Goal: Task Accomplishment & Management: Use online tool/utility

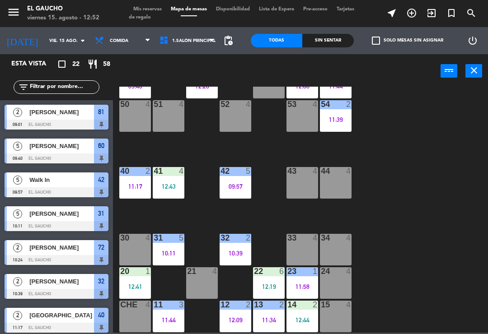
scroll to position [170, 0]
click at [237, 184] on div "09:57" at bounding box center [236, 187] width 32 height 6
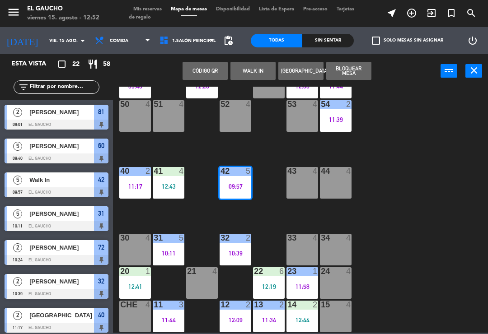
click at [234, 184] on div "09:57" at bounding box center [236, 187] width 32 height 6
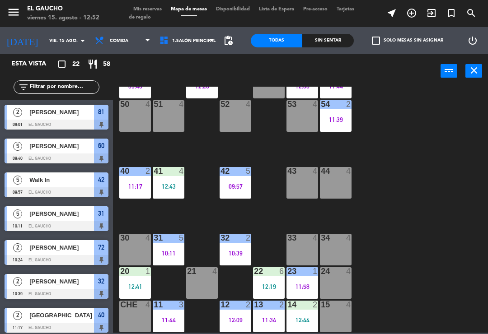
click at [238, 189] on div "09:57" at bounding box center [236, 187] width 32 height 6
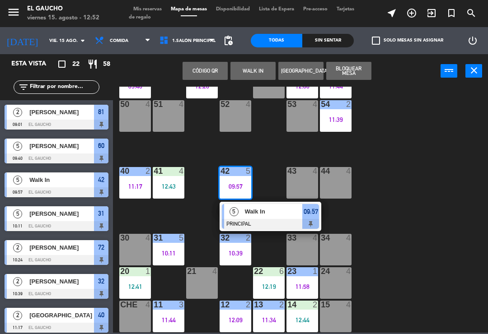
click at [267, 218] on div "Walk In" at bounding box center [273, 211] width 59 height 15
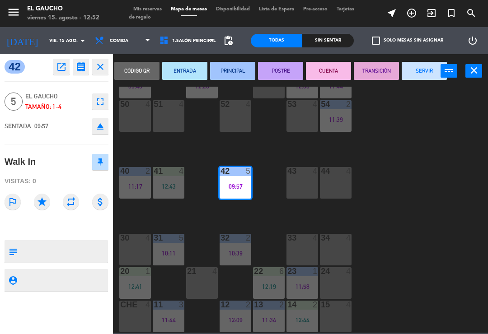
click at [424, 74] on button "SERVIR" at bounding box center [424, 71] width 45 height 18
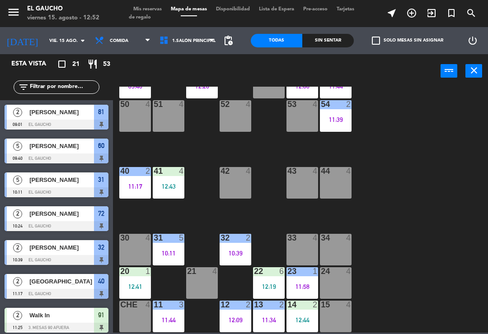
click at [133, 287] on div "12:41" at bounding box center [135, 287] width 32 height 6
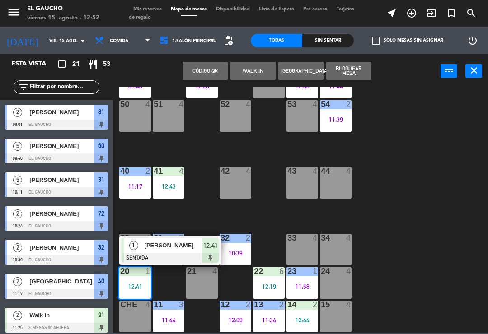
click at [176, 251] on div "[PERSON_NAME]" at bounding box center [173, 245] width 59 height 15
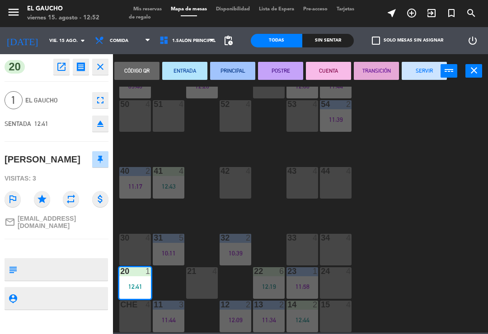
click at [231, 78] on button "PRINCIPAL" at bounding box center [232, 71] width 45 height 18
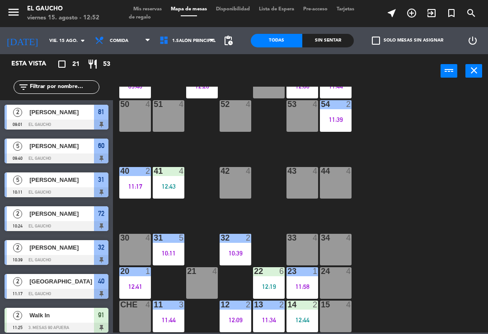
scroll to position [151, 0]
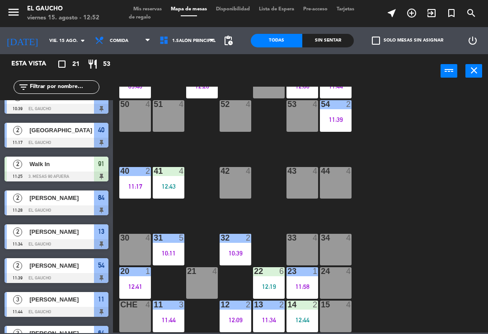
click at [134, 279] on div "20 1 12:41" at bounding box center [135, 284] width 32 height 32
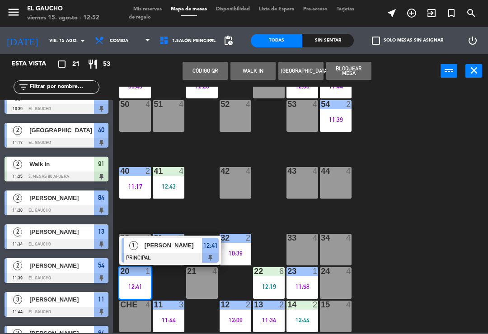
click at [173, 250] on span "[PERSON_NAME]" at bounding box center [174, 245] width 58 height 9
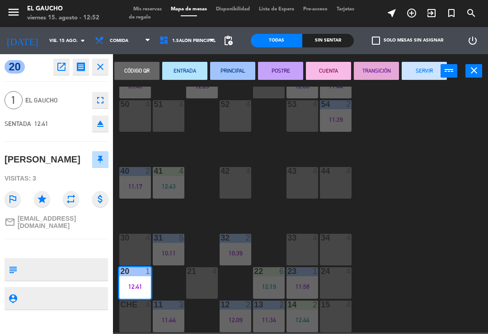
click at [424, 64] on button "SERVIR" at bounding box center [424, 71] width 45 height 18
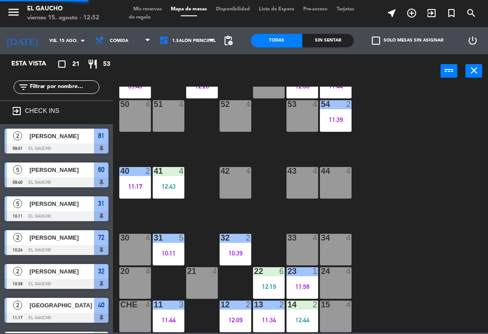
scroll to position [160, 0]
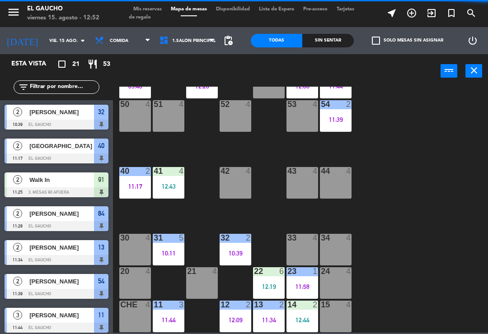
click at [256, 277] on div "22 6 12:19" at bounding box center [269, 284] width 32 height 32
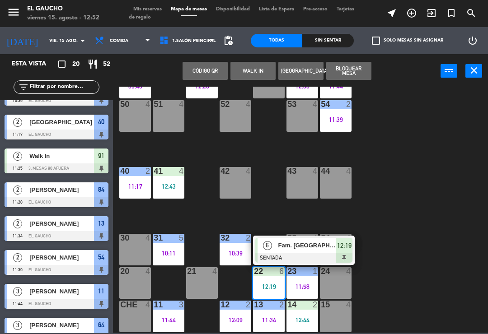
click at [282, 245] on span "Fam. [GEOGRAPHIC_DATA]" at bounding box center [307, 245] width 58 height 9
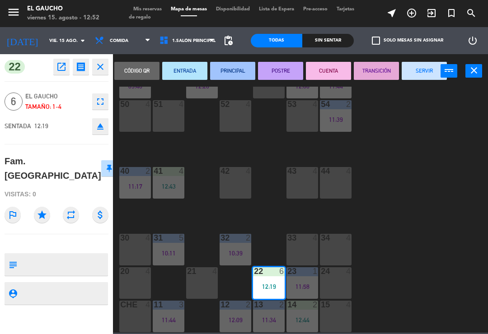
click at [225, 75] on button "PRINCIPAL" at bounding box center [232, 71] width 45 height 18
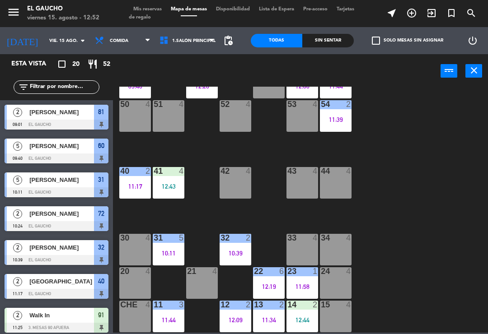
scroll to position [106, 0]
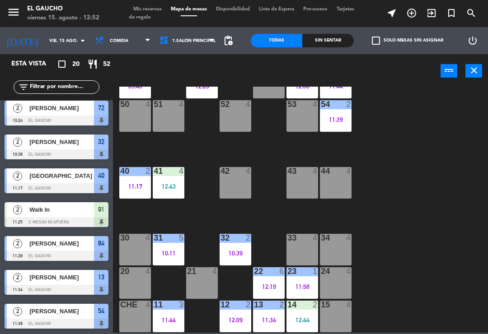
click at [310, 288] on div "11:58" at bounding box center [303, 287] width 32 height 6
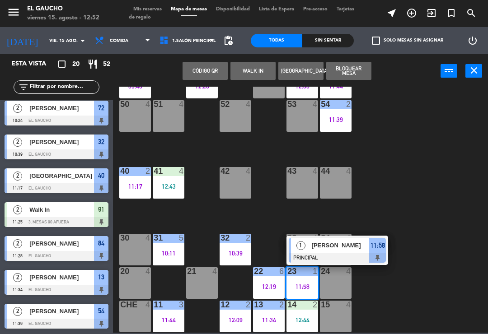
click at [356, 252] on div "[PERSON_NAME]" at bounding box center [340, 245] width 59 height 15
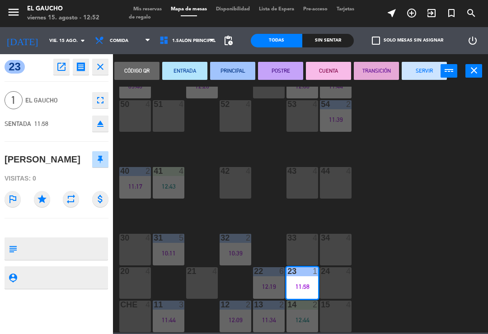
click at [420, 70] on button "SERVIR" at bounding box center [424, 71] width 45 height 18
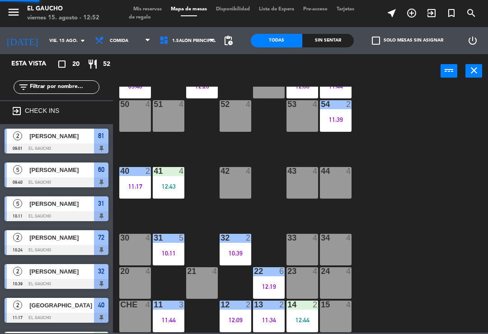
scroll to position [12, 0]
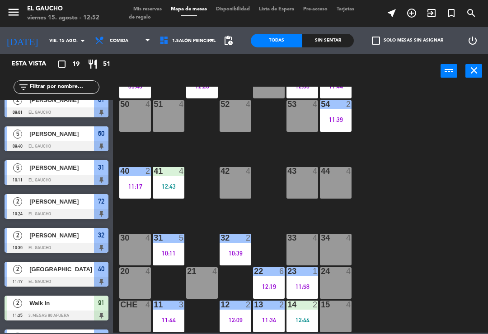
click at [168, 244] on div "31 5 10:11" at bounding box center [169, 250] width 32 height 32
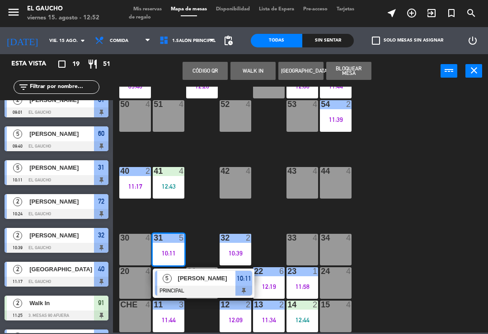
click at [199, 290] on div at bounding box center [203, 291] width 97 height 10
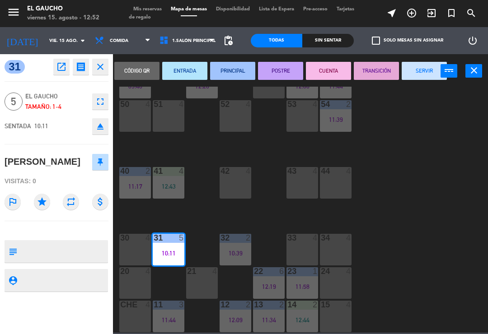
click at [432, 74] on button "SERVIR" at bounding box center [424, 71] width 45 height 18
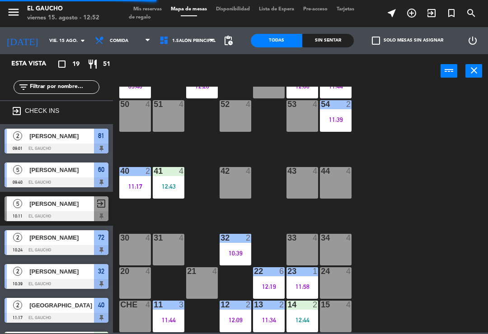
click at [234, 253] on div "10:39" at bounding box center [236, 253] width 32 height 6
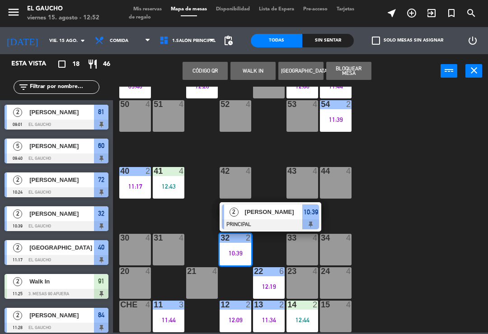
click at [267, 219] on div "[PERSON_NAME]" at bounding box center [273, 212] width 59 height 15
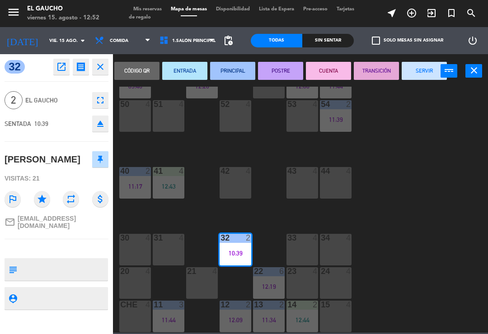
click at [431, 71] on button "SERVIR" at bounding box center [424, 71] width 45 height 18
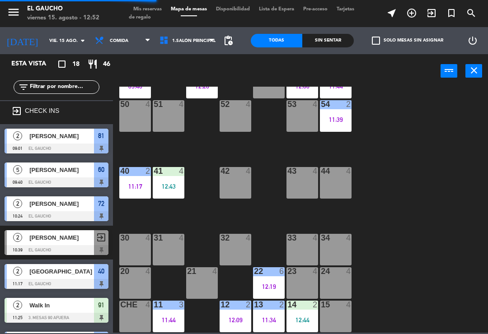
click at [342, 247] on div "34 4" at bounding box center [336, 250] width 32 height 32
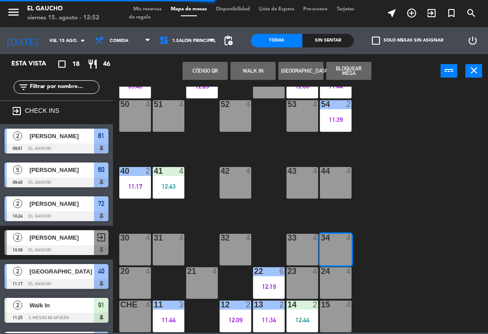
click at [255, 70] on button "WALK IN" at bounding box center [253, 71] width 45 height 18
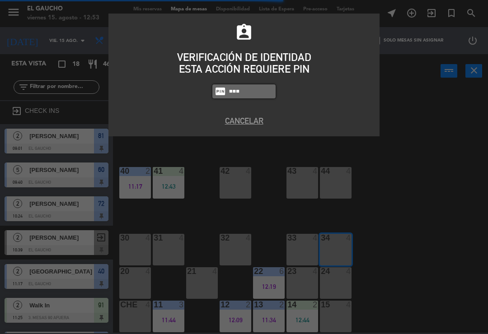
type input "0009"
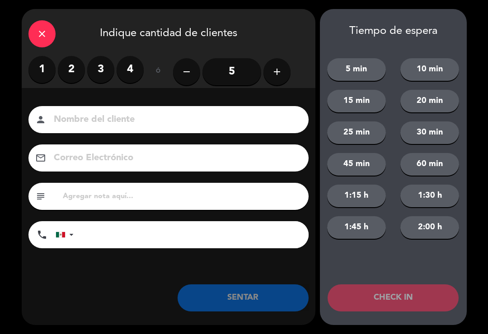
click at [113, 70] on label "3" at bounding box center [100, 69] width 27 height 27
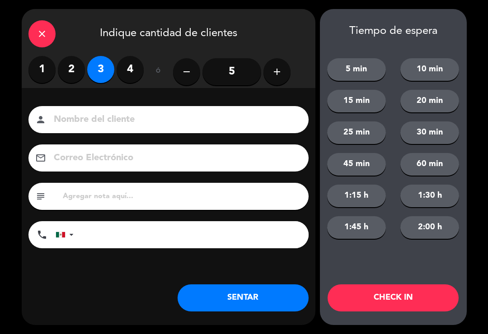
click at [271, 304] on button "SENTAR" at bounding box center [243, 298] width 131 height 27
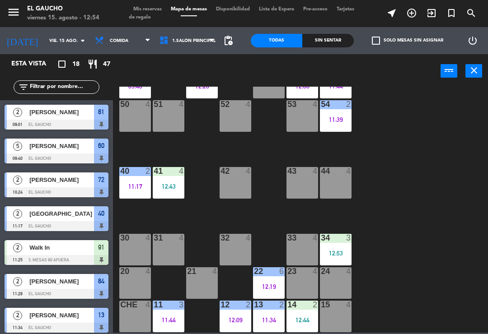
click at [247, 251] on div "32 4" at bounding box center [236, 250] width 32 height 32
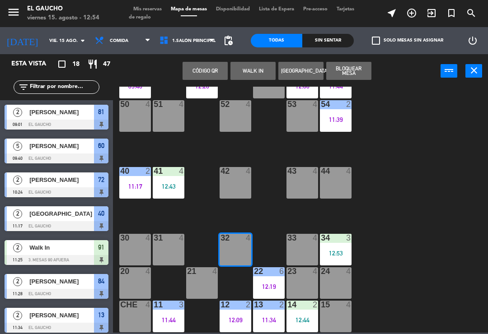
click at [260, 78] on button "WALK IN" at bounding box center [253, 71] width 45 height 18
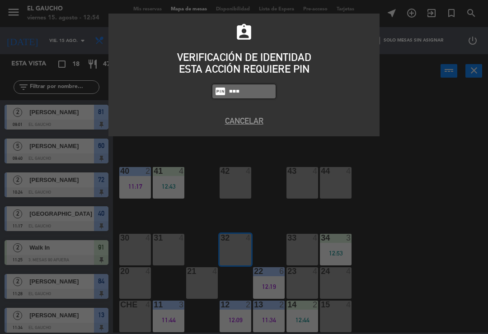
type input "0009"
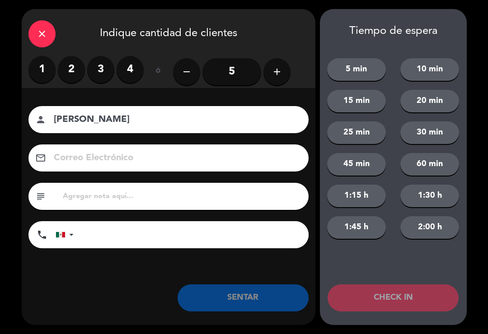
type input "[PERSON_NAME]"
click at [80, 74] on label "2" at bounding box center [71, 69] width 27 height 27
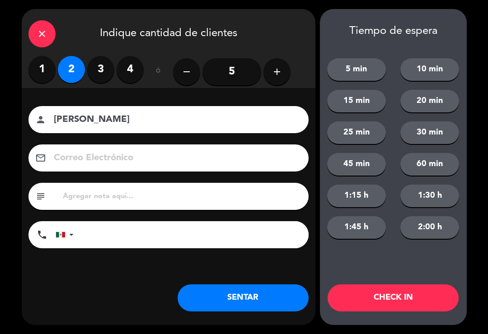
click at [255, 303] on button "SENTAR" at bounding box center [243, 298] width 131 height 27
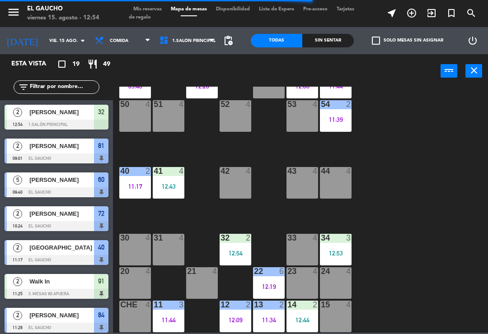
click at [132, 194] on div "40 2 11:17" at bounding box center [135, 183] width 32 height 32
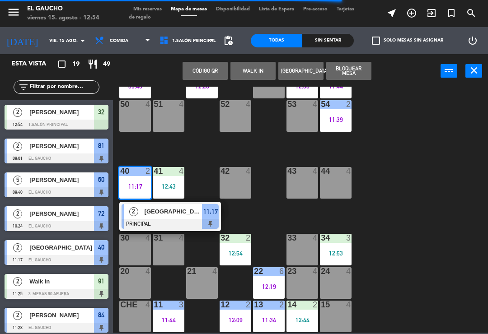
click at [173, 220] on div at bounding box center [170, 224] width 97 height 10
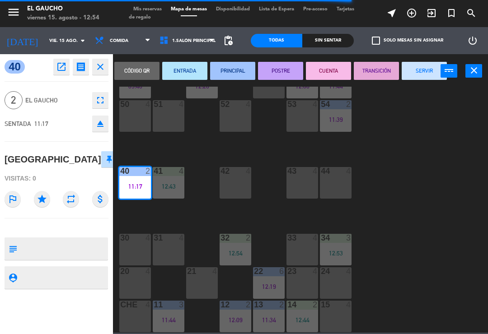
click at [428, 71] on button "SERVIR" at bounding box center [424, 71] width 45 height 18
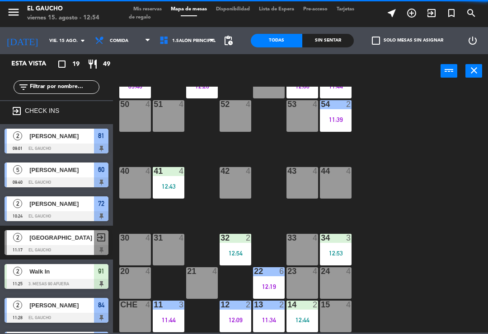
click at [172, 175] on div at bounding box center [168, 171] width 15 height 8
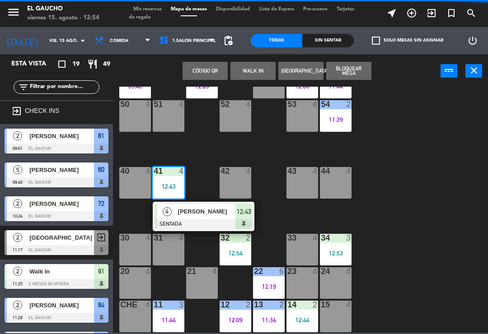
click at [197, 221] on div at bounding box center [203, 224] width 97 height 10
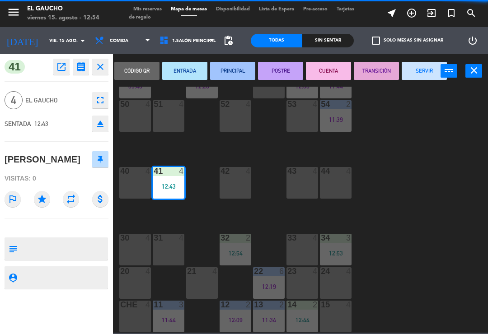
click at [229, 73] on button "PRINCIPAL" at bounding box center [232, 71] width 45 height 18
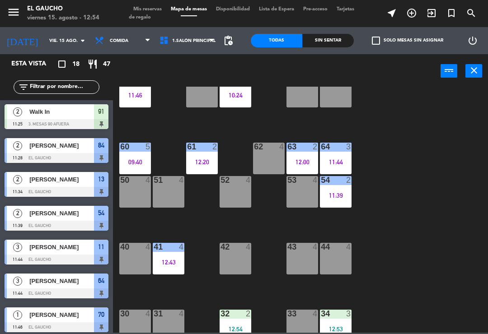
scroll to position [94, 0]
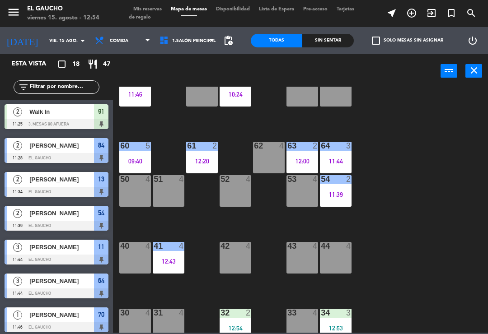
click at [132, 155] on div "60 5 09:40" at bounding box center [135, 158] width 32 height 32
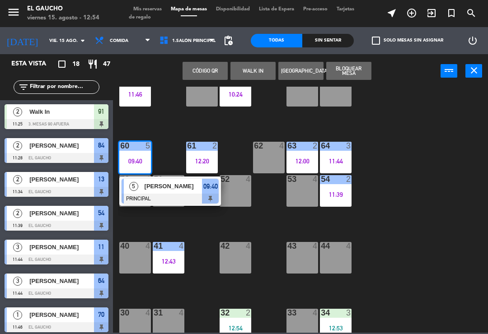
click at [170, 194] on div at bounding box center [170, 199] width 97 height 10
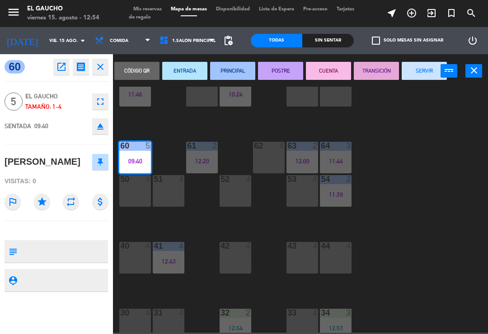
click at [425, 74] on button "SERVIR" at bounding box center [424, 71] width 45 height 18
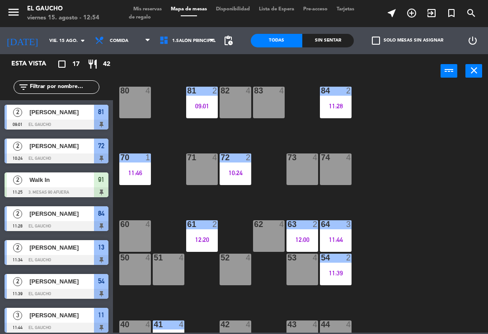
scroll to position [4, 0]
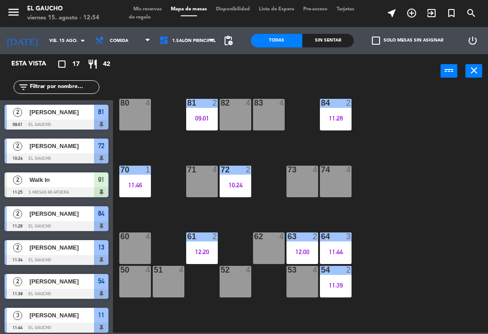
click at [127, 187] on div "11:46" at bounding box center [135, 185] width 32 height 6
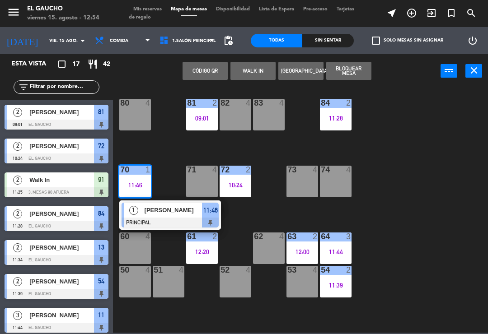
click at [161, 219] on div at bounding box center [170, 223] width 97 height 10
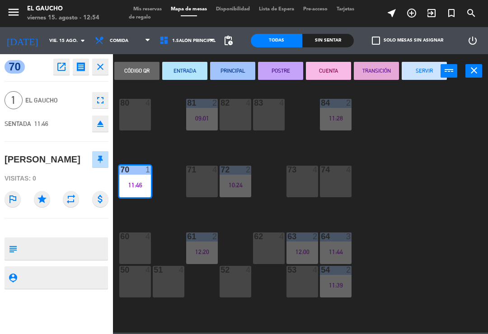
click at [425, 74] on button "SERVIR" at bounding box center [424, 71] width 45 height 18
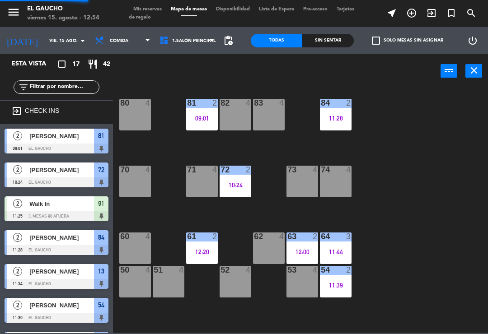
scroll to position [0, 0]
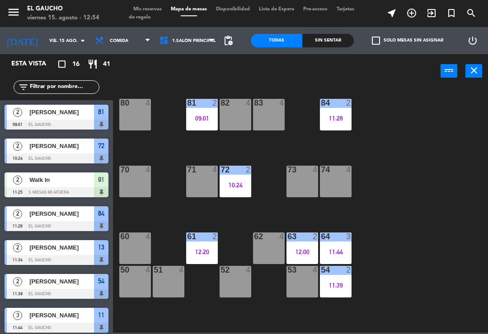
click at [232, 180] on div "72 2 10:24" at bounding box center [236, 182] width 32 height 32
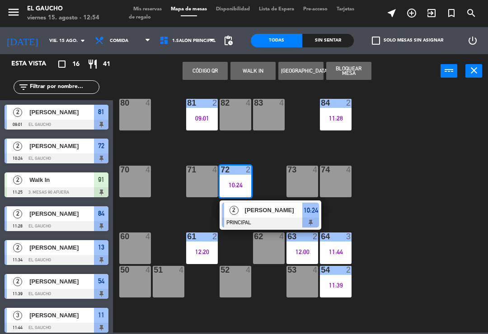
click at [258, 218] on div at bounding box center [270, 223] width 97 height 10
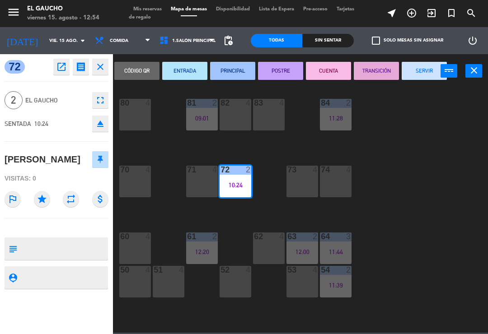
click at [430, 75] on button "SERVIR" at bounding box center [424, 71] width 45 height 18
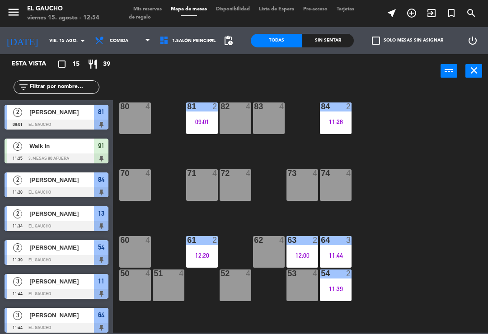
click at [188, 108] on div "81" at bounding box center [187, 107] width 0 height 8
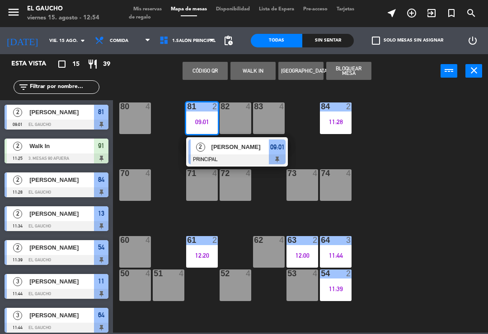
click at [219, 164] on div at bounding box center [236, 160] width 97 height 10
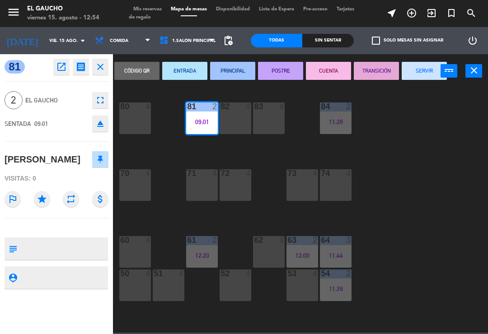
click at [430, 74] on button "SERVIR" at bounding box center [424, 71] width 45 height 18
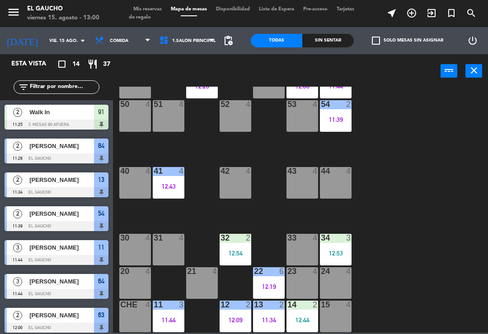
scroll to position [170, 0]
click at [335, 186] on div "44 4" at bounding box center [336, 183] width 32 height 32
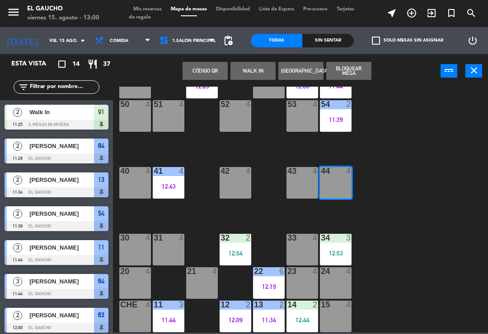
click at [246, 75] on button "WALK IN" at bounding box center [253, 71] width 45 height 18
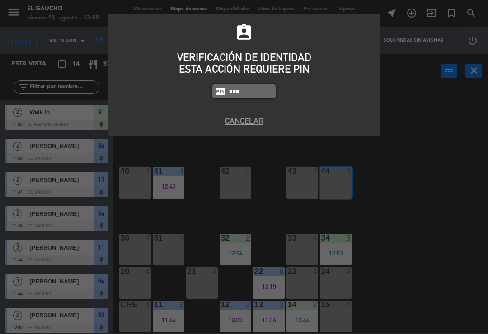
type input "0009"
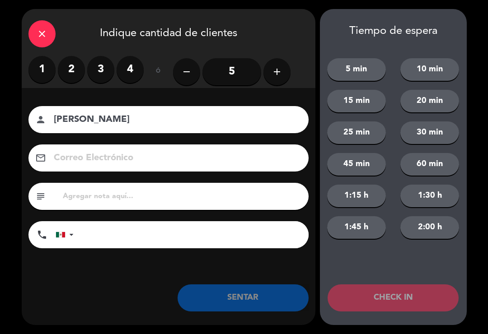
type input "[PERSON_NAME]"
click at [68, 70] on label "2" at bounding box center [71, 69] width 27 height 27
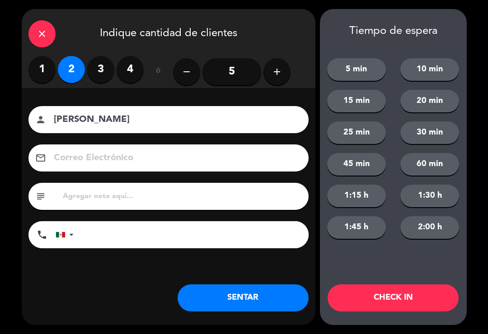
click at [231, 300] on button "SENTAR" at bounding box center [243, 298] width 131 height 27
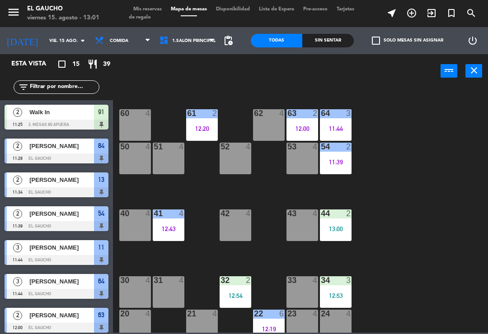
scroll to position [132, 0]
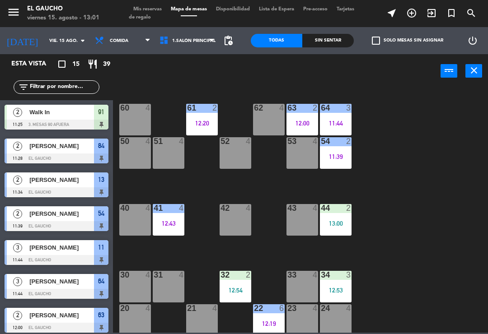
click at [74, 115] on span "Walk In" at bounding box center [61, 112] width 65 height 9
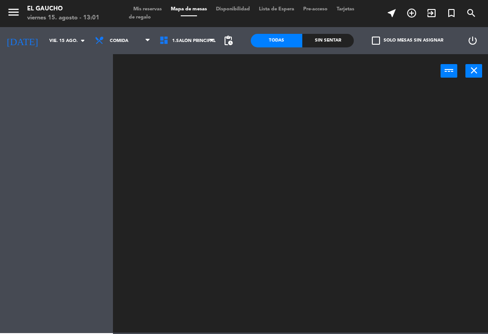
scroll to position [0, 0]
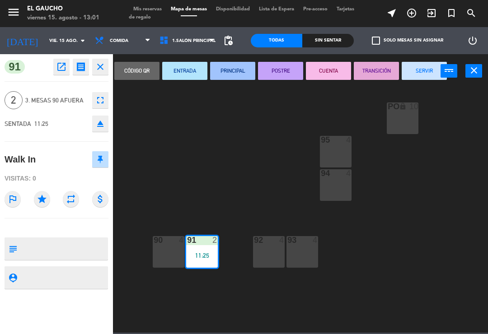
click at [427, 68] on button "SERVIR" at bounding box center [424, 71] width 45 height 18
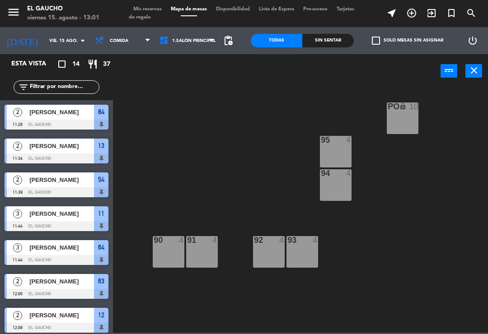
click at [75, 256] on div at bounding box center [57, 260] width 104 height 10
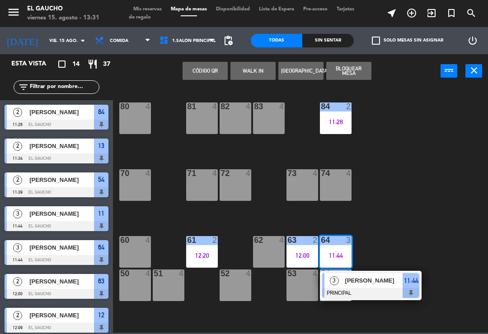
click at [166, 287] on div "51 4" at bounding box center [169, 286] width 32 height 32
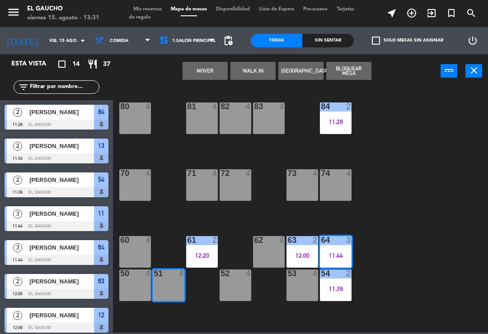
click at [232, 62] on button "WALK IN" at bounding box center [253, 71] width 45 height 18
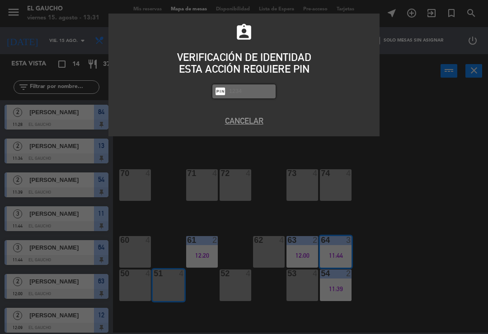
click at [240, 67] on div "ESTA ACCIÓN REQUIERE PIN" at bounding box center [244, 69] width 258 height 12
click at [240, 126] on button "Cancelar" at bounding box center [244, 121] width 258 height 12
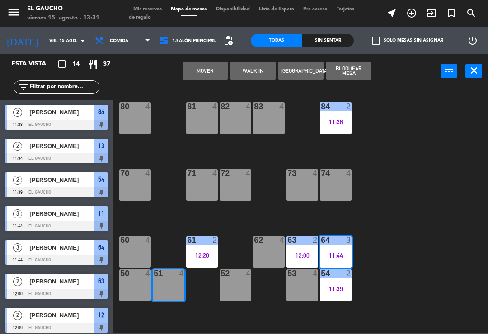
click at [240, 76] on button "WALK IN" at bounding box center [253, 71] width 45 height 18
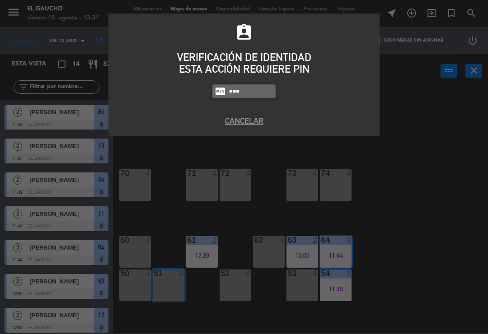
type input "0009"
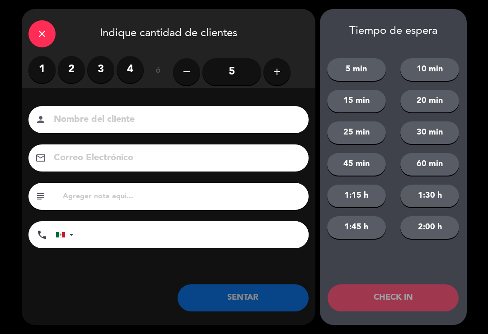
click at [43, 66] on label "1" at bounding box center [41, 69] width 27 height 27
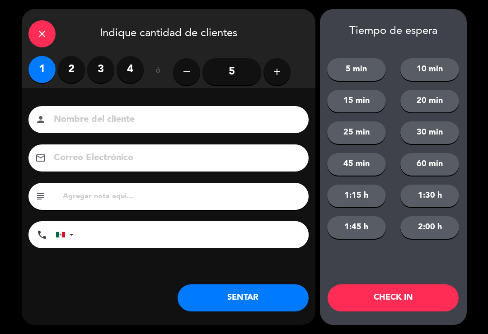
click at [82, 119] on input at bounding box center [175, 120] width 244 height 16
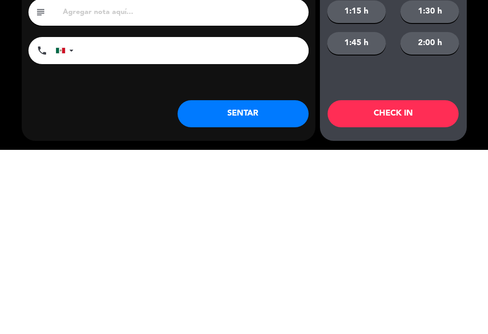
type input "Ing. [PERSON_NAME]"
click at [219, 285] on button "SENTAR" at bounding box center [243, 298] width 131 height 27
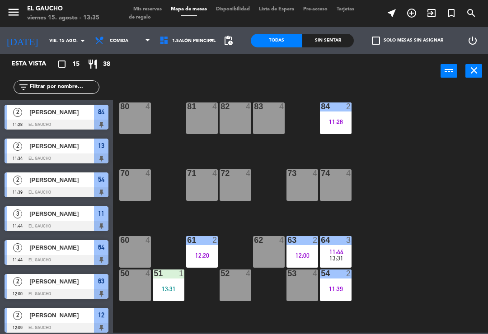
click at [344, 108] on div "2" at bounding box center [351, 107] width 15 height 8
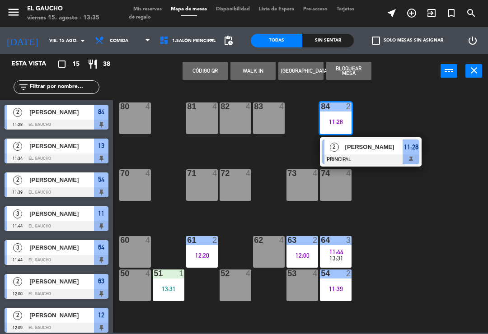
click at [383, 159] on div at bounding box center [370, 160] width 97 height 10
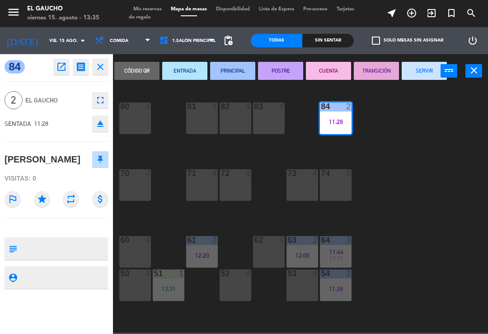
click at [424, 66] on button "SERVIR" at bounding box center [424, 71] width 45 height 18
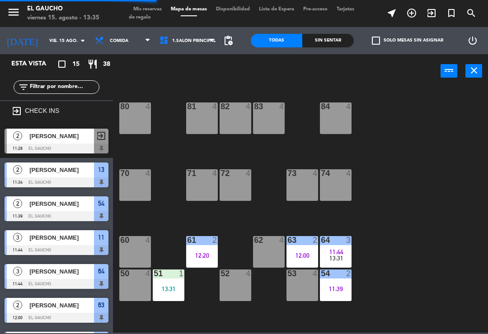
scroll to position [28, 0]
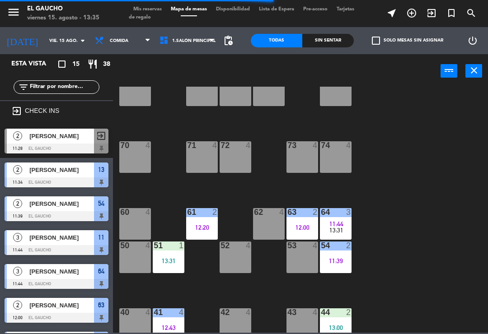
click at [344, 223] on div "11:44" at bounding box center [336, 224] width 32 height 6
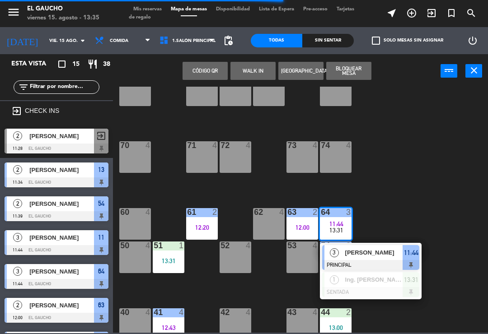
click at [375, 264] on div at bounding box center [370, 265] width 97 height 10
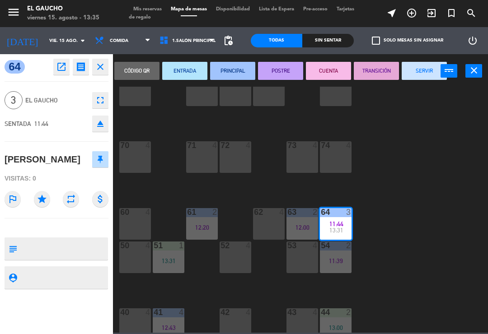
click at [430, 72] on button "SERVIR" at bounding box center [424, 71] width 45 height 18
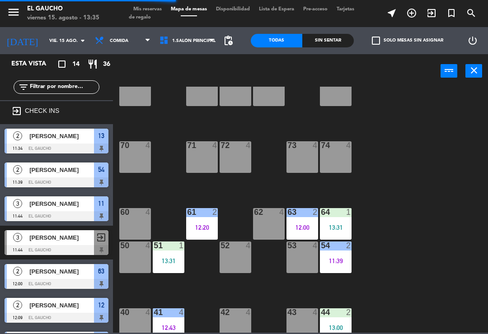
click at [342, 221] on div "64 1 13:31" at bounding box center [336, 224] width 32 height 32
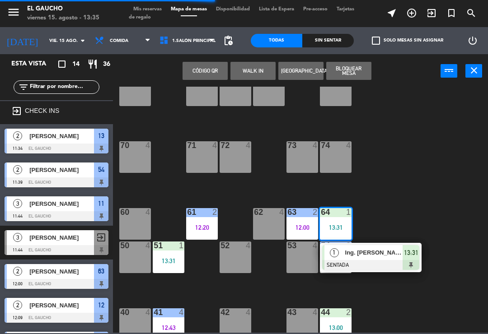
click at [380, 257] on span "Ing. [PERSON_NAME]" at bounding box center [374, 252] width 58 height 9
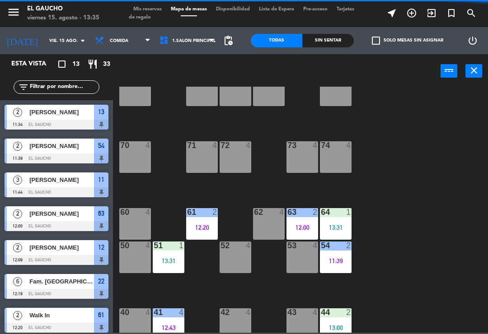
scroll to position [0, 0]
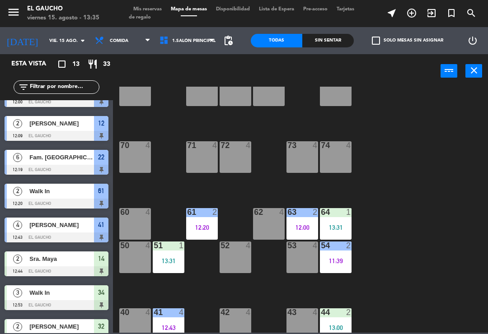
click at [313, 225] on div "12:00" at bounding box center [303, 228] width 32 height 6
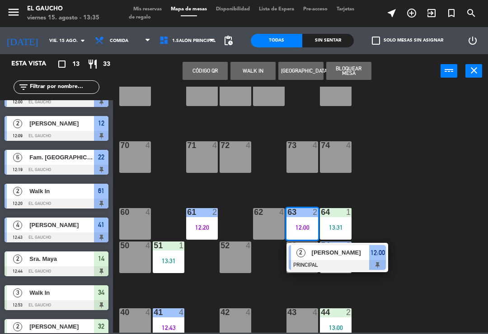
click at [341, 255] on span "[PERSON_NAME]" at bounding box center [341, 252] width 58 height 9
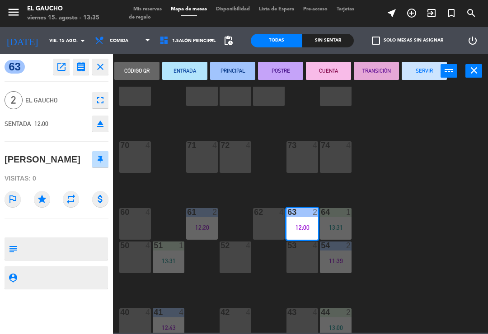
click at [426, 70] on button "SERVIR" at bounding box center [424, 71] width 45 height 18
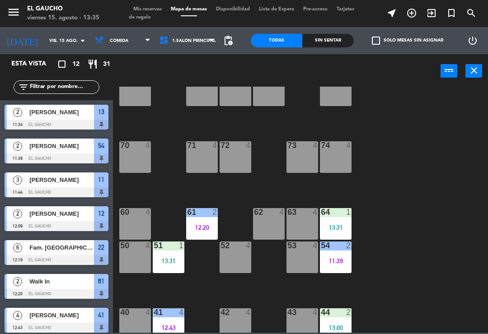
click at [348, 253] on div "54 2 11:39" at bounding box center [336, 258] width 32 height 32
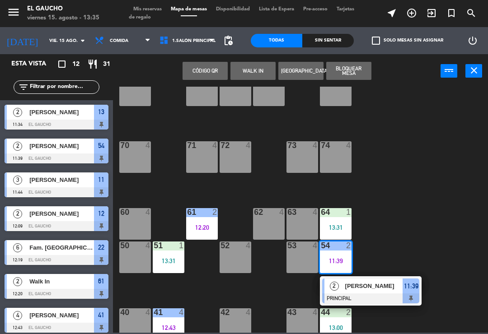
click at [386, 294] on div at bounding box center [370, 299] width 97 height 10
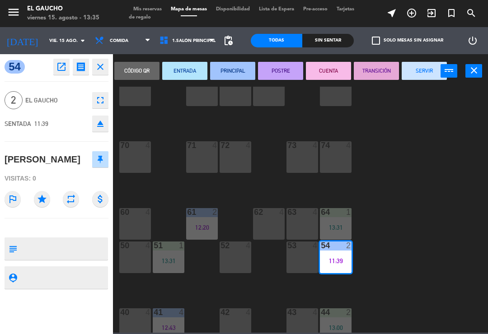
click at [435, 64] on button "SERVIR" at bounding box center [424, 71] width 45 height 18
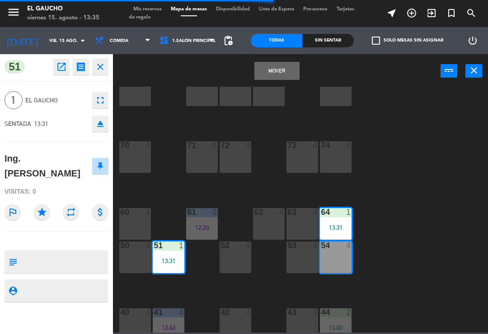
click at [287, 62] on button "Mover" at bounding box center [276, 71] width 45 height 18
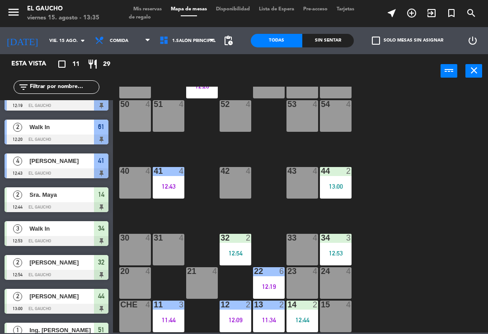
scroll to position [169, 0]
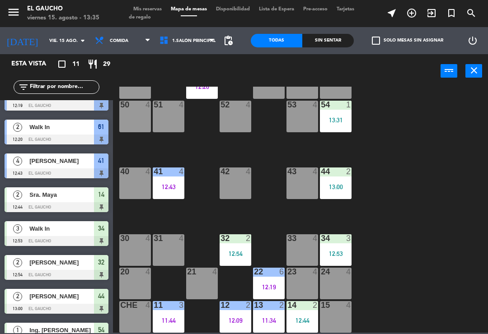
click at [343, 175] on div at bounding box center [336, 172] width 15 height 8
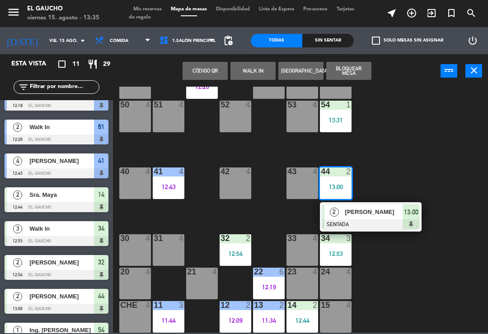
click at [376, 210] on span "[PERSON_NAME]" at bounding box center [374, 211] width 58 height 9
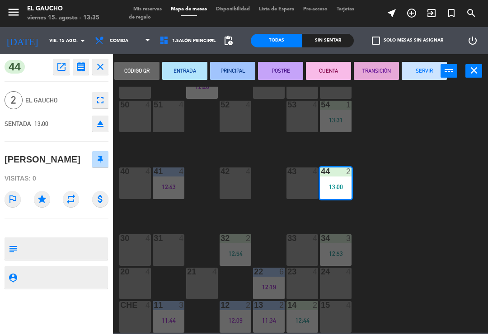
click at [236, 65] on button "PRINCIPAL" at bounding box center [232, 71] width 45 height 18
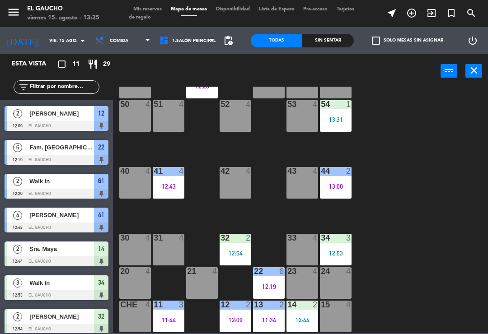
scroll to position [170, 0]
click at [234, 248] on div "32 2 12:54" at bounding box center [236, 250] width 32 height 32
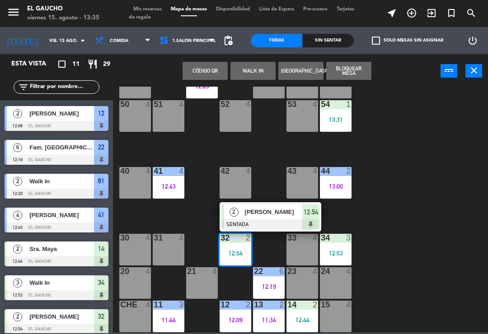
click at [274, 220] on div at bounding box center [270, 225] width 97 height 10
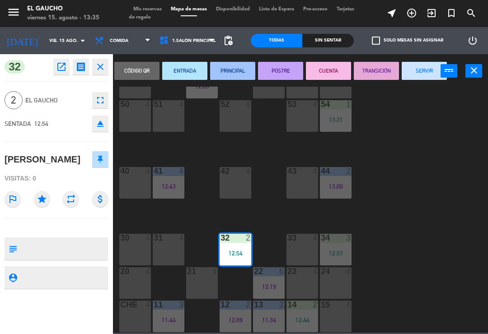
click at [242, 62] on button "PRINCIPAL" at bounding box center [232, 71] width 45 height 18
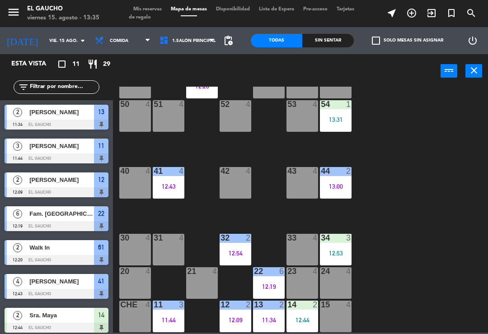
scroll to position [33, 0]
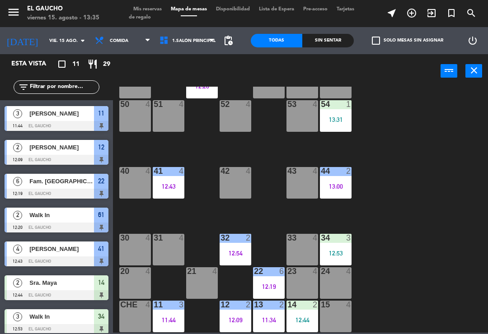
click at [338, 248] on div "34 3 12:53" at bounding box center [336, 250] width 32 height 32
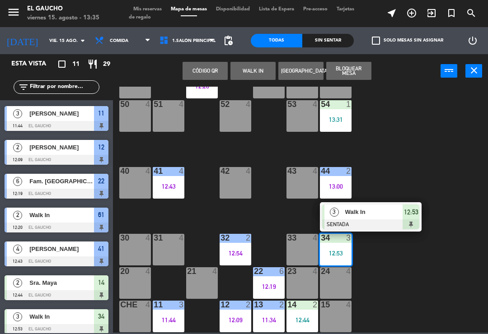
click at [372, 214] on span "Walk In" at bounding box center [374, 211] width 58 height 9
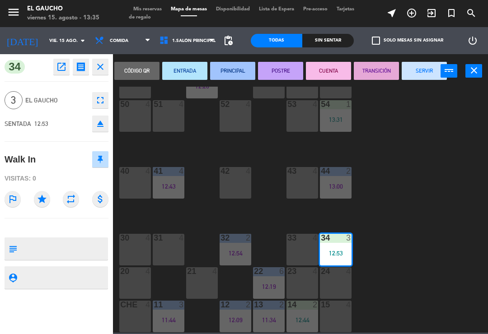
click at [240, 70] on button "PRINCIPAL" at bounding box center [232, 71] width 45 height 18
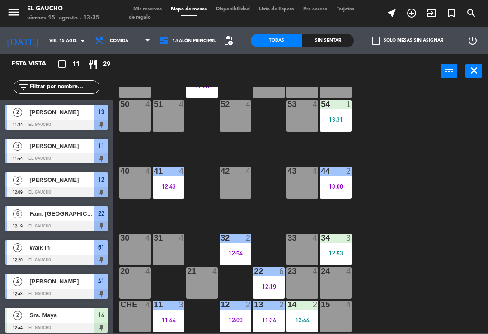
scroll to position [170, 0]
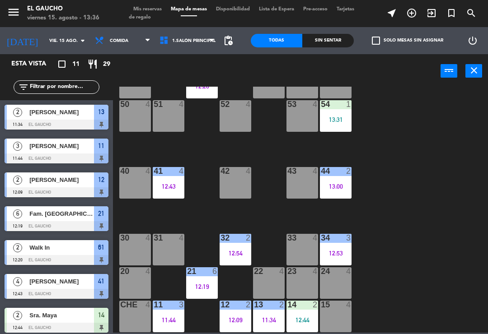
click at [160, 319] on div "11:44" at bounding box center [169, 320] width 32 height 6
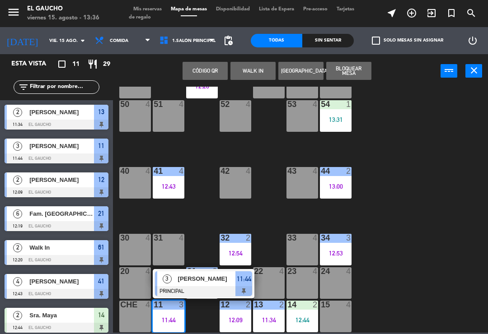
click at [190, 285] on div "[PERSON_NAME]" at bounding box center [206, 279] width 59 height 15
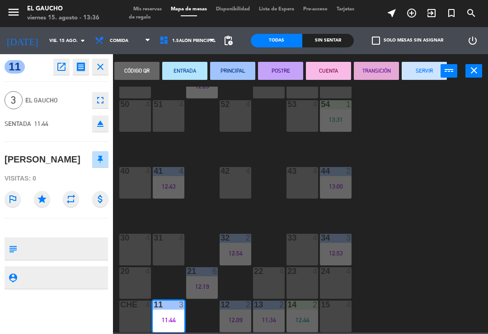
click at [424, 67] on button "SERVIR" at bounding box center [424, 71] width 45 height 18
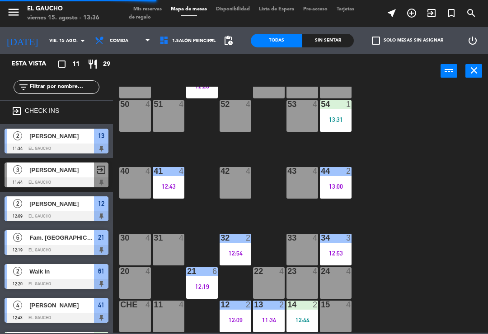
click at [227, 318] on div "12:09" at bounding box center [236, 320] width 32 height 6
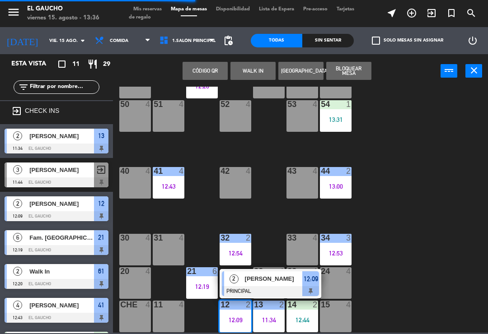
click at [251, 280] on span "[PERSON_NAME]" at bounding box center [274, 278] width 58 height 9
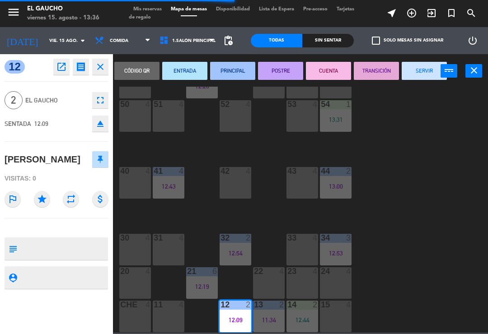
click at [429, 68] on button "SERVIR" at bounding box center [424, 71] width 45 height 18
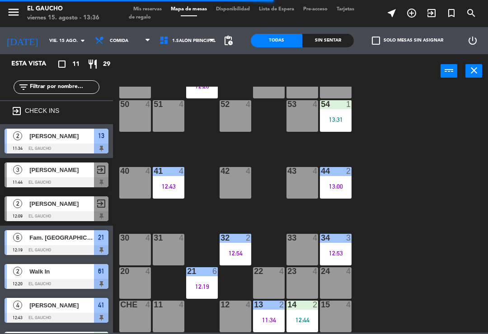
click at [261, 319] on div "11:34" at bounding box center [269, 320] width 32 height 6
click at [434, 146] on div "84 4 80 4 83 4 82 4 81 4 70 4 71 4 72 4 73 4 74 4 63 4 62 4 61 2 12:20 60 4 64 …" at bounding box center [303, 210] width 370 height 246
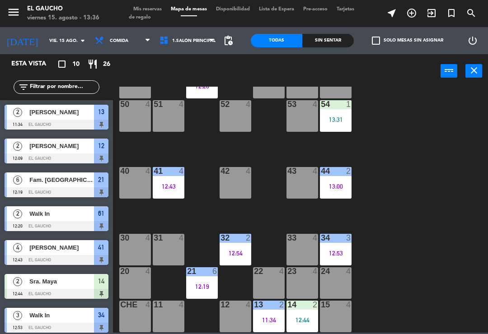
click at [268, 325] on div "13 2 11:34" at bounding box center [269, 317] width 32 height 32
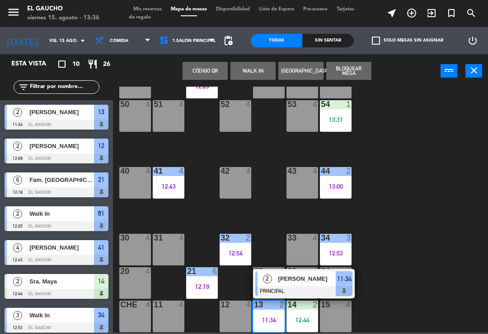
click at [285, 281] on span "[PERSON_NAME]" at bounding box center [307, 278] width 58 height 9
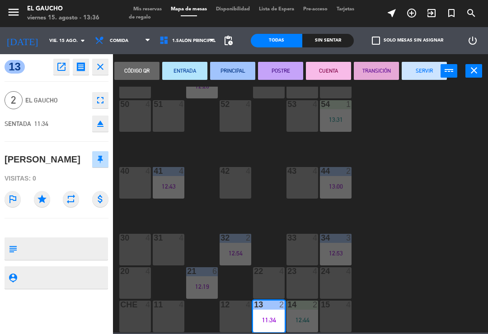
click at [430, 69] on button "SERVIR" at bounding box center [424, 71] width 45 height 18
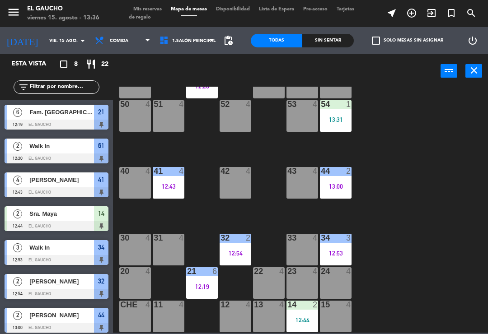
click at [310, 310] on div "14 2" at bounding box center [303, 305] width 32 height 9
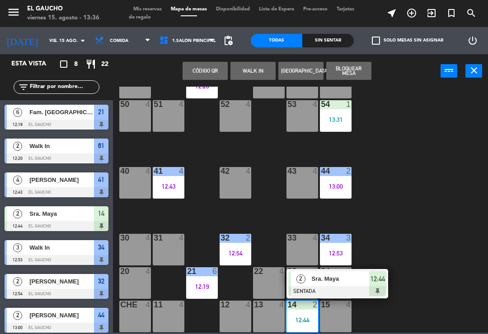
click at [333, 286] on div "Sra. Maya" at bounding box center [340, 279] width 59 height 15
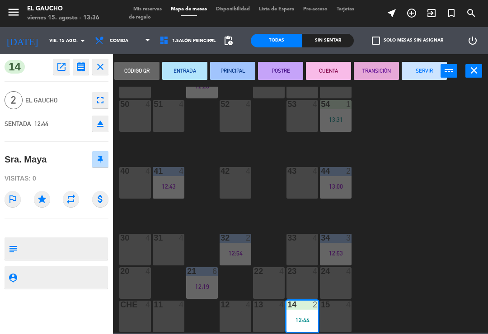
click at [243, 70] on button "PRINCIPAL" at bounding box center [232, 71] width 45 height 18
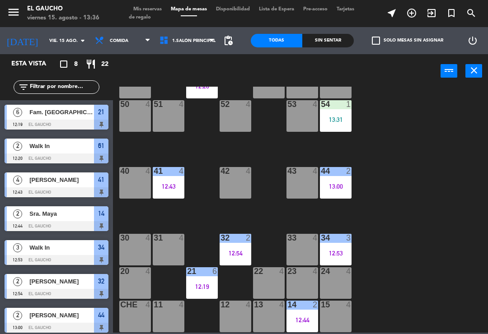
click at [205, 279] on div "21 6 12:19" at bounding box center [202, 284] width 32 height 32
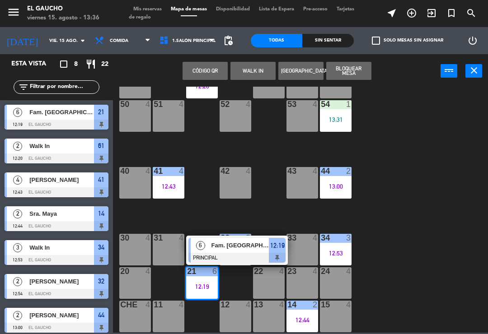
click at [245, 252] on div "Fam. [GEOGRAPHIC_DATA]" at bounding box center [240, 245] width 59 height 15
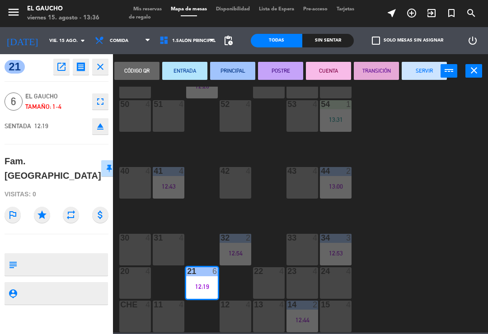
click at [433, 66] on button "SERVIR" at bounding box center [424, 71] width 45 height 18
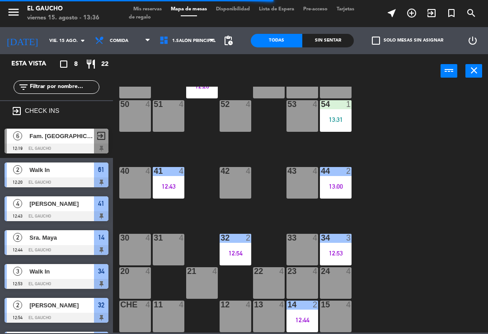
click at [202, 284] on div "21 4" at bounding box center [202, 284] width 32 height 32
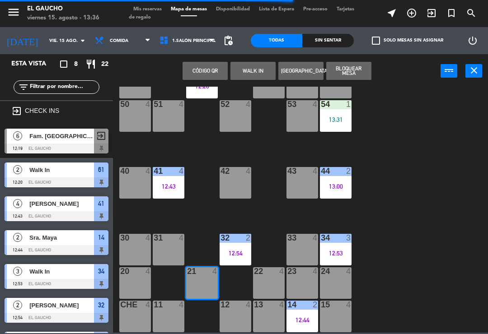
click at [256, 71] on button "WALK IN" at bounding box center [253, 71] width 45 height 18
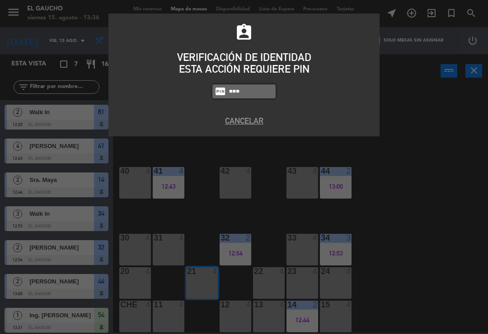
type input "0009"
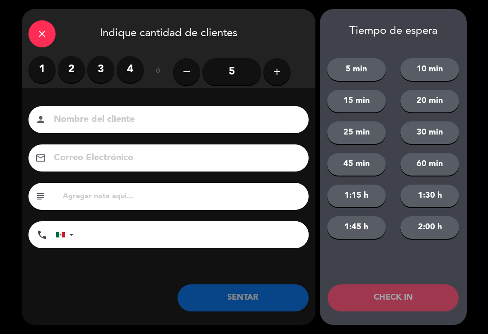
click at [108, 71] on label "3" at bounding box center [100, 69] width 27 height 27
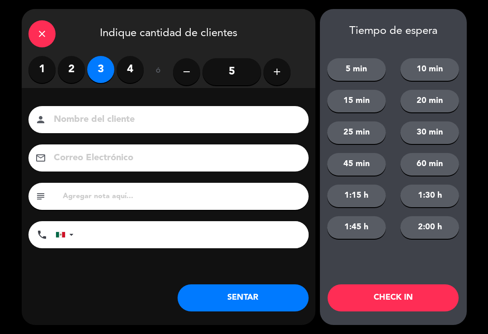
click at [284, 292] on button "SENTAR" at bounding box center [243, 298] width 131 height 27
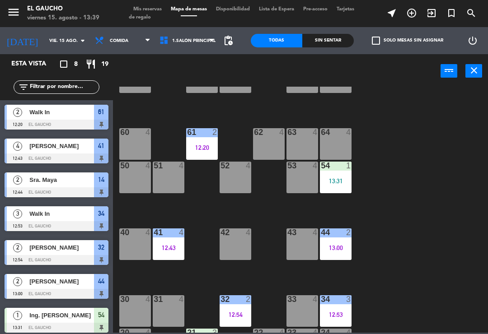
scroll to position [108, 0]
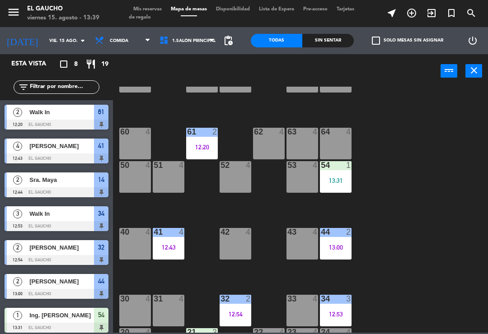
click at [304, 142] on div "63 4" at bounding box center [303, 144] width 32 height 32
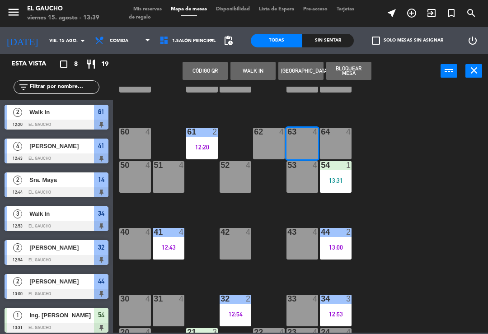
click at [259, 70] on button "WALK IN" at bounding box center [253, 71] width 45 height 18
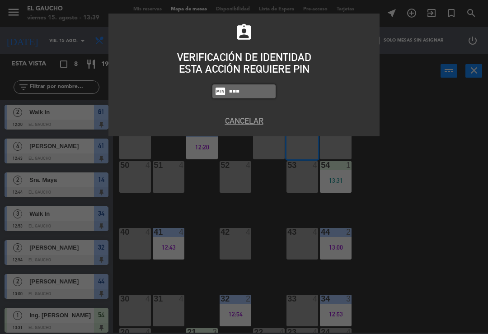
type input "0009"
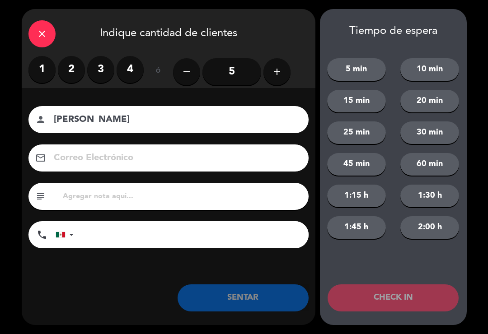
type input "[PERSON_NAME]"
click at [97, 71] on label "3" at bounding box center [100, 69] width 27 height 27
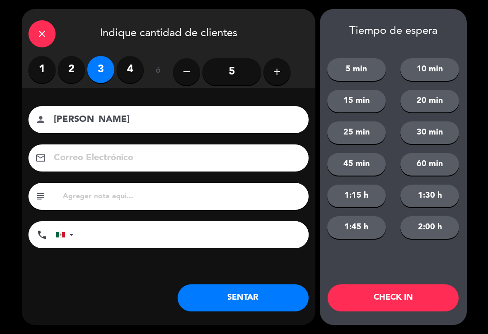
click at [256, 306] on button "SENTAR" at bounding box center [243, 298] width 131 height 27
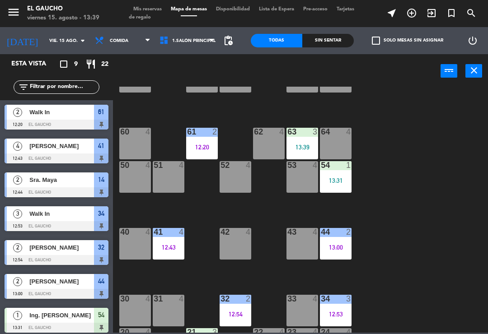
click at [344, 241] on div "44 2 13:00" at bounding box center [336, 244] width 32 height 32
click at [398, 203] on div "84 4 80 4 83 4 82 4 81 4 70 4 71 4 72 4 73 4 74 4 63 3 13:39 62 4 61 2 12:20 60…" at bounding box center [303, 210] width 370 height 246
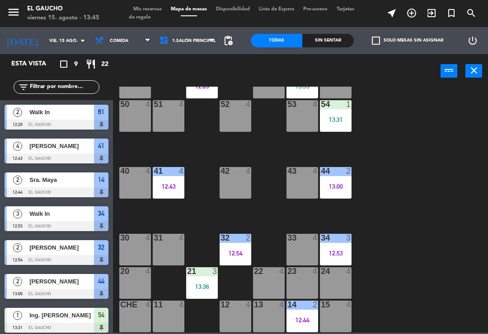
scroll to position [170, 0]
click at [231, 316] on div "12 4" at bounding box center [236, 317] width 32 height 32
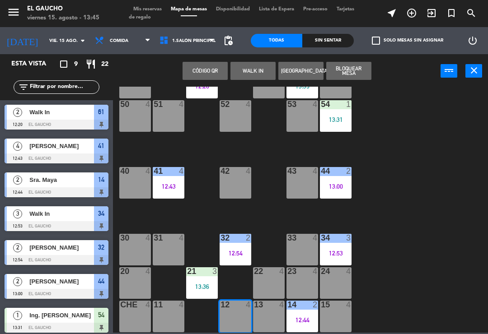
click at [248, 76] on button "WALK IN" at bounding box center [253, 71] width 45 height 18
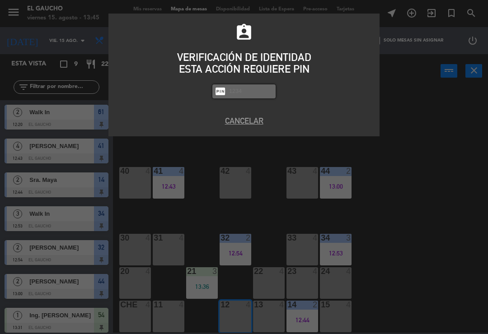
click at [234, 124] on button "Cancelar" at bounding box center [244, 121] width 258 height 12
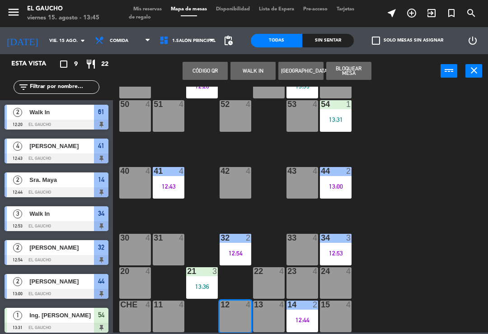
click at [269, 317] on div "13 4" at bounding box center [269, 317] width 32 height 32
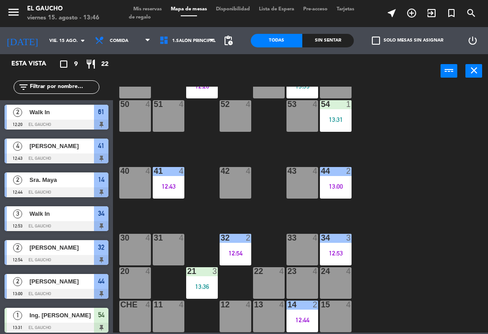
click at [442, 191] on div "84 4 80 4 83 4 82 4 81 4 70 4 71 4 72 4 73 4 74 4 63 3 13:39 62 4 61 2 12:20 60…" at bounding box center [303, 210] width 370 height 246
click at [263, 322] on div "13 4" at bounding box center [269, 317] width 32 height 32
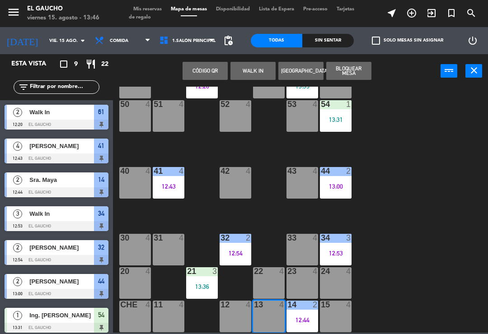
click at [246, 71] on button "WALK IN" at bounding box center [253, 71] width 45 height 18
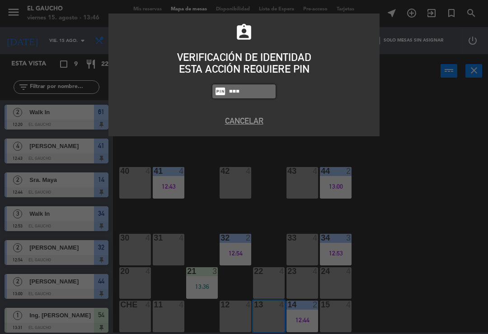
type input "0009"
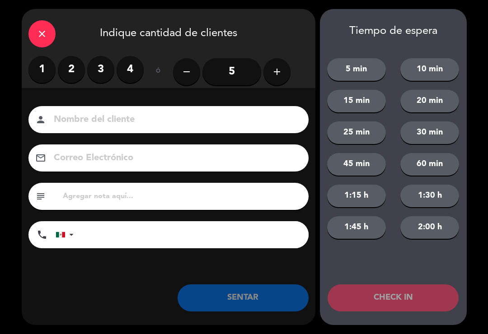
click at [65, 73] on label "2" at bounding box center [71, 69] width 27 height 27
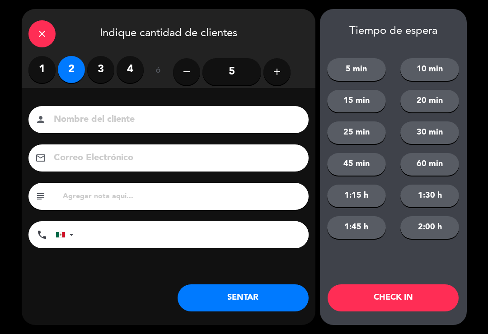
click at [220, 298] on button "SENTAR" at bounding box center [243, 298] width 131 height 27
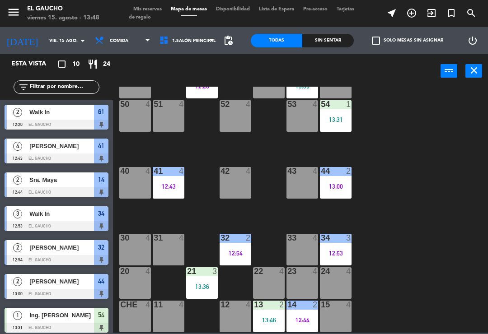
scroll to position [134, 0]
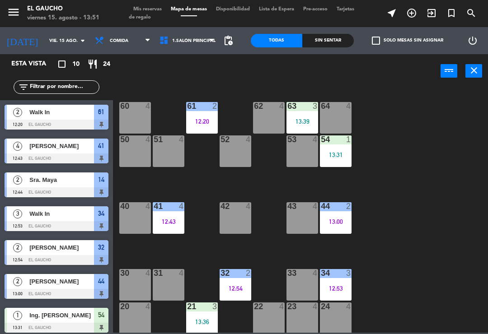
click at [141, 216] on div "40 4" at bounding box center [135, 219] width 32 height 32
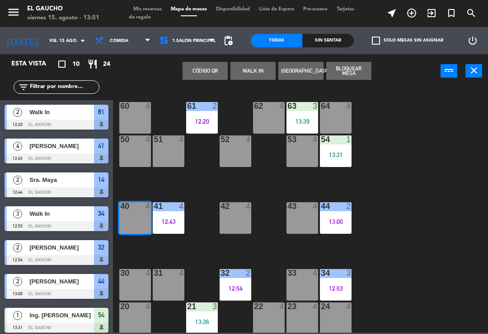
click at [256, 75] on button "WALK IN" at bounding box center [253, 71] width 45 height 18
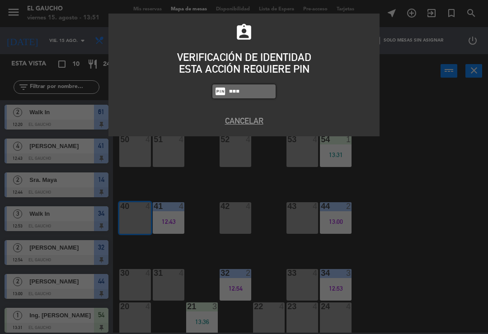
type input "0009"
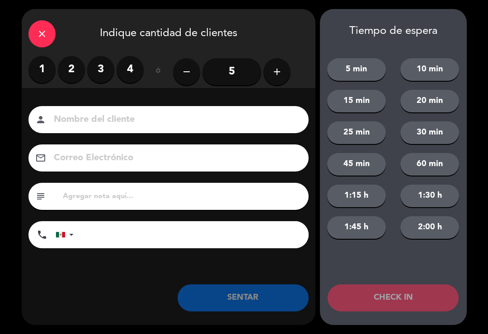
click at [70, 65] on label "2" at bounding box center [71, 69] width 27 height 27
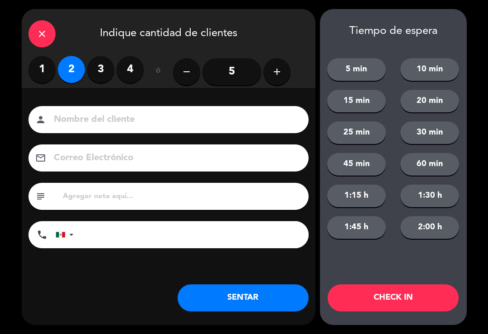
click at [94, 123] on input at bounding box center [175, 120] width 244 height 16
type input "[PERSON_NAME]"
click at [245, 286] on button "SENTAR" at bounding box center [243, 298] width 131 height 27
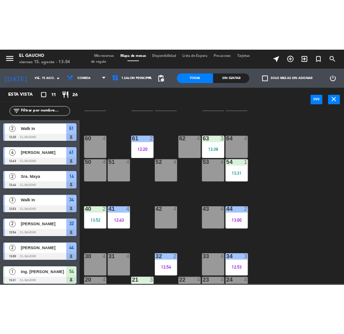
scroll to position [132, 0]
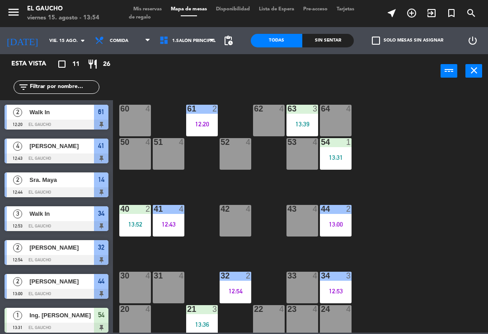
click at [299, 293] on div "33 4" at bounding box center [303, 288] width 32 height 32
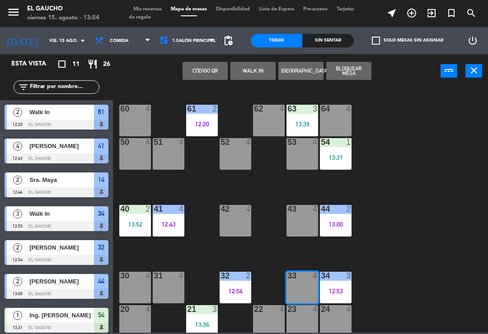
click at [260, 66] on button "WALK IN" at bounding box center [253, 71] width 45 height 18
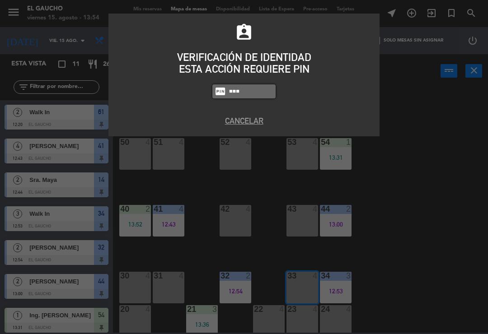
type input "0009"
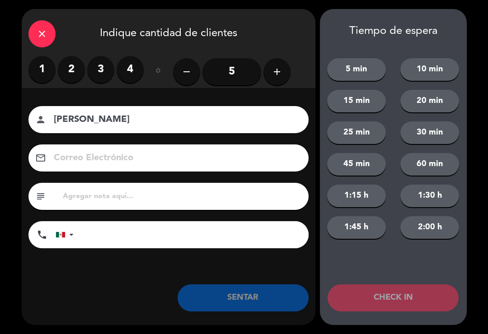
type input "[PERSON_NAME]"
click at [63, 64] on label "2" at bounding box center [71, 69] width 27 height 27
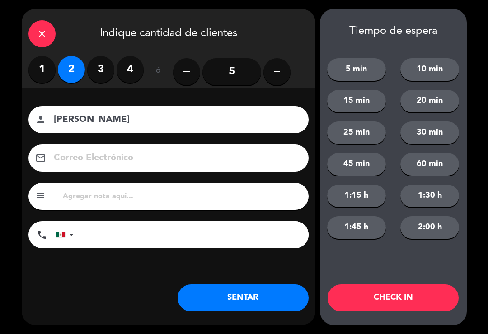
click at [103, 65] on label "3" at bounding box center [100, 69] width 27 height 27
click at [130, 69] on label "4" at bounding box center [130, 69] width 27 height 27
click at [241, 306] on button "SENTAR" at bounding box center [243, 298] width 131 height 27
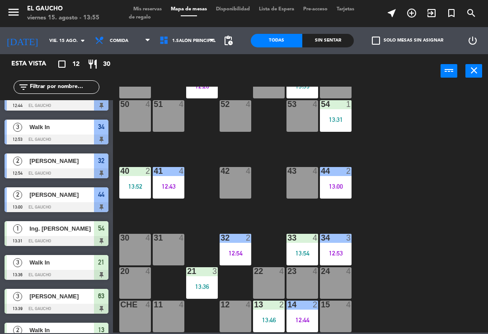
scroll to position [170, 0]
click at [272, 317] on div "13:46" at bounding box center [269, 320] width 32 height 6
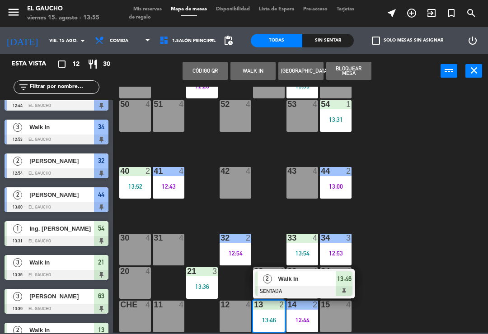
click at [286, 284] on div "Walk In" at bounding box center [307, 279] width 59 height 15
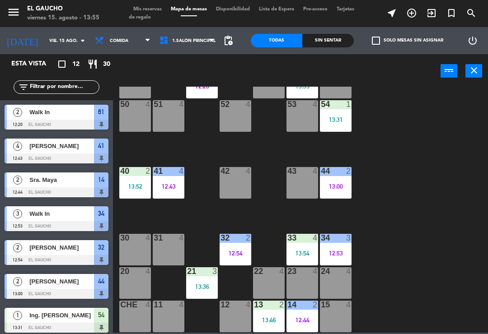
scroll to position [0, 0]
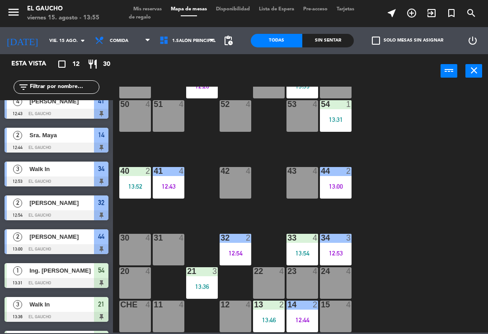
click at [305, 320] on div "12:44" at bounding box center [303, 320] width 32 height 6
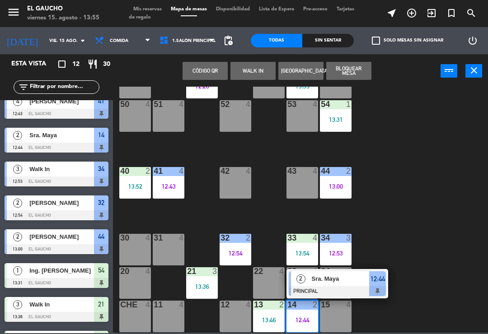
click at [326, 272] on div "Sra. Maya" at bounding box center [340, 279] width 59 height 15
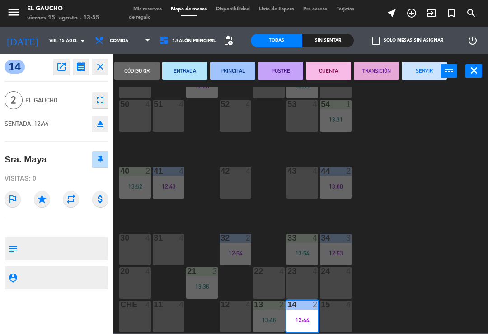
click at [425, 79] on button "SERVIR" at bounding box center [424, 71] width 45 height 18
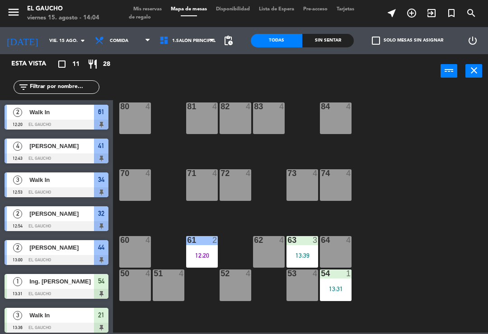
click at [129, 180] on div "70 4" at bounding box center [135, 186] width 32 height 32
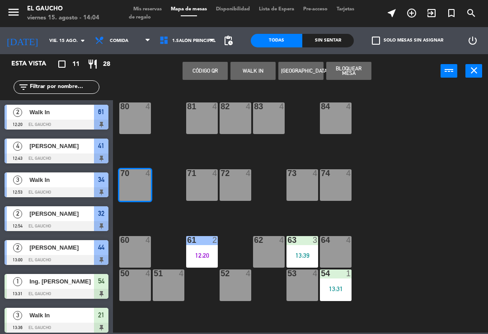
click at [188, 181] on div "71 4" at bounding box center [202, 186] width 32 height 32
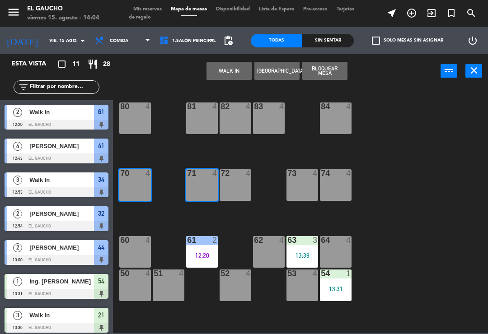
click at [124, 186] on div "70 4" at bounding box center [135, 186] width 32 height 32
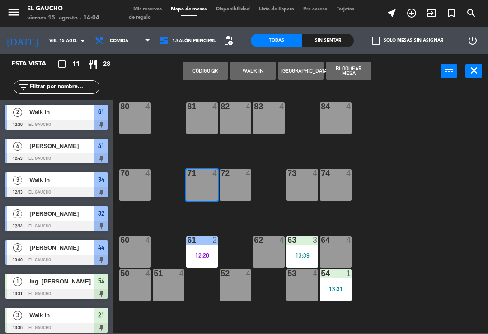
click at [231, 69] on button "WALK IN" at bounding box center [253, 71] width 45 height 18
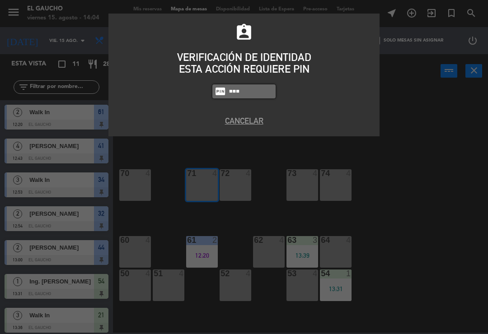
type input "0009"
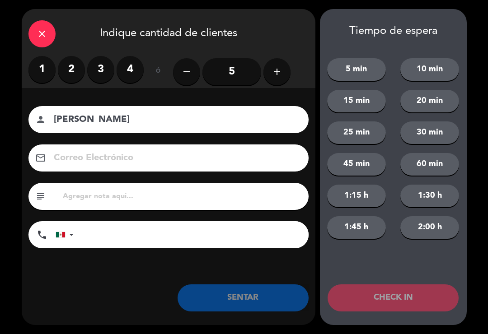
type input "[PERSON_NAME]"
click at [66, 66] on label "2" at bounding box center [71, 69] width 27 height 27
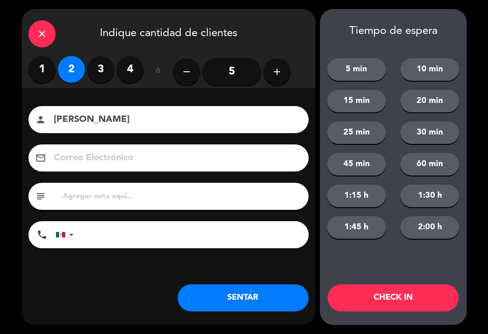
click at [229, 311] on button "SENTAR" at bounding box center [243, 298] width 131 height 27
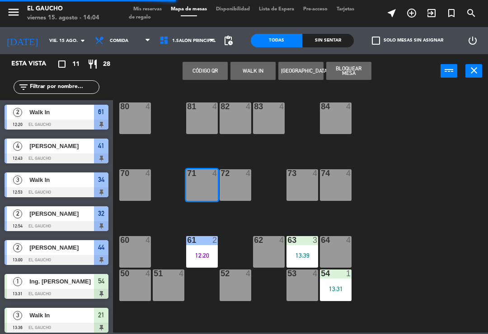
click at [228, 307] on div "84 4 80 4 83 4 82 4 81 4 70 4 71 4 72 4 73 4 74 4 63 3 13:39 62 4 61 2 12:20 60…" at bounding box center [303, 210] width 370 height 246
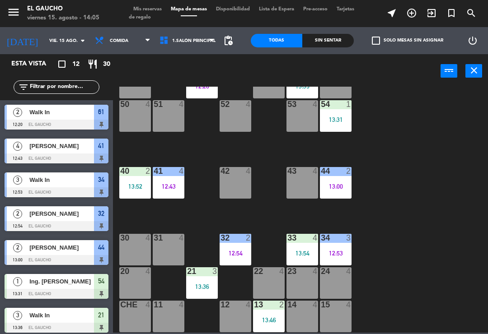
scroll to position [170, 0]
click at [299, 316] on div "14 4" at bounding box center [303, 317] width 32 height 32
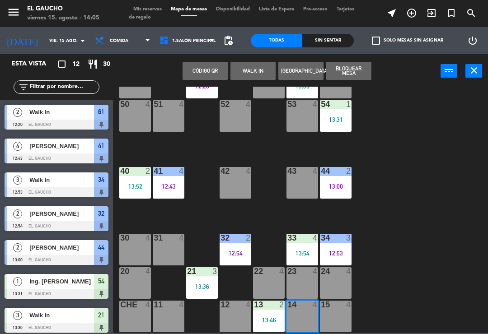
click at [241, 71] on button "WALK IN" at bounding box center [253, 71] width 45 height 18
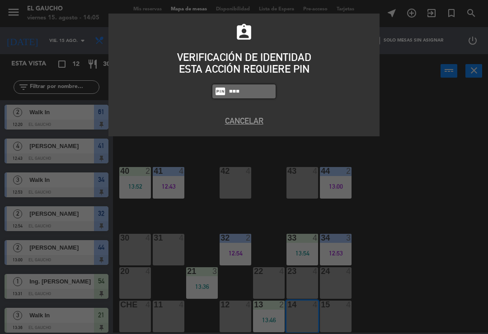
type input "0009"
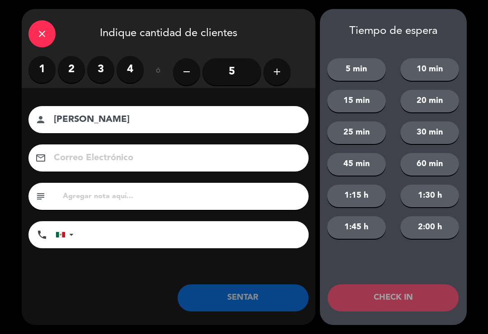
type input "[PERSON_NAME]"
click at [66, 75] on label "2" at bounding box center [71, 69] width 27 height 27
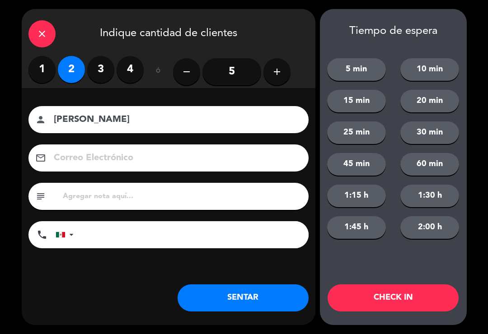
click at [237, 301] on button "SENTAR" at bounding box center [243, 298] width 131 height 27
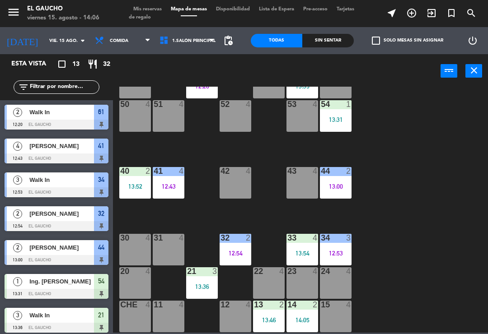
click at [422, 201] on div "84 4 80 4 83 4 82 4 81 4 70 4 71 2 14:04 72 4 73 4 74 4 63 3 13:39 62 4 61 2 12…" at bounding box center [303, 210] width 370 height 246
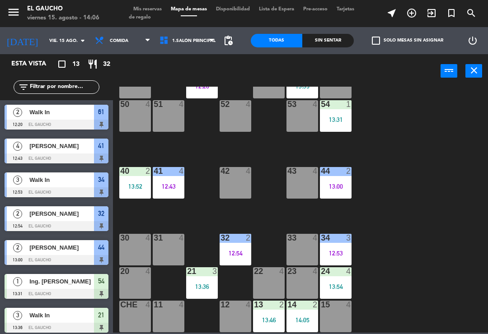
scroll to position [57, 0]
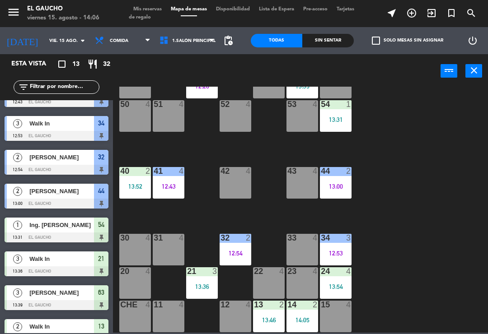
click at [339, 287] on div "13:54" at bounding box center [336, 287] width 32 height 6
click at [438, 202] on div "84 4 80 4 83 4 82 4 81 4 70 4 71 2 14:04 72 4 73 4 74 4 63 3 13:39 62 4 61 2 12…" at bounding box center [303, 210] width 370 height 246
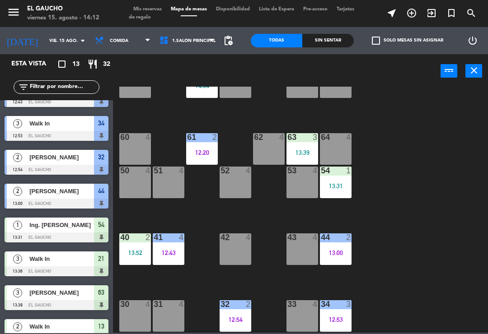
scroll to position [106, 0]
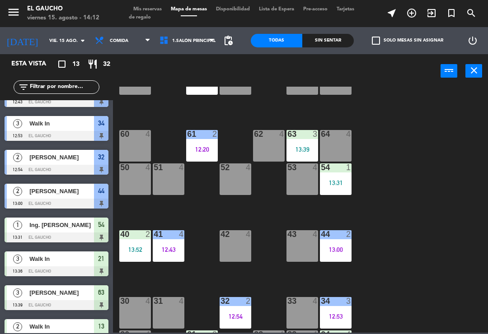
click at [269, 141] on div "62 4" at bounding box center [269, 146] width 32 height 32
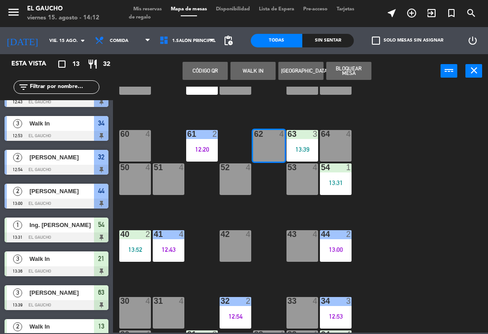
click at [251, 73] on button "WALK IN" at bounding box center [253, 71] width 45 height 18
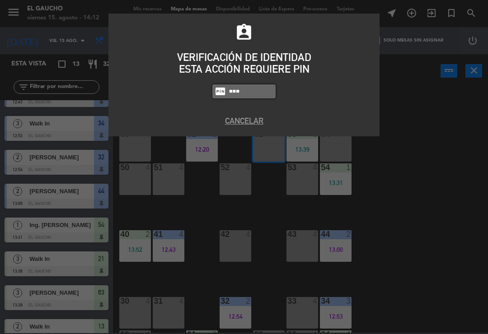
type input "0009"
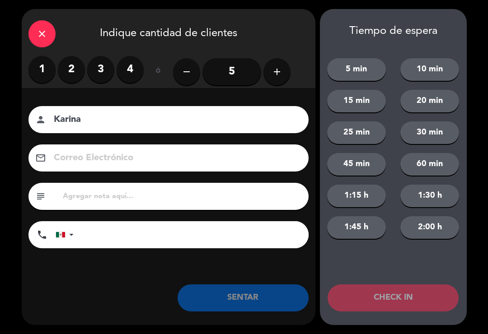
type input "Karina"
click at [98, 66] on label "3" at bounding box center [100, 69] width 27 height 27
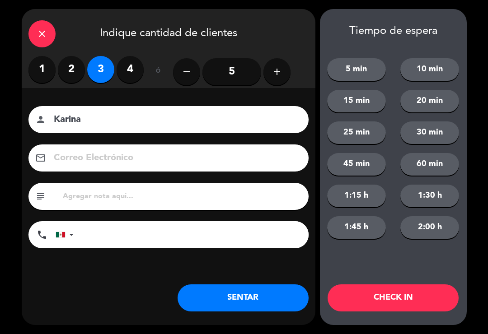
click at [200, 297] on button "SENTAR" at bounding box center [243, 298] width 131 height 27
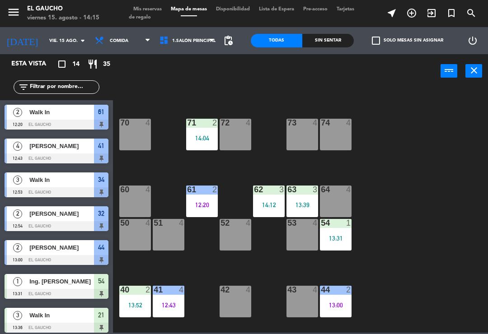
scroll to position [16, 0]
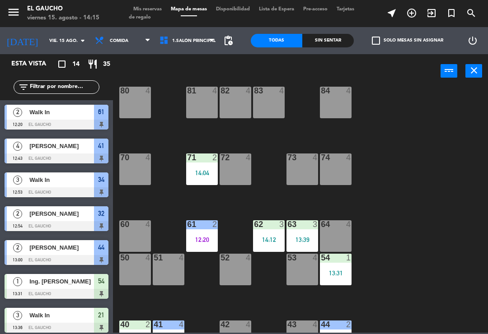
click at [295, 166] on div "73 4" at bounding box center [303, 170] width 32 height 32
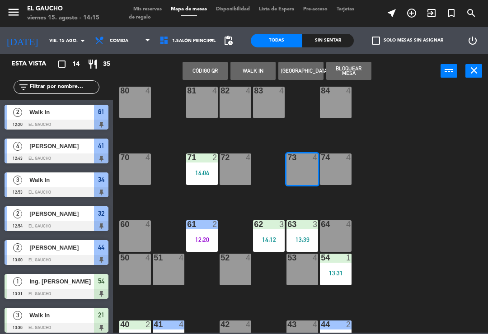
click at [250, 70] on button "WALK IN" at bounding box center [253, 71] width 45 height 18
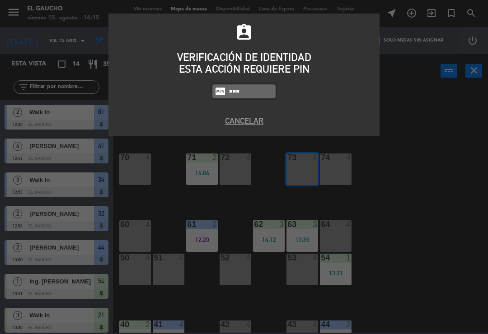
type input "0009"
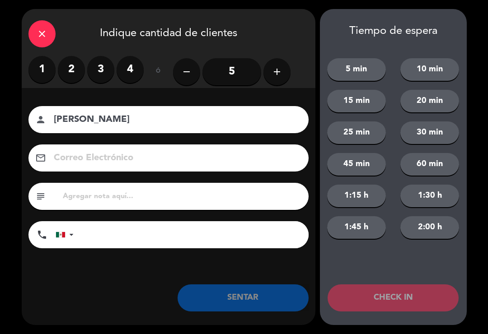
type input "[PERSON_NAME]"
click at [280, 75] on icon "add" at bounding box center [277, 71] width 11 height 11
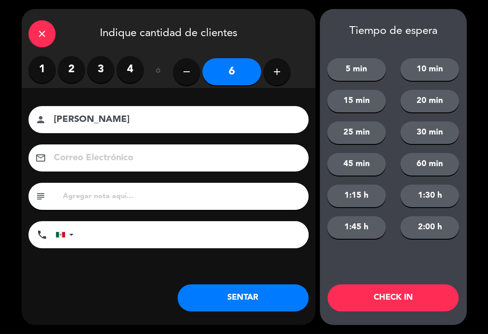
click at [280, 77] on icon "add" at bounding box center [277, 71] width 11 height 11
click at [278, 77] on button "add" at bounding box center [277, 71] width 27 height 27
click at [280, 74] on icon "add" at bounding box center [277, 71] width 11 height 11
click at [272, 80] on button "add" at bounding box center [277, 71] width 27 height 27
type input "10"
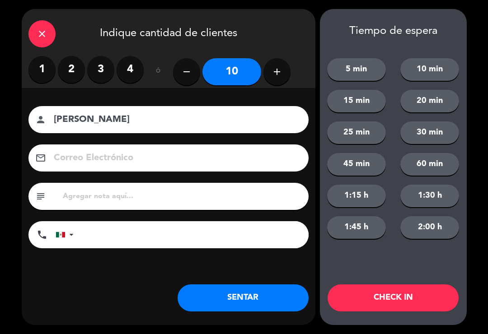
click at [204, 299] on button "SENTAR" at bounding box center [243, 298] width 131 height 27
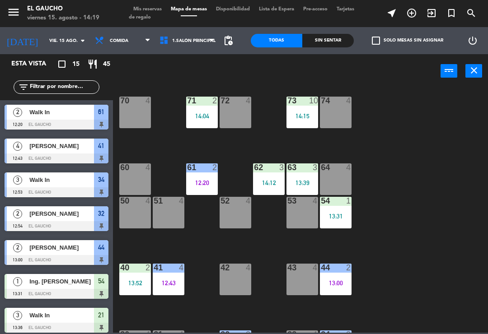
scroll to position [71, 0]
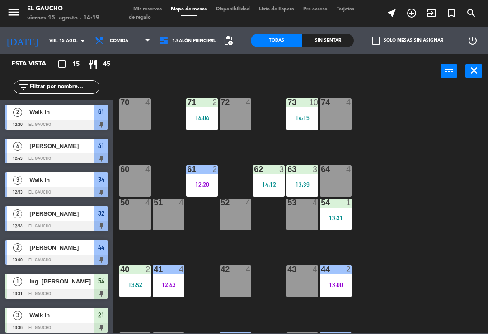
click at [227, 225] on div "52 4" at bounding box center [236, 215] width 32 height 32
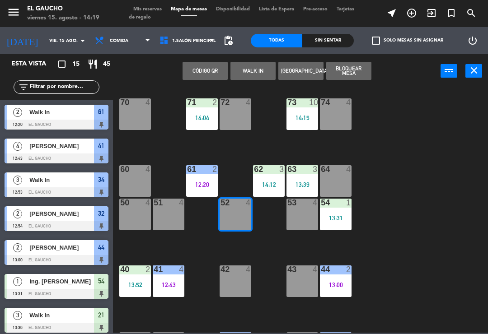
click at [296, 218] on div "53 4" at bounding box center [303, 215] width 32 height 32
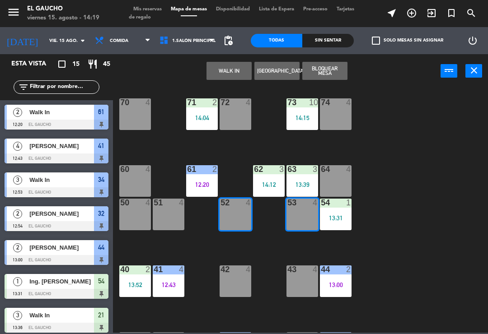
click at [219, 71] on button "WALK IN" at bounding box center [229, 71] width 45 height 18
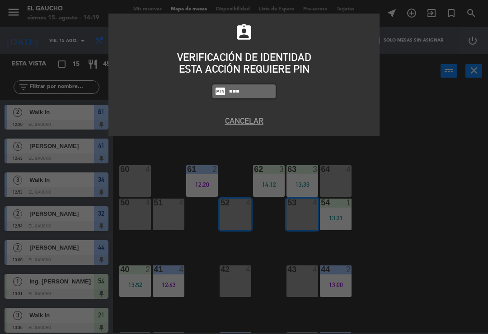
type input "0009"
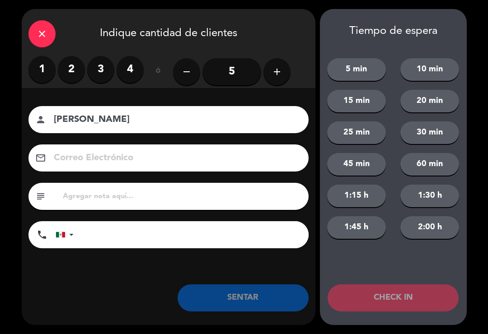
type input "[PERSON_NAME]"
click at [276, 79] on button "add" at bounding box center [277, 71] width 27 height 27
click at [282, 74] on icon "add" at bounding box center [277, 71] width 11 height 11
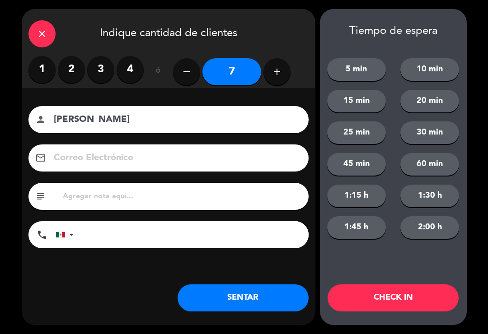
click at [279, 78] on button "add" at bounding box center [277, 71] width 27 height 27
click at [283, 77] on button "add" at bounding box center [277, 71] width 27 height 27
click at [282, 77] on icon "add" at bounding box center [277, 71] width 11 height 11
type input "10"
click at [217, 301] on button "SENTAR" at bounding box center [243, 298] width 131 height 27
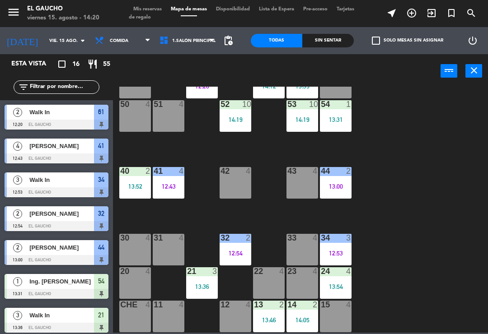
scroll to position [170, 0]
click at [328, 253] on div "12:53" at bounding box center [336, 253] width 32 height 6
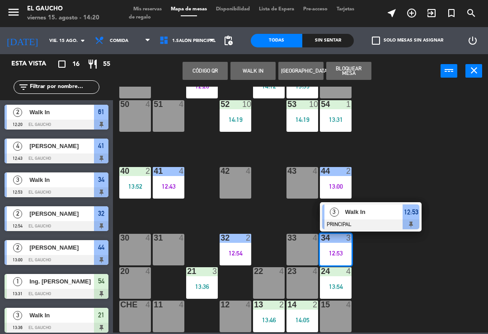
click at [368, 221] on div at bounding box center [370, 225] width 97 height 10
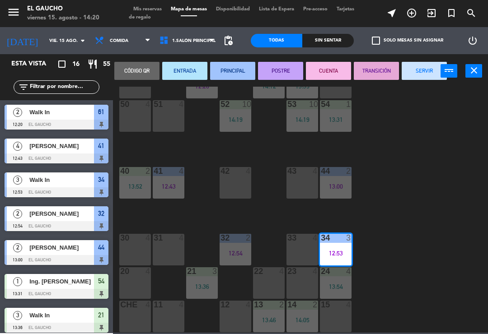
click at [423, 76] on button "SERVIR" at bounding box center [424, 71] width 45 height 18
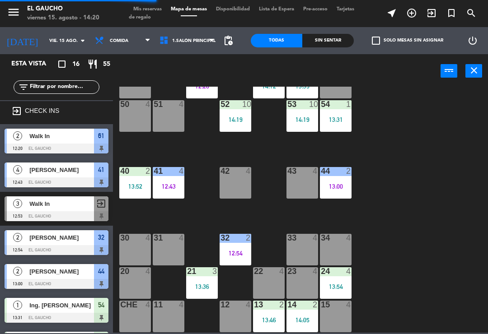
click at [331, 245] on div "34 4" at bounding box center [336, 250] width 32 height 32
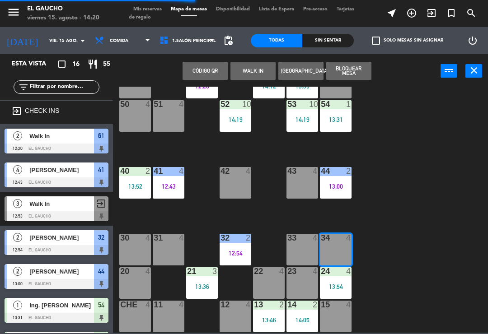
click at [256, 73] on button "WALK IN" at bounding box center [253, 71] width 45 height 18
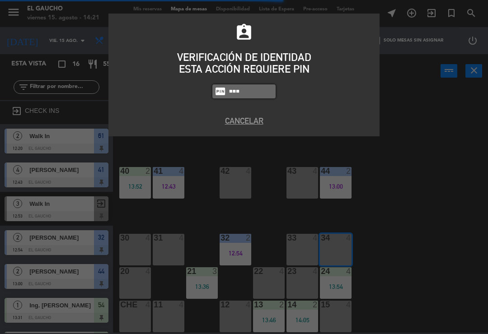
type input "0009"
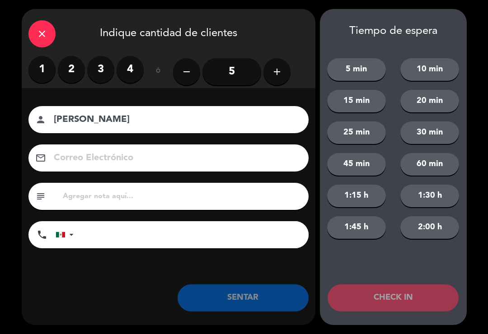
type input "[PERSON_NAME]"
click at [98, 71] on label "3" at bounding box center [100, 69] width 27 height 27
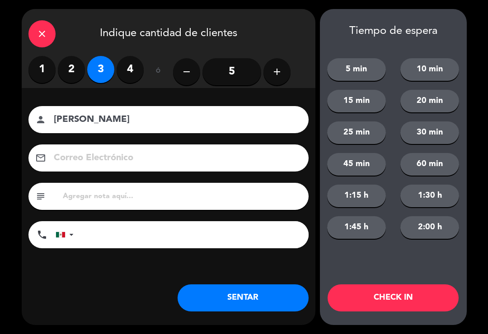
click at [212, 299] on button "SENTAR" at bounding box center [243, 298] width 131 height 27
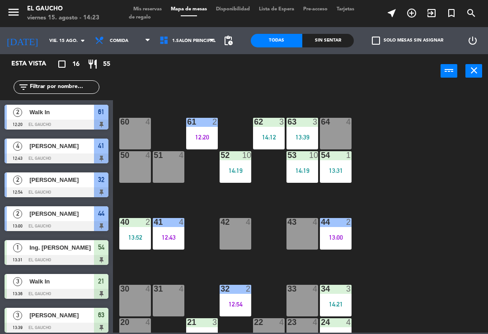
scroll to position [111, 0]
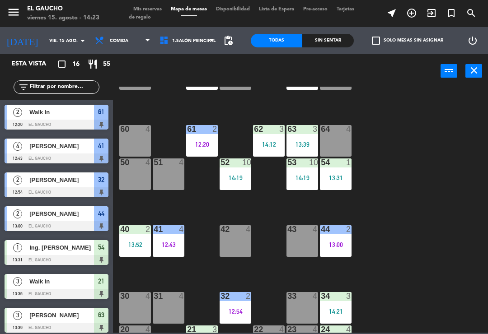
click at [307, 137] on div "63 3 13:39" at bounding box center [303, 141] width 32 height 32
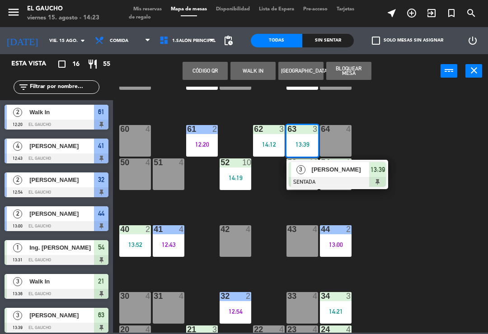
click at [335, 172] on span "[PERSON_NAME]" at bounding box center [341, 169] width 58 height 9
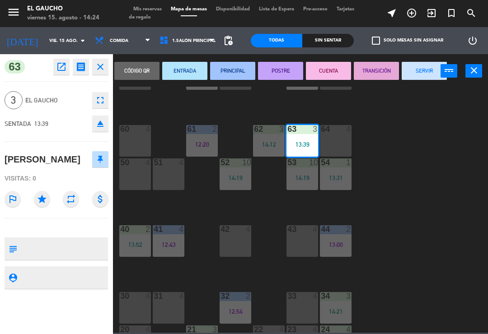
click at [233, 76] on button "PRINCIPAL" at bounding box center [232, 71] width 45 height 18
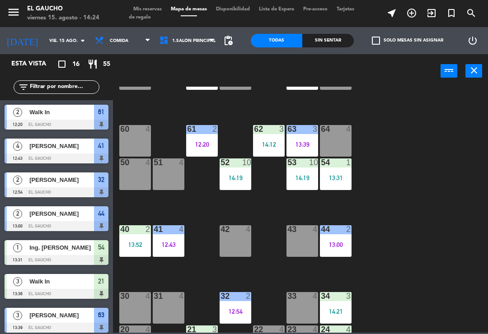
click at [273, 132] on div at bounding box center [269, 129] width 15 height 8
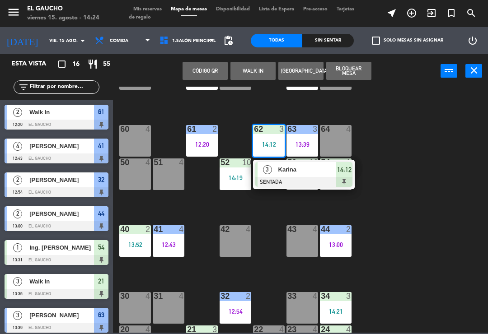
click at [296, 175] on div "Karina" at bounding box center [307, 169] width 59 height 15
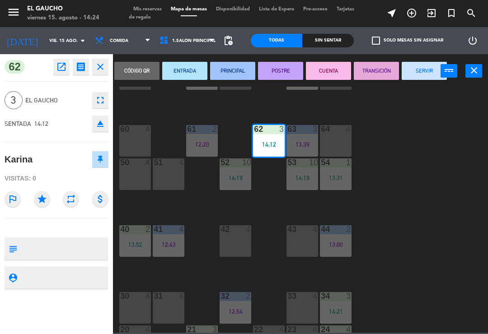
click at [241, 70] on button "PRINCIPAL" at bounding box center [232, 71] width 45 height 18
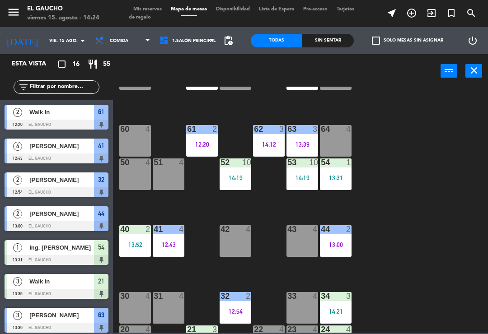
scroll to position [58, 0]
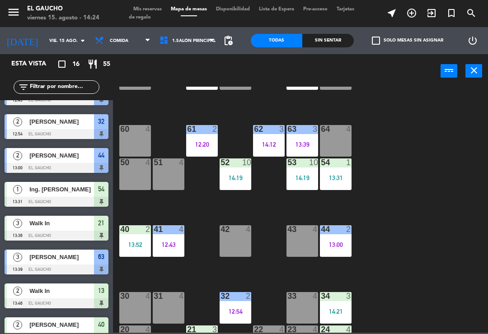
click at [245, 168] on div "52 10 14:19" at bounding box center [236, 175] width 32 height 32
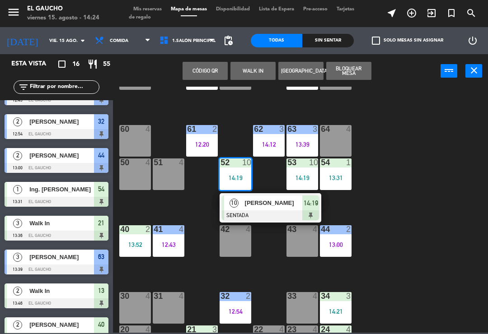
click at [423, 126] on div "84 4 80 4 83 4 82 4 81 4 70 4 71 2 14:04 72 4 73 10 14:15 74 4 63 3 13:39 62 3 …" at bounding box center [303, 210] width 370 height 246
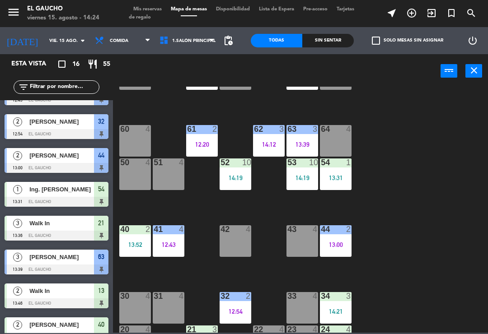
click at [349, 174] on div "54 1 13:31" at bounding box center [336, 175] width 32 height 32
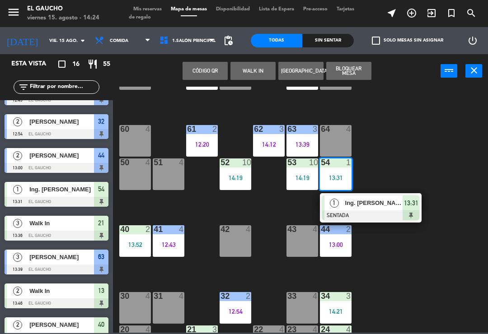
click at [376, 208] on div "Ing. [PERSON_NAME]" at bounding box center [373, 203] width 59 height 15
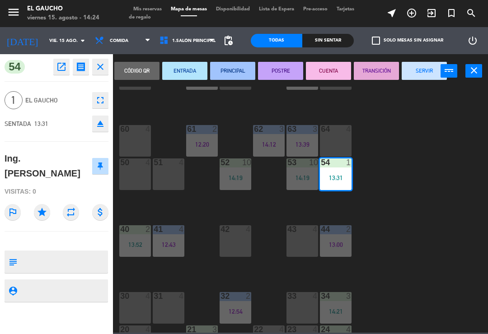
click at [239, 68] on button "PRINCIPAL" at bounding box center [232, 71] width 45 height 18
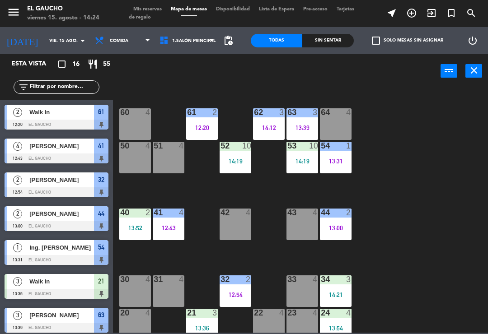
scroll to position [127, 0]
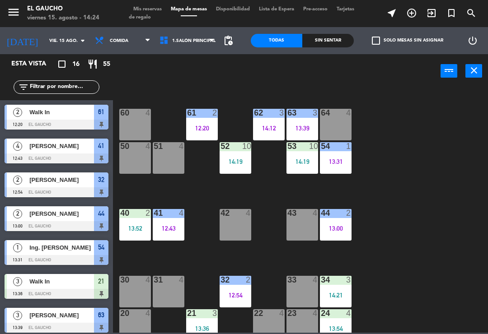
click at [134, 226] on div "13:52" at bounding box center [135, 229] width 32 height 6
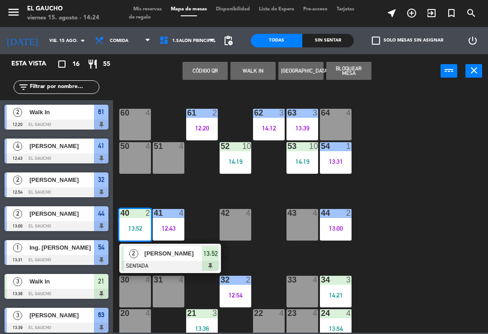
click at [178, 261] on div "[PERSON_NAME]" at bounding box center [173, 253] width 59 height 15
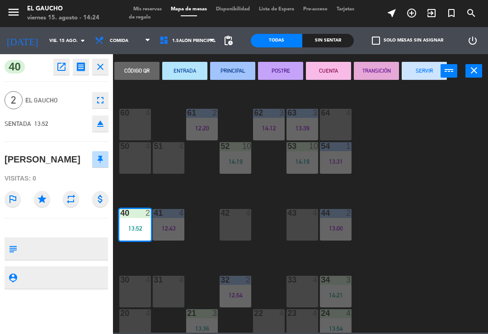
click at [234, 68] on button "PRINCIPAL" at bounding box center [232, 71] width 45 height 18
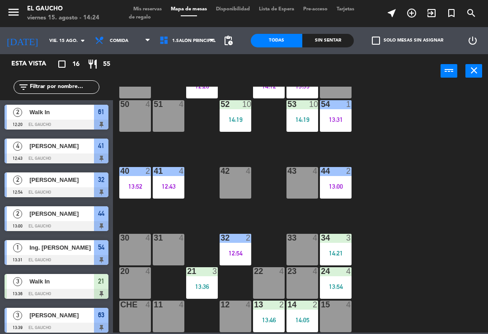
scroll to position [170, 0]
click at [341, 248] on div "34 3 14:21" at bounding box center [336, 250] width 32 height 32
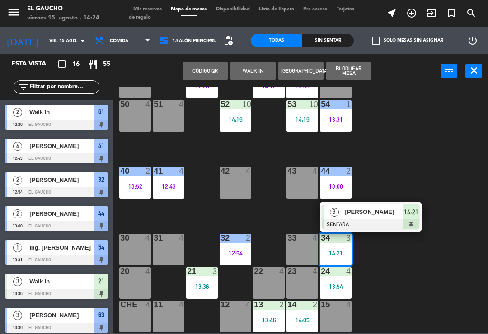
click at [409, 167] on div "84 4 80 4 83 4 82 4 81 4 70 4 71 2 14:04 72 4 73 10 14:15 74 4 63 3 13:39 62 3 …" at bounding box center [303, 210] width 370 height 246
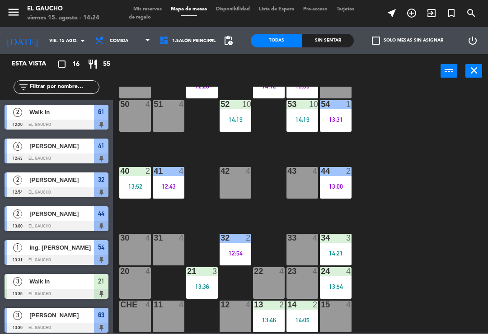
click at [341, 284] on div "13:54" at bounding box center [336, 287] width 32 height 6
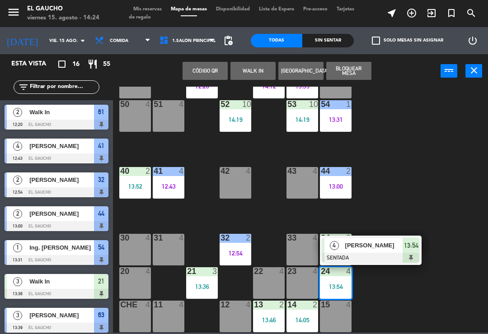
click at [378, 244] on span "[PERSON_NAME]" at bounding box center [374, 245] width 58 height 9
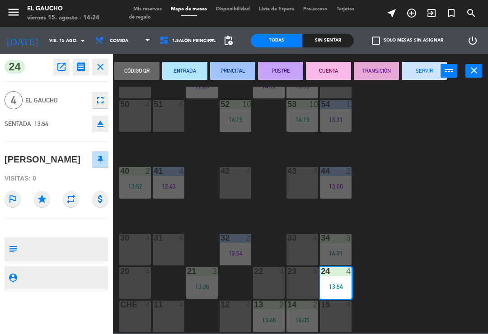
click at [235, 69] on button "PRINCIPAL" at bounding box center [232, 71] width 45 height 18
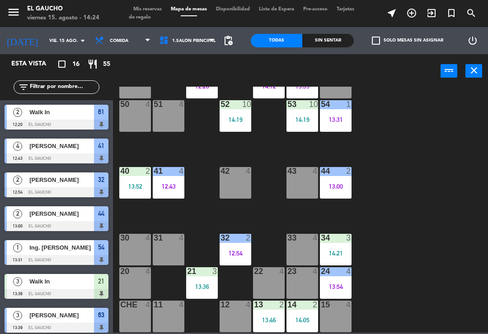
scroll to position [0, 0]
click at [207, 280] on div "21 3 13:36" at bounding box center [202, 284] width 32 height 32
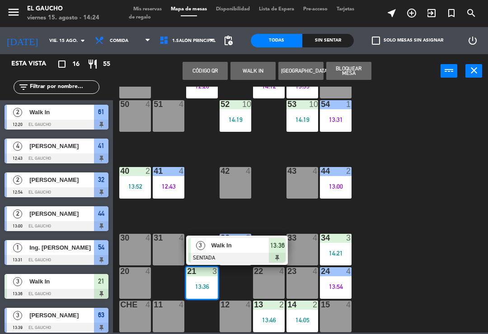
click at [251, 253] on div at bounding box center [236, 258] width 97 height 10
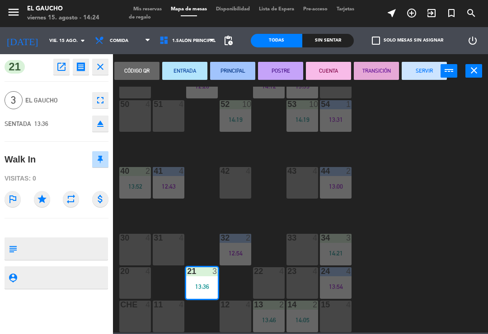
click at [239, 69] on button "PRINCIPAL" at bounding box center [232, 71] width 45 height 18
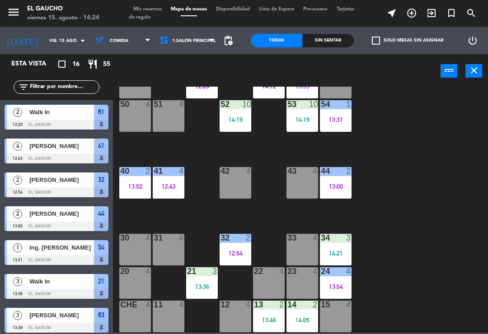
click at [274, 325] on div "13 2 13:46" at bounding box center [269, 317] width 32 height 32
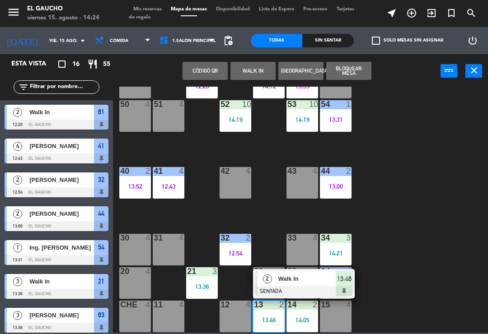
click at [286, 277] on span "Walk In" at bounding box center [307, 278] width 58 height 9
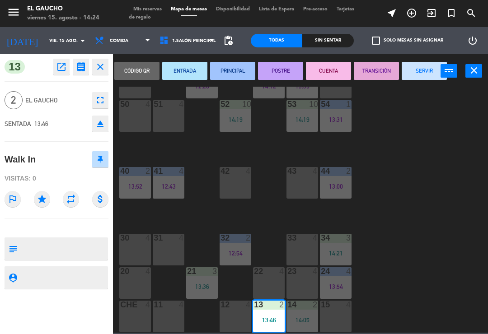
click at [239, 68] on button "PRINCIPAL" at bounding box center [232, 71] width 45 height 18
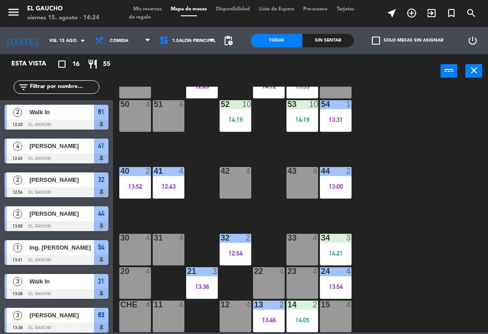
click at [311, 318] on div "14:05" at bounding box center [303, 320] width 32 height 6
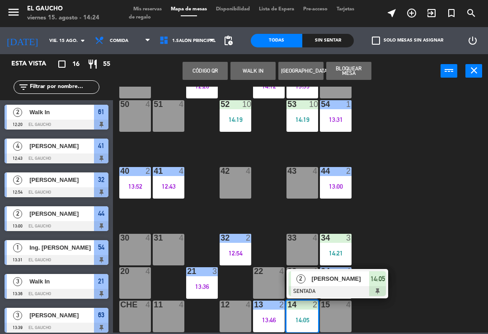
click at [331, 282] on span "[PERSON_NAME]" at bounding box center [341, 278] width 58 height 9
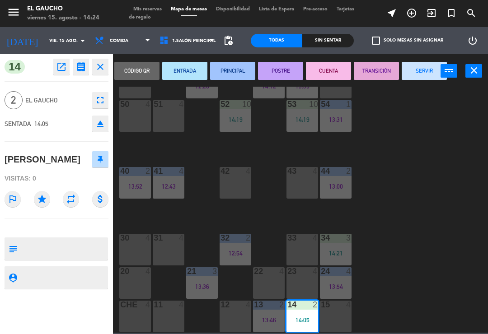
click at [246, 65] on button "PRINCIPAL" at bounding box center [232, 71] width 45 height 18
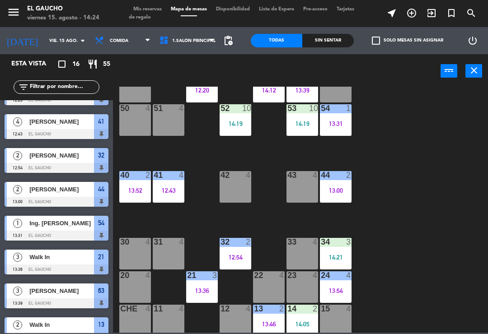
scroll to position [165, 0]
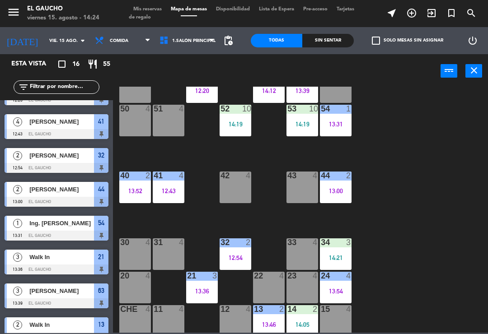
click at [303, 329] on div "14 2 14:05" at bounding box center [303, 322] width 32 height 32
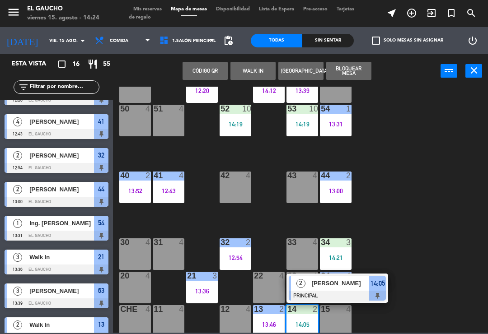
click at [338, 284] on span "[PERSON_NAME]" at bounding box center [341, 283] width 58 height 9
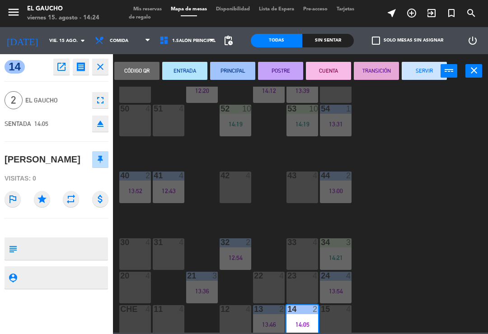
click at [240, 71] on button "PRINCIPAL" at bounding box center [232, 71] width 45 height 18
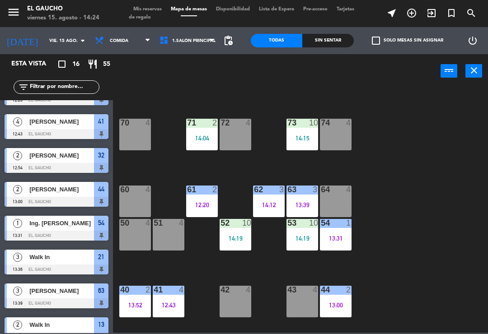
scroll to position [50, 0]
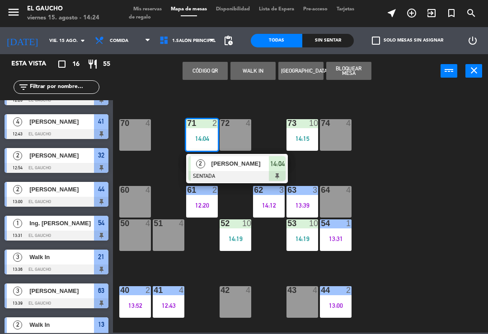
click at [237, 170] on div "[PERSON_NAME]" at bounding box center [240, 163] width 59 height 15
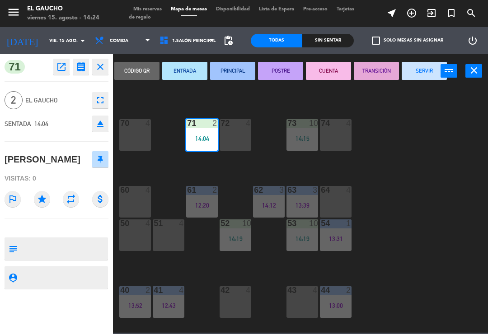
click at [230, 71] on button "PRINCIPAL" at bounding box center [232, 71] width 45 height 18
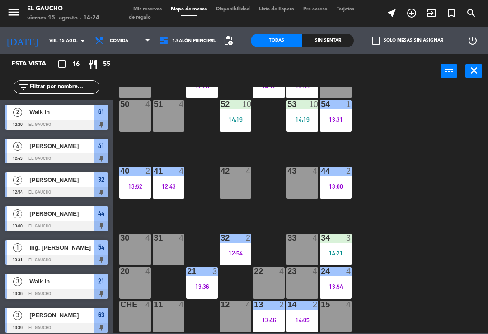
scroll to position [170, 0]
click at [239, 254] on div "12:54" at bounding box center [236, 253] width 32 height 6
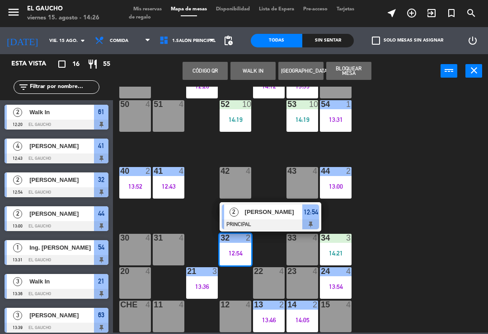
click at [255, 220] on div at bounding box center [270, 225] width 97 height 10
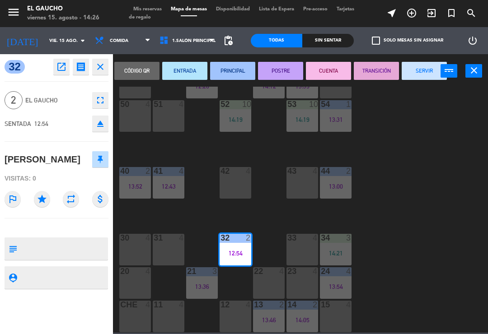
click at [421, 79] on button "SERVIR" at bounding box center [424, 71] width 45 height 18
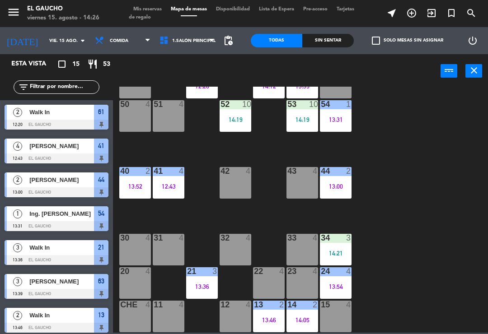
click at [230, 252] on div "32 4" at bounding box center [236, 250] width 32 height 32
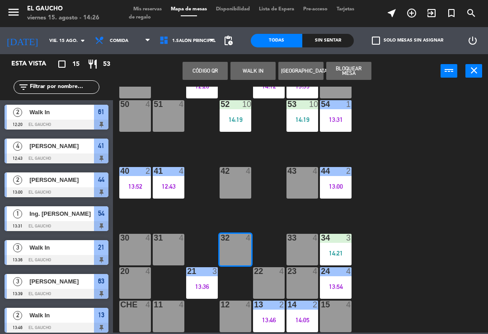
click at [243, 79] on button "WALK IN" at bounding box center [253, 71] width 45 height 18
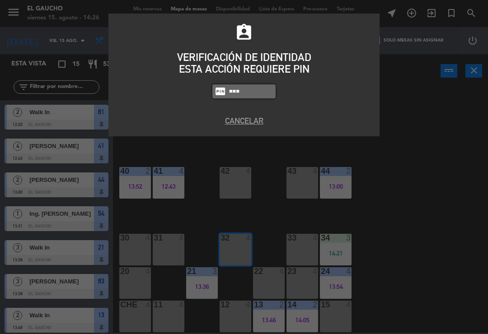
type input "0009"
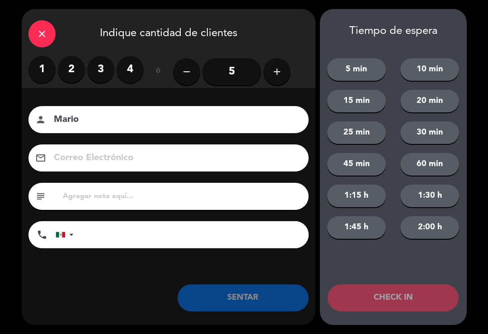
type input "Mario"
click at [131, 71] on label "4" at bounding box center [130, 69] width 27 height 27
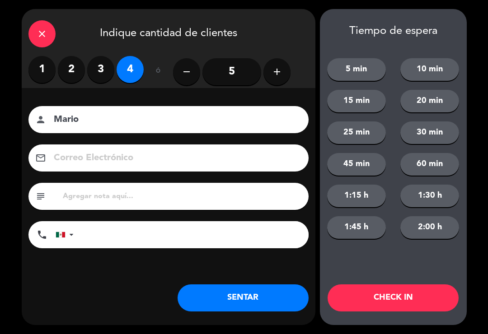
click at [241, 301] on button "SENTAR" at bounding box center [243, 298] width 131 height 27
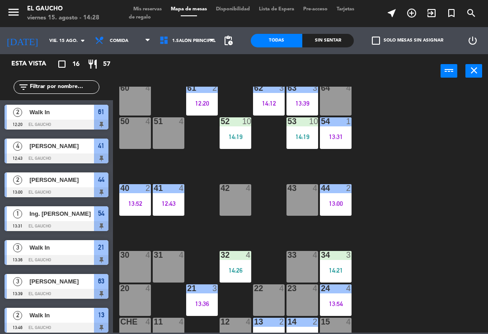
scroll to position [124, 0]
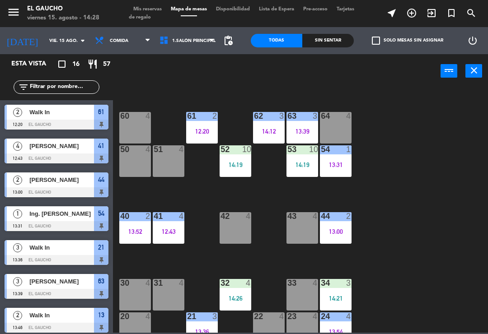
click at [134, 126] on div "60 4" at bounding box center [135, 128] width 32 height 32
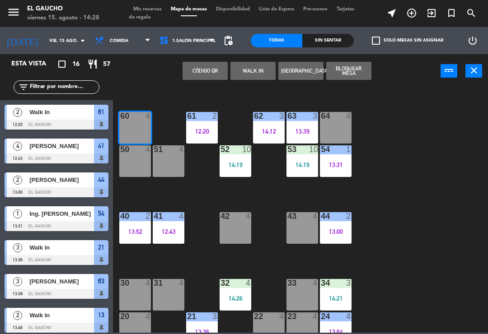
click at [251, 74] on button "WALK IN" at bounding box center [253, 71] width 45 height 18
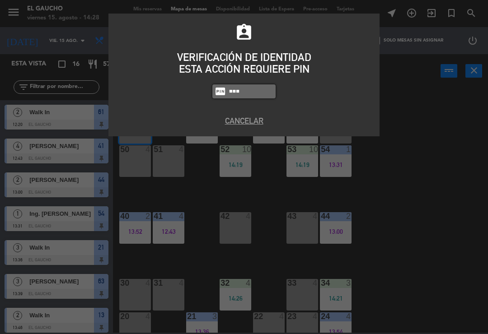
type input "0009"
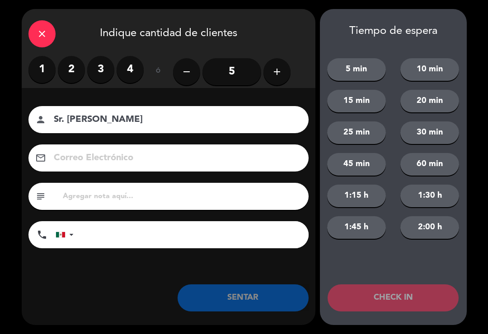
type input "Sr. [PERSON_NAME]"
click at [222, 75] on input "5" at bounding box center [232, 71] width 59 height 27
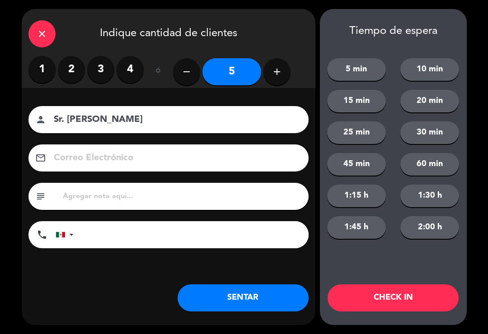
click at [219, 300] on button "SENTAR" at bounding box center [243, 298] width 131 height 27
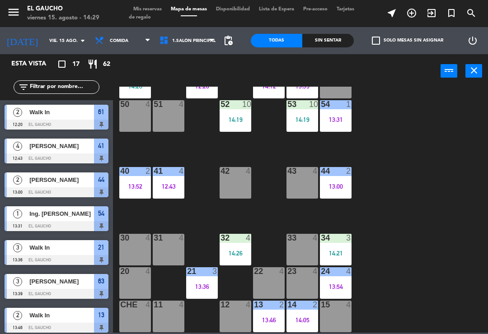
scroll to position [170, 0]
click at [236, 312] on div "12 4" at bounding box center [236, 317] width 32 height 32
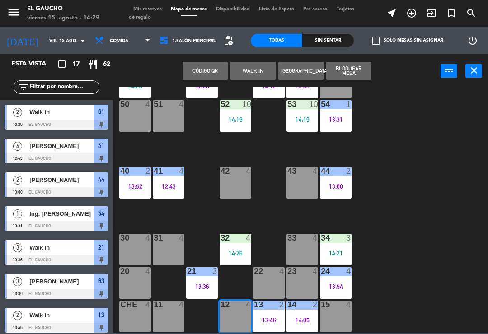
click at [262, 72] on button "WALK IN" at bounding box center [253, 71] width 45 height 18
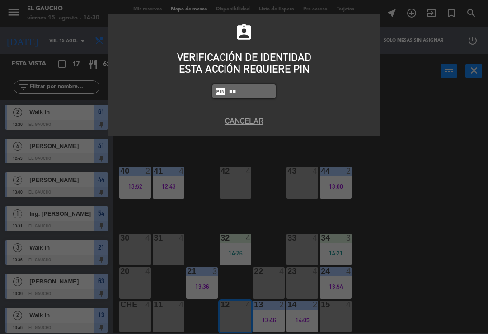
type input "9"
type input "0009"
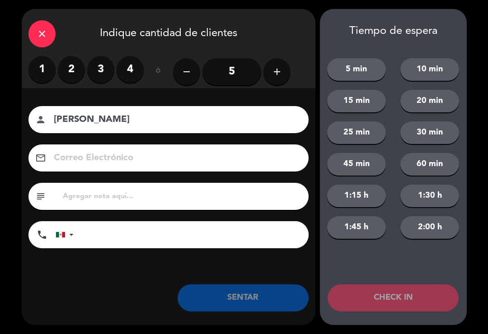
type input "[PERSON_NAME]"
click at [42, 71] on label "1" at bounding box center [41, 69] width 27 height 27
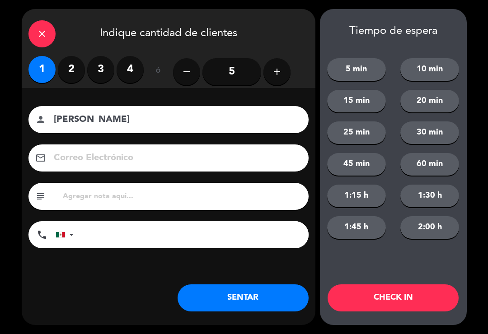
click at [217, 282] on div "Nombre del cliente person [PERSON_NAME] Correo Electrónico email subject phone …" at bounding box center [169, 192] width 294 height 208
click at [206, 308] on button "SENTAR" at bounding box center [243, 298] width 131 height 27
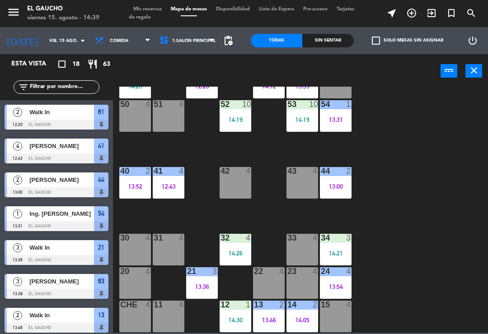
click at [130, 248] on div "30 4" at bounding box center [135, 250] width 32 height 32
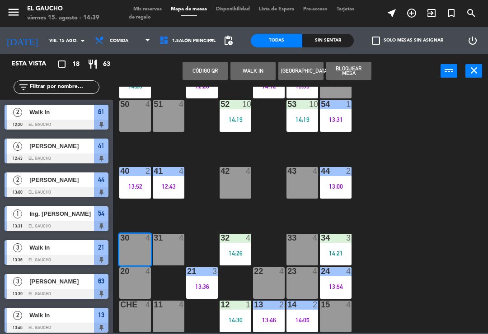
click at [251, 73] on button "WALK IN" at bounding box center [253, 71] width 45 height 18
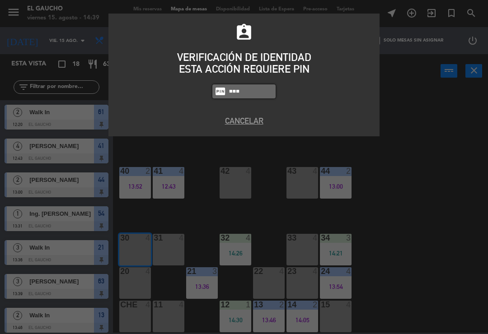
type input "0009"
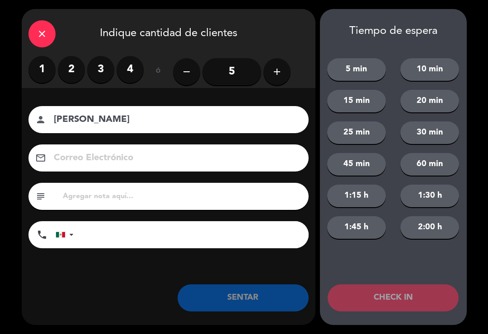
type input "[PERSON_NAME]"
click at [72, 74] on label "2" at bounding box center [71, 69] width 27 height 27
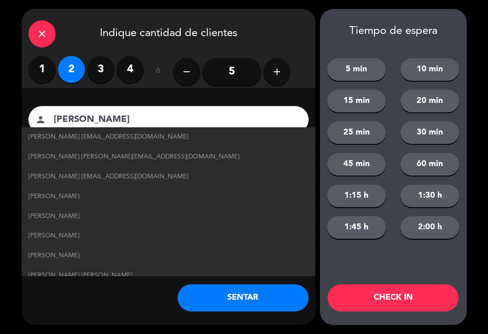
click at [28, 140] on span "[PERSON_NAME] [EMAIL_ADDRESS][DOMAIN_NAME]" at bounding box center [108, 137] width 160 height 10
type input "[EMAIL_ADDRESS][DOMAIN_NAME]"
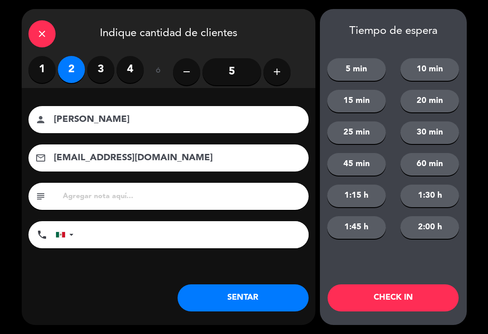
click at [203, 310] on button "SENTAR" at bounding box center [243, 298] width 131 height 27
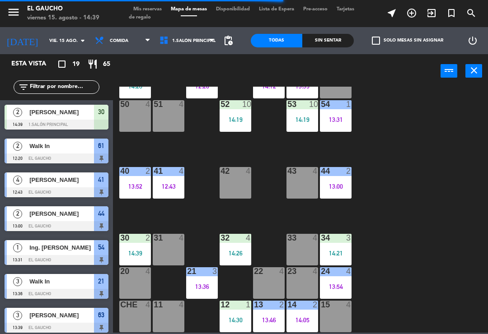
click at [311, 253] on div "33 4" at bounding box center [303, 250] width 32 height 32
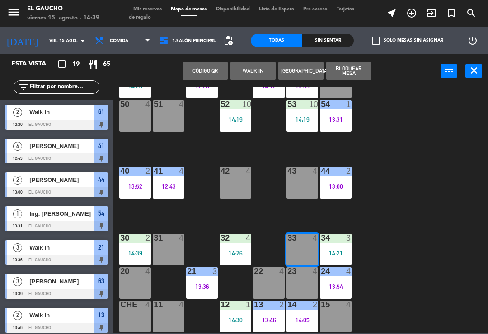
click at [255, 78] on button "WALK IN" at bounding box center [253, 71] width 45 height 18
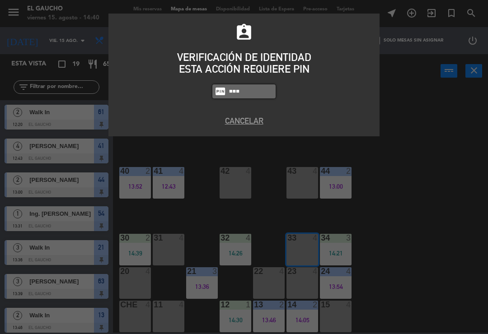
type input "0009"
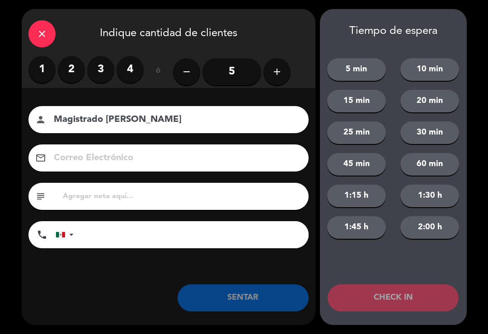
click at [68, 67] on label "2" at bounding box center [71, 69] width 27 height 27
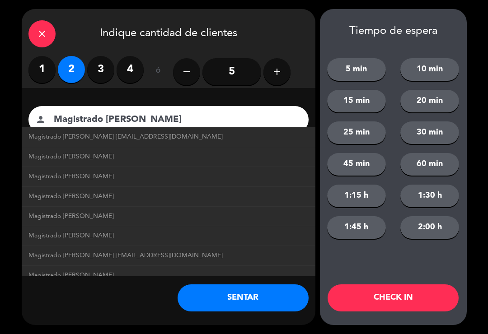
click at [41, 139] on span "Magistrado [PERSON_NAME] [EMAIL_ADDRESS][DOMAIN_NAME]" at bounding box center [125, 137] width 194 height 10
type input "Magistrado [PERSON_NAME]"
type input "[EMAIL_ADDRESS][DOMAIN_NAME]"
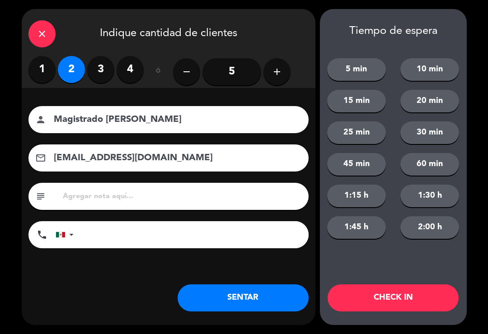
click at [251, 295] on button "SENTAR" at bounding box center [243, 298] width 131 height 27
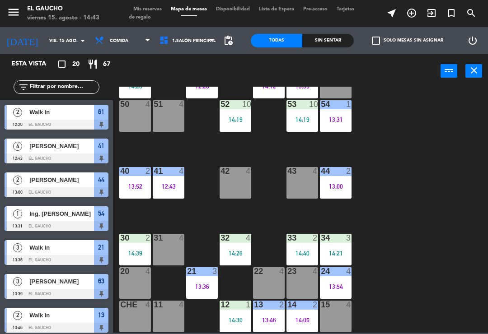
click at [349, 242] on div "3" at bounding box center [348, 238] width 5 height 8
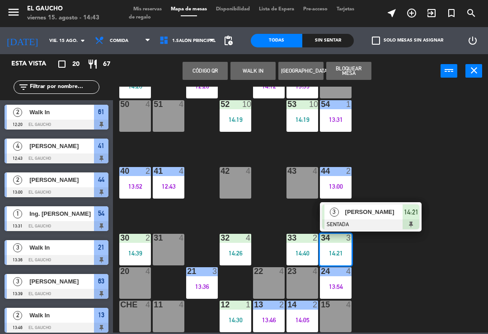
click at [384, 219] on div "[PERSON_NAME]" at bounding box center [373, 212] width 59 height 15
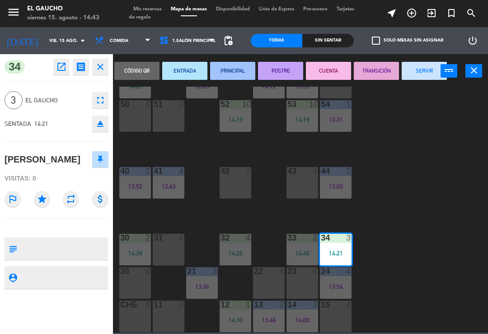
click at [249, 71] on button "PRINCIPAL" at bounding box center [232, 71] width 45 height 18
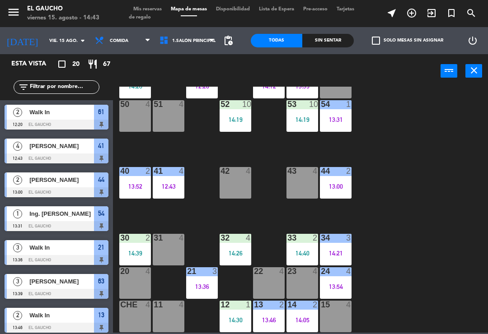
scroll to position [38, 0]
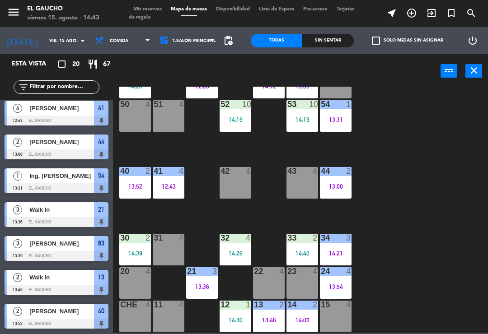
click at [303, 236] on div at bounding box center [302, 238] width 15 height 8
click at [392, 163] on div "84 4 80 4 83 4 82 4 81 4 70 4 71 2 14:04 72 4 73 10 14:15 74 4 63 3 13:39 62 3 …" at bounding box center [303, 210] width 370 height 246
click at [235, 319] on div "14:30" at bounding box center [236, 320] width 32 height 6
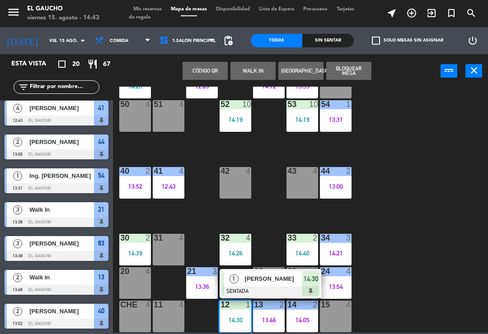
click at [245, 284] on span "[PERSON_NAME]" at bounding box center [274, 278] width 58 height 9
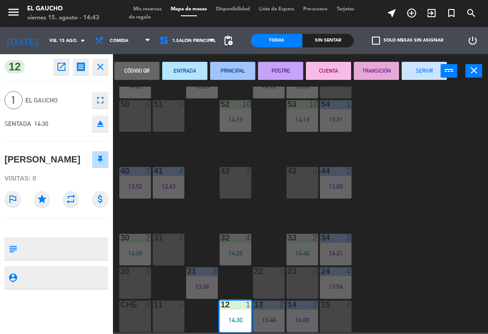
click at [182, 68] on button "ENTRADA" at bounding box center [184, 71] width 45 height 18
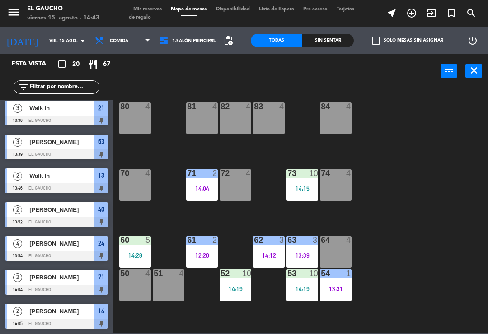
scroll to position [0, 0]
click at [345, 108] on div "4" at bounding box center [351, 107] width 15 height 8
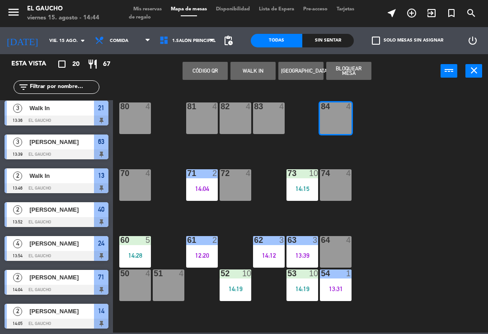
click at [258, 71] on button "WALK IN" at bounding box center [253, 71] width 45 height 18
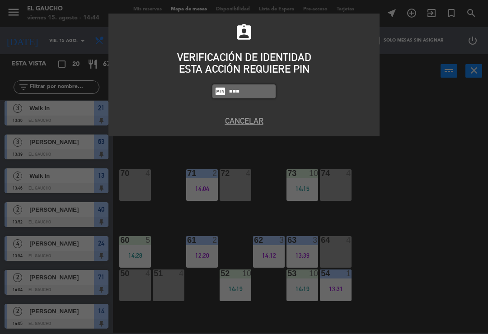
type input "0009"
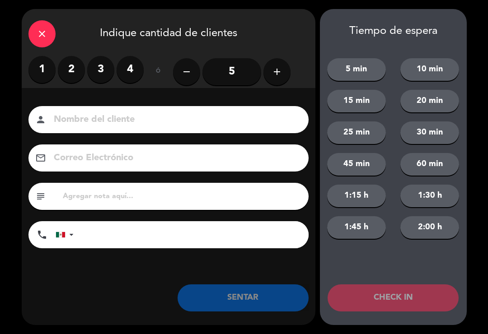
click at [78, 70] on label "2" at bounding box center [71, 69] width 27 height 27
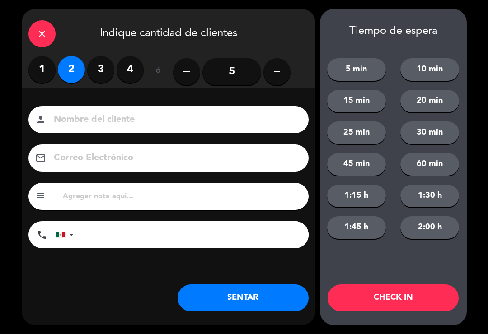
click at [245, 298] on button "SENTAR" at bounding box center [243, 298] width 131 height 27
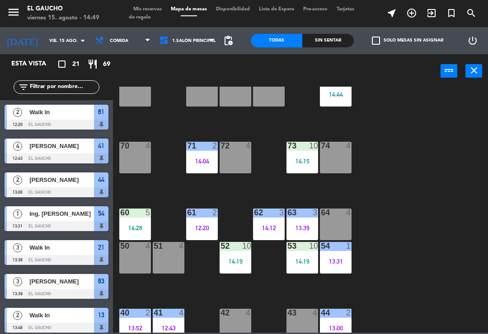
scroll to position [24, 0]
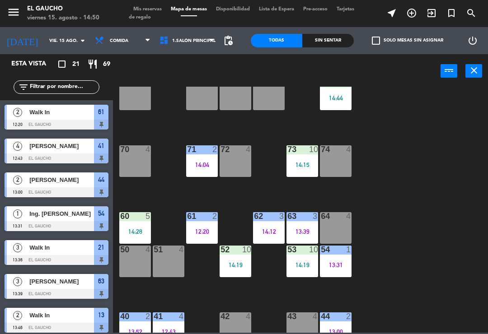
click at [314, 217] on div "64" at bounding box center [320, 216] width 15 height 8
click at [430, 220] on div "84 2 14:44 80 4 83 4 82 4 81 4 70 4 71 2 14:04 72 4 73 10 14:15 74 4 63 3 13:39…" at bounding box center [303, 210] width 370 height 246
click at [298, 229] on div "13:39" at bounding box center [303, 232] width 32 height 6
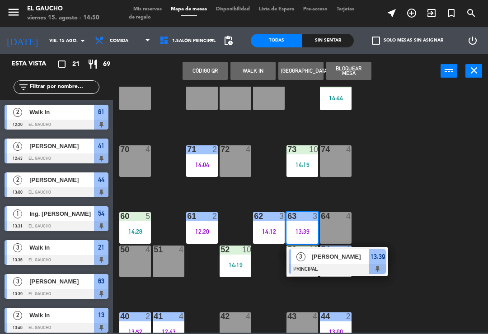
click at [318, 264] on div "[PERSON_NAME]" at bounding box center [340, 257] width 59 height 15
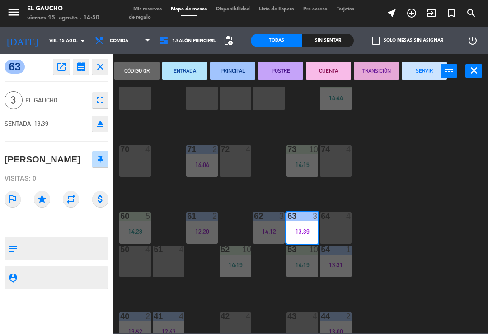
click at [430, 73] on button "SERVIR" at bounding box center [424, 71] width 45 height 18
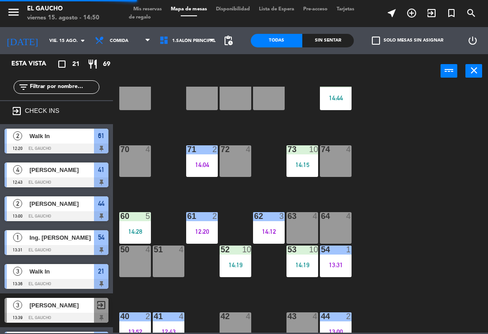
click at [266, 229] on div "14:12" at bounding box center [269, 232] width 32 height 6
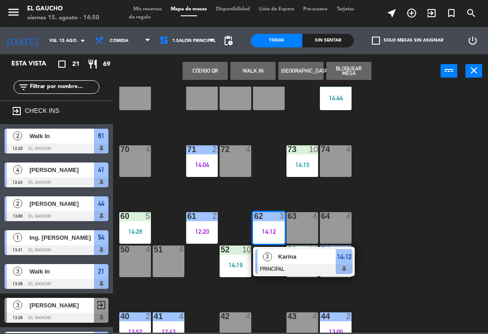
click at [428, 163] on div "84 2 14:44 80 4 83 4 82 4 81 4 70 4 71 2 14:04 72 4 73 10 14:15 74 4 63 4 62 3 …" at bounding box center [303, 210] width 370 height 246
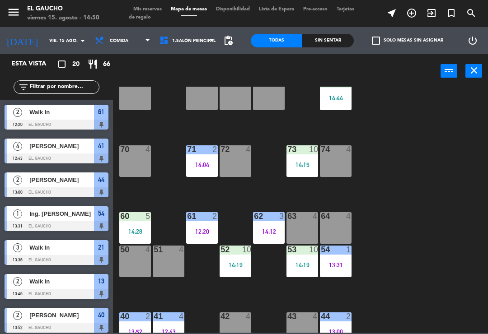
click at [265, 226] on div "62 3 14:12" at bounding box center [269, 228] width 32 height 32
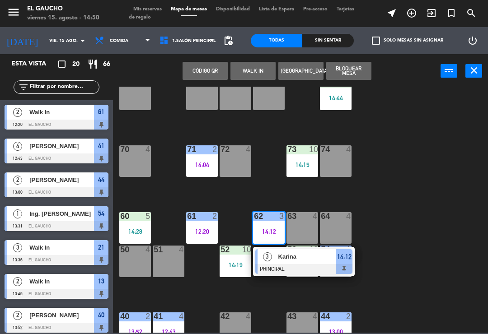
click at [273, 265] on div at bounding box center [303, 269] width 97 height 10
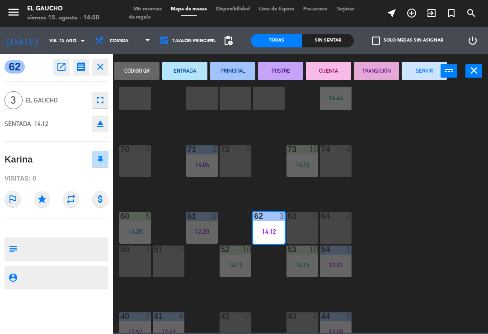
click at [429, 57] on div "Código qr ENTRADA PRINCIPAL POSTRE CUENTA TRANSICIÓN SERVIR power_input close" at bounding box center [280, 71] width 335 height 34
click at [424, 71] on button "SERVIR" at bounding box center [424, 71] width 45 height 18
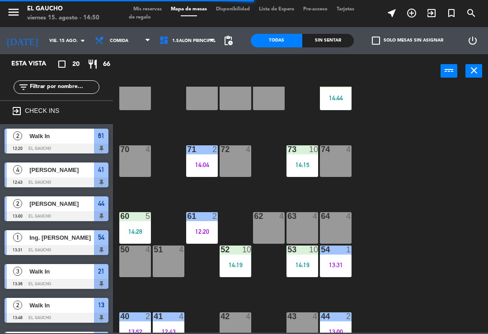
click at [136, 217] on div at bounding box center [135, 216] width 15 height 8
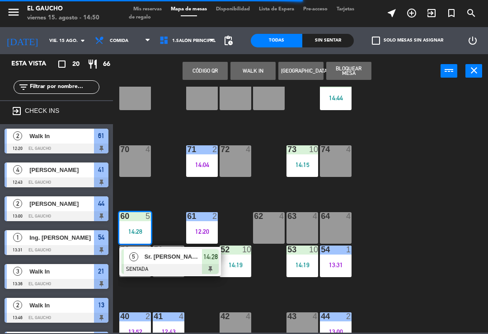
click at [179, 264] on div at bounding box center [170, 269] width 97 height 10
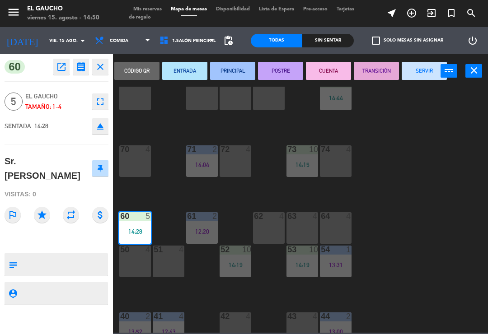
click at [240, 75] on button "PRINCIPAL" at bounding box center [232, 71] width 45 height 18
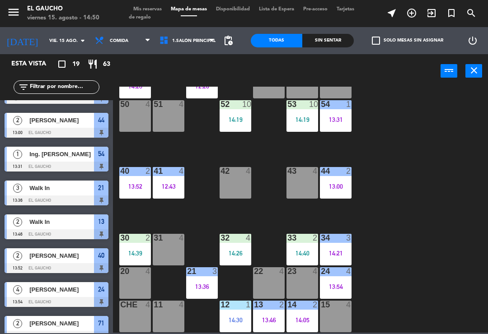
scroll to position [170, 0]
click at [141, 244] on div "30 2 14:39" at bounding box center [135, 250] width 32 height 32
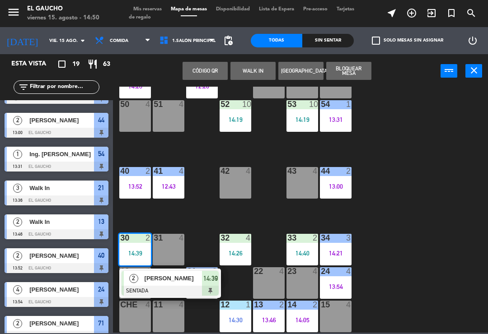
click at [177, 284] on div "[PERSON_NAME]" at bounding box center [173, 278] width 59 height 15
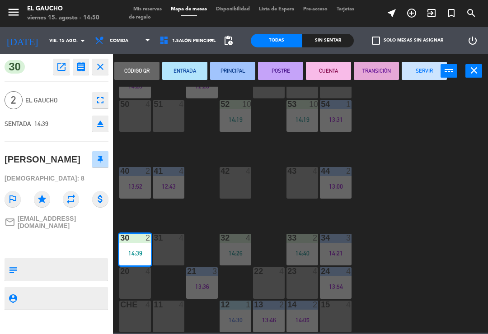
click at [244, 68] on button "PRINCIPAL" at bounding box center [232, 71] width 45 height 18
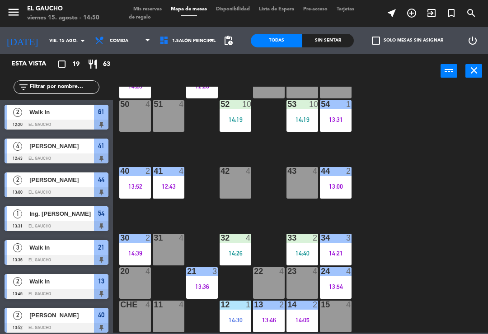
scroll to position [127, 0]
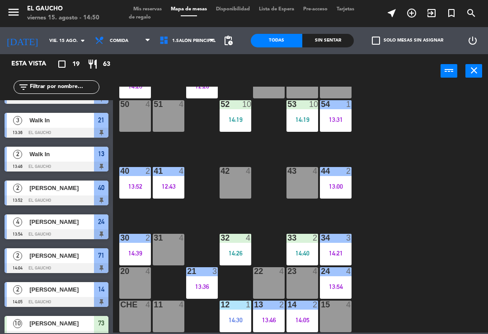
click at [238, 251] on div "14:26" at bounding box center [236, 253] width 32 height 6
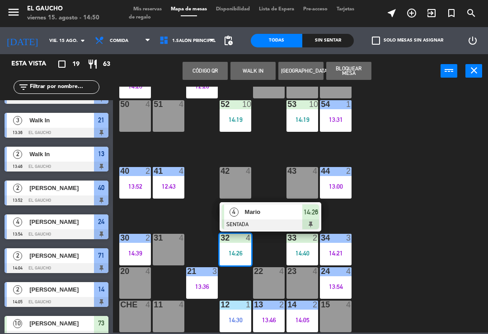
click at [270, 216] on span "Mario" at bounding box center [274, 211] width 58 height 9
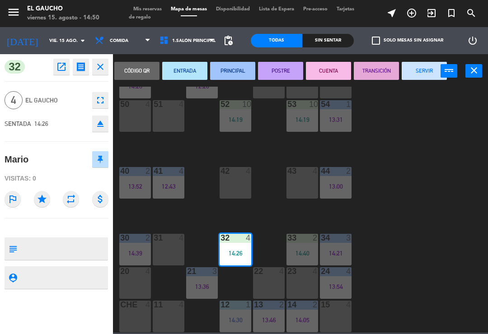
click at [239, 72] on button "PRINCIPAL" at bounding box center [232, 71] width 45 height 18
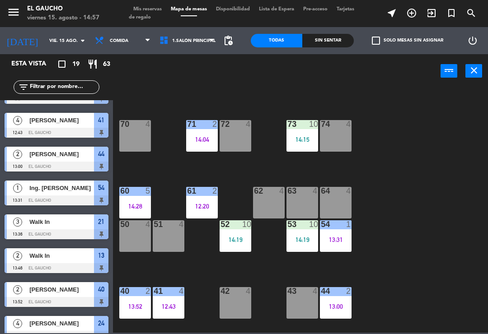
scroll to position [49, 0]
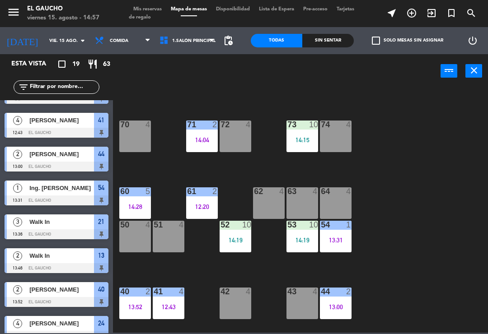
click at [339, 207] on div "64 4" at bounding box center [336, 204] width 32 height 32
click at [255, 89] on div "84 2 14:44 80 4 83 4 82 4 81 4 70 4 71 2 14:04 72 4 73 10 14:15 74 4 63 4 62 4 …" at bounding box center [303, 210] width 370 height 246
click at [340, 200] on div "64 4" at bounding box center [336, 204] width 32 height 32
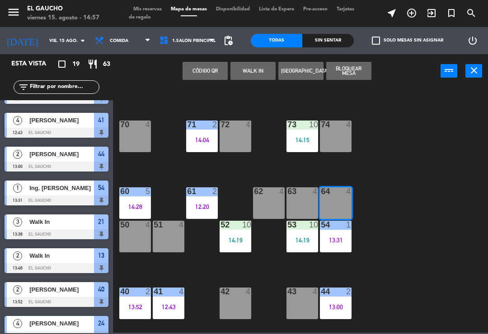
click at [256, 73] on button "WALK IN" at bounding box center [253, 71] width 45 height 18
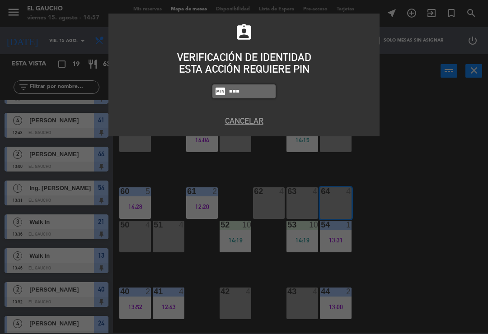
type input "0009"
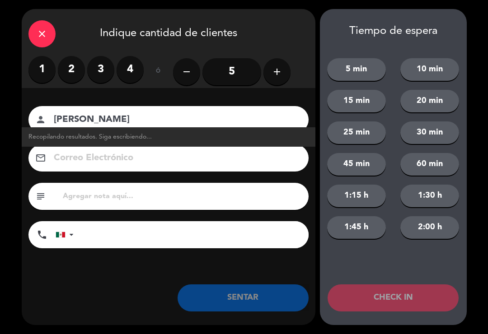
type input "[PERSON_NAME]"
click at [233, 75] on input "5" at bounding box center [232, 71] width 59 height 27
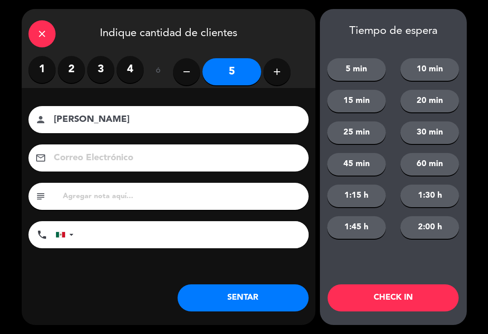
click at [193, 311] on button "SENTAR" at bounding box center [243, 298] width 131 height 27
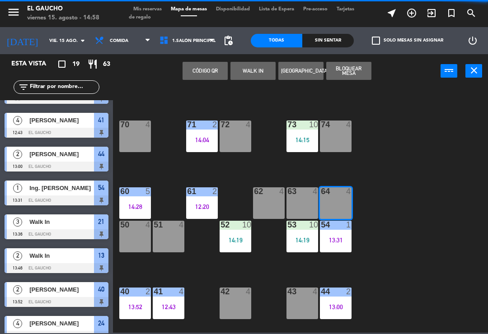
scroll to position [0, 0]
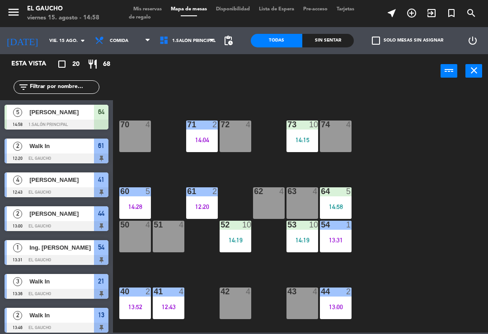
click at [488, 258] on div "84 2 14:44 80 4 83 4 82 4 81 4 70 4 71 2 14:04 72 4 73 10 14:15 74 4 63 4 62 4 …" at bounding box center [303, 210] width 370 height 246
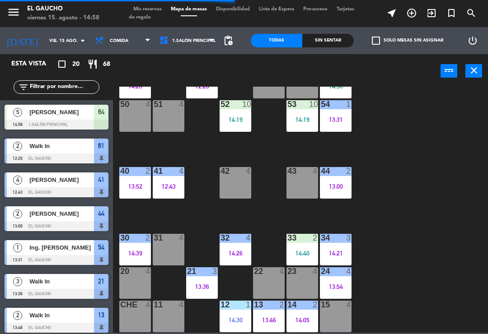
scroll to position [170, 0]
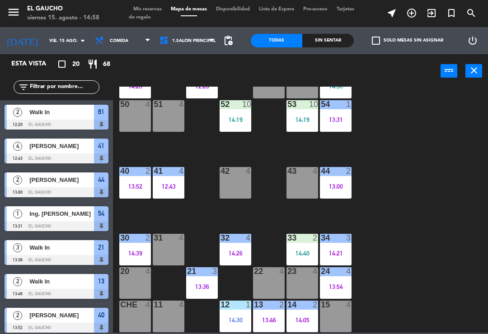
click at [264, 324] on div "13:46" at bounding box center [269, 320] width 32 height 6
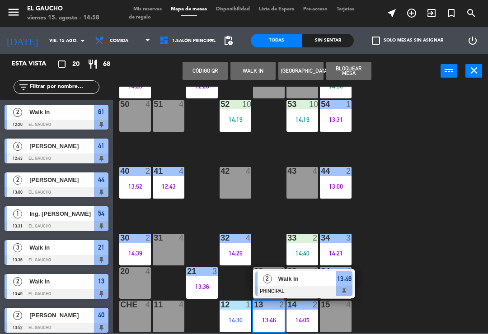
click at [273, 277] on div "2" at bounding box center [267, 279] width 19 height 15
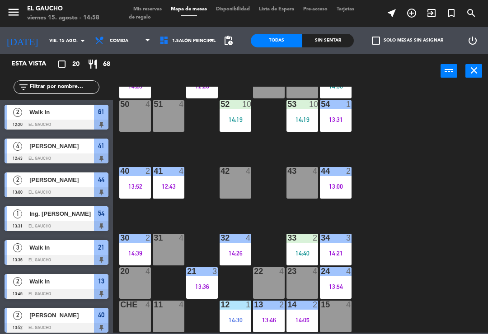
click at [305, 311] on div "14 2 14:05" at bounding box center [303, 317] width 32 height 32
click at [426, 238] on div "84 2 14:44 80 4 83 4 82 4 81 4 70 4 71 2 14:04 72 4 73 10 14:15 74 4 63 4 62 4 …" at bounding box center [303, 210] width 370 height 246
click at [331, 249] on div "34 3 14:21" at bounding box center [336, 250] width 32 height 32
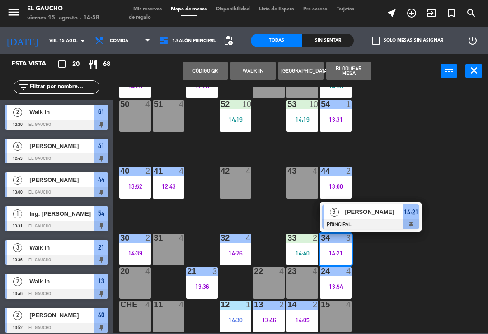
click at [358, 212] on span "[PERSON_NAME]" at bounding box center [374, 211] width 58 height 9
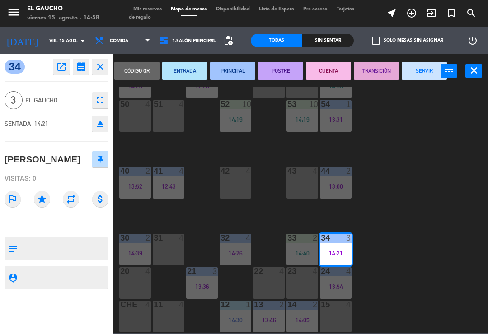
click at [44, 257] on textarea at bounding box center [64, 249] width 86 height 19
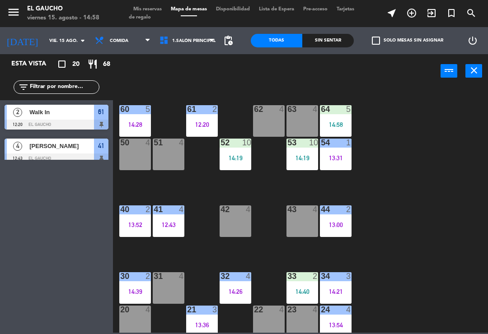
scroll to position [129, 0]
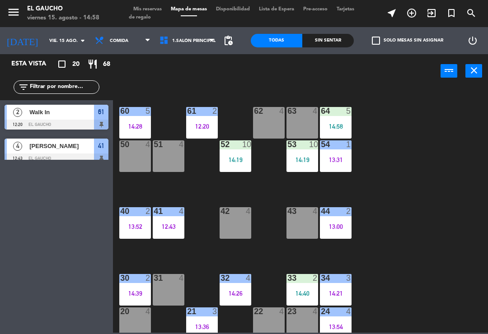
click at [130, 158] on div "50 4" at bounding box center [135, 157] width 32 height 32
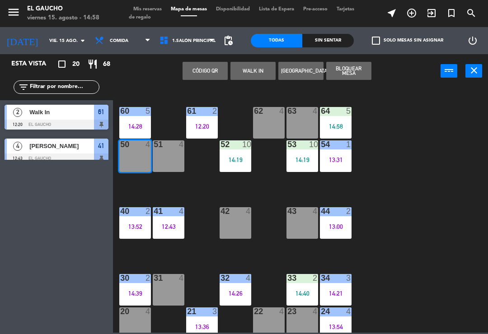
click at [250, 70] on button "WALK IN" at bounding box center [253, 71] width 45 height 18
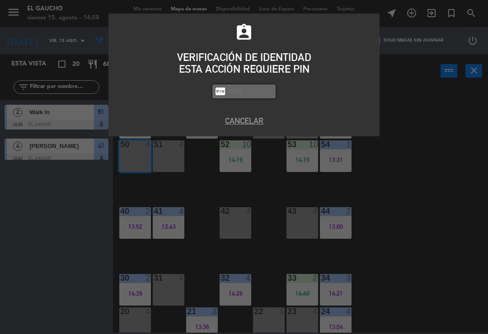
type input "P"
type input "0009"
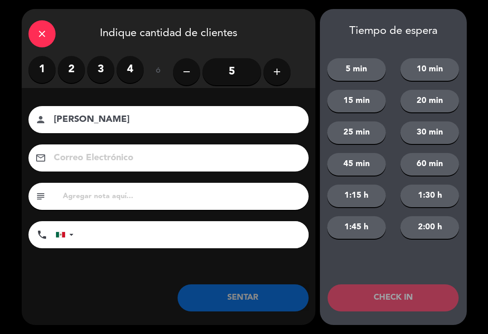
type input "[PERSON_NAME]"
click at [129, 65] on label "4" at bounding box center [130, 69] width 27 height 27
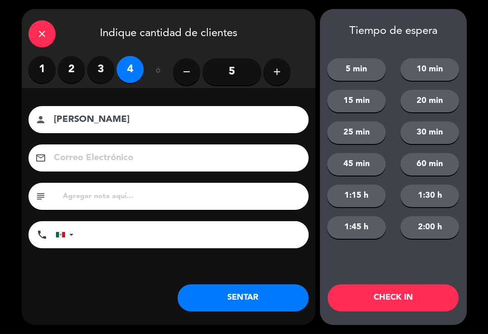
click at [214, 308] on button "SENTAR" at bounding box center [243, 298] width 131 height 27
click at [236, 316] on div "close Indique cantidad de clientes 1 2 3 4 ó remove 5 add Nombre del cliente pe…" at bounding box center [169, 167] width 294 height 316
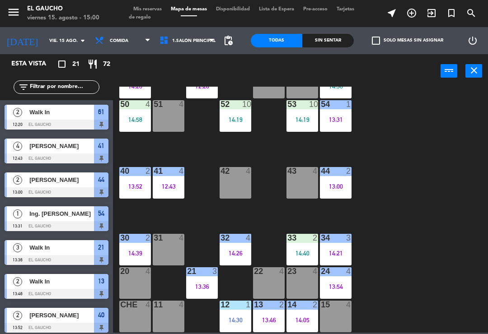
scroll to position [170, 0]
click at [270, 315] on div "13 2 13:46" at bounding box center [269, 317] width 32 height 32
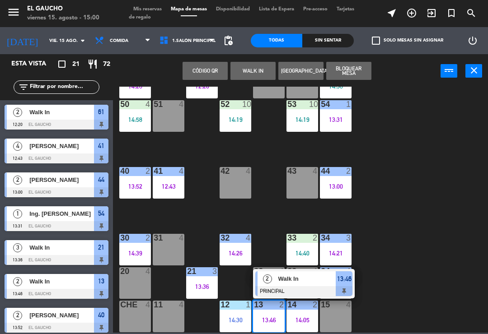
click at [294, 287] on div at bounding box center [303, 292] width 97 height 10
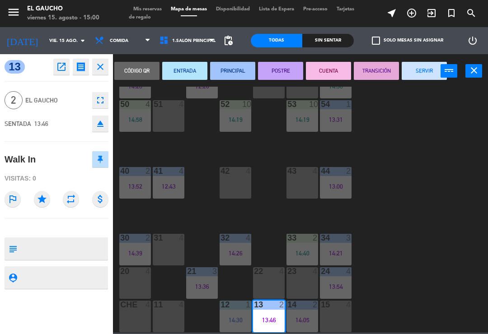
click at [424, 69] on button "SERVIR" at bounding box center [424, 71] width 45 height 18
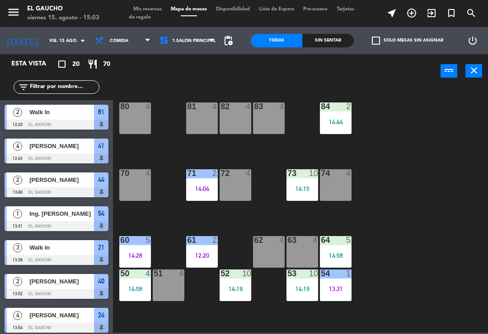
scroll to position [0, 0]
click at [343, 183] on div "74 4" at bounding box center [336, 186] width 32 height 32
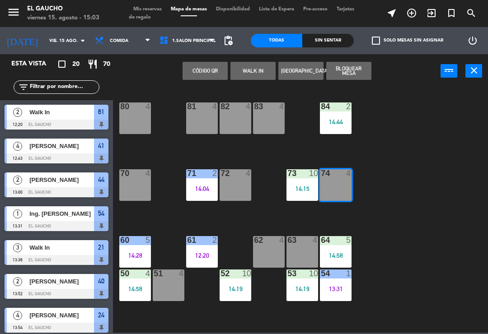
click at [240, 70] on button "WALK IN" at bounding box center [253, 71] width 45 height 18
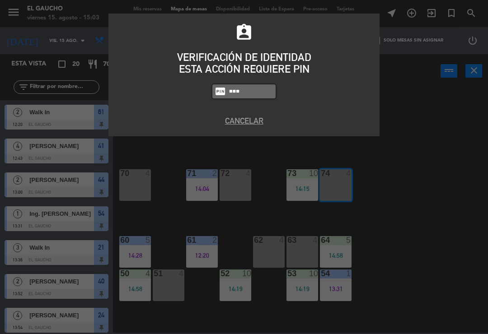
type input "0009"
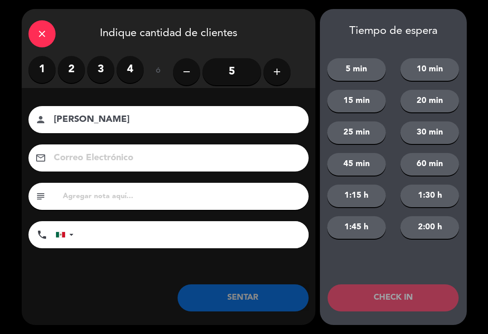
type input "[PERSON_NAME]"
click at [119, 78] on label "4" at bounding box center [130, 69] width 27 height 27
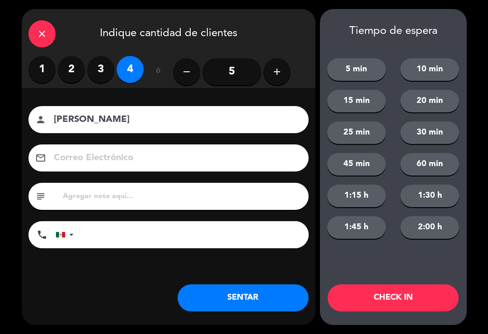
click at [275, 77] on button "add" at bounding box center [277, 71] width 27 height 27
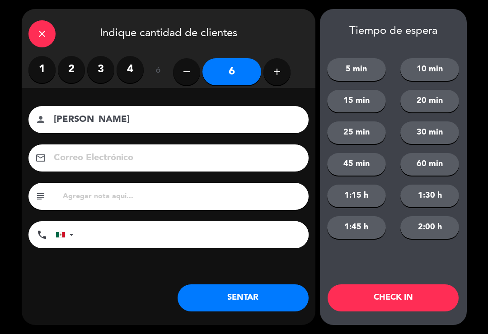
click at [197, 296] on button "SENTAR" at bounding box center [243, 298] width 131 height 27
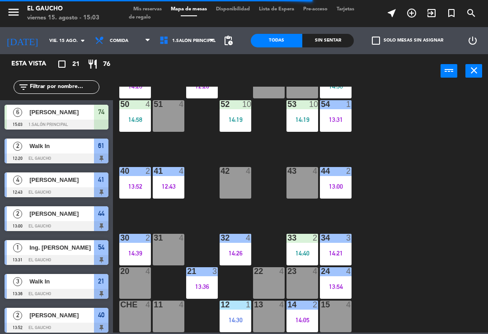
scroll to position [170, 0]
click at [270, 320] on div "13 4" at bounding box center [269, 317] width 32 height 32
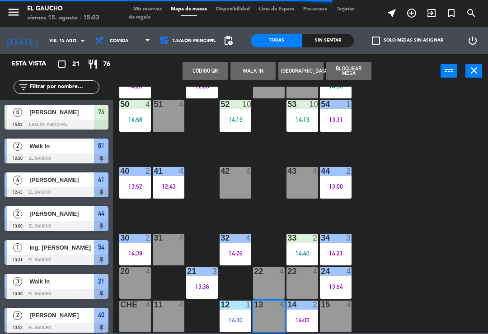
click at [244, 70] on button "WALK IN" at bounding box center [253, 71] width 45 height 18
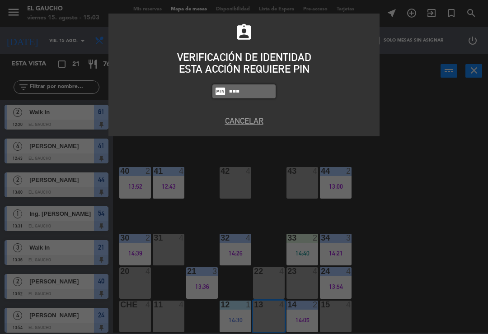
type input "0009"
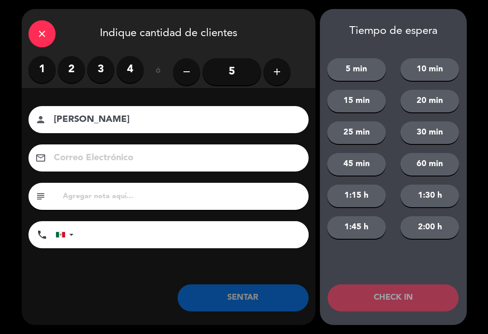
type input "[PERSON_NAME]"
click at [58, 71] on label "2" at bounding box center [71, 69] width 27 height 27
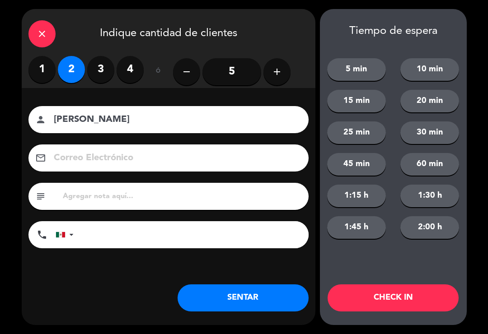
click at [245, 309] on button "SENTAR" at bounding box center [243, 298] width 131 height 27
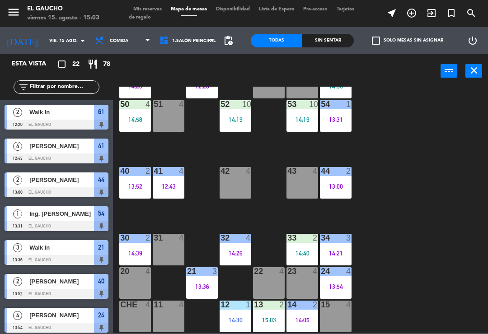
click at [134, 291] on div "20 4" at bounding box center [135, 284] width 32 height 32
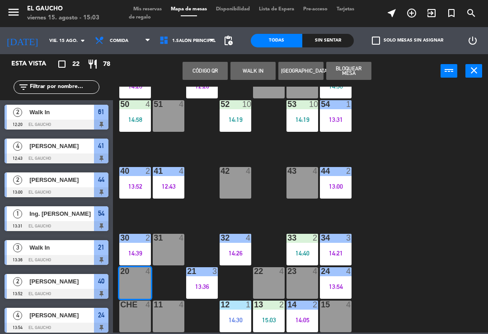
click at [251, 71] on button "WALK IN" at bounding box center [253, 71] width 45 height 18
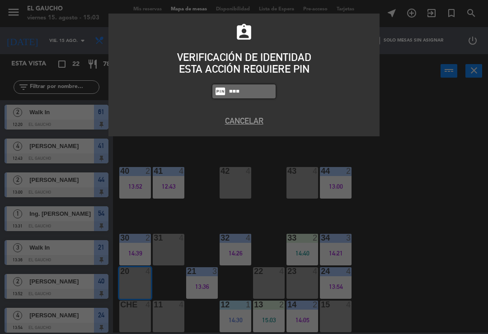
type input "0009"
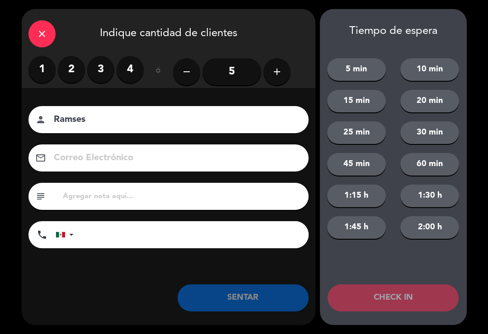
type input "Ramses"
click at [94, 67] on label "3" at bounding box center [100, 69] width 27 height 27
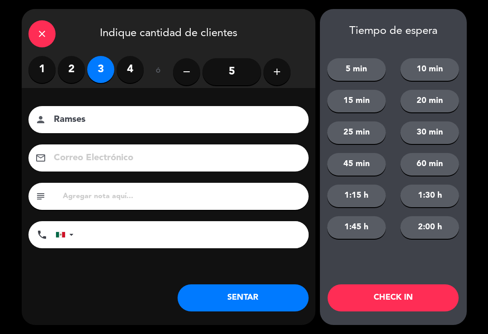
click at [224, 300] on button "SENTAR" at bounding box center [243, 298] width 131 height 27
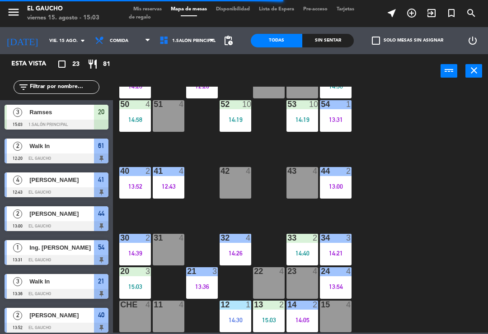
click at [129, 188] on div "13:52" at bounding box center [135, 187] width 32 height 6
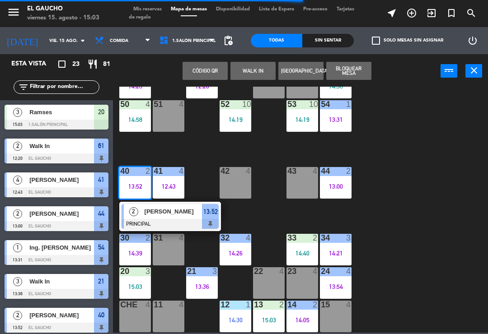
click at [174, 217] on div "[PERSON_NAME]" at bounding box center [173, 211] width 59 height 15
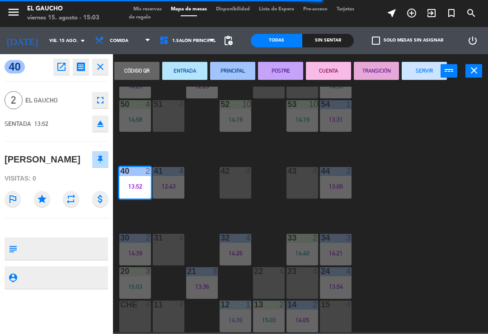
click at [418, 77] on button "SERVIR" at bounding box center [424, 71] width 45 height 18
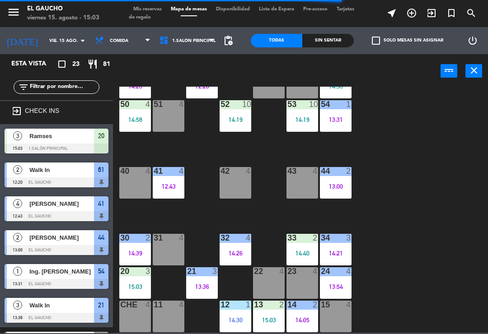
scroll to position [0, 0]
click at [142, 178] on div "40 4" at bounding box center [135, 183] width 32 height 32
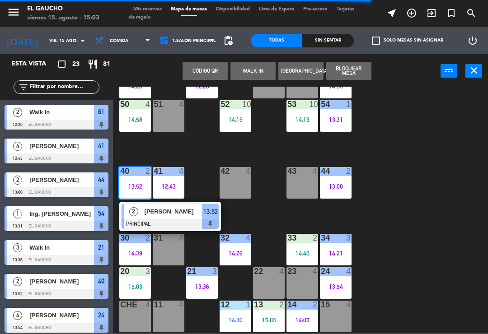
click at [253, 75] on button "WALK IN" at bounding box center [253, 71] width 45 height 18
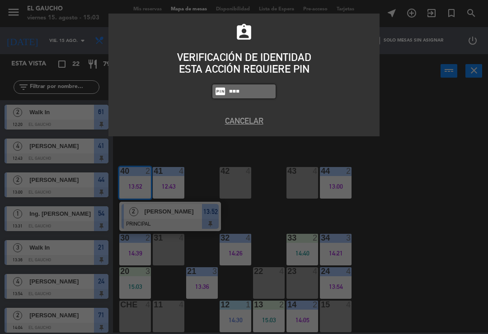
type input "0009"
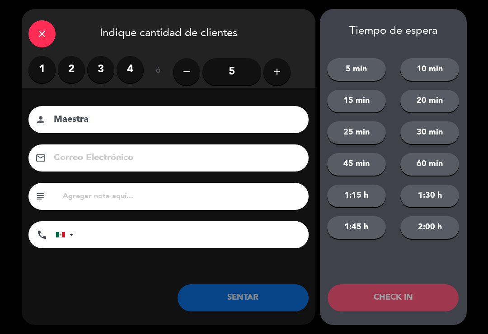
type input "Maestra"
click at [30, 68] on label "1" at bounding box center [41, 69] width 27 height 27
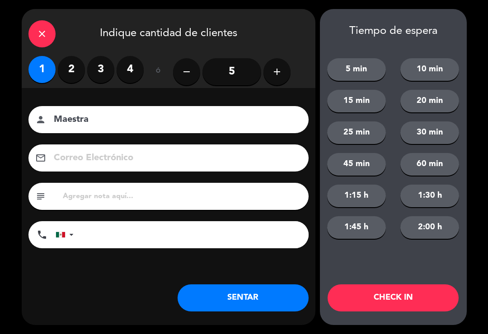
click at [219, 304] on button "SENTAR" at bounding box center [243, 298] width 131 height 27
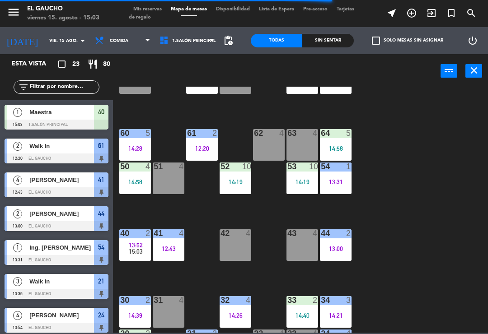
scroll to position [108, 0]
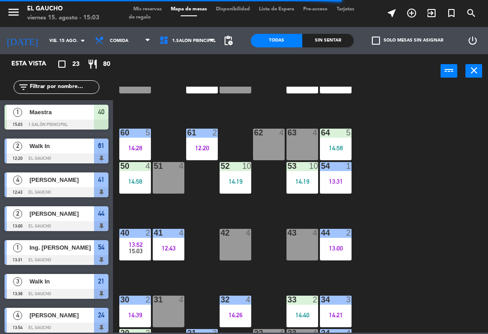
click at [267, 140] on div "62 4" at bounding box center [269, 145] width 32 height 32
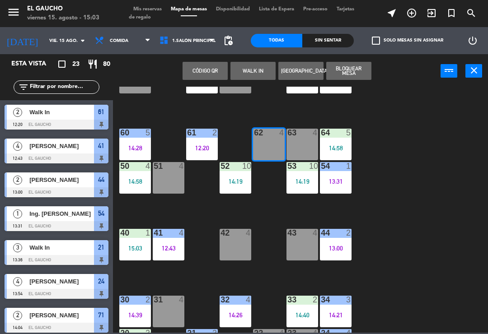
click at [257, 71] on button "WALK IN" at bounding box center [253, 71] width 45 height 18
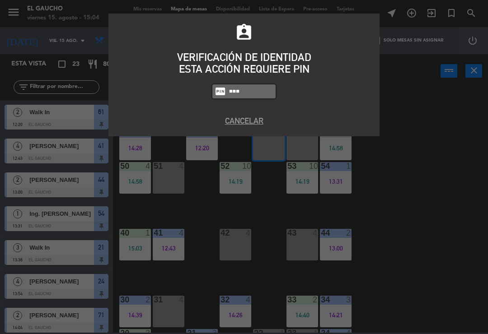
type input "0009"
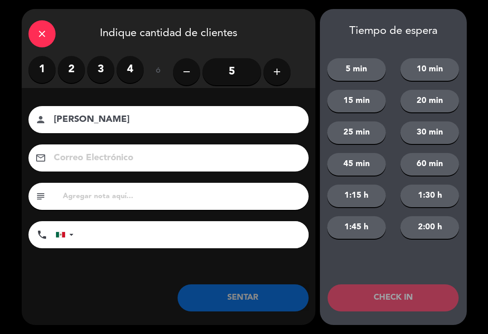
type input "[PERSON_NAME]"
click at [94, 75] on label "3" at bounding box center [100, 69] width 27 height 27
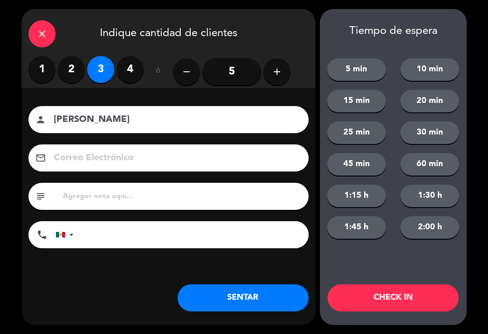
click at [254, 303] on button "SENTAR" at bounding box center [243, 298] width 131 height 27
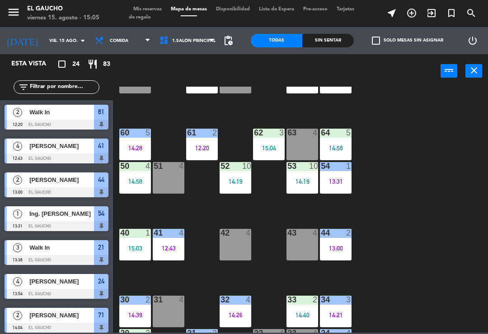
click at [161, 180] on div "51 4" at bounding box center [169, 178] width 32 height 32
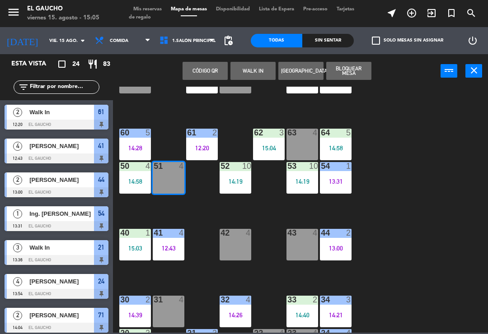
click at [263, 62] on button "WALK IN" at bounding box center [253, 71] width 45 height 18
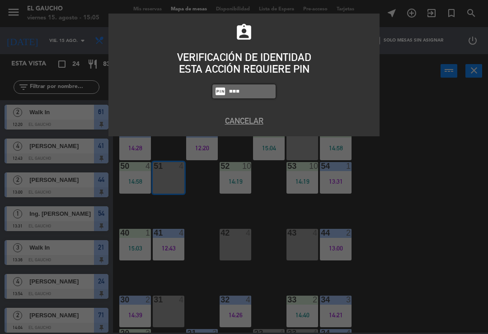
type input "0009"
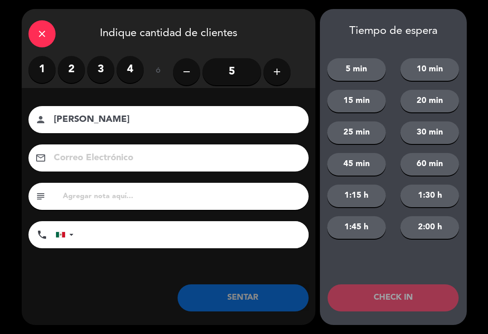
type input "[PERSON_NAME]"
click at [34, 73] on label "1" at bounding box center [41, 69] width 27 height 27
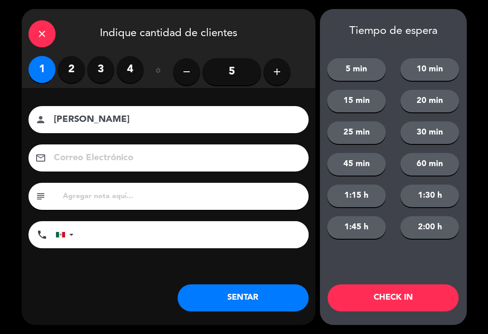
click at [240, 305] on button "SENTAR" at bounding box center [243, 298] width 131 height 27
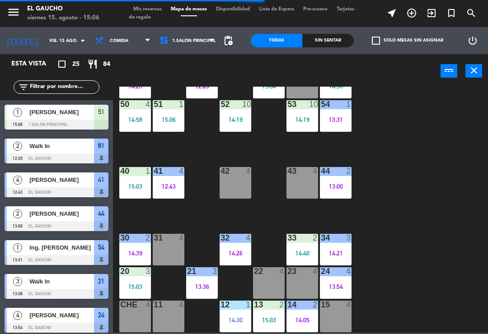
scroll to position [170, 0]
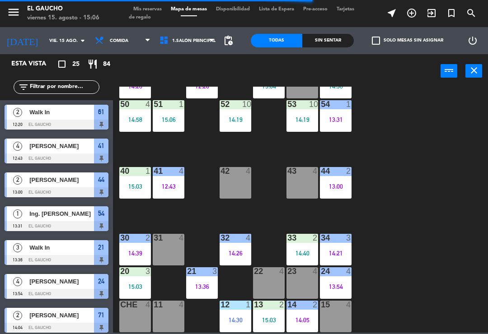
click at [304, 250] on div "14:40" at bounding box center [303, 253] width 32 height 6
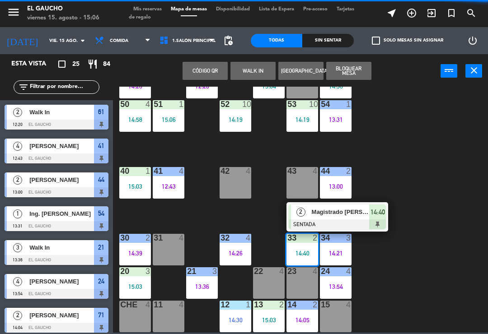
click at [330, 215] on span "Magistrado [PERSON_NAME]" at bounding box center [341, 211] width 58 height 9
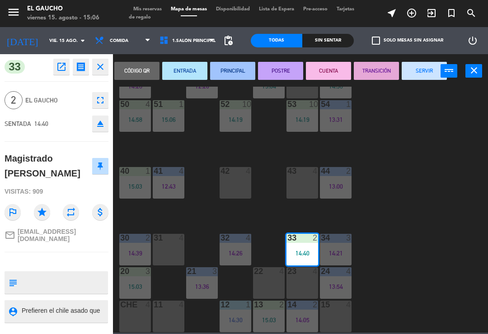
click at [229, 78] on button "PRINCIPAL" at bounding box center [232, 71] width 45 height 18
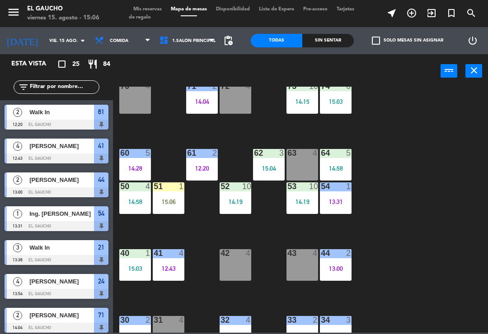
scroll to position [91, 0]
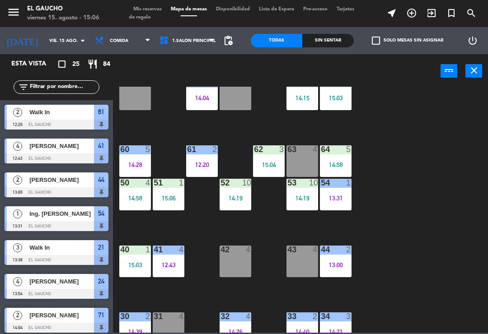
click at [125, 193] on div "50 4 14:58" at bounding box center [135, 195] width 32 height 32
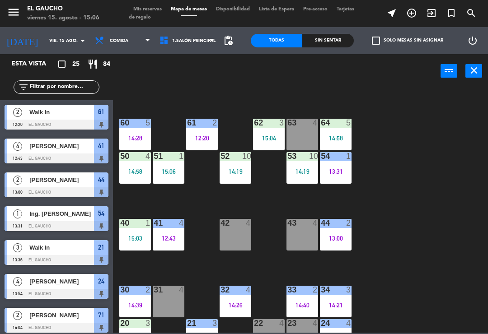
scroll to position [106, 0]
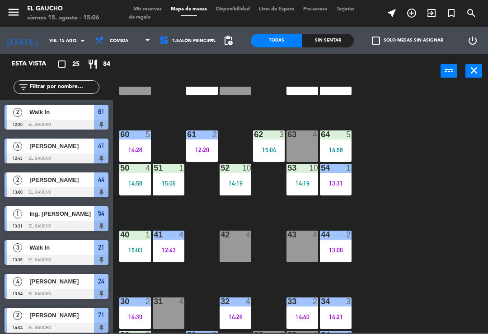
click at [306, 183] on div "14:19" at bounding box center [303, 183] width 32 height 6
click at [438, 181] on div "84 2 14:44 80 4 83 4 82 4 81 4 70 4 71 2 14:04 72 4 73 10 14:15 74 6 15:03 63 4…" at bounding box center [303, 210] width 370 height 246
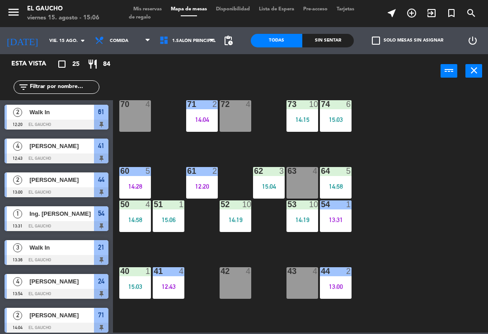
scroll to position [70, 0]
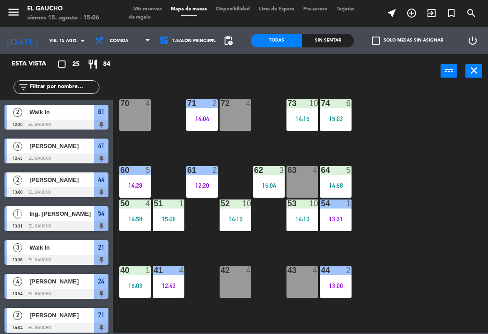
click at [299, 218] on div "14:19" at bounding box center [303, 219] width 32 height 6
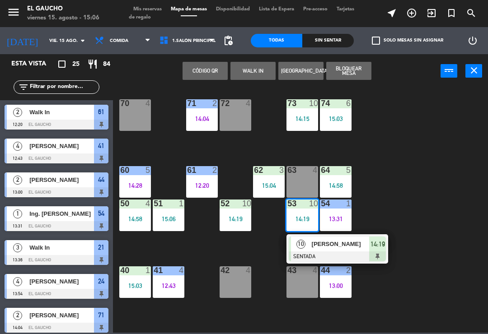
click at [322, 246] on span "[PERSON_NAME]" at bounding box center [341, 244] width 58 height 9
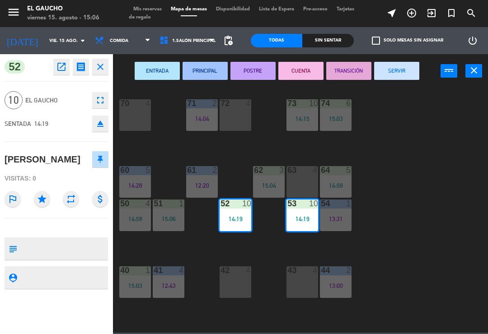
click at [153, 75] on button "ENTRADA" at bounding box center [157, 71] width 45 height 18
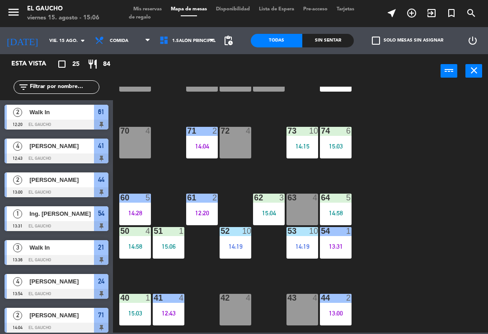
scroll to position [43, 0]
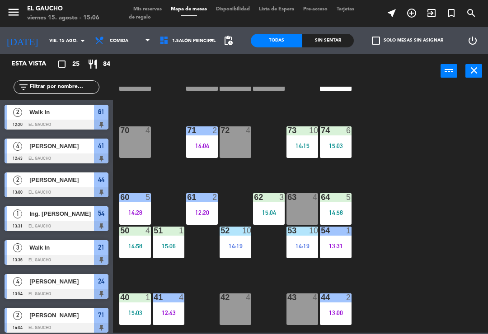
click at [203, 214] on div "12:20" at bounding box center [202, 213] width 32 height 6
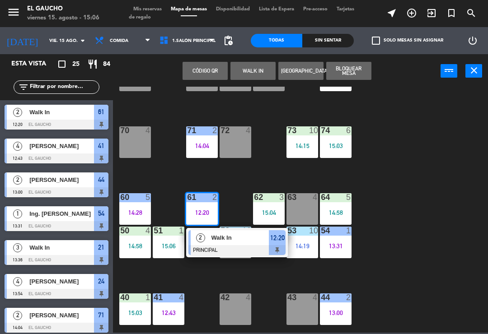
click at [218, 245] on div "Walk In" at bounding box center [240, 238] width 59 height 15
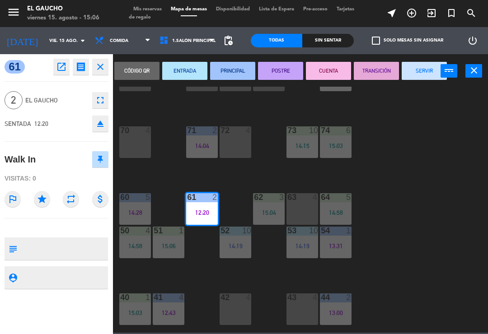
click at [426, 78] on button "SERVIR" at bounding box center [424, 71] width 45 height 18
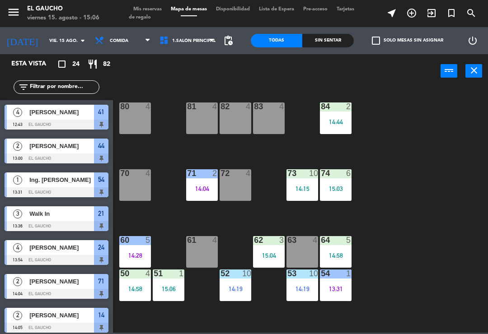
scroll to position [0, 0]
click at [341, 119] on div "14:44" at bounding box center [336, 122] width 32 height 6
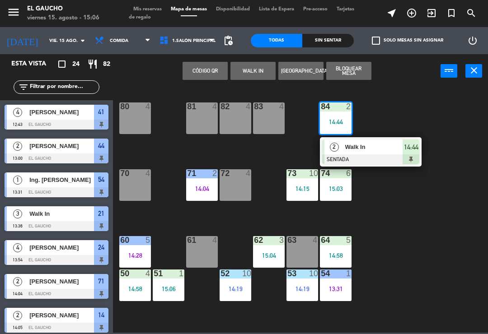
click at [381, 154] on div "Walk In" at bounding box center [373, 147] width 59 height 15
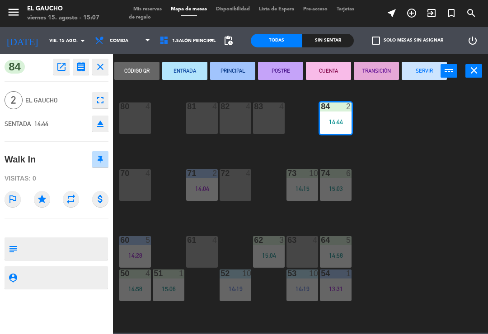
click at [187, 76] on button "ENTRADA" at bounding box center [184, 71] width 45 height 18
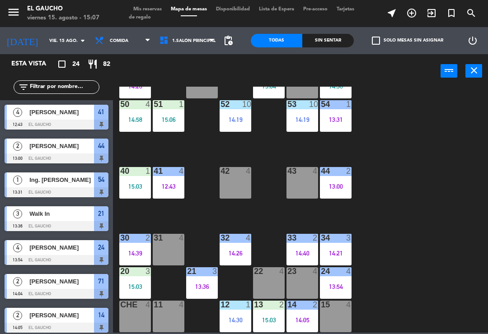
scroll to position [170, 0]
click at [348, 107] on div "1" at bounding box center [348, 104] width 5 height 8
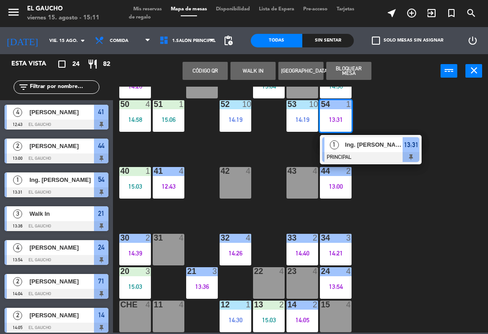
click at [383, 152] on div "Ing. [PERSON_NAME]" at bounding box center [373, 144] width 59 height 15
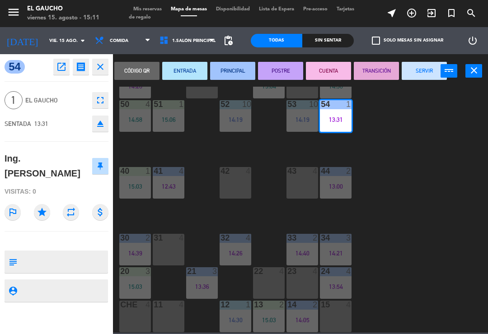
click at [430, 69] on button "SERVIR" at bounding box center [424, 71] width 45 height 18
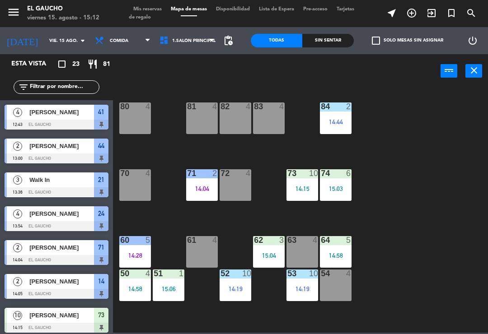
scroll to position [0, 0]
click at [337, 117] on div "84 2 14:44" at bounding box center [336, 119] width 32 height 32
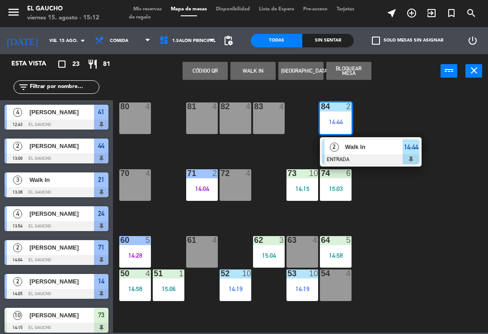
click at [377, 146] on span "Walk In" at bounding box center [374, 146] width 58 height 9
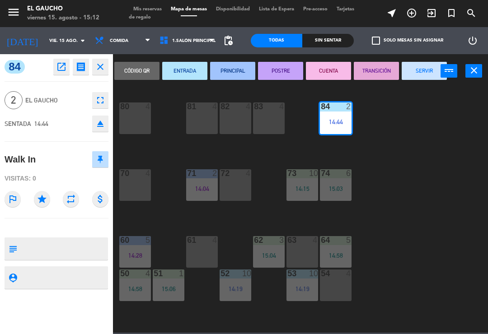
click at [234, 64] on button "PRINCIPAL" at bounding box center [232, 71] width 45 height 18
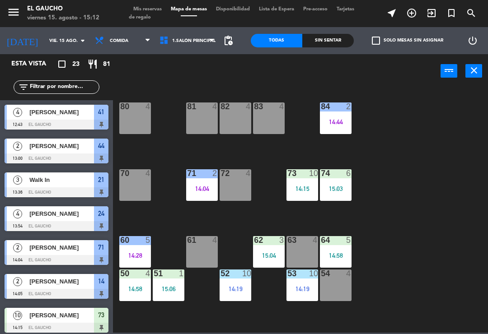
click at [351, 110] on div "2" at bounding box center [348, 107] width 5 height 8
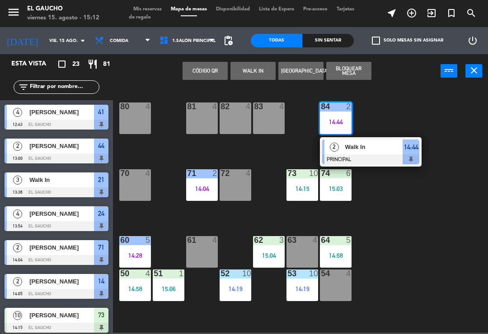
click at [380, 148] on span "Walk In" at bounding box center [374, 146] width 58 height 9
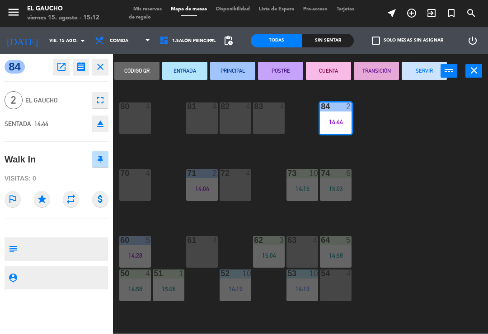
click at [427, 62] on button "SERVIR" at bounding box center [424, 71] width 45 height 18
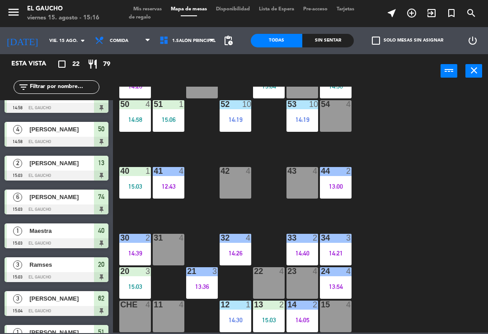
scroll to position [170, 0]
click at [340, 320] on div "15 4" at bounding box center [336, 317] width 32 height 32
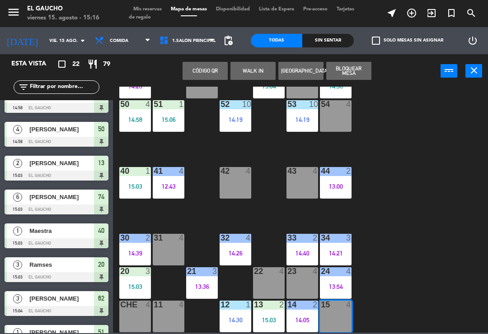
click at [245, 75] on button "WALK IN" at bounding box center [253, 71] width 45 height 18
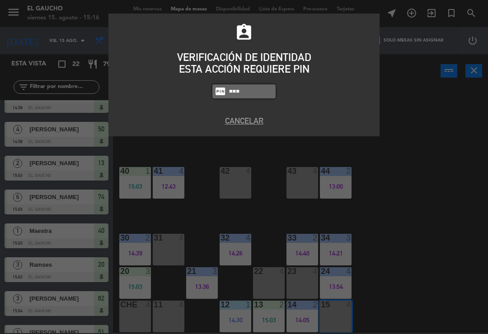
type input "0009"
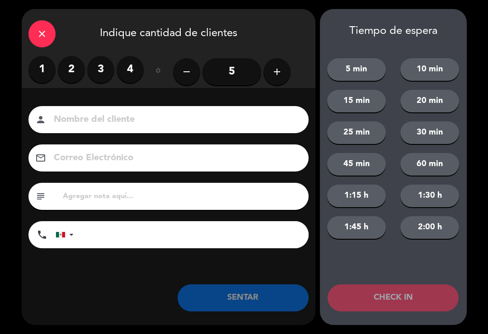
click at [130, 79] on label "4" at bounding box center [130, 69] width 27 height 27
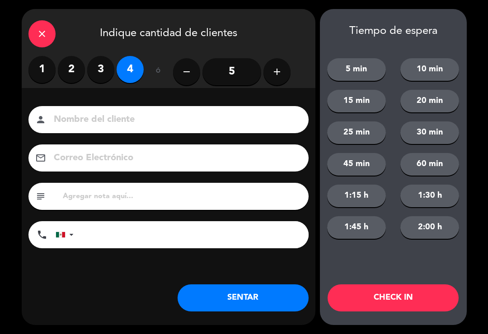
click at [221, 297] on button "SENTAR" at bounding box center [243, 298] width 131 height 27
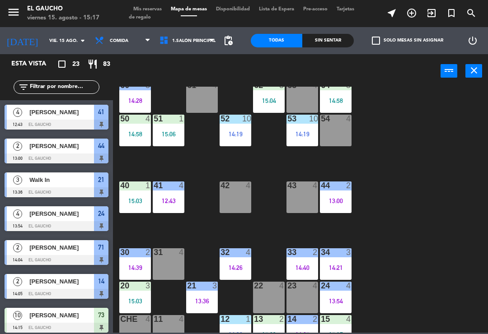
scroll to position [158, 0]
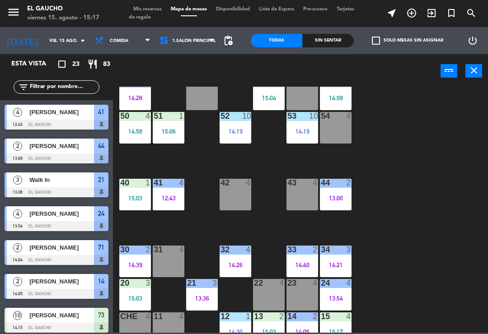
click at [338, 133] on div "54 4" at bounding box center [336, 128] width 32 height 32
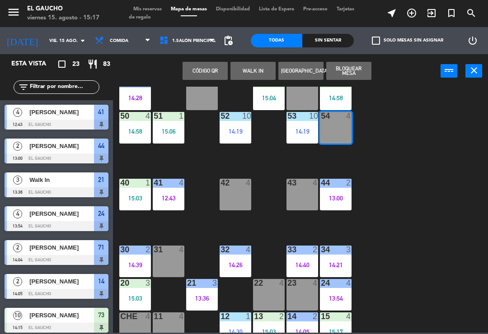
click at [365, 70] on button "Bloquear Mesa" at bounding box center [348, 71] width 45 height 18
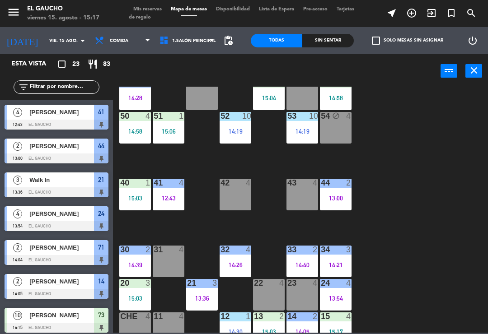
click at [346, 195] on div "13:00" at bounding box center [336, 198] width 32 height 6
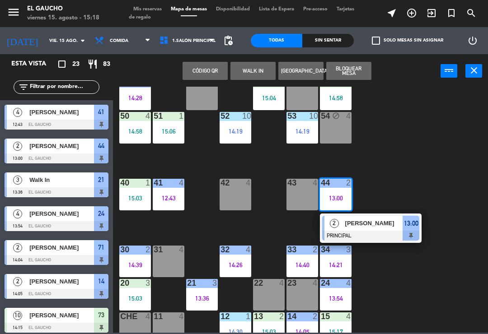
click at [386, 232] on div at bounding box center [370, 236] width 97 height 10
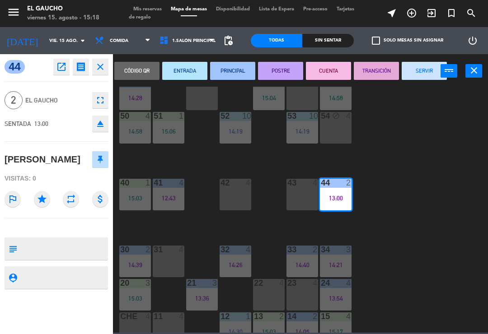
click at [428, 71] on button "SERVIR" at bounding box center [424, 71] width 45 height 18
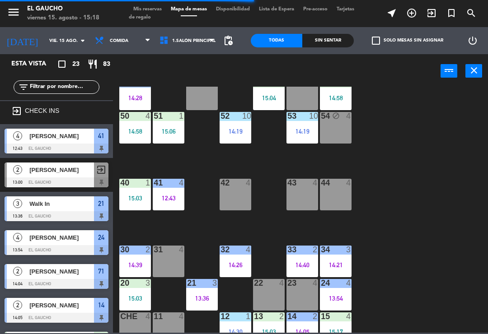
click at [335, 198] on div "44 4" at bounding box center [336, 195] width 32 height 32
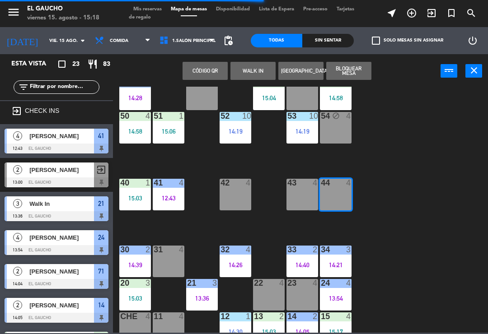
click at [265, 70] on button "WALK IN" at bounding box center [253, 71] width 45 height 18
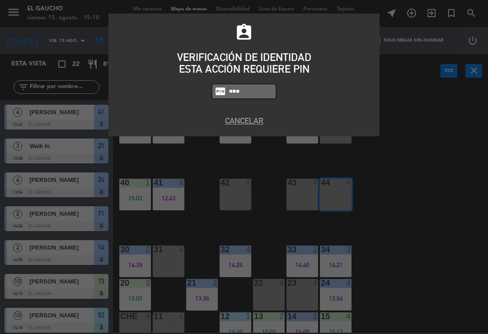
type input "0009"
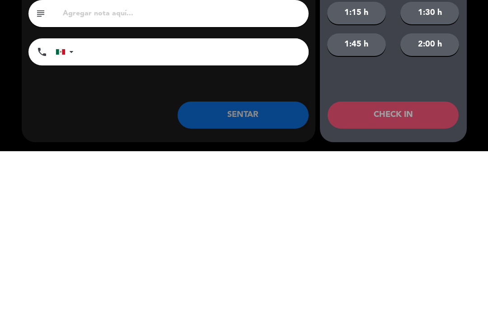
scroll to position [170, 0]
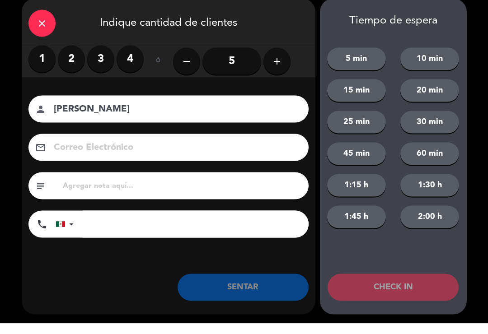
type input "[PERSON_NAME]"
click at [67, 56] on label "2" at bounding box center [71, 69] width 27 height 27
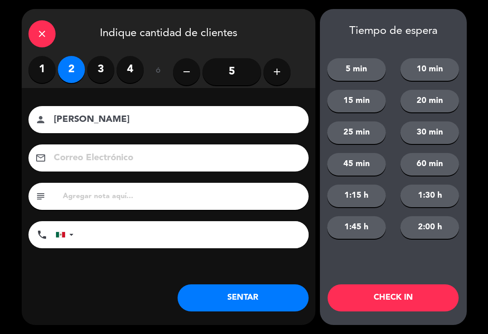
click at [221, 299] on button "SENTAR" at bounding box center [243, 298] width 131 height 27
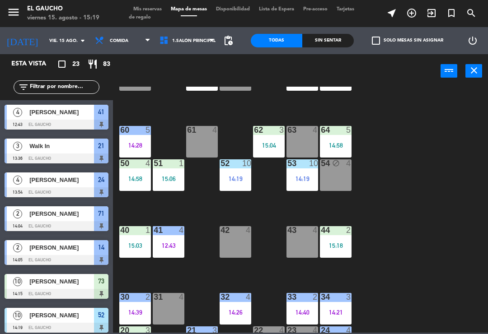
scroll to position [101, 0]
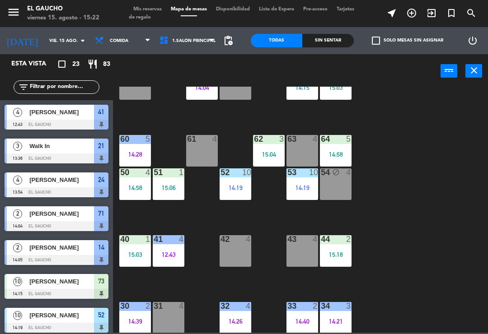
click at [230, 259] on div "42 4" at bounding box center [236, 252] width 32 height 32
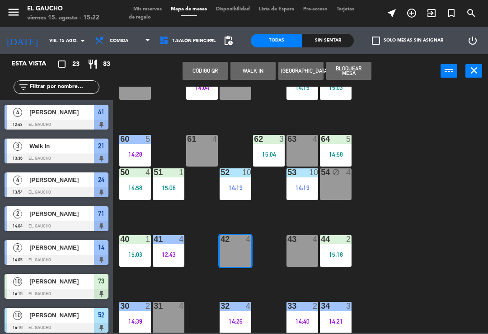
click at [253, 66] on button "WALK IN" at bounding box center [253, 71] width 45 height 18
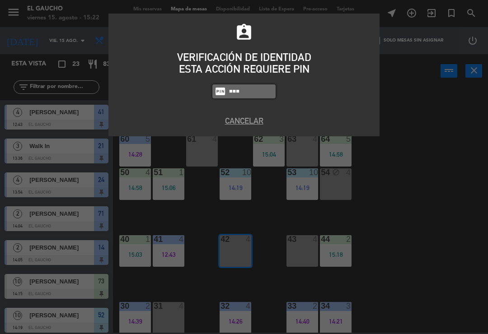
type input "0009"
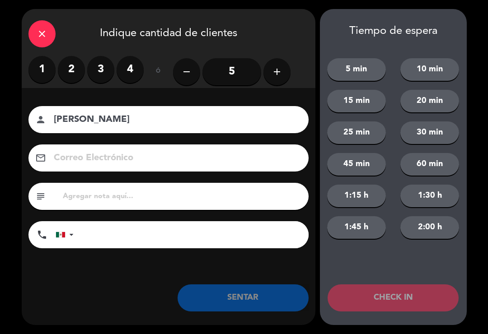
type input "[PERSON_NAME]"
click at [276, 76] on icon "add" at bounding box center [277, 71] width 11 height 11
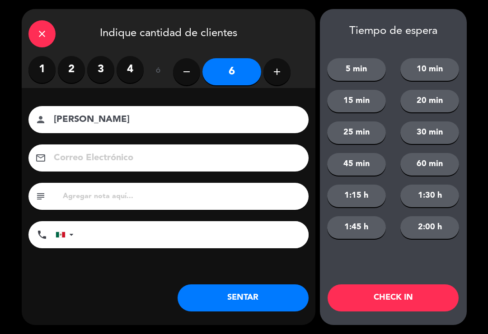
click at [240, 301] on button "SENTAR" at bounding box center [243, 298] width 131 height 27
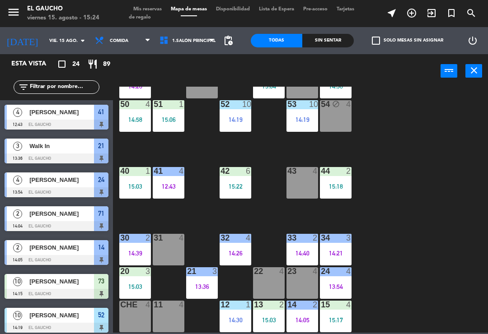
scroll to position [170, 0]
click at [301, 327] on div "14 2 14:05" at bounding box center [303, 317] width 32 height 32
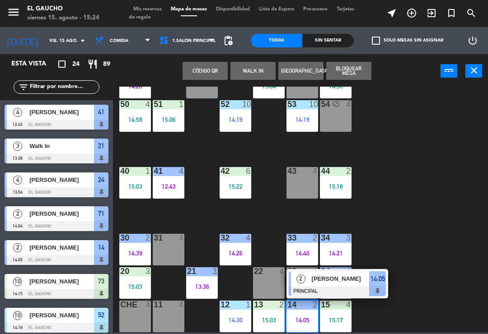
click at [351, 286] on div "[PERSON_NAME]" at bounding box center [340, 279] width 59 height 15
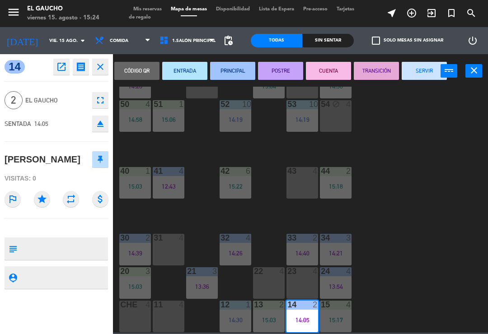
click at [423, 76] on button "SERVIR" at bounding box center [424, 71] width 45 height 18
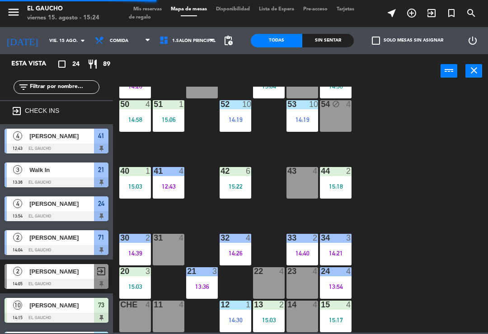
click at [307, 315] on div "14 4" at bounding box center [303, 317] width 32 height 32
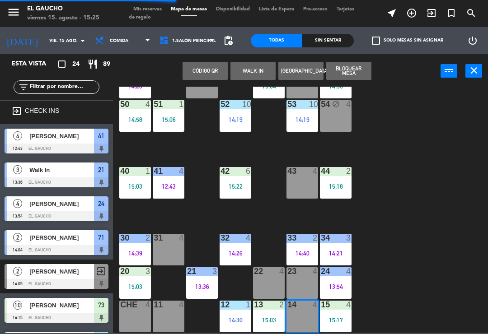
click at [257, 71] on button "WALK IN" at bounding box center [253, 71] width 45 height 18
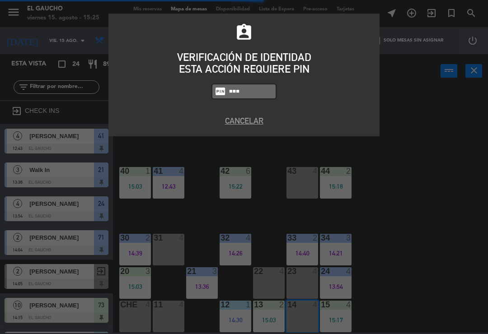
type input "0009"
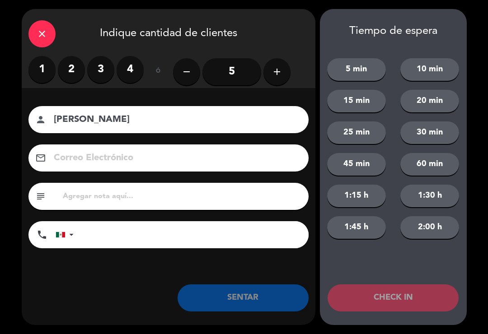
type input "[PERSON_NAME]"
click at [61, 72] on label "2" at bounding box center [71, 69] width 27 height 27
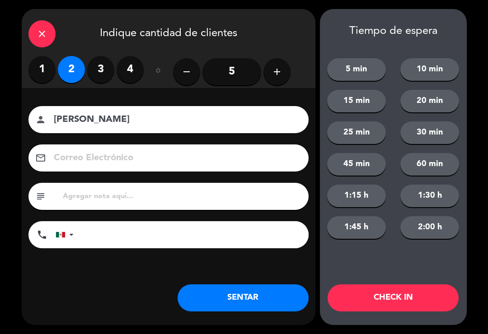
click at [217, 306] on button "SENTAR" at bounding box center [243, 298] width 131 height 27
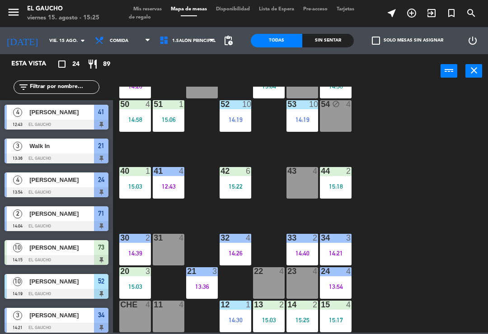
click at [240, 115] on div "52 10 14:19" at bounding box center [236, 116] width 32 height 32
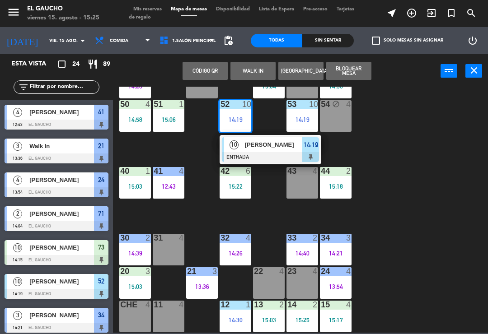
click at [241, 110] on div "52 10 14:19" at bounding box center [236, 116] width 32 height 32
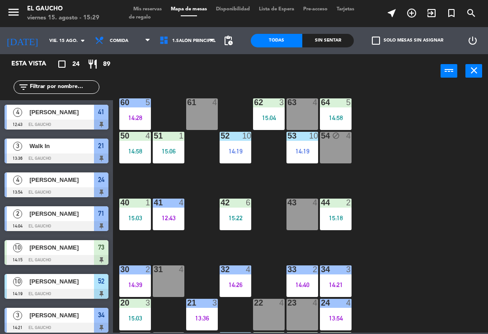
scroll to position [147, 0]
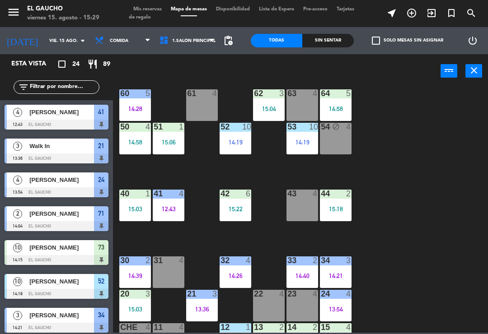
click at [136, 276] on div "14:39" at bounding box center [135, 276] width 32 height 6
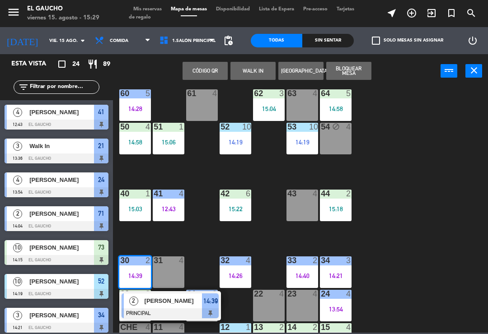
click at [167, 314] on div at bounding box center [170, 314] width 97 height 10
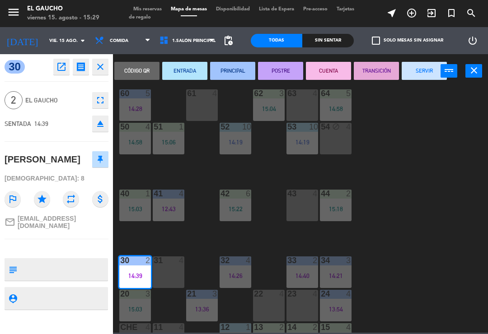
click at [425, 79] on button "SERVIR" at bounding box center [424, 71] width 45 height 18
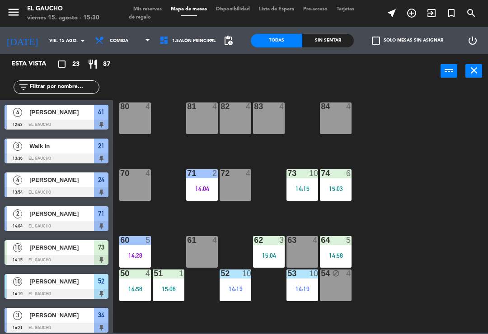
scroll to position [0, 0]
click at [273, 123] on div "83 4" at bounding box center [269, 119] width 32 height 32
click at [274, 120] on div "83 4" at bounding box center [269, 119] width 32 height 32
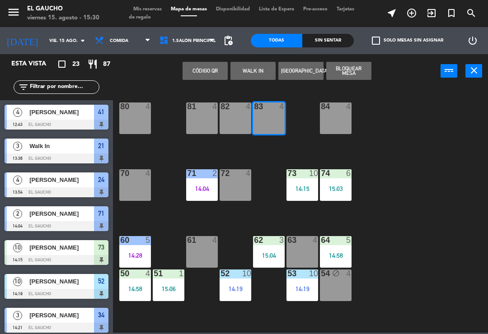
click at [251, 67] on button "WALK IN" at bounding box center [253, 71] width 45 height 18
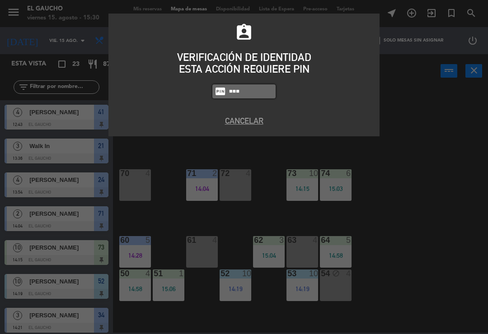
type input "3124"
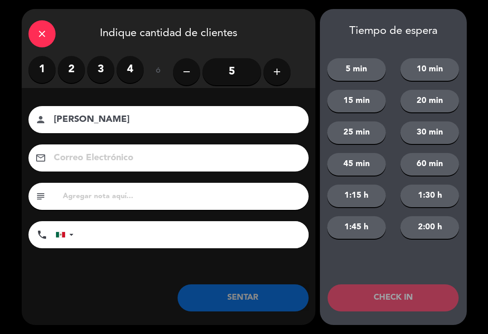
type input "[PERSON_NAME]"
click at [102, 70] on label "3" at bounding box center [100, 69] width 27 height 27
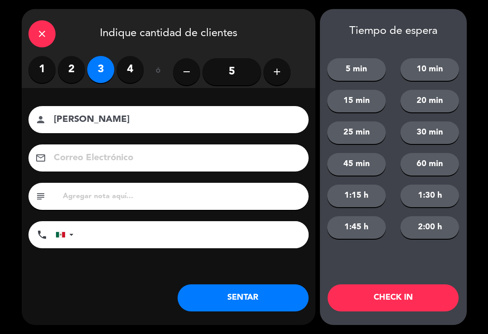
click at [114, 156] on input at bounding box center [175, 159] width 244 height 16
type input "[EMAIL_ADDRESS][DOMAIN_NAME]"
click at [240, 292] on button "SENTAR" at bounding box center [243, 298] width 131 height 27
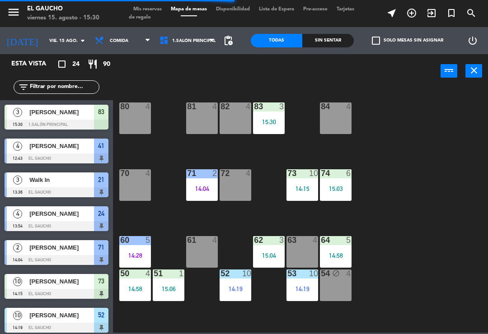
click at [194, 128] on div "81 4" at bounding box center [202, 119] width 32 height 32
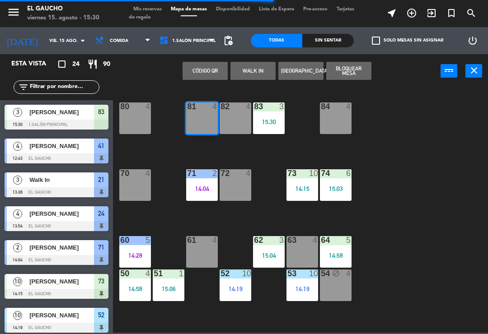
click at [252, 70] on button "WALK IN" at bounding box center [253, 71] width 45 height 18
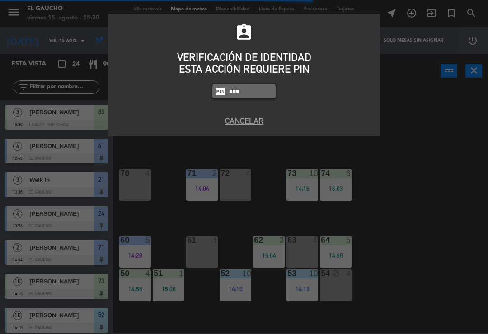
type input "3124"
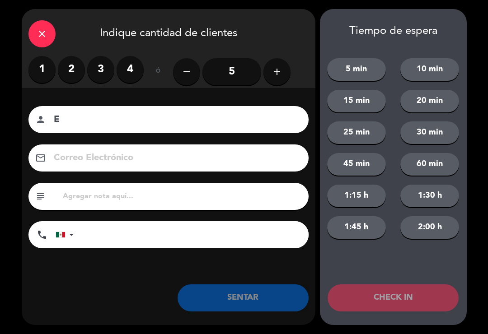
type input "E"
click at [48, 39] on div "close" at bounding box center [41, 33] width 27 height 27
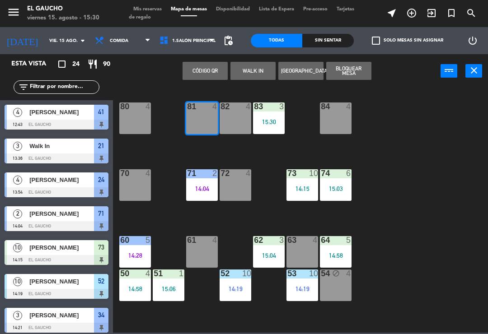
click at [392, 228] on div "84 4 80 4 83 3 15:30 82 4 81 4 70 4 71 2 14:04 72 4 73 10 14:15 74 6 15:03 63 4…" at bounding box center [303, 210] width 370 height 246
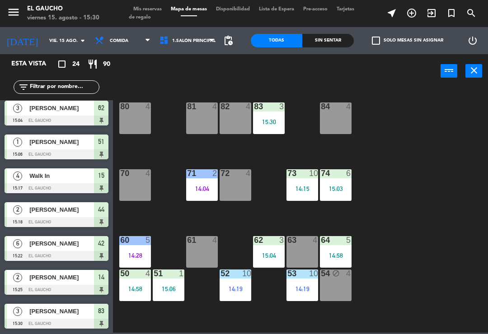
scroll to position [580, 0]
click at [199, 123] on div "81 4" at bounding box center [202, 119] width 32 height 32
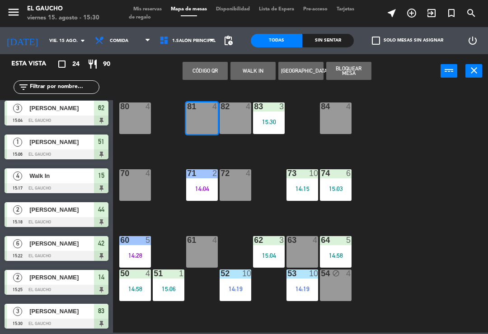
click at [250, 73] on button "WALK IN" at bounding box center [253, 71] width 45 height 18
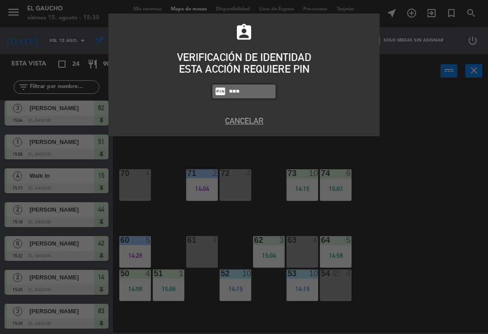
type input "3124"
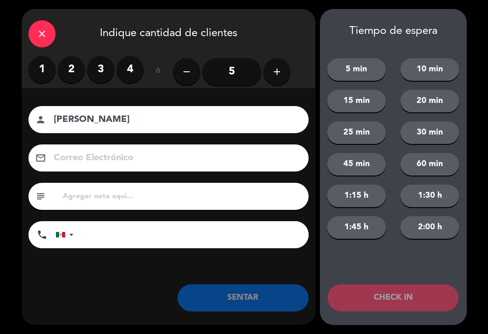
type input "[PERSON_NAME]"
click at [258, 63] on input "5" at bounding box center [232, 71] width 59 height 27
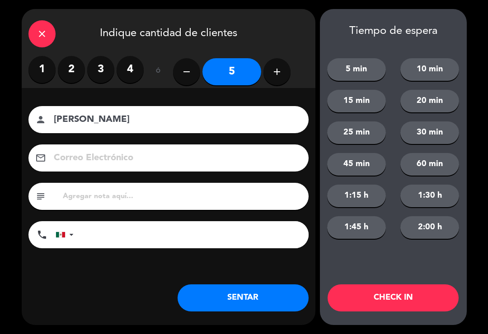
click at [273, 71] on icon "add" at bounding box center [277, 71] width 11 height 11
type input "6"
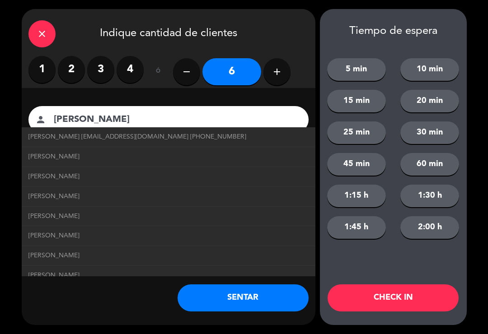
click at [184, 137] on span "[PERSON_NAME] [EMAIL_ADDRESS][DOMAIN_NAME] [PHONE_NUMBER]" at bounding box center [137, 137] width 218 height 10
type input "[PERSON_NAME]"
type input "[EMAIL_ADDRESS][DOMAIN_NAME]"
type input "[PHONE_NUMBER]"
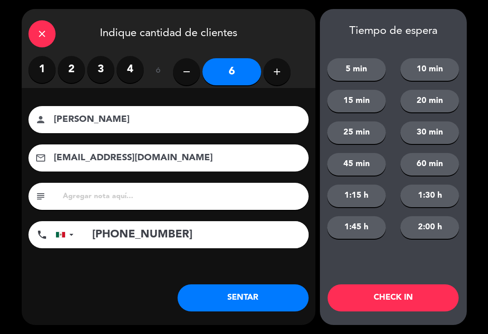
click at [261, 303] on button "SENTAR" at bounding box center [243, 298] width 131 height 27
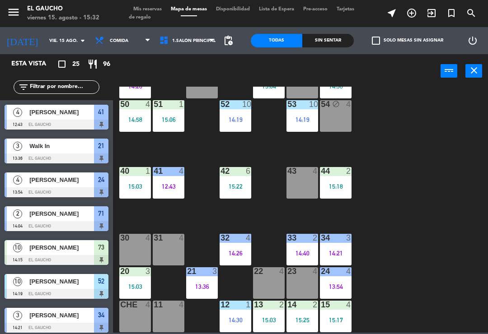
scroll to position [170, 0]
click at [172, 248] on div "31 4" at bounding box center [169, 250] width 32 height 32
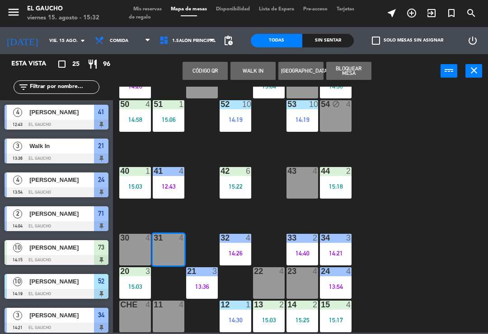
click at [259, 73] on button "WALK IN" at bounding box center [253, 71] width 45 height 18
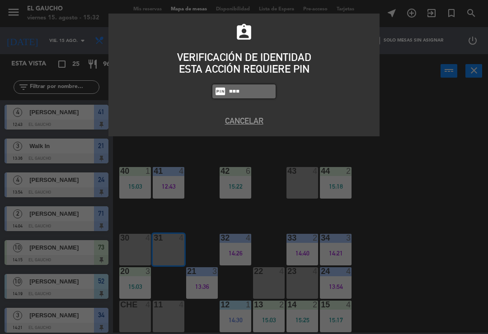
type input "3124"
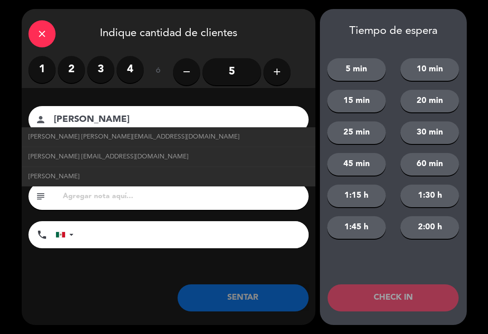
click at [154, 154] on span "[PERSON_NAME] [EMAIL_ADDRESS][DOMAIN_NAME]" at bounding box center [108, 157] width 160 height 10
type input "[PERSON_NAME]"
type input "[EMAIL_ADDRESS][DOMAIN_NAME]"
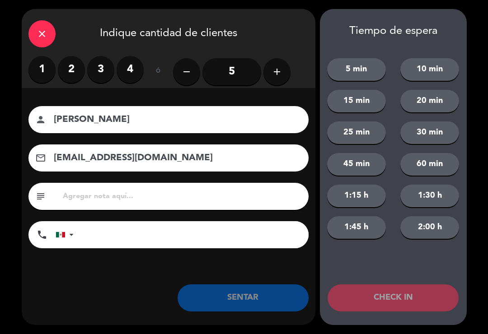
click at [283, 75] on button "add" at bounding box center [277, 71] width 27 height 27
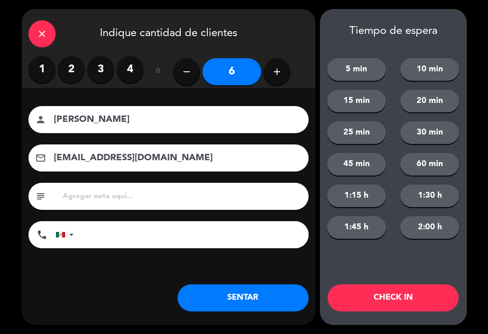
click at [236, 301] on button "SENTAR" at bounding box center [243, 298] width 131 height 27
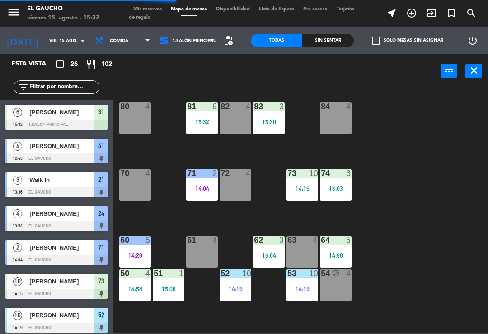
scroll to position [0, 0]
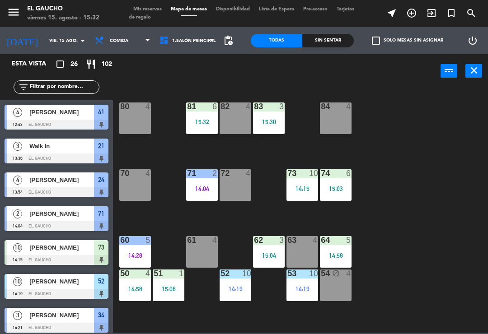
click at [52, 41] on input "vie. 15 ago." at bounding box center [76, 41] width 62 height 14
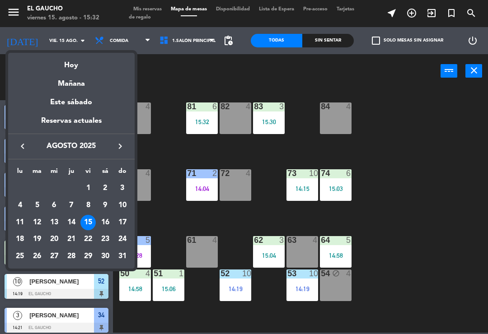
click at [69, 219] on div "14" at bounding box center [71, 222] width 15 height 15
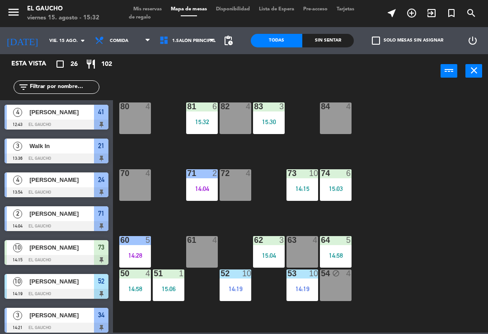
type input "jue. 14 ago."
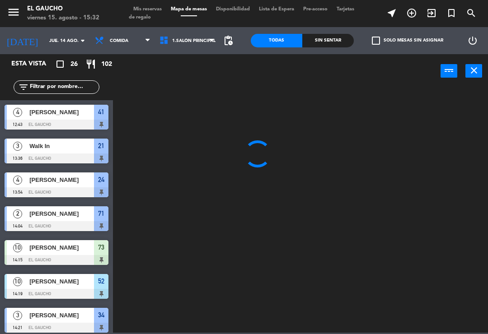
click at [151, 7] on span "Mis reservas" at bounding box center [148, 9] width 38 height 5
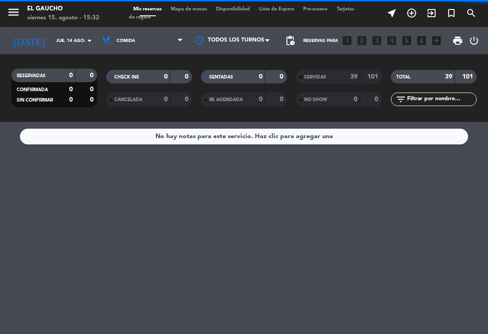
click at [323, 73] on div "SERVIDAS" at bounding box center [319, 77] width 42 height 10
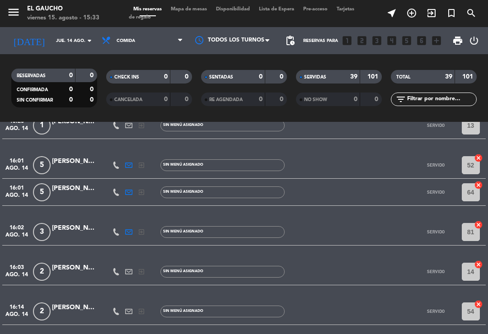
scroll to position [979, 0]
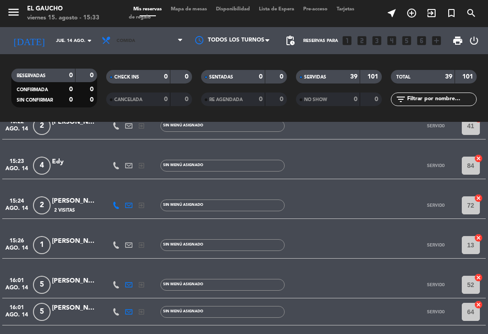
click at [162, 40] on span "Comida" at bounding box center [142, 41] width 90 height 20
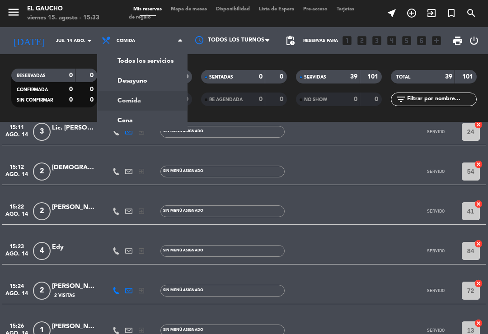
click at [161, 63] on div "menu El Gaucho viernes 15. agosto - 15:33 Mis reservas Mapa de mesas Disponibil…" at bounding box center [244, 61] width 488 height 122
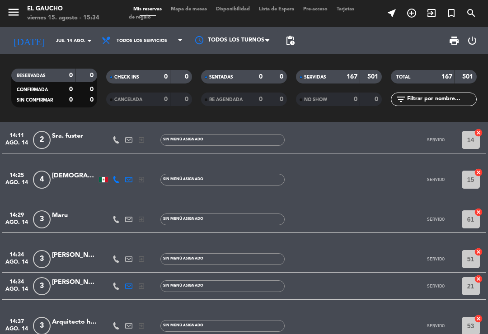
scroll to position [3564, 0]
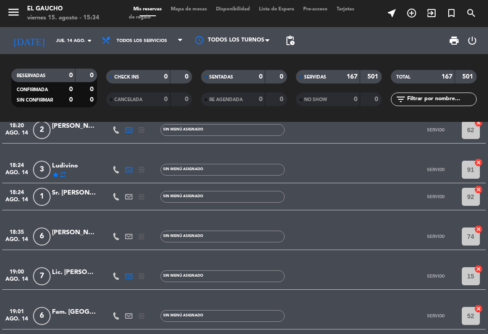
click at [76, 40] on input "jue. 14 ago." at bounding box center [83, 41] width 62 height 14
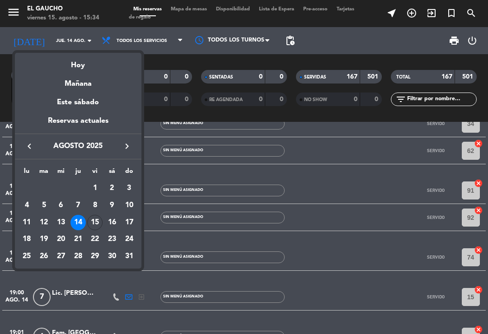
scroll to position [4856, 0]
click at [61, 223] on div "13" at bounding box center [60, 222] width 15 height 15
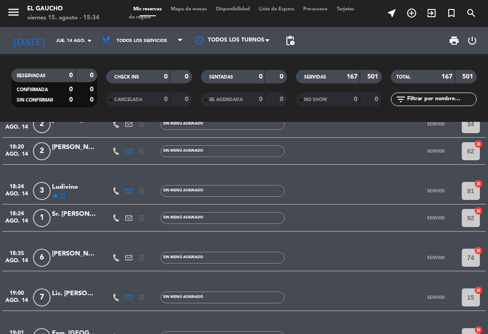
type input "mié. 13 ago."
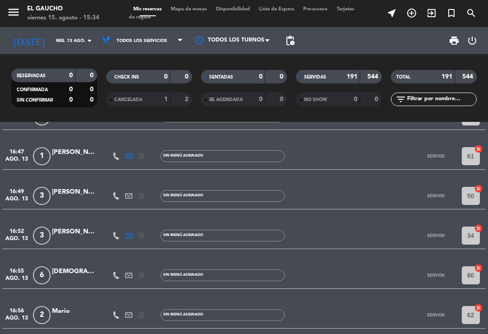
scroll to position [4900, 0]
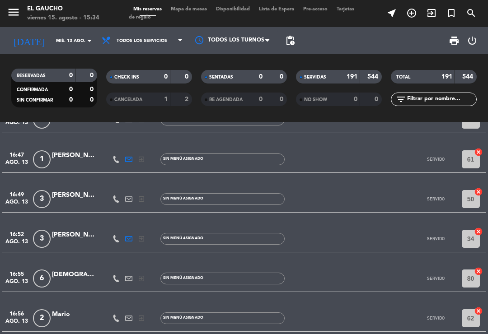
click at [199, 12] on span "Mapa de mesas" at bounding box center [188, 9] width 45 height 5
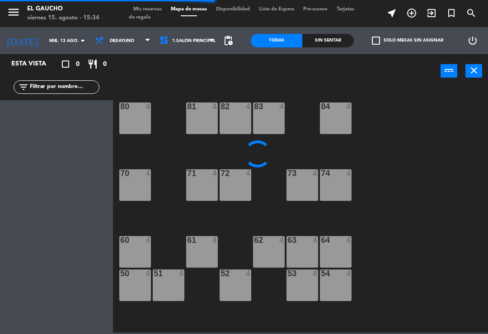
click at [55, 39] on input "mié. 13 ago." at bounding box center [76, 41] width 62 height 14
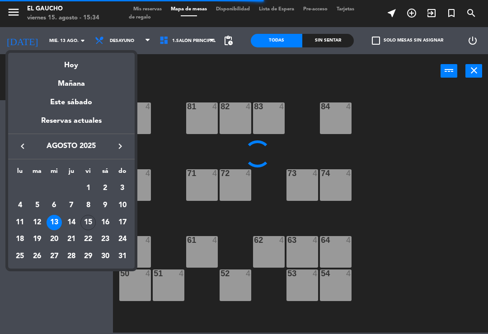
click at [73, 63] on div "Hoy" at bounding box center [71, 62] width 127 height 19
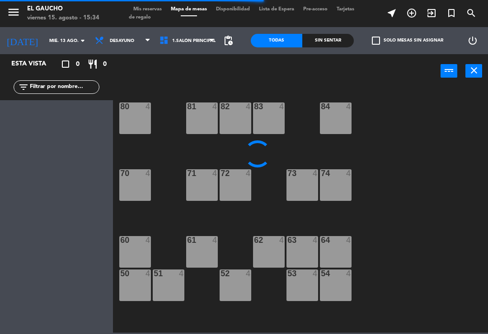
type input "vie. 15 ago."
click at [129, 45] on span "Desayuno" at bounding box center [122, 41] width 65 height 20
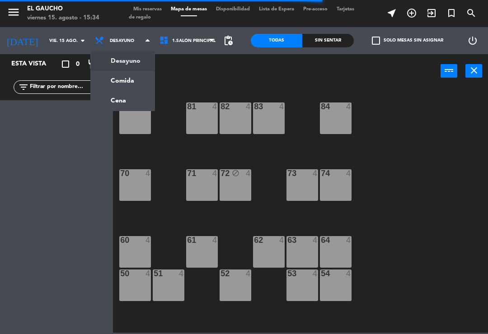
click at [114, 81] on ng-component "menu El Gaucho viernes 15. agosto - 15:34 Mis reservas Mapa de mesas Disponibil…" at bounding box center [244, 166] width 488 height 333
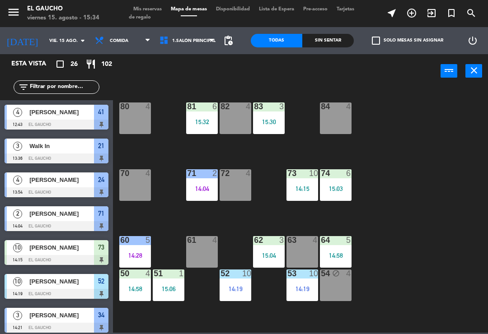
click at [232, 118] on div "82 4" at bounding box center [236, 119] width 32 height 32
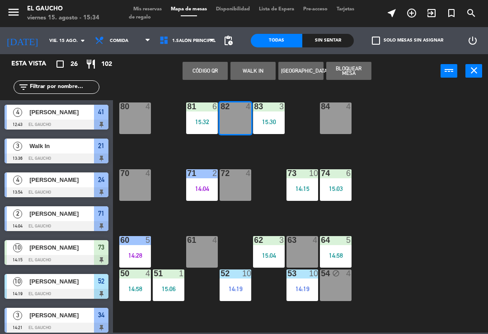
click at [261, 70] on button "WALK IN" at bounding box center [253, 71] width 45 height 18
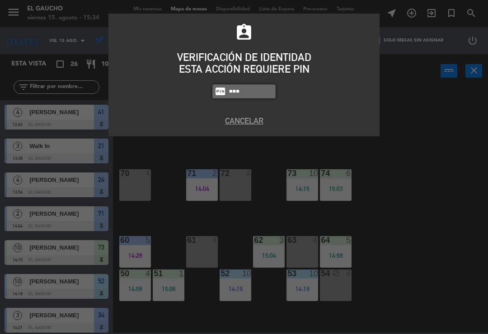
type input "3124"
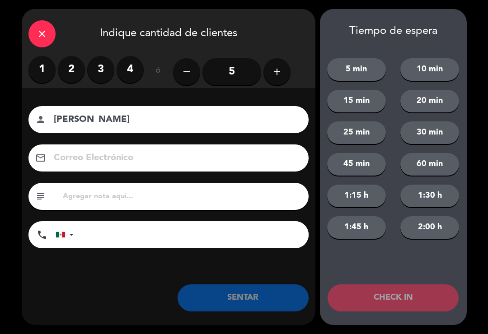
type input "[PERSON_NAME]"
click at [275, 69] on icon "add" at bounding box center [277, 71] width 11 height 11
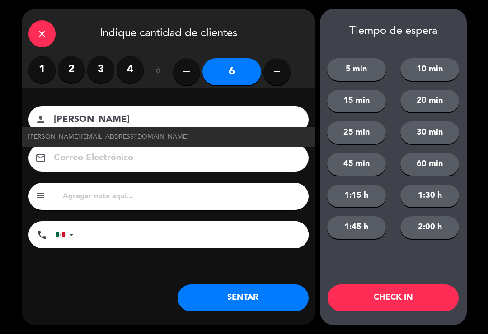
click at [153, 134] on span "[PERSON_NAME] [EMAIL_ADDRESS][DOMAIN_NAME]" at bounding box center [108, 137] width 160 height 10
type input "[EMAIL_ADDRESS][DOMAIN_NAME]"
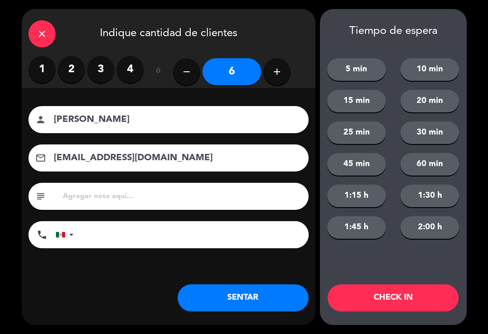
click at [237, 306] on button "SENTAR" at bounding box center [243, 298] width 131 height 27
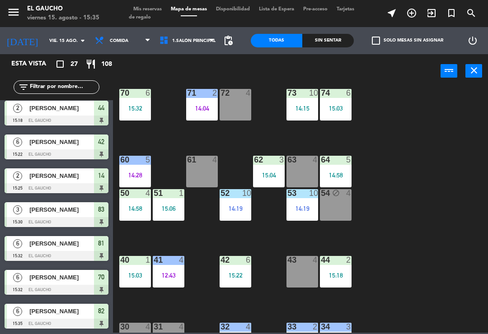
scroll to position [80, 0]
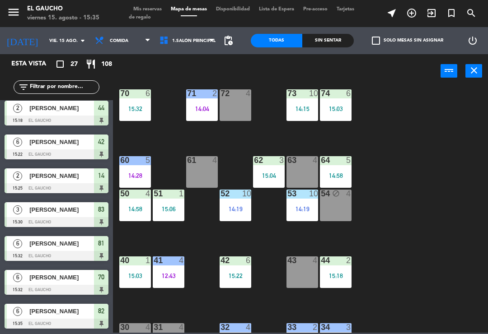
click at [134, 276] on div "15:03" at bounding box center [135, 276] width 32 height 6
click at [390, 222] on div "84 4 80 4 83 3 15:30 82 6 15:35 81 6 15:32 70 6 15:32 71 2 14:04 72 4 73 10 14:…" at bounding box center [303, 210] width 370 height 246
click at [139, 281] on div "40 1 15:03" at bounding box center [135, 273] width 32 height 32
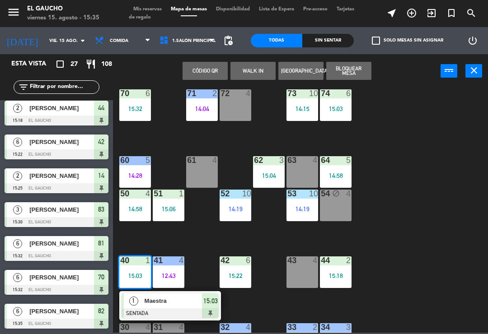
click at [176, 301] on span "Maestra" at bounding box center [174, 301] width 58 height 9
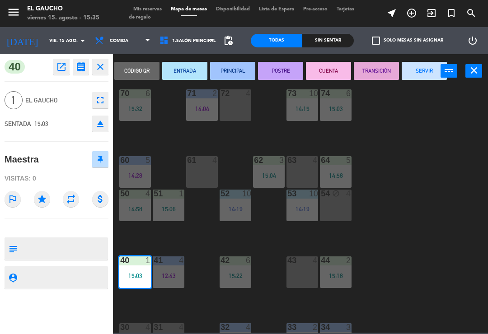
click at [56, 61] on button "open_in_new" at bounding box center [61, 67] width 16 height 16
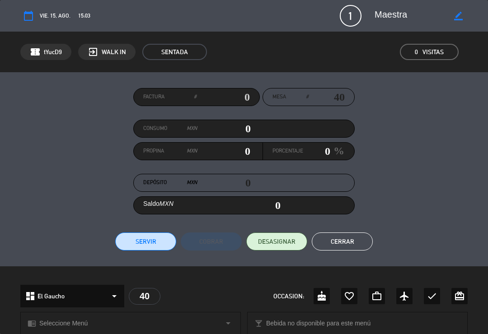
click at [461, 12] on icon "border_color" at bounding box center [458, 16] width 9 height 9
click at [444, 15] on textarea at bounding box center [412, 16] width 75 height 16
type textarea "M"
type textarea "Profesora [PERSON_NAME]"
click at [462, 13] on icon at bounding box center [458, 16] width 9 height 9
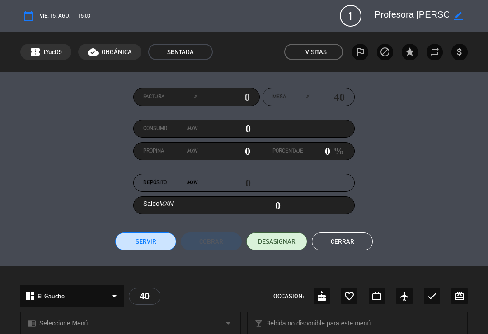
click at [353, 242] on button "Cerrar" at bounding box center [342, 242] width 61 height 18
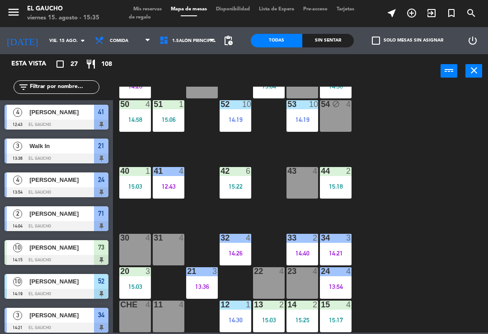
scroll to position [168, 0]
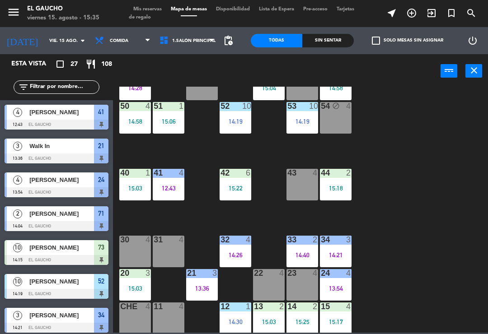
click at [346, 200] on div "44 2 15:18" at bounding box center [336, 185] width 32 height 32
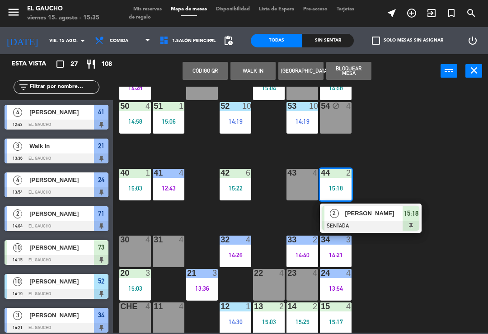
click at [375, 275] on div "84 4 80 4 83 3 15:30 82 6 15:35 81 6 15:32 70 6 15:32 71 2 14:04 72 4 73 10 14:…" at bounding box center [303, 210] width 370 height 246
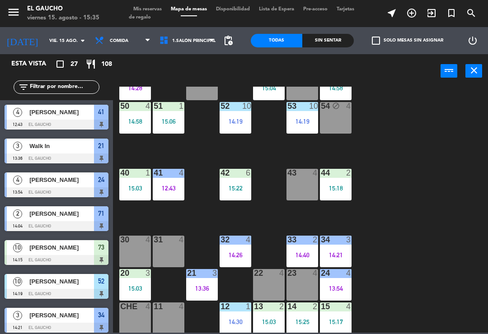
click at [235, 252] on div "14:26" at bounding box center [236, 255] width 32 height 6
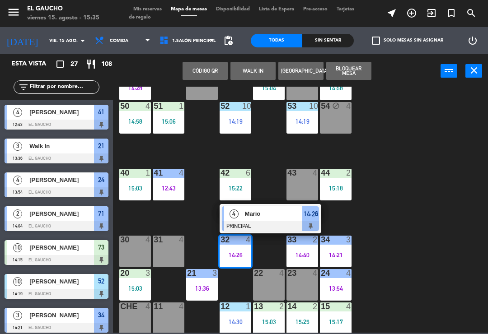
click at [275, 225] on div at bounding box center [270, 226] width 97 height 10
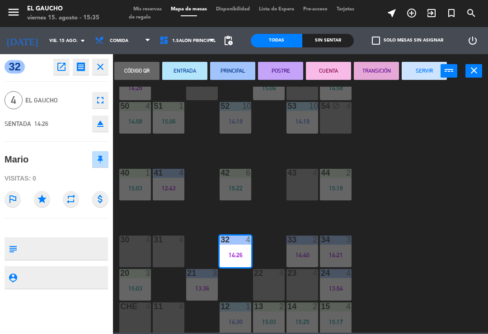
click at [370, 73] on button "TRANSICIÓN" at bounding box center [376, 71] width 45 height 18
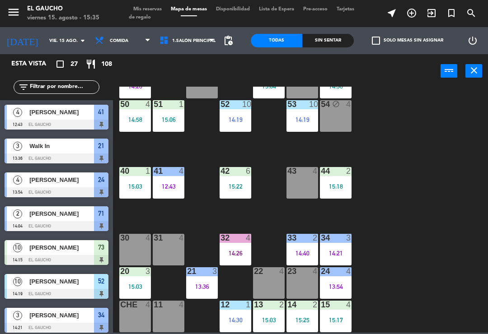
scroll to position [170, 0]
click at [282, 250] on div "84 4 80 4 83 3 15:30 82 6 15:35 81 6 15:32 70 6 15:32 71 2 14:04 72 4 73 10 14:…" at bounding box center [303, 210] width 370 height 246
click at [384, 226] on div "84 4 80 4 83 3 15:30 82 6 15:35 81 6 15:32 70 6 15:32 71 2 14:04 72 4 73 10 14:…" at bounding box center [303, 210] width 370 height 246
click at [335, 246] on div "34 3 14:21" at bounding box center [336, 250] width 32 height 32
click at [384, 253] on div "84 4 80 4 83 3 15:30 82 6 15:35 81 6 15:32 70 6 15:32 71 2 14:04 72 4 73 10 14:…" at bounding box center [303, 210] width 370 height 246
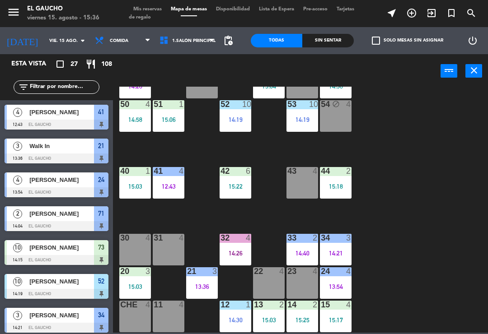
click at [130, 247] on div "30 4" at bounding box center [135, 250] width 32 height 32
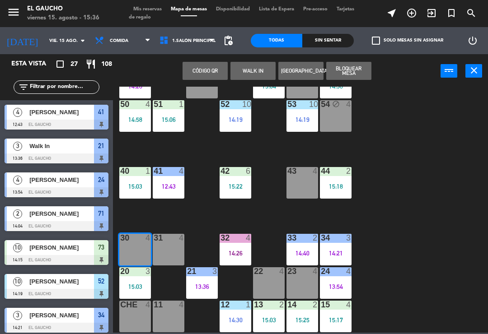
click at [253, 77] on button "WALK IN" at bounding box center [253, 71] width 45 height 18
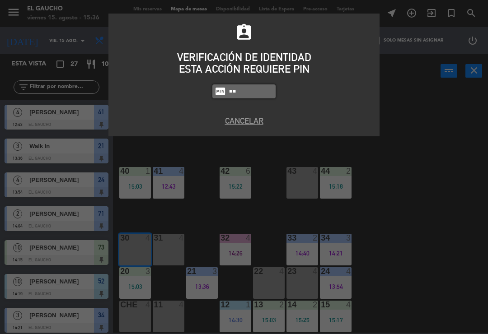
type input "P"
type input "0009"
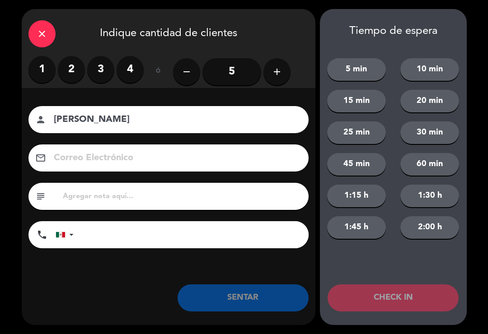
type input "[PERSON_NAME]"
click at [71, 62] on label "2" at bounding box center [71, 69] width 27 height 27
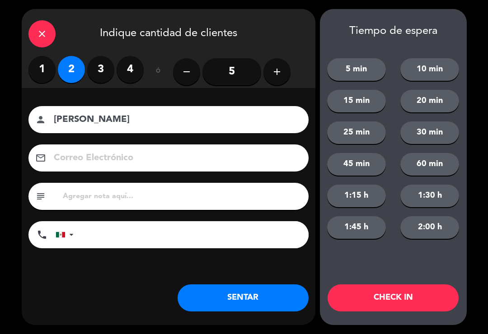
click at [233, 295] on button "SENTAR" at bounding box center [243, 298] width 131 height 27
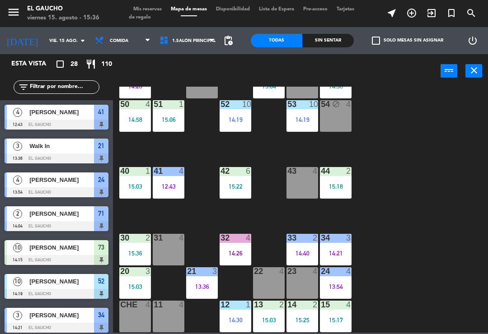
click at [262, 283] on div "22 4" at bounding box center [269, 284] width 32 height 32
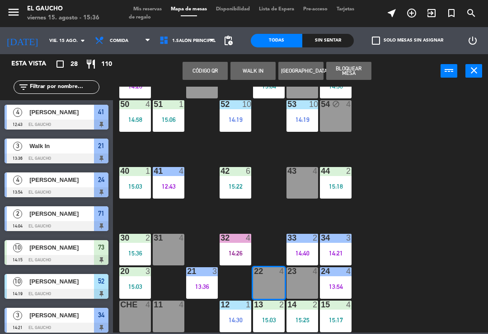
click at [253, 74] on button "WALK IN" at bounding box center [253, 71] width 45 height 18
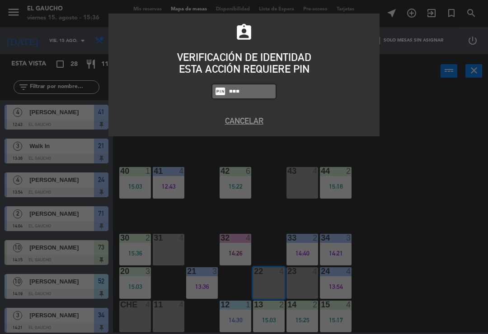
type input "0009"
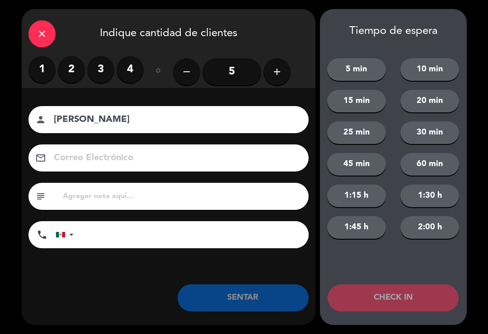
type input "[PERSON_NAME]"
click at [102, 69] on label "3" at bounding box center [100, 69] width 27 height 27
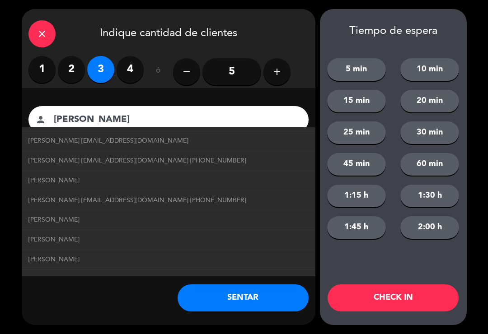
scroll to position [382, 0]
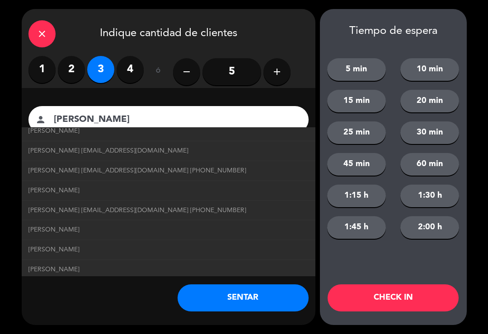
click at [198, 166] on span "[PERSON_NAME] [EMAIL_ADDRESS][DOMAIN_NAME] [PHONE_NUMBER]" at bounding box center [137, 171] width 218 height 10
type input "[EMAIL_ADDRESS][DOMAIN_NAME]"
type input "[PHONE_NUMBER]"
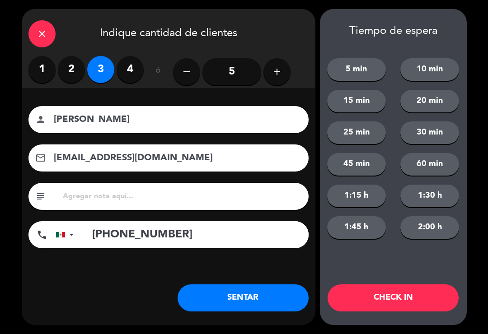
click at [225, 292] on button "SENTAR" at bounding box center [243, 298] width 131 height 27
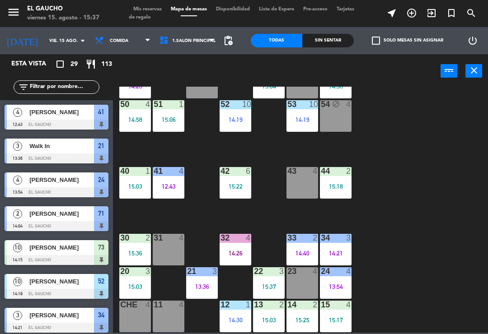
scroll to position [170, 0]
click at [233, 320] on div "14:30" at bounding box center [236, 320] width 32 height 6
click at [396, 306] on div "84 4 80 4 83 3 15:30 82 6 15:35 81 6 15:32 70 6 15:32 71 2 14:04 72 4 73 10 14:…" at bounding box center [303, 210] width 370 height 246
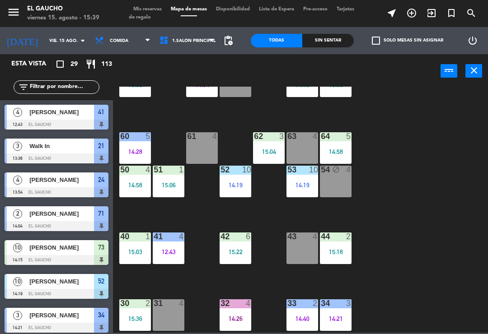
scroll to position [94, 0]
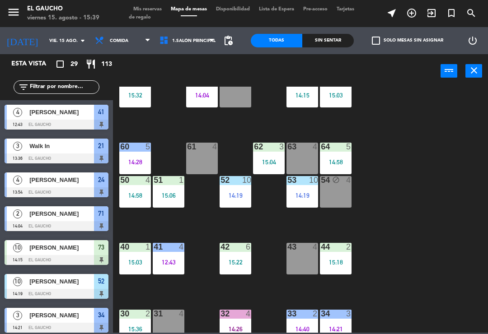
click at [304, 153] on div "63 4" at bounding box center [303, 159] width 32 height 32
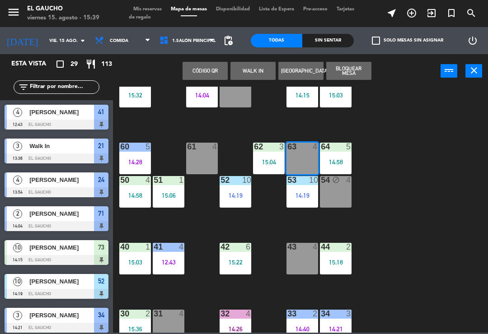
click at [249, 71] on button "WALK IN" at bounding box center [253, 71] width 45 height 18
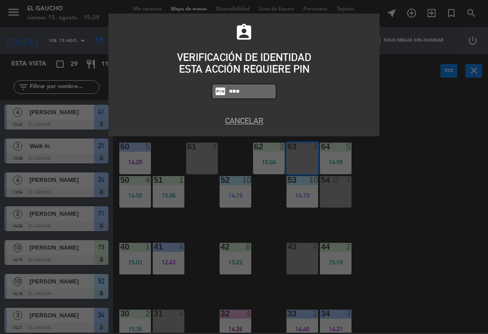
type input "3124"
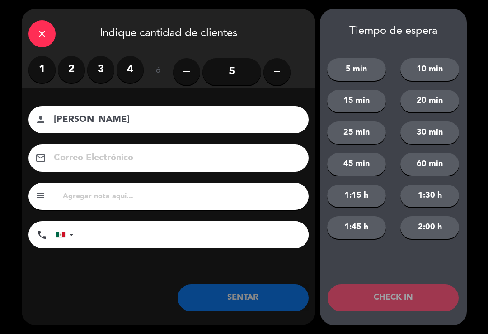
click at [103, 74] on label "3" at bounding box center [100, 69] width 27 height 27
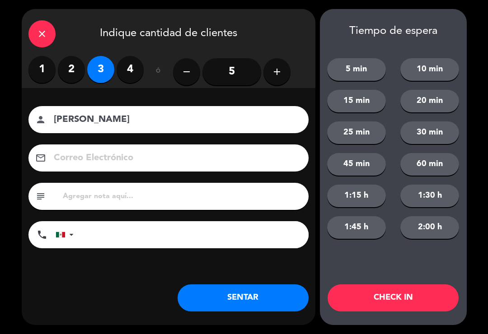
click at [126, 151] on input at bounding box center [175, 159] width 244 height 16
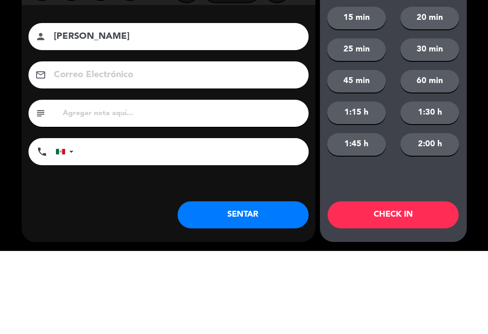
click at [158, 112] on input "[PERSON_NAME]" at bounding box center [175, 120] width 244 height 16
type input "[PERSON_NAME]"
click at [145, 151] on input at bounding box center [175, 159] width 244 height 16
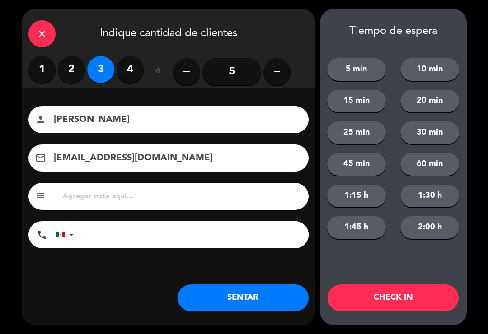
type input "[EMAIL_ADDRESS][DOMAIN_NAME]"
click at [236, 307] on button "SENTAR" at bounding box center [243, 298] width 131 height 27
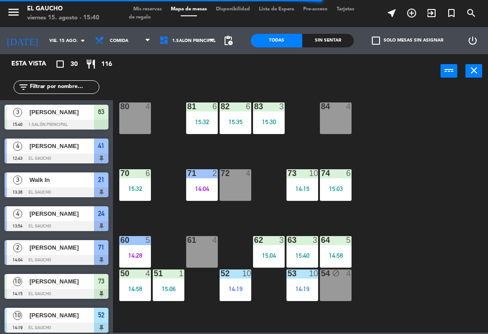
scroll to position [0, 0]
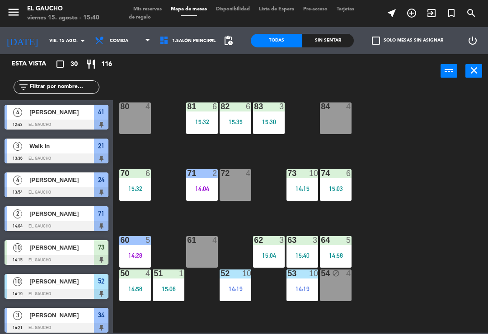
click at [206, 197] on div "71 2 14:04" at bounding box center [202, 186] width 32 height 32
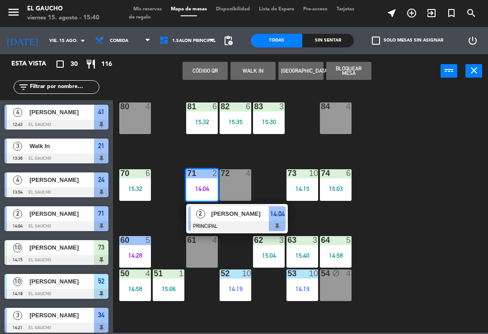
click at [237, 218] on span "[PERSON_NAME]" at bounding box center [241, 213] width 58 height 9
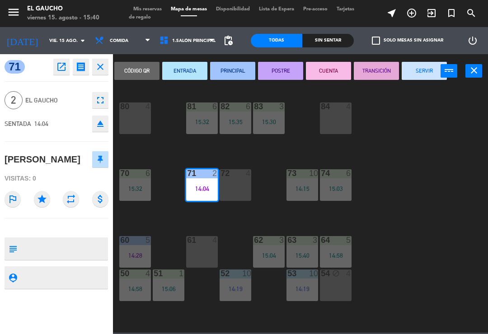
click at [417, 77] on button "SERVIR" at bounding box center [424, 71] width 45 height 18
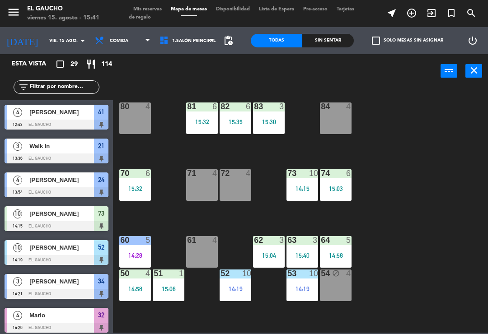
click at [232, 188] on div "72 4" at bounding box center [236, 186] width 32 height 32
click at [394, 235] on div "84 4 80 4 83 3 15:30 82 6 15:35 81 6 15:32 70 6 15:32 71 4 72 4 73 10 14:15 74 …" at bounding box center [303, 210] width 370 height 246
click at [300, 193] on div "73 10 14:15" at bounding box center [303, 186] width 32 height 32
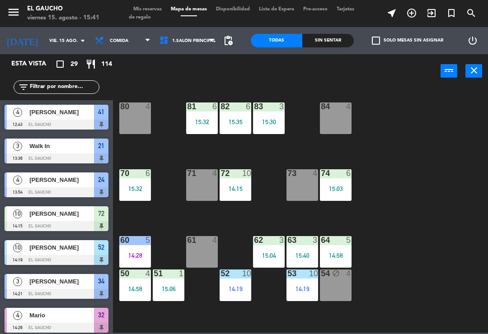
click at [369, 232] on div "84 4 80 4 83 3 15:30 82 6 15:35 81 6 15:32 70 6 15:32 71 4 72 10 14:15 73 4 74 …" at bounding box center [303, 210] width 370 height 246
click at [341, 200] on div "74 6 15:03" at bounding box center [336, 186] width 32 height 32
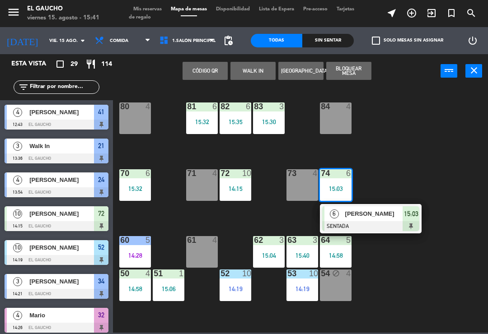
click at [376, 217] on span "[PERSON_NAME]" at bounding box center [374, 213] width 58 height 9
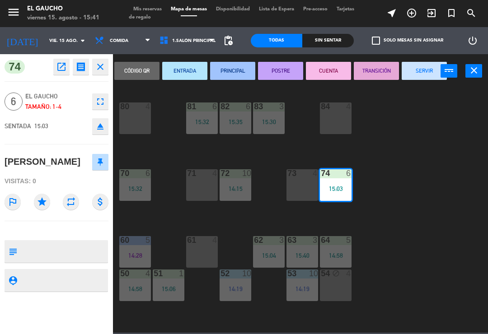
click at [232, 77] on button "PRINCIPAL" at bounding box center [232, 71] width 45 height 18
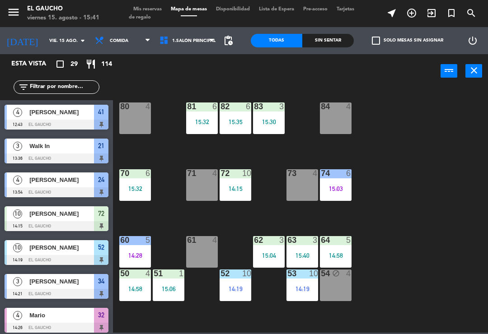
click at [238, 189] on div "14:15" at bounding box center [236, 189] width 32 height 6
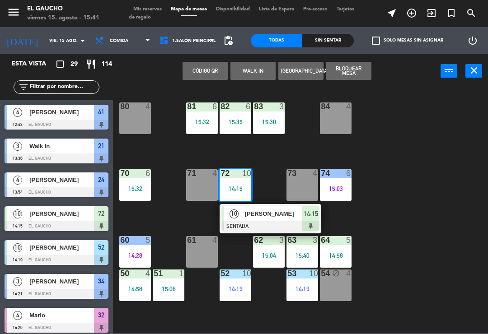
click at [257, 217] on span "[PERSON_NAME]" at bounding box center [274, 213] width 58 height 9
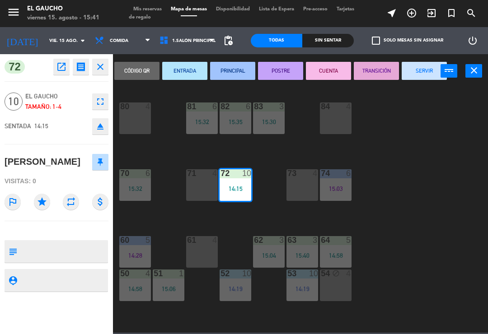
click at [231, 75] on button "PRINCIPAL" at bounding box center [232, 71] width 45 height 18
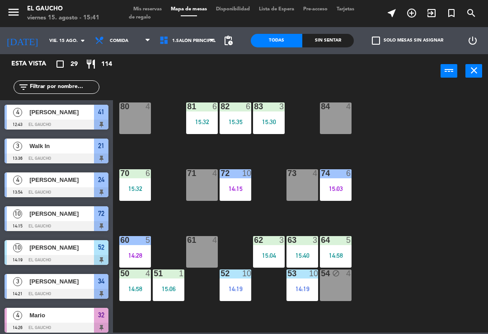
click at [273, 126] on div "83 3 15:30" at bounding box center [269, 119] width 32 height 32
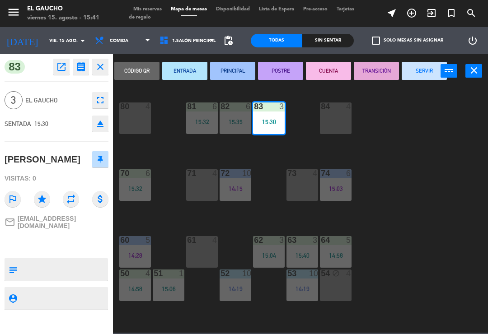
click at [235, 74] on button "PRINCIPAL" at bounding box center [232, 71] width 45 height 18
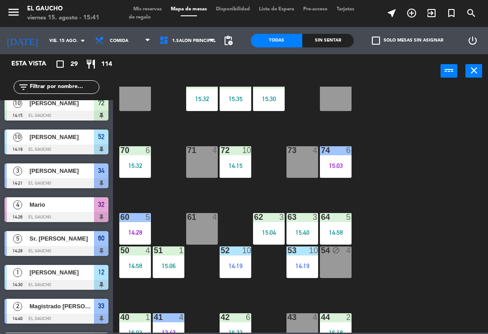
scroll to position [29, 0]
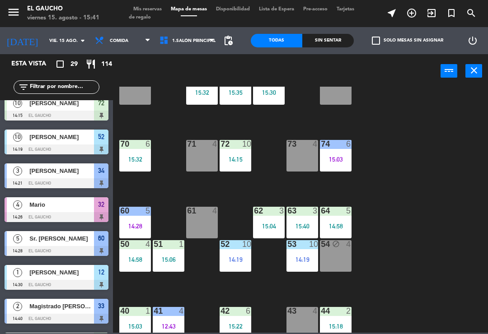
click at [131, 224] on div "14:28" at bounding box center [135, 226] width 32 height 6
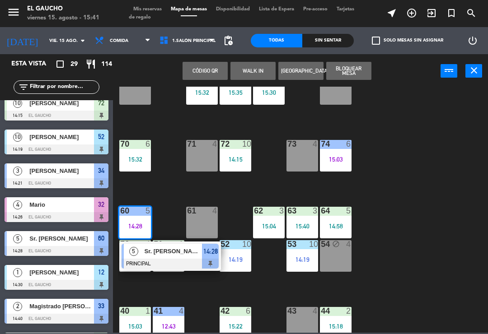
click at [180, 255] on span "Sr. [PERSON_NAME]" at bounding box center [174, 251] width 58 height 9
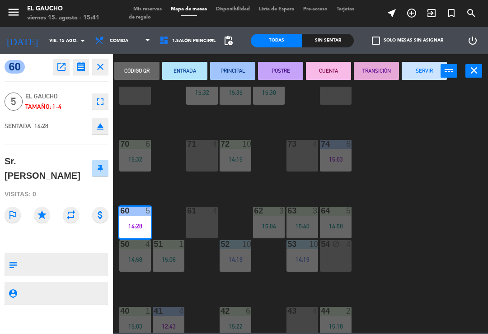
click at [231, 72] on button "PRINCIPAL" at bounding box center [232, 71] width 45 height 18
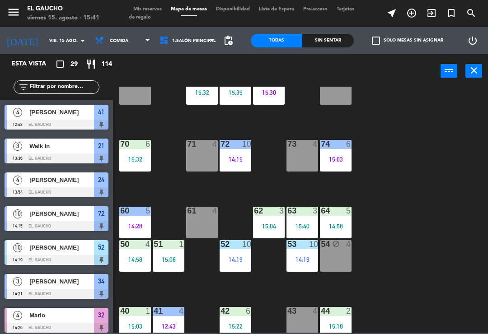
click at [339, 225] on div "14:58" at bounding box center [336, 226] width 32 height 6
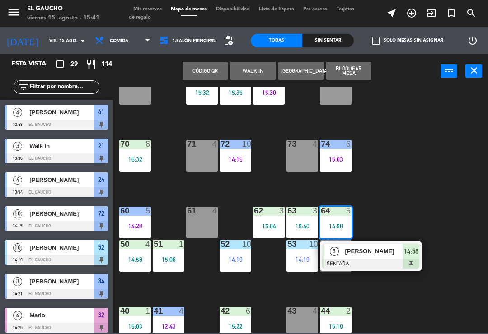
click at [366, 252] on span "[PERSON_NAME]" at bounding box center [374, 251] width 58 height 9
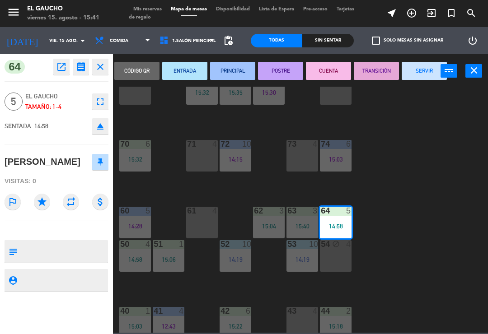
click at [232, 70] on button "PRINCIPAL" at bounding box center [232, 71] width 45 height 18
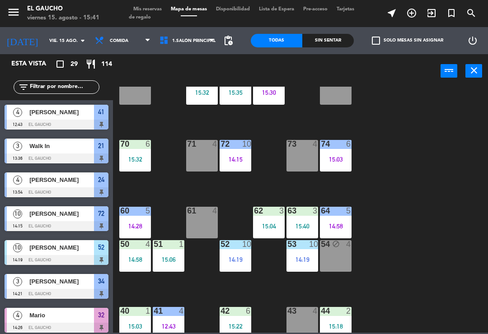
click at [221, 265] on div "52 10 14:19" at bounding box center [236, 256] width 32 height 32
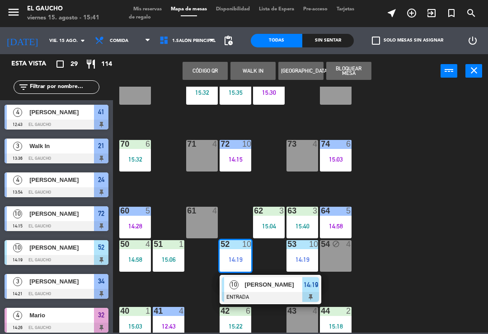
click at [248, 283] on span "[PERSON_NAME]" at bounding box center [274, 284] width 58 height 9
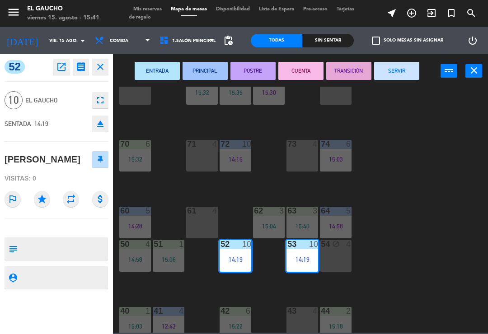
click at [203, 70] on button "PRINCIPAL" at bounding box center [205, 71] width 45 height 18
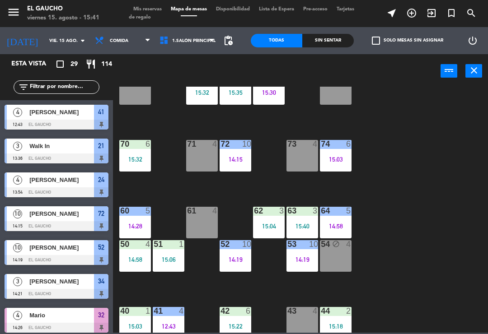
click at [170, 266] on div "51 1 15:06" at bounding box center [169, 256] width 32 height 32
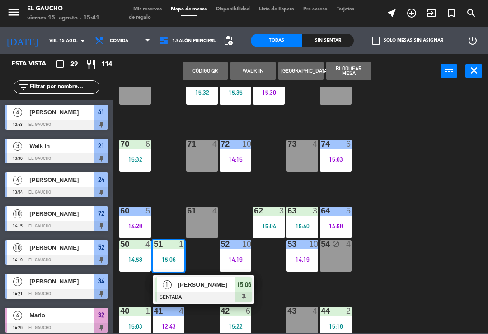
click at [193, 292] on div "[PERSON_NAME]" at bounding box center [206, 285] width 59 height 15
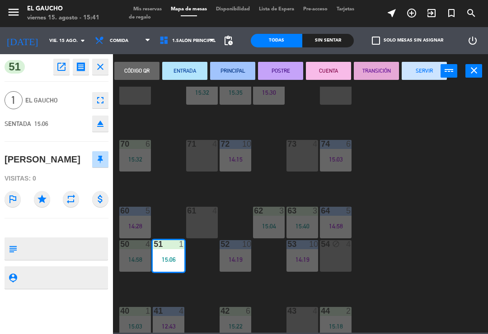
click at [234, 76] on button "PRINCIPAL" at bounding box center [232, 71] width 45 height 18
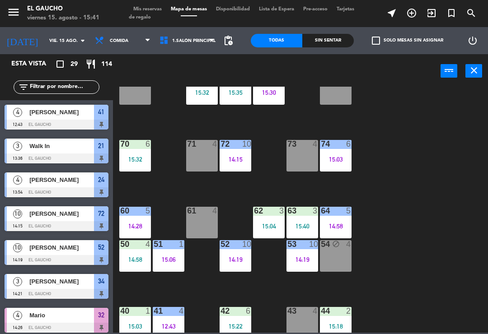
click at [135, 263] on div "14:58" at bounding box center [135, 260] width 32 height 6
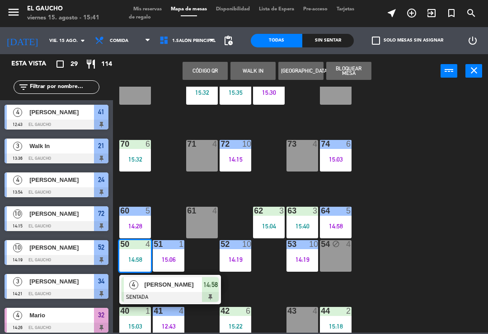
click at [152, 284] on span "[PERSON_NAME]" at bounding box center [174, 284] width 58 height 9
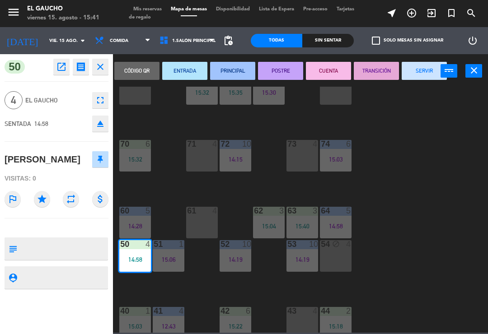
click at [232, 71] on button "PRINCIPAL" at bounding box center [232, 71] width 45 height 18
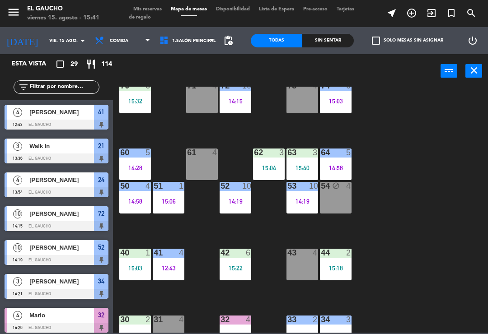
scroll to position [88, 0]
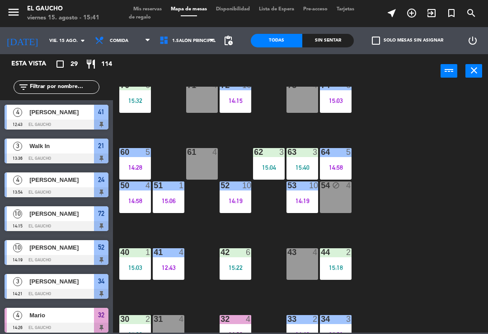
click at [126, 269] on div "15:03" at bounding box center [135, 268] width 32 height 6
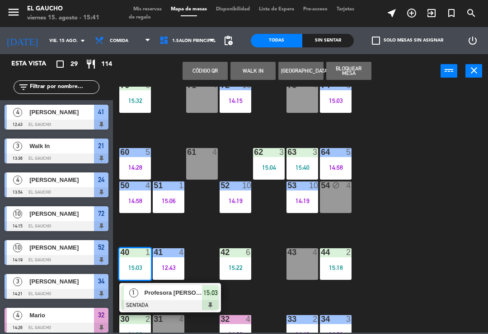
click at [165, 297] on span "Profesora [PERSON_NAME]" at bounding box center [174, 292] width 58 height 9
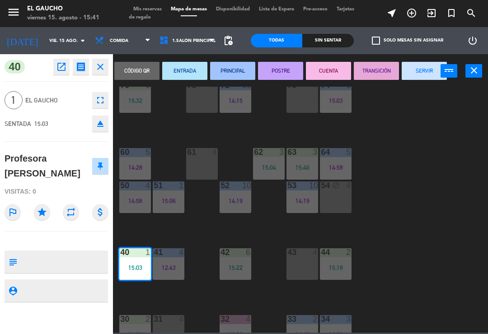
click at [234, 74] on button "PRINCIPAL" at bounding box center [232, 71] width 45 height 18
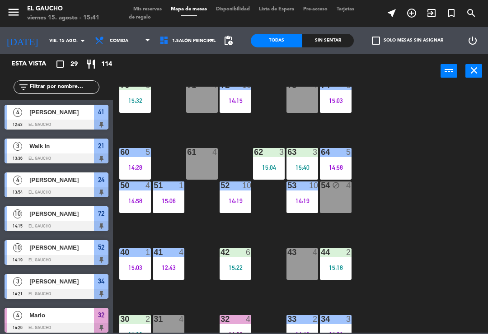
scroll to position [0, 0]
click at [240, 271] on div "15:22" at bounding box center [236, 268] width 32 height 6
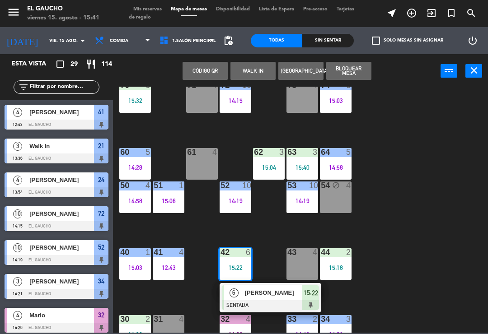
click at [277, 294] on span "[PERSON_NAME]" at bounding box center [274, 292] width 58 height 9
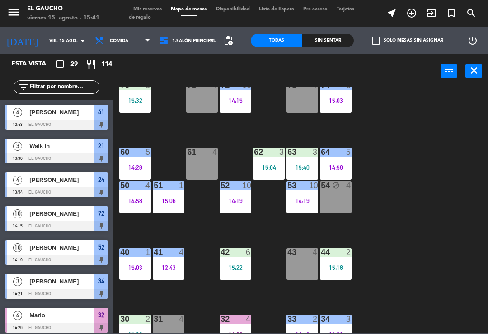
scroll to position [43, 0]
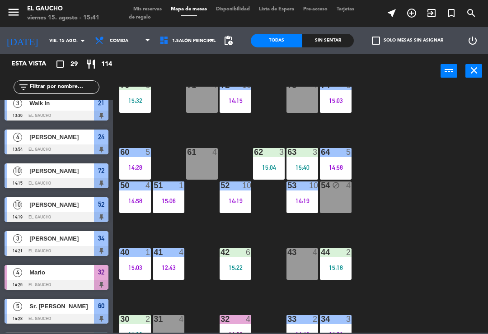
click at [233, 271] on div "15:22" at bounding box center [236, 268] width 32 height 6
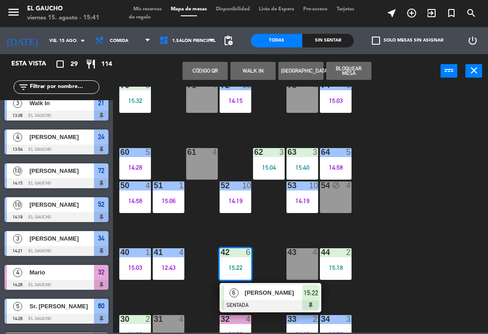
click at [256, 292] on span "[PERSON_NAME]" at bounding box center [274, 292] width 58 height 9
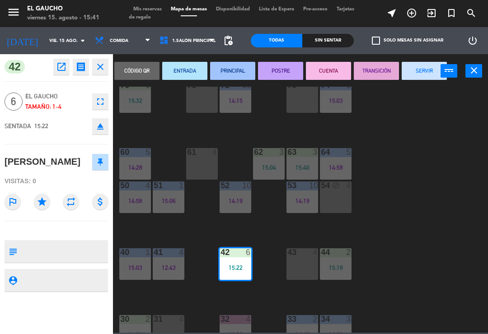
click at [182, 71] on button "ENTRADA" at bounding box center [184, 71] width 45 height 18
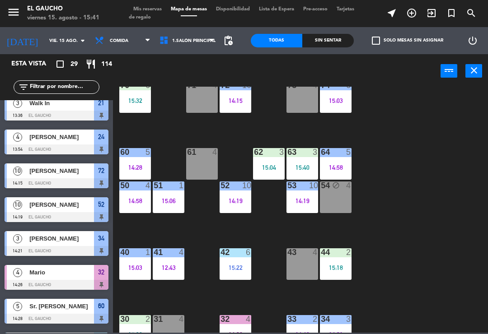
click at [334, 269] on div "15:18" at bounding box center [336, 268] width 32 height 6
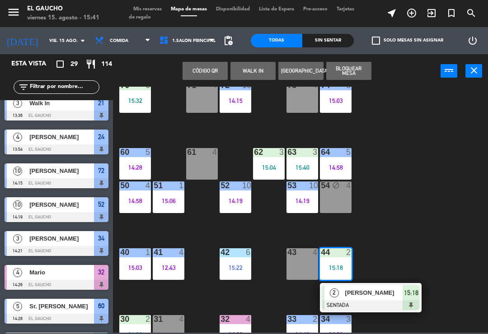
click at [372, 300] on div "[PERSON_NAME]" at bounding box center [373, 293] width 59 height 15
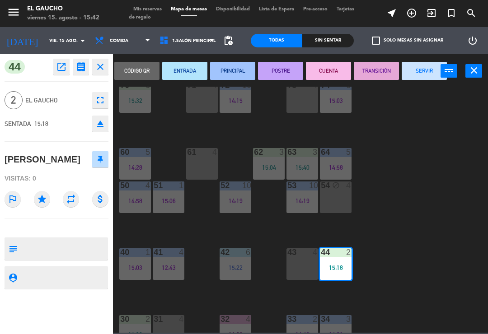
click at [232, 69] on button "PRINCIPAL" at bounding box center [232, 71] width 45 height 18
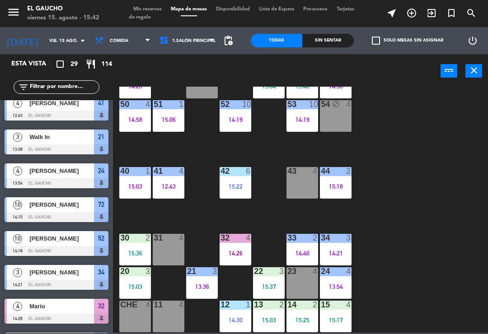
scroll to position [170, 0]
click at [135, 247] on div "30 2 15:36" at bounding box center [135, 250] width 32 height 32
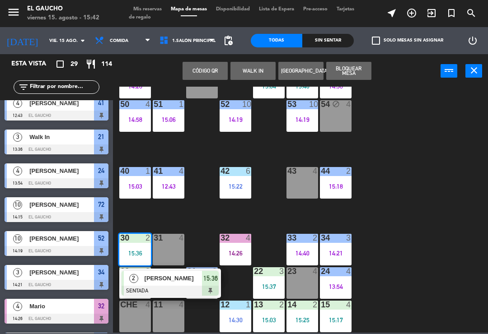
click at [176, 285] on div "[PERSON_NAME]" at bounding box center [173, 278] width 59 height 15
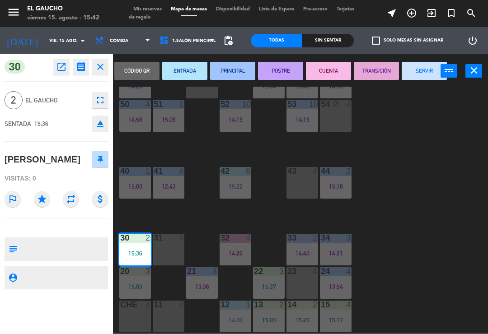
click at [188, 69] on button "ENTRADA" at bounding box center [184, 71] width 45 height 18
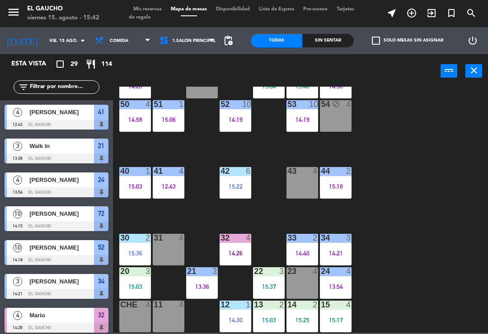
scroll to position [246, 0]
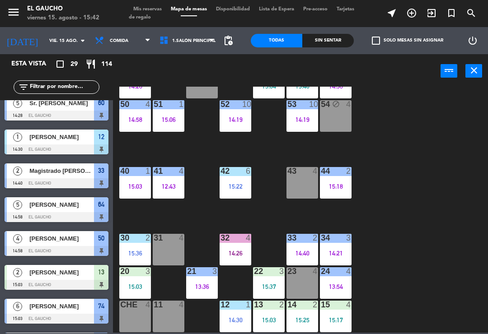
click at [302, 249] on div "33 2 14:40" at bounding box center [303, 250] width 32 height 32
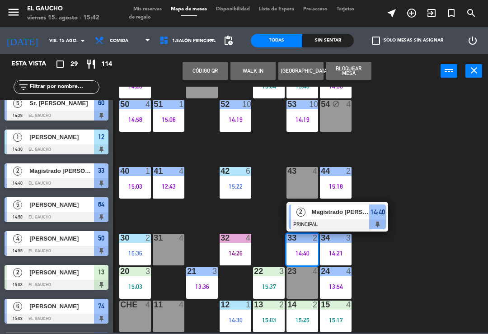
click at [340, 219] on div "Magistrado [PERSON_NAME]" at bounding box center [340, 212] width 59 height 15
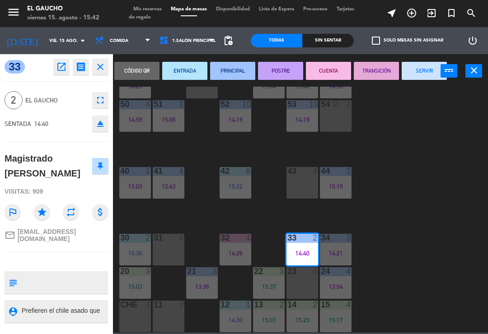
click at [326, 72] on button "CUENTA" at bounding box center [328, 71] width 45 height 18
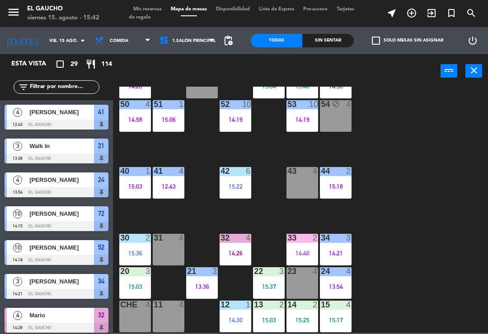
scroll to position [0, 0]
click at [332, 258] on div "34 3 14:21" at bounding box center [336, 250] width 32 height 32
click at [413, 199] on div "84 4 80 4 83 3 15:30 82 6 15:35 81 6 15:32 70 6 15:32 71 4 72 10 14:15 73 4 74 …" at bounding box center [303, 210] width 370 height 246
click at [342, 251] on div "14:21" at bounding box center [336, 253] width 32 height 6
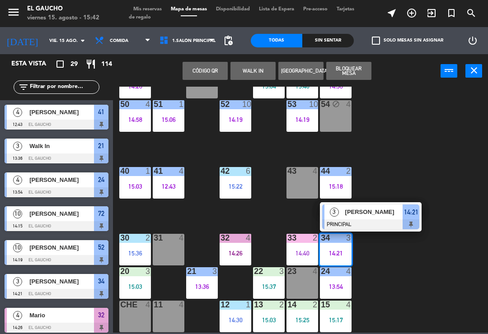
click at [379, 220] on div at bounding box center [370, 225] width 97 height 10
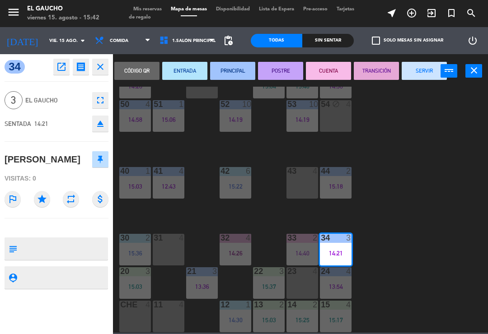
click at [409, 79] on button "SERVIR" at bounding box center [424, 71] width 45 height 18
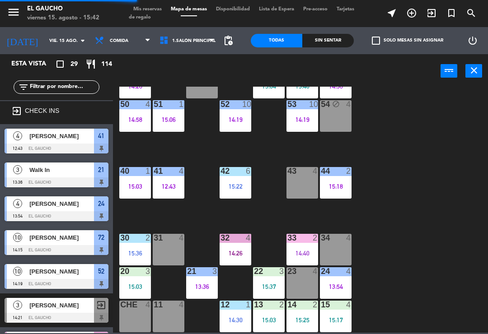
click at [332, 251] on div "34 4" at bounding box center [336, 250] width 32 height 32
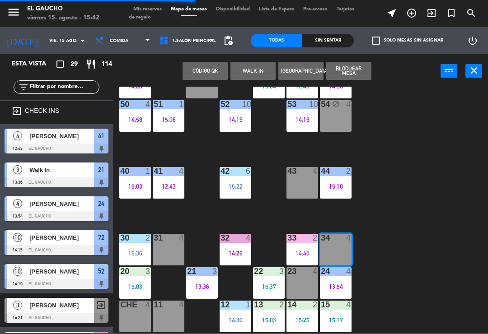
click at [251, 71] on button "WALK IN" at bounding box center [253, 71] width 45 height 18
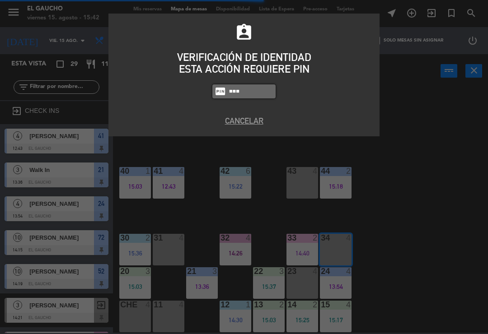
type input "3124"
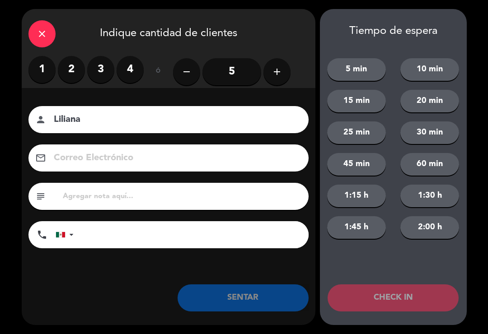
type input "Liliana"
click at [106, 71] on label "3" at bounding box center [100, 69] width 27 height 27
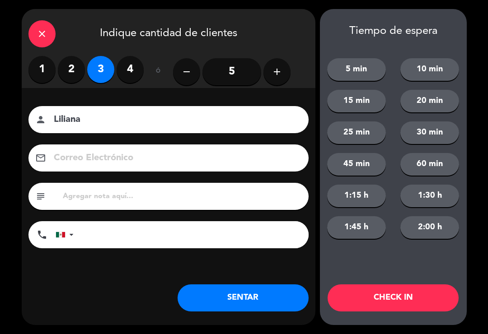
click at [240, 307] on button "SENTAR" at bounding box center [243, 298] width 131 height 27
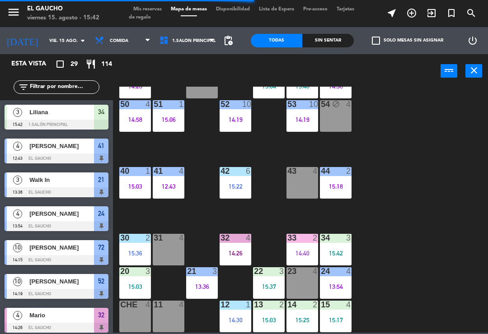
click at [124, 284] on div "15:03" at bounding box center [135, 287] width 32 height 6
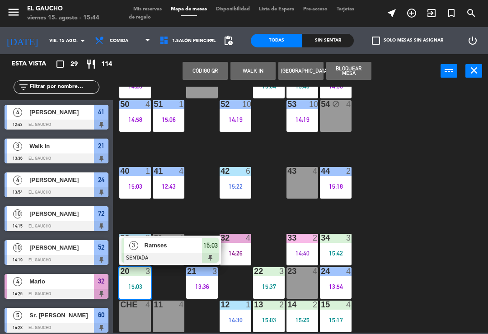
click at [411, 198] on div "84 4 80 4 83 3 15:30 82 6 15:35 81 6 15:32 70 6 15:32 71 4 72 10 14:15 73 4 74 …" at bounding box center [303, 210] width 370 height 246
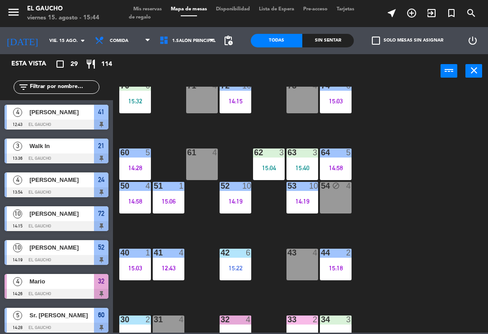
scroll to position [71, 0]
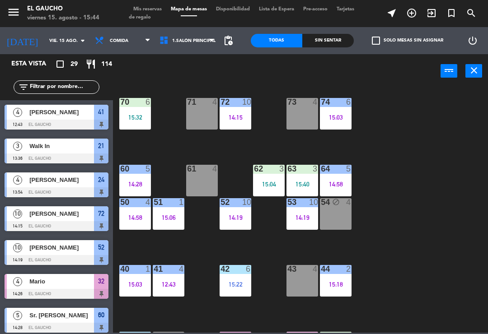
click at [211, 184] on div "61 4" at bounding box center [202, 181] width 32 height 32
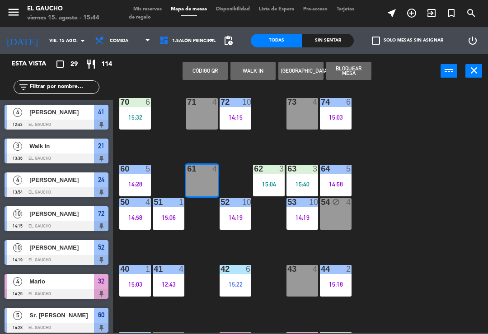
click at [254, 73] on button "WALK IN" at bounding box center [253, 71] width 45 height 18
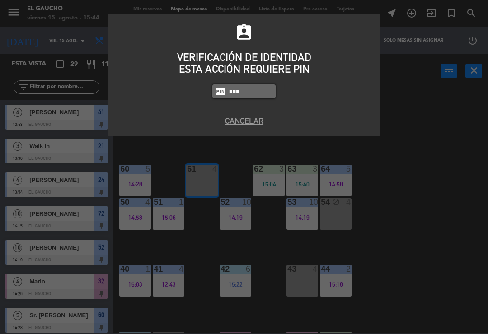
type input "3124"
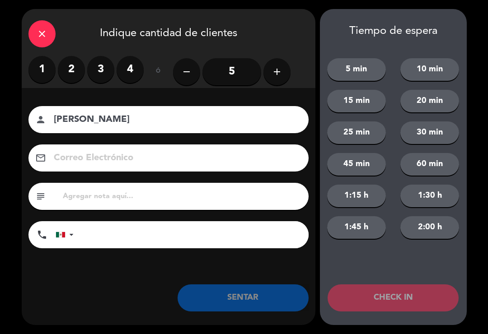
click at [58, 114] on input "[PERSON_NAME]" at bounding box center [175, 120] width 244 height 16
click at [179, 124] on input "Magistrado [PERSON_NAME]" at bounding box center [175, 120] width 244 height 16
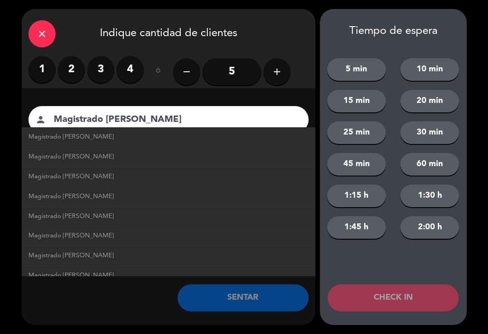
scroll to position [0, 0]
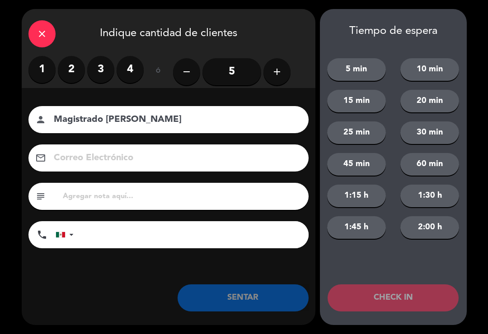
type input "Magistrado [PERSON_NAME]"
click at [45, 36] on icon "close" at bounding box center [42, 33] width 11 height 11
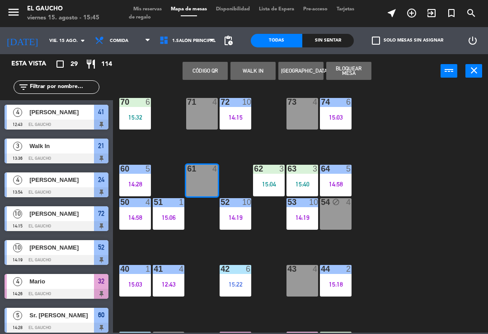
click at [259, 68] on button "WALK IN" at bounding box center [253, 71] width 45 height 18
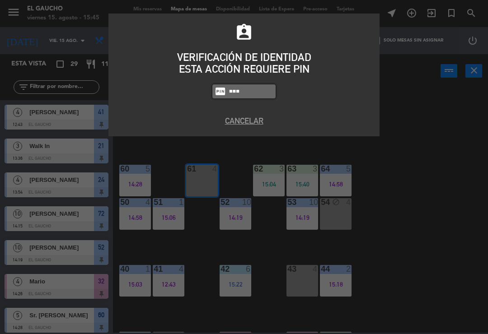
type input "3124"
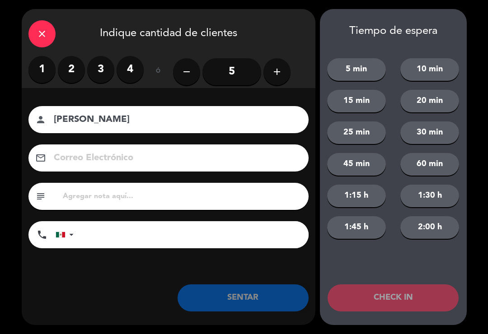
click at [46, 69] on label "1" at bounding box center [41, 69] width 27 height 27
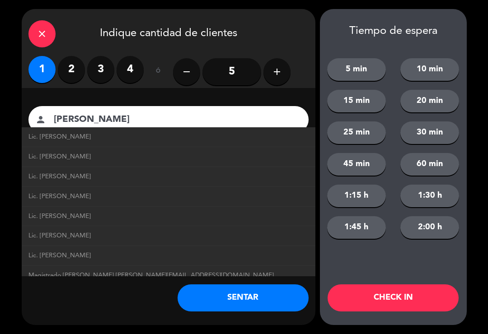
click at [113, 271] on span "Magistrado [PERSON_NAME] [PERSON_NAME][EMAIL_ADDRESS][DOMAIN_NAME]" at bounding box center [150, 276] width 245 height 10
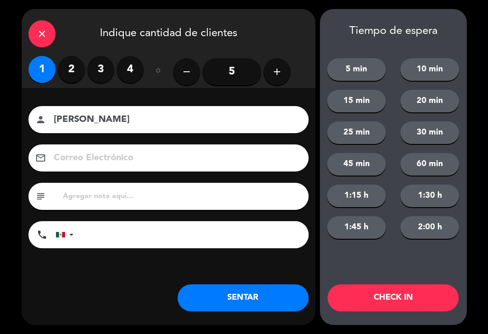
type input "Magistrado [PERSON_NAME]"
type input "[EMAIL_ADDRESS][DOMAIN_NAME]"
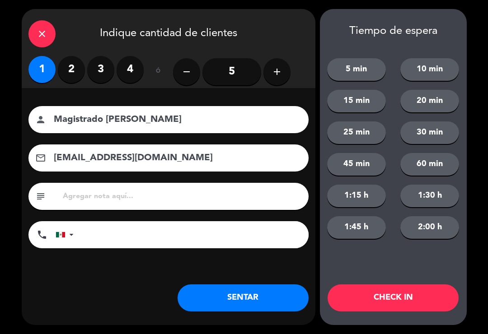
click at [244, 297] on button "SENTAR" at bounding box center [243, 298] width 131 height 27
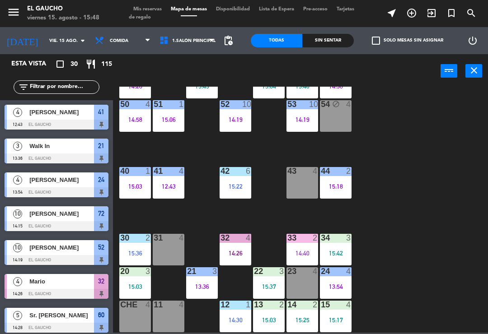
scroll to position [170, 0]
click at [341, 284] on div "13:54" at bounding box center [336, 287] width 32 height 6
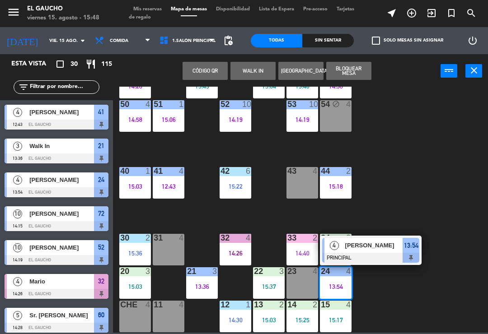
click at [384, 249] on span "[PERSON_NAME]" at bounding box center [374, 245] width 58 height 9
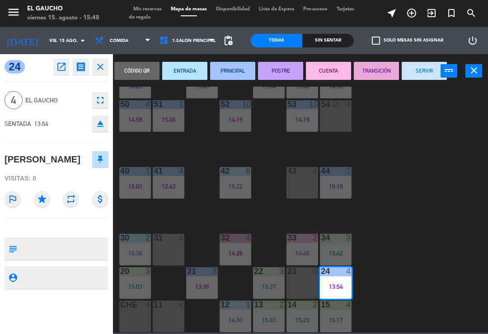
click at [416, 71] on button "SERVIR" at bounding box center [424, 71] width 45 height 18
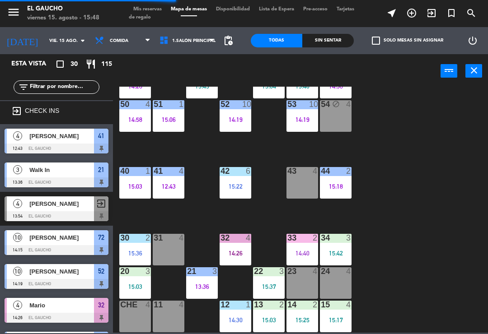
click at [337, 257] on div "15:42" at bounding box center [336, 253] width 32 height 6
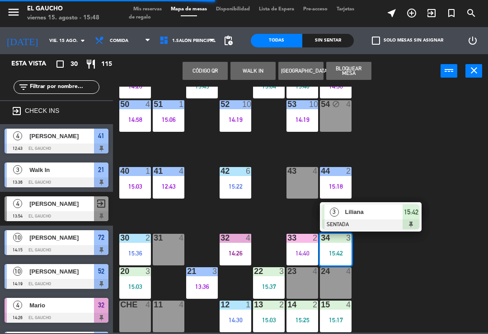
click at [372, 214] on span "Liliana" at bounding box center [374, 211] width 58 height 9
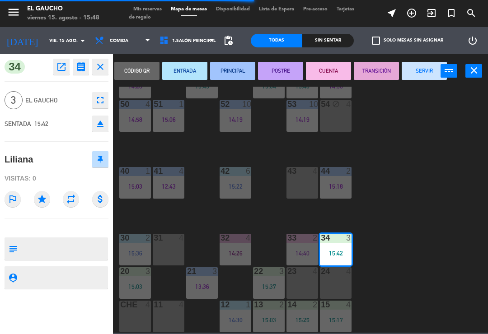
click at [232, 70] on button "PRINCIPAL" at bounding box center [232, 71] width 45 height 18
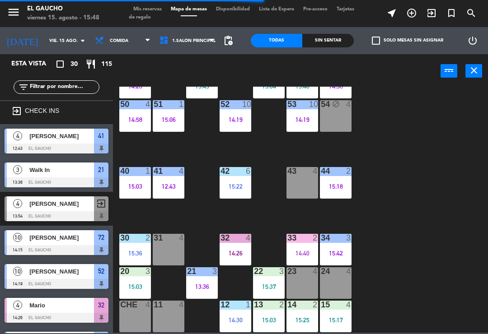
scroll to position [300, 0]
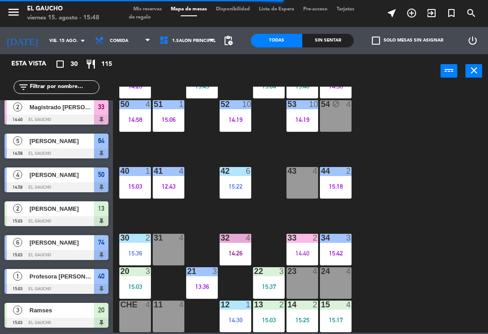
click at [232, 328] on div "12 1 14:30" at bounding box center [236, 317] width 32 height 32
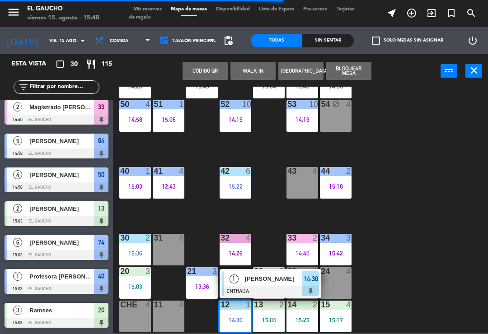
click at [250, 283] on span "[PERSON_NAME]" at bounding box center [274, 278] width 58 height 9
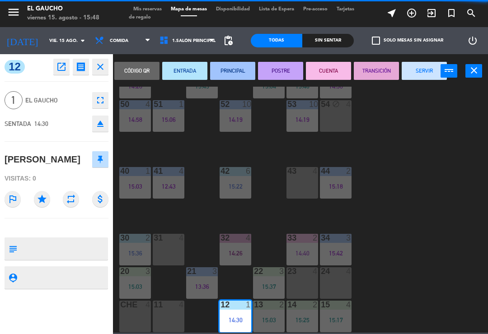
click at [238, 65] on button "PRINCIPAL" at bounding box center [232, 71] width 45 height 18
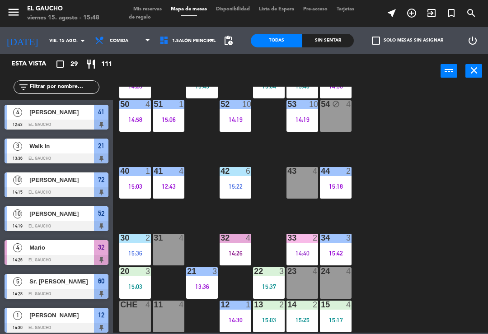
click at [263, 325] on div "13 2 15:03" at bounding box center [269, 317] width 32 height 32
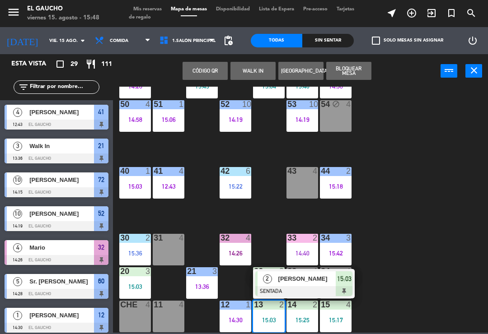
click at [302, 284] on div "[PERSON_NAME]" at bounding box center [307, 279] width 59 height 15
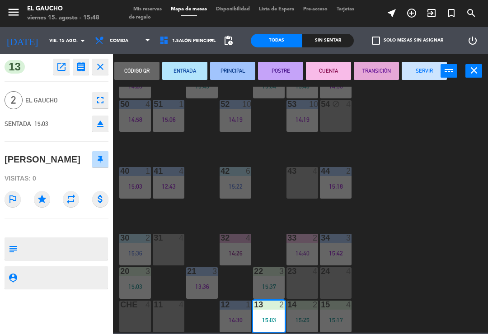
click at [234, 74] on button "PRINCIPAL" at bounding box center [232, 71] width 45 height 18
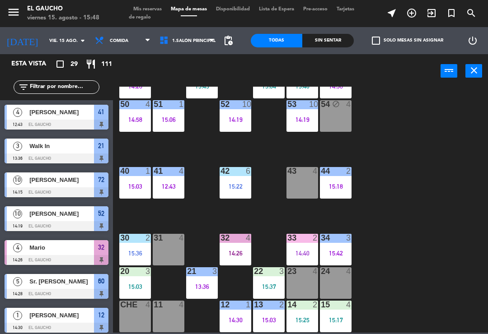
click at [297, 317] on div "15:25" at bounding box center [303, 320] width 32 height 6
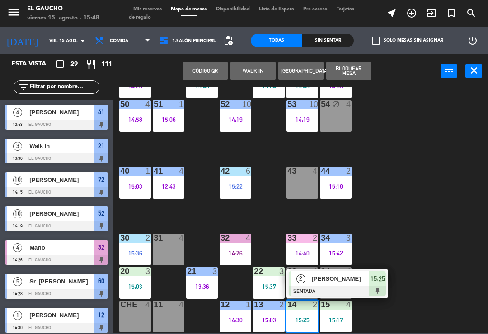
click at [330, 288] on div at bounding box center [337, 292] width 97 height 10
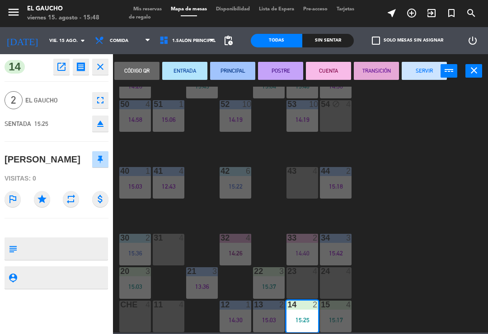
click at [234, 75] on button "PRINCIPAL" at bounding box center [232, 71] width 45 height 18
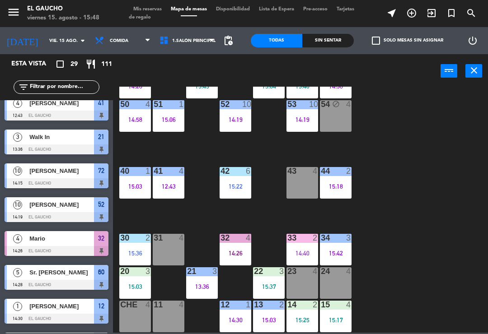
click at [343, 317] on div "15:17" at bounding box center [336, 320] width 32 height 6
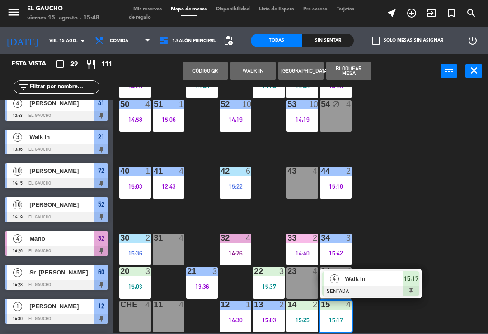
click at [382, 287] on div at bounding box center [370, 292] width 97 height 10
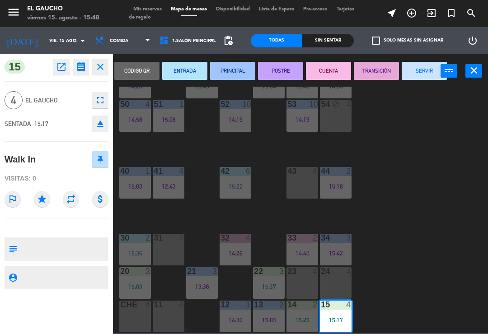
click at [231, 75] on button "PRINCIPAL" at bounding box center [232, 71] width 45 height 18
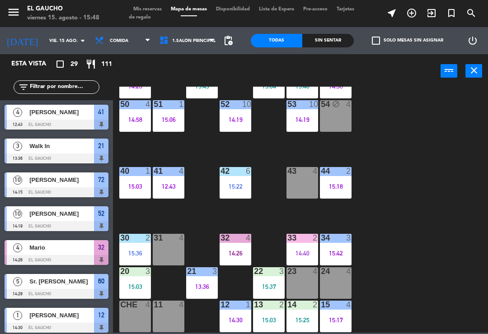
click at [333, 288] on div "24 4" at bounding box center [336, 284] width 32 height 32
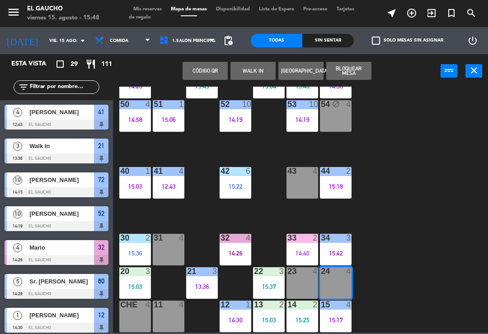
click at [245, 71] on button "WALK IN" at bounding box center [253, 71] width 45 height 18
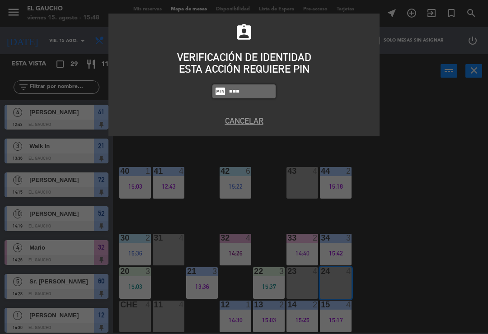
type input "3124"
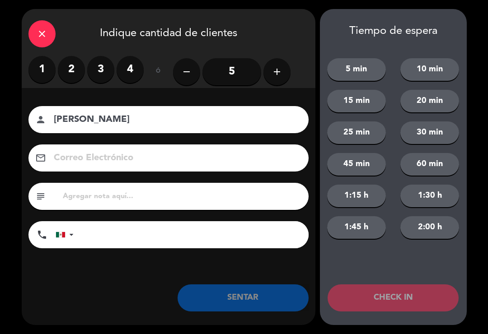
type input "[PERSON_NAME]"
click at [74, 70] on label "2" at bounding box center [71, 69] width 27 height 27
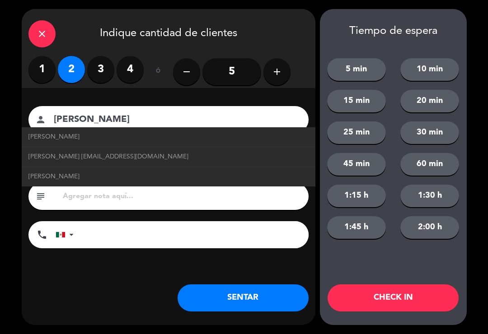
click at [128, 161] on span "[PERSON_NAME] [EMAIL_ADDRESS][DOMAIN_NAME]" at bounding box center [108, 157] width 160 height 10
type input "[EMAIL_ADDRESS][DOMAIN_NAME]"
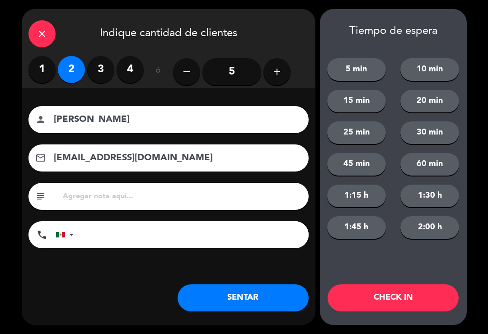
click at [231, 298] on button "SENTAR" at bounding box center [243, 298] width 131 height 27
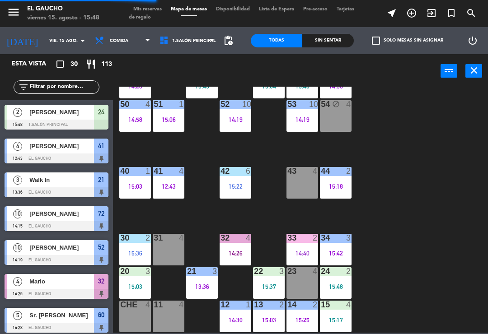
click at [336, 318] on div "15:17" at bounding box center [336, 320] width 32 height 6
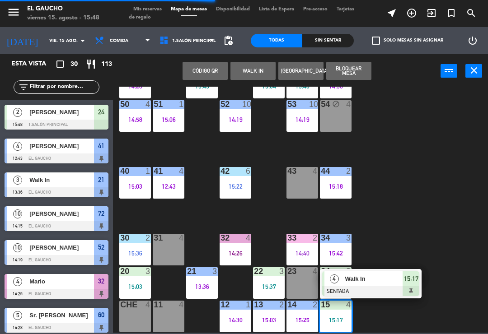
click at [371, 285] on div "Walk In" at bounding box center [373, 279] width 59 height 15
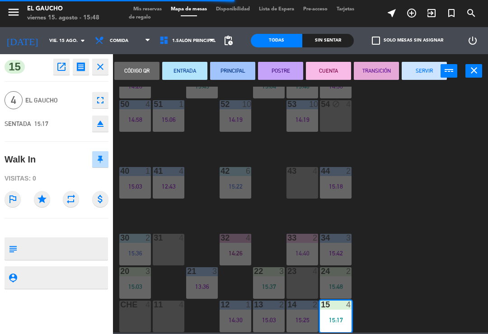
click at [226, 71] on button "PRINCIPAL" at bounding box center [232, 71] width 45 height 18
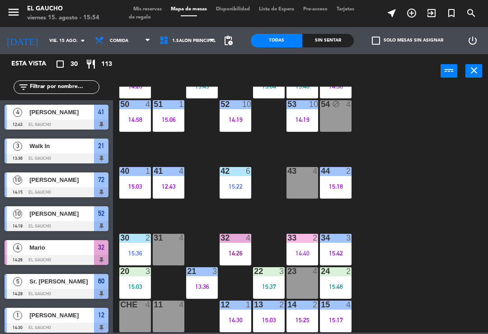
click at [232, 248] on div "32 4 14:26" at bounding box center [236, 250] width 32 height 32
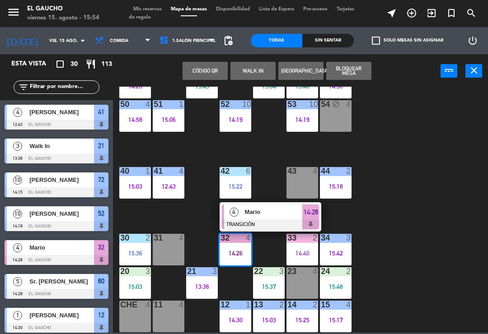
click at [254, 222] on div at bounding box center [270, 225] width 97 height 10
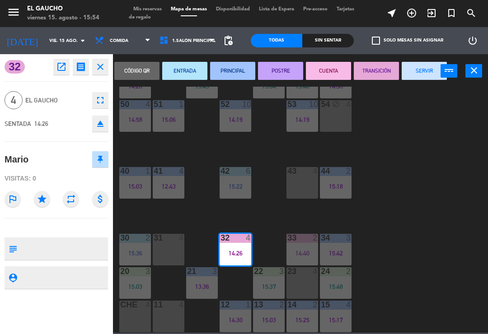
click at [415, 66] on button "SERVIR" at bounding box center [424, 71] width 45 height 18
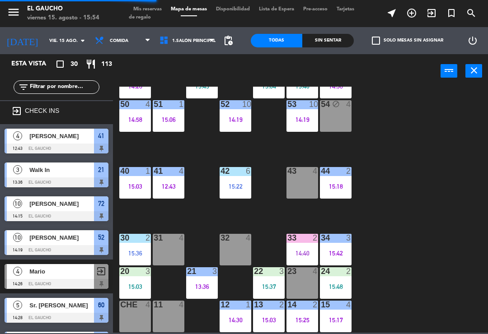
click at [304, 247] on div "33 2 14:40" at bounding box center [303, 250] width 32 height 32
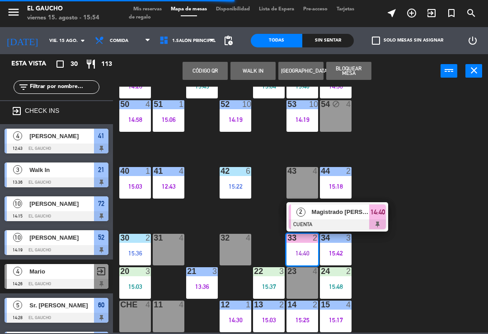
click at [318, 217] on span "Magistrado [PERSON_NAME]" at bounding box center [341, 211] width 58 height 9
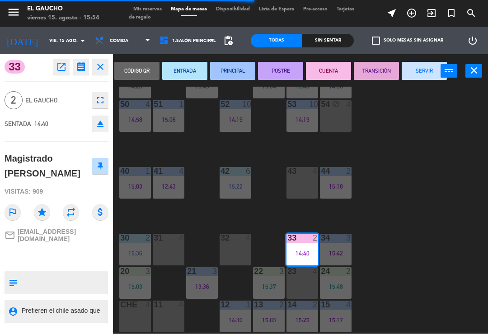
click at [421, 66] on button "SERVIR" at bounding box center [424, 71] width 45 height 18
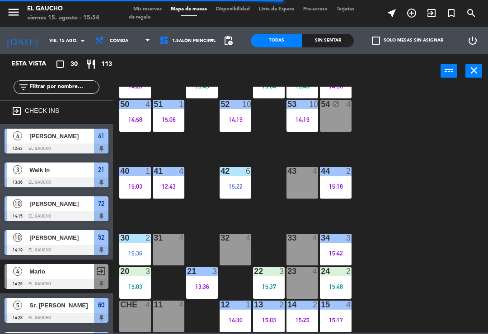
click at [234, 250] on div "32 4" at bounding box center [236, 250] width 32 height 32
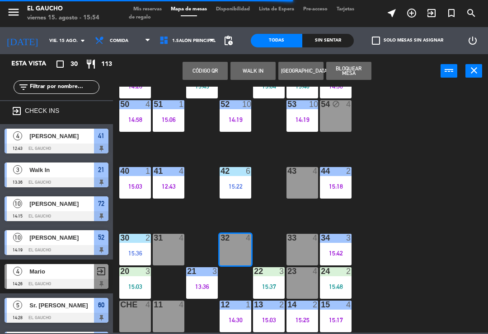
click at [247, 62] on button "WALK IN" at bounding box center [253, 71] width 45 height 18
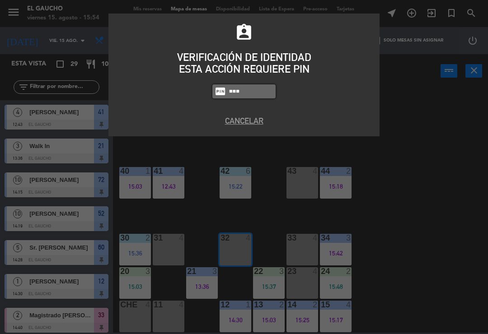
type input "0009"
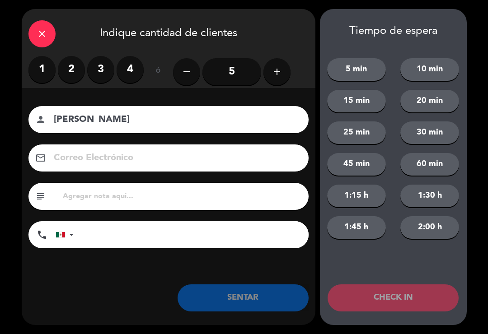
click at [71, 61] on label "2" at bounding box center [71, 69] width 27 height 27
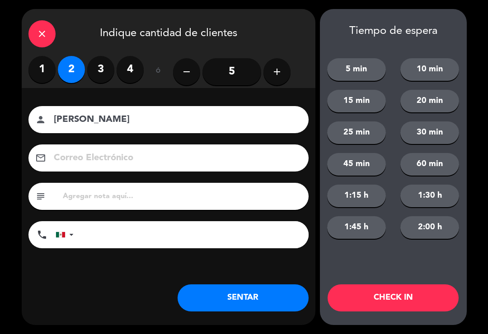
click at [198, 127] on input "[PERSON_NAME]" at bounding box center [175, 120] width 244 height 16
type input "[PERSON_NAME]"
click at [236, 299] on button "SENTAR" at bounding box center [243, 298] width 131 height 27
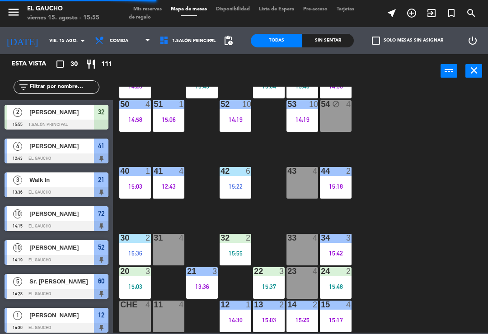
scroll to position [170, 0]
click at [450, 228] on div "84 4 80 4 83 3 15:30 82 6 15:35 81 6 15:32 70 6 15:32 71 4 72 10 14:15 73 4 74 …" at bounding box center [303, 210] width 370 height 246
click at [242, 317] on div "14:30" at bounding box center [236, 320] width 32 height 6
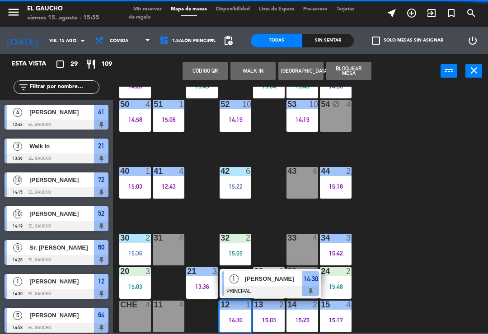
click at [269, 282] on span "[PERSON_NAME]" at bounding box center [274, 278] width 58 height 9
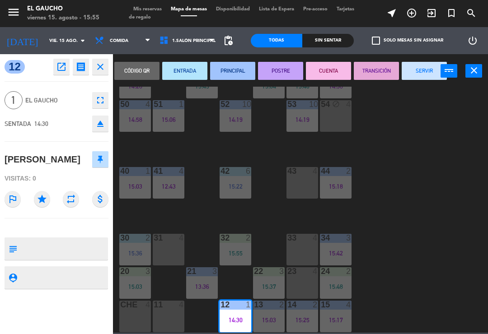
click at [424, 71] on button "SERVIR" at bounding box center [424, 71] width 45 height 18
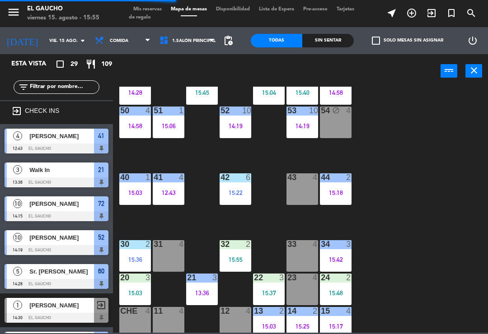
scroll to position [165, 0]
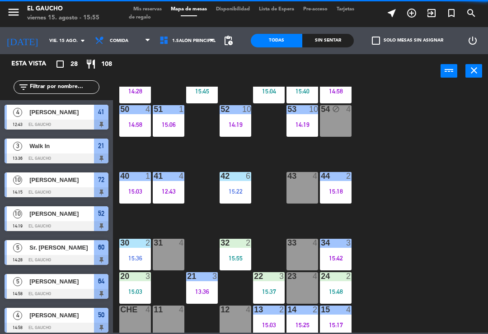
click at [137, 284] on div "20 3 15:03" at bounding box center [135, 289] width 32 height 32
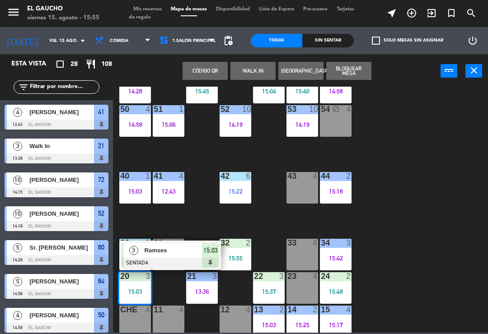
click at [176, 257] on div "Ramses" at bounding box center [173, 250] width 59 height 15
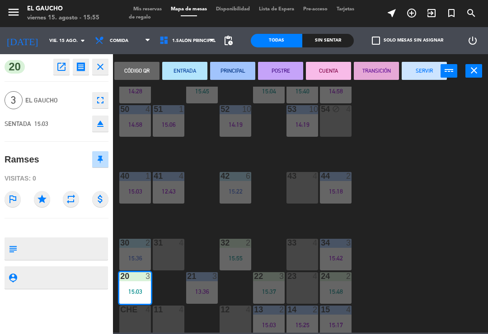
click at [419, 74] on button "SERVIR" at bounding box center [424, 71] width 45 height 18
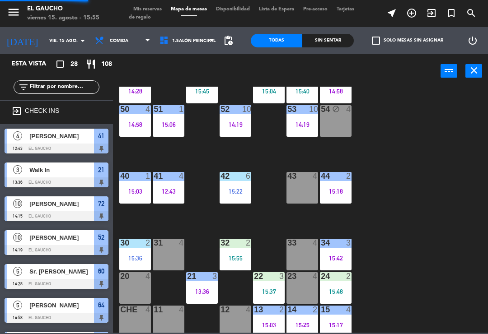
scroll to position [0, 0]
click at [189, 290] on div "13:36" at bounding box center [202, 292] width 32 height 6
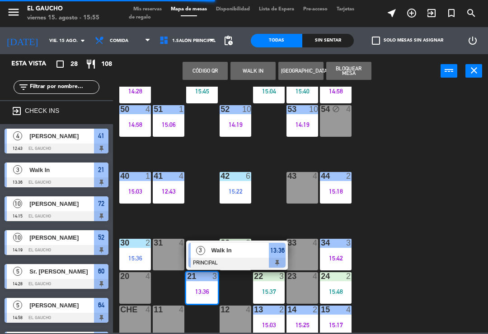
click at [247, 260] on div at bounding box center [236, 263] width 97 height 10
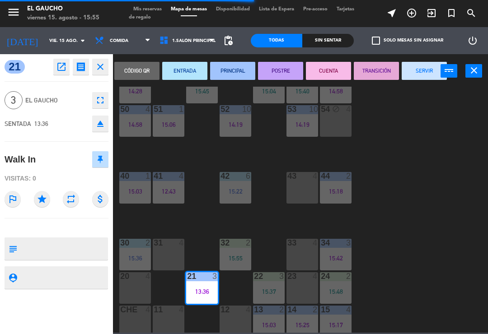
click at [415, 69] on button "SERVIR" at bounding box center [424, 71] width 45 height 18
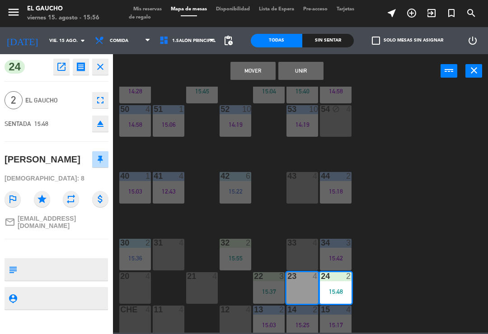
click at [252, 69] on button "Mover" at bounding box center [253, 71] width 45 height 18
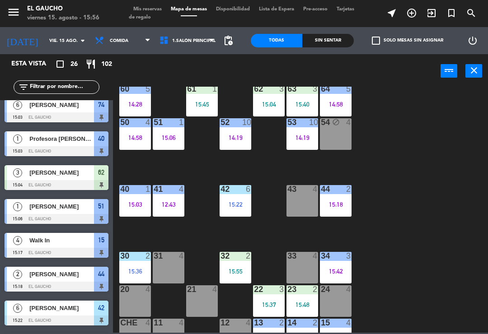
scroll to position [152, 0]
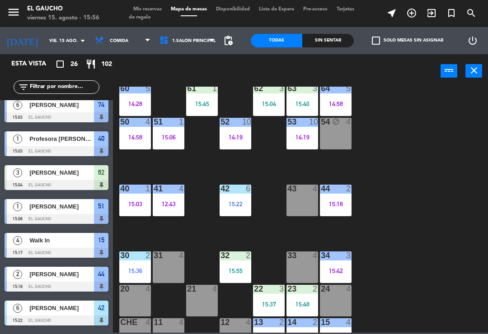
click at [143, 266] on div "30 2 15:36" at bounding box center [135, 268] width 32 height 32
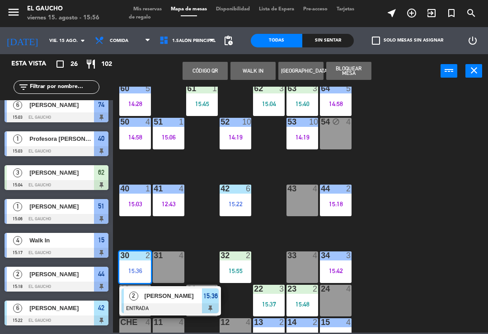
click at [184, 306] on div at bounding box center [170, 309] width 97 height 10
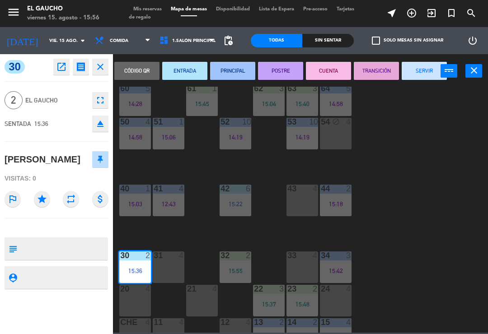
click at [426, 76] on button "SERVIR" at bounding box center [424, 71] width 45 height 18
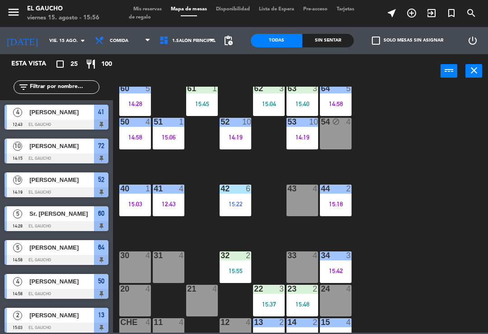
scroll to position [0, 0]
click at [125, 271] on div "30 4" at bounding box center [135, 268] width 32 height 32
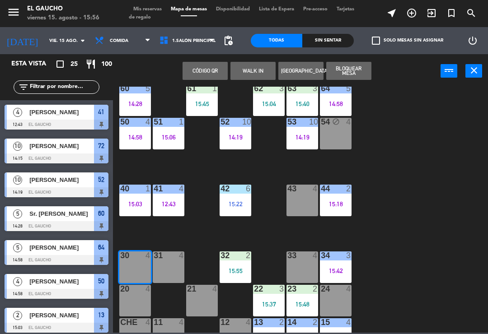
click at [251, 73] on button "WALK IN" at bounding box center [253, 71] width 45 height 18
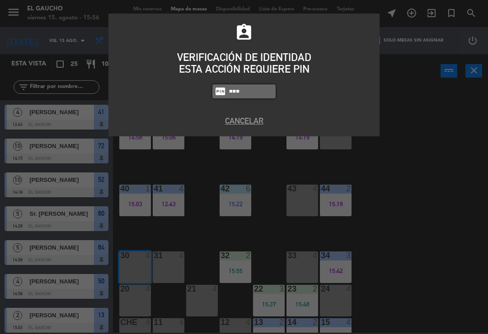
type input "0009"
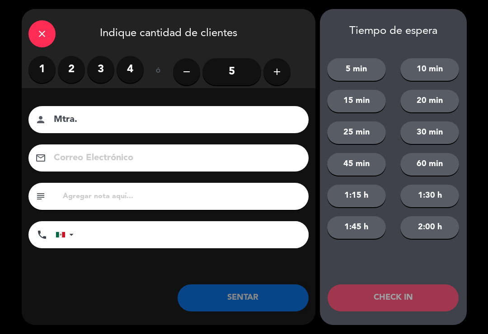
type input "Mtra."
click at [41, 68] on label "1" at bounding box center [41, 69] width 27 height 27
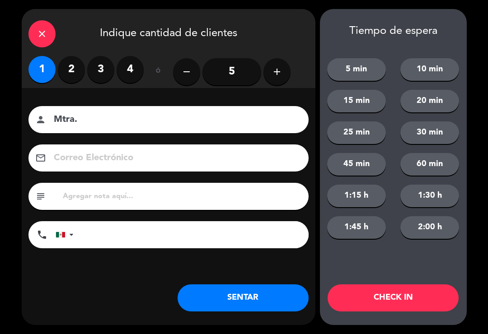
click at [204, 302] on button "SENTAR" at bounding box center [243, 298] width 131 height 27
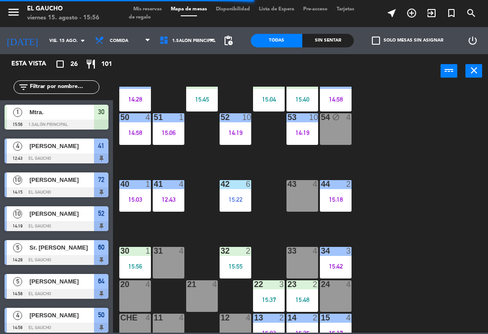
scroll to position [161, 0]
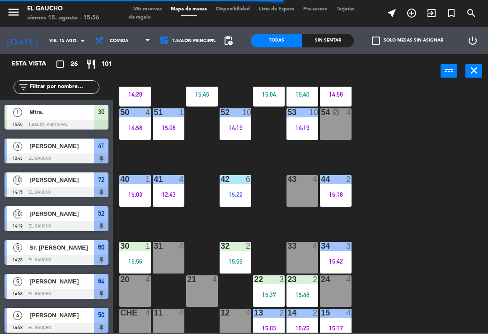
click at [134, 261] on div "15:56" at bounding box center [135, 262] width 32 height 6
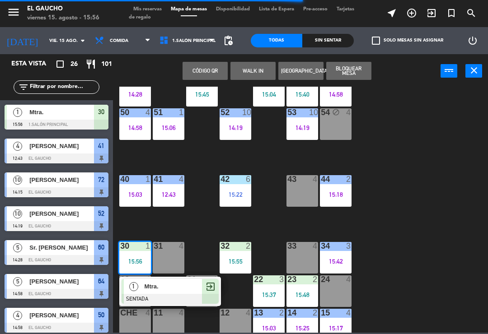
click at [164, 288] on span "Mtra." at bounding box center [174, 286] width 58 height 9
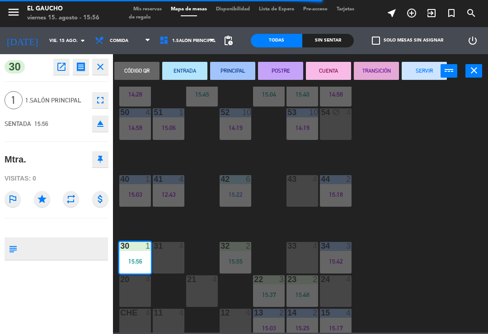
click at [225, 68] on button "PRINCIPAL" at bounding box center [232, 71] width 45 height 18
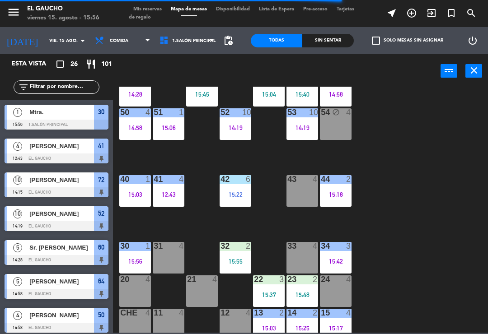
click at [224, 254] on div "32 2 15:55" at bounding box center [236, 258] width 32 height 32
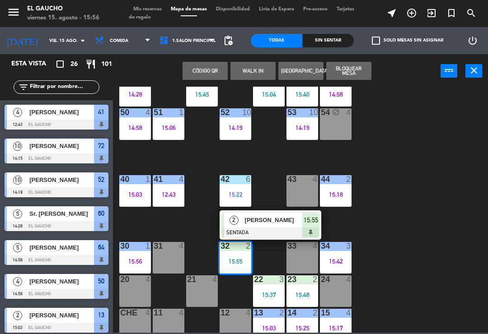
click at [241, 219] on div "2" at bounding box center [233, 220] width 19 height 15
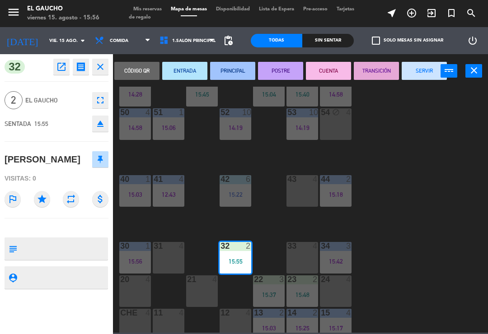
click at [230, 75] on button "PRINCIPAL" at bounding box center [232, 71] width 45 height 18
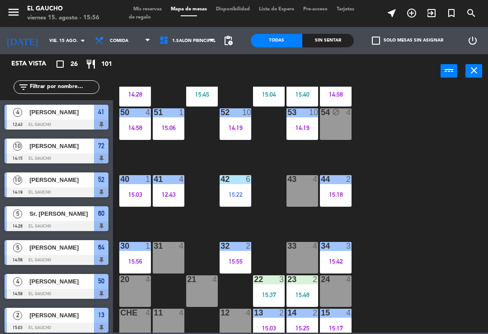
scroll to position [0, 0]
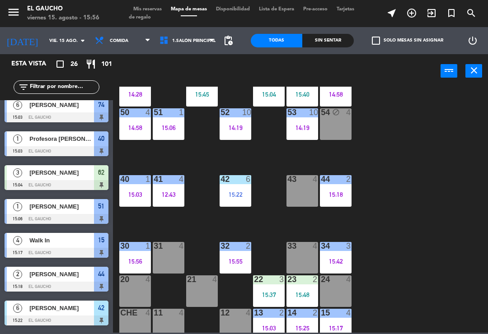
click at [254, 299] on div "22 3 15:37" at bounding box center [269, 292] width 32 height 32
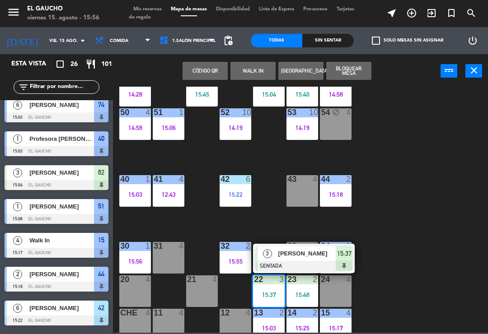
click at [269, 256] on span "3" at bounding box center [267, 254] width 9 height 9
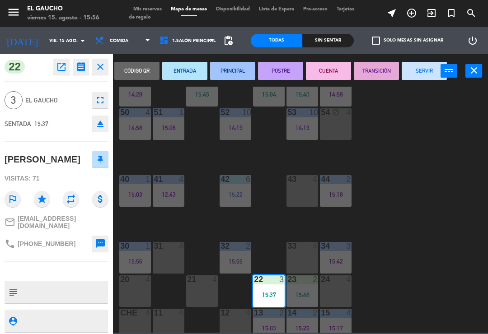
click at [233, 71] on button "PRINCIPAL" at bounding box center [232, 71] width 45 height 18
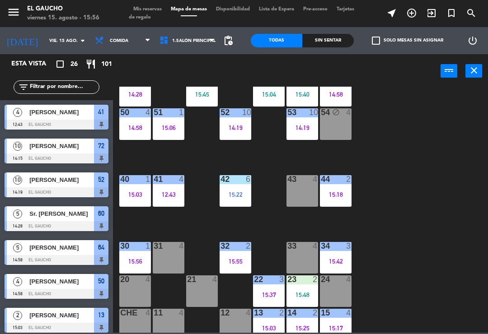
scroll to position [75, 0]
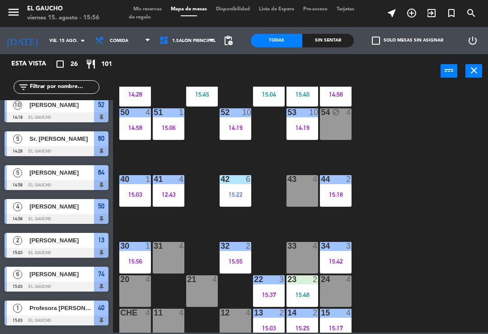
click at [297, 292] on div "15:48" at bounding box center [303, 295] width 32 height 6
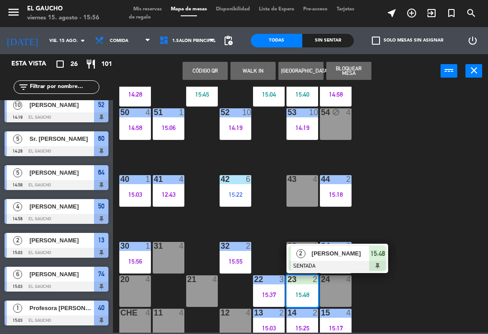
click at [307, 259] on div "2" at bounding box center [300, 253] width 19 height 15
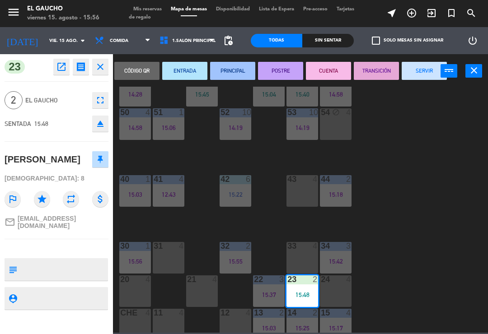
click at [227, 75] on button "PRINCIPAL" at bounding box center [232, 71] width 45 height 18
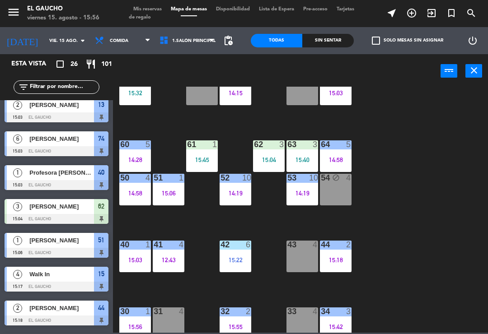
scroll to position [81, 0]
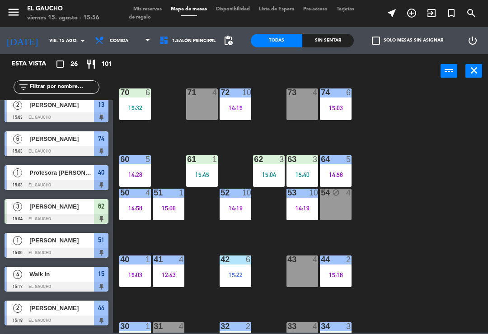
click at [132, 267] on div "40 1 15:03" at bounding box center [135, 272] width 32 height 32
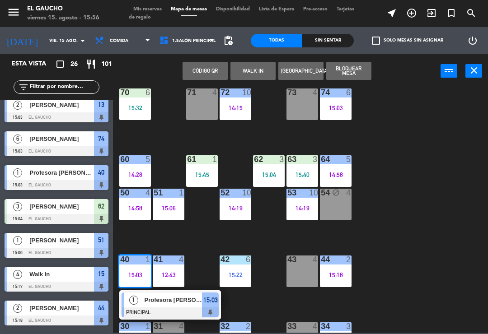
click at [160, 304] on span "Profesora [PERSON_NAME]" at bounding box center [174, 300] width 58 height 9
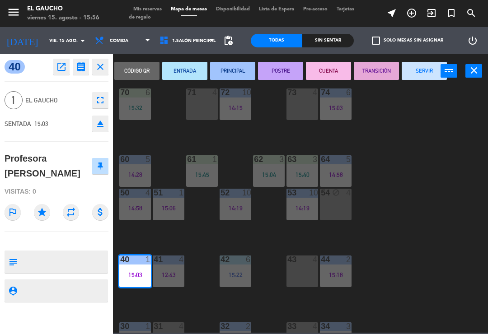
click at [406, 71] on button "SERVIR" at bounding box center [424, 71] width 45 height 18
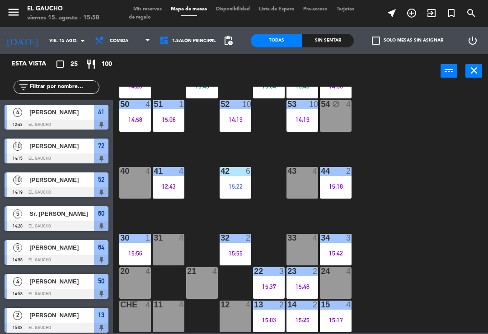
scroll to position [170, 0]
click at [172, 315] on div "11 4" at bounding box center [169, 317] width 32 height 32
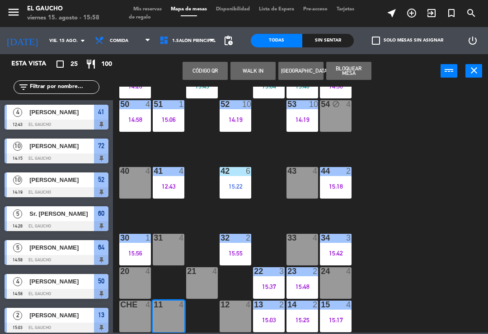
click at [242, 79] on button "WALK IN" at bounding box center [253, 71] width 45 height 18
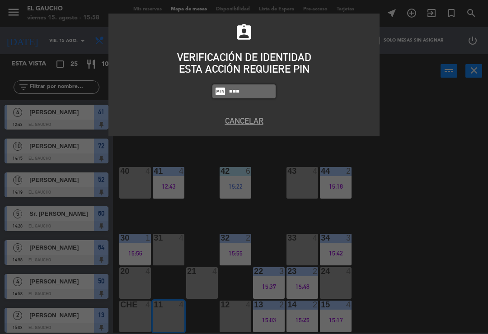
type input "0009"
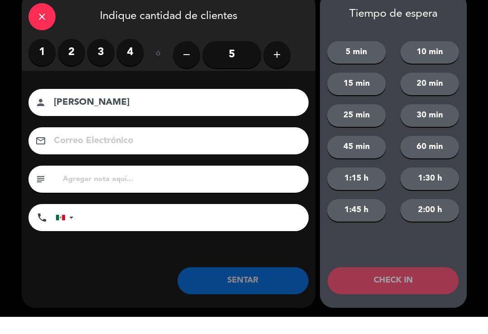
type input "[PERSON_NAME]"
click at [36, 56] on label "1" at bounding box center [41, 69] width 27 height 27
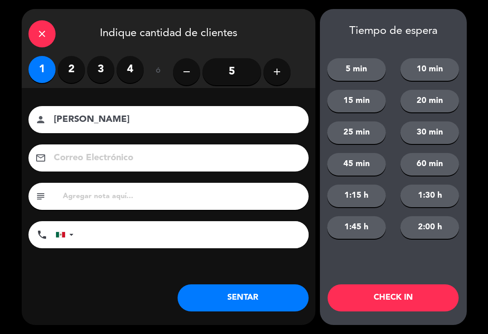
click at [225, 296] on button "SENTAR" at bounding box center [243, 298] width 131 height 27
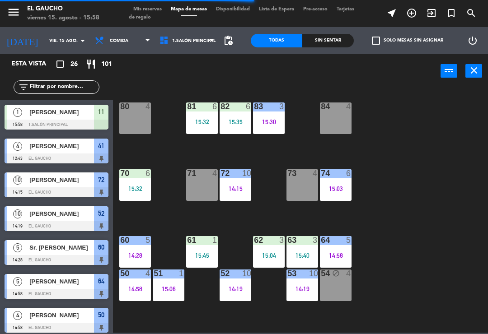
scroll to position [0, 0]
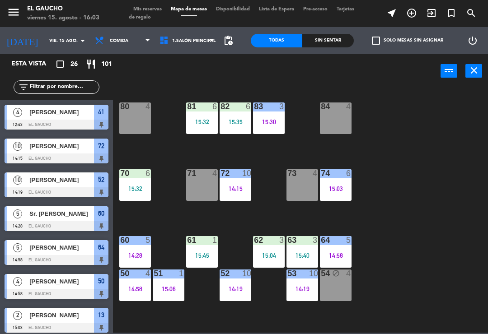
click at [330, 125] on div "84 4" at bounding box center [336, 119] width 32 height 32
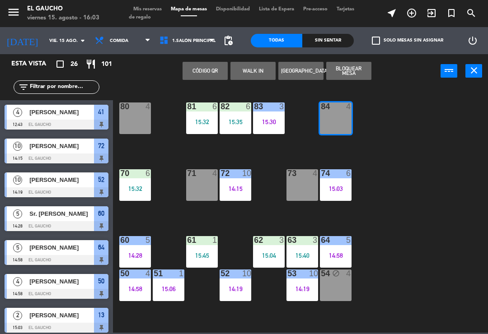
click at [235, 79] on button "WALK IN" at bounding box center [253, 71] width 45 height 18
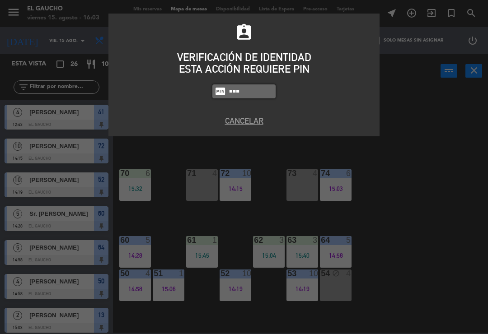
type input "0009"
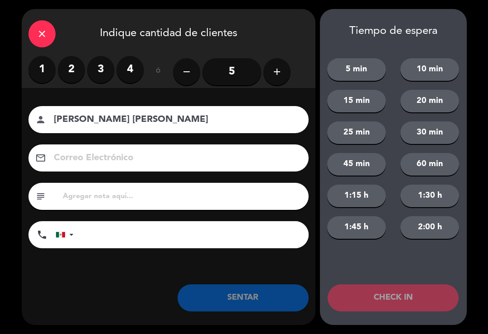
type input "[PERSON_NAME] [PERSON_NAME]"
click at [104, 71] on label "3" at bounding box center [100, 69] width 27 height 27
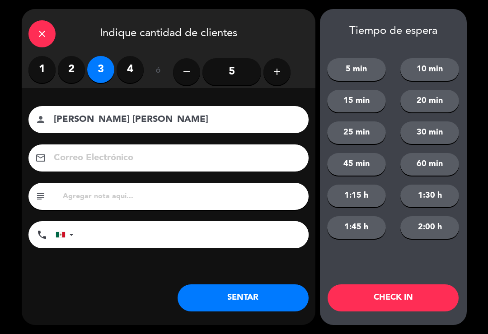
click at [216, 289] on button "SENTAR" at bounding box center [243, 298] width 131 height 27
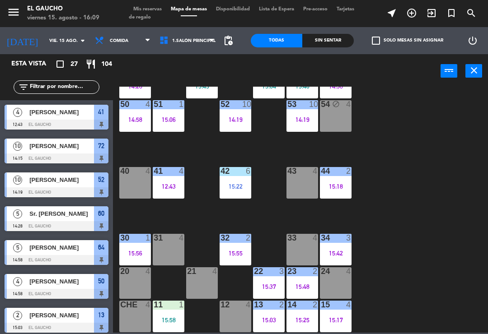
scroll to position [170, 0]
click at [140, 279] on div "20 4" at bounding box center [135, 284] width 32 height 32
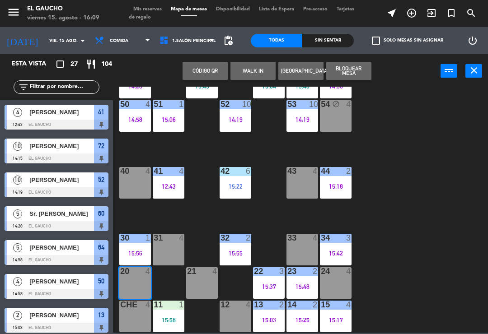
click at [133, 278] on div "20 4" at bounding box center [135, 284] width 32 height 32
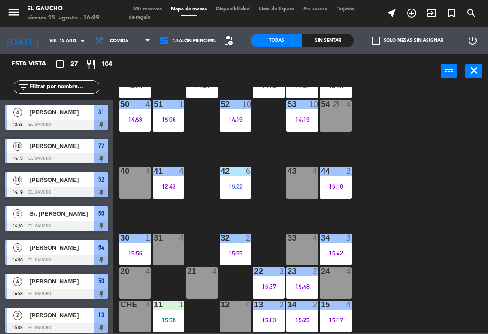
click at [120, 273] on div "20" at bounding box center [120, 272] width 15 height 8
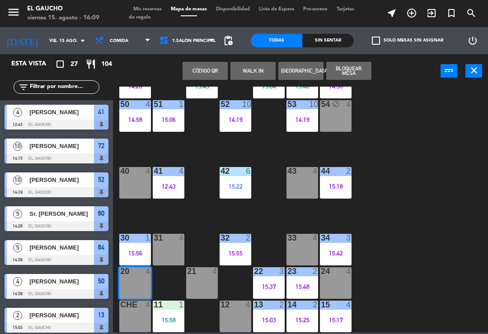
click at [244, 73] on button "WALK IN" at bounding box center [253, 71] width 45 height 18
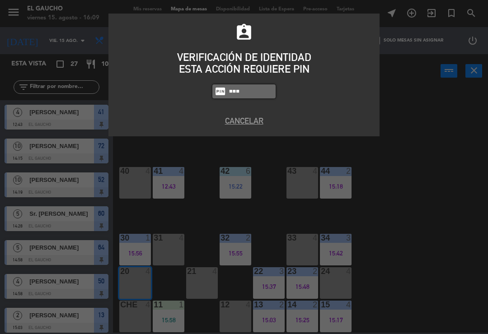
type input "0009"
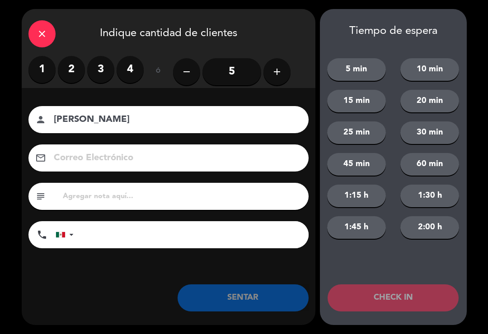
click at [96, 67] on label "3" at bounding box center [100, 69] width 27 height 27
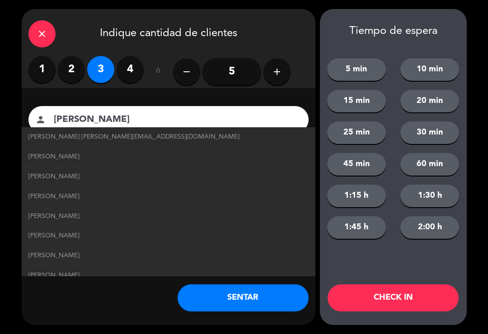
click at [50, 136] on span "[PERSON_NAME] [PERSON_NAME][EMAIL_ADDRESS][DOMAIN_NAME]" at bounding box center [133, 137] width 211 height 10
type input "[PERSON_NAME]"
type input "[PERSON_NAME][EMAIL_ADDRESS][DOMAIN_NAME]"
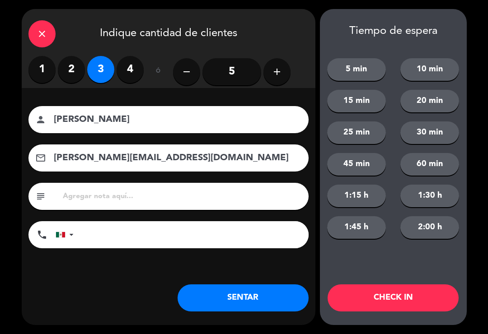
click at [229, 296] on button "SENTAR" at bounding box center [243, 298] width 131 height 27
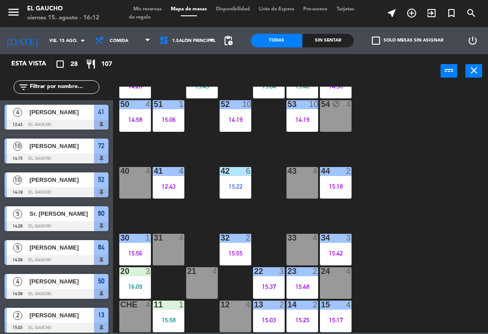
click at [270, 319] on div "15:03" at bounding box center [269, 320] width 32 height 6
click at [270, 223] on div "84 3 16:04 80 4 83 3 15:30 82 6 15:35 81 6 15:32 70 6 15:32 71 4 72 10 14:15 73…" at bounding box center [303, 210] width 370 height 246
click at [171, 320] on div "15:58" at bounding box center [169, 320] width 32 height 6
click at [174, 317] on div "15:58" at bounding box center [169, 320] width 32 height 6
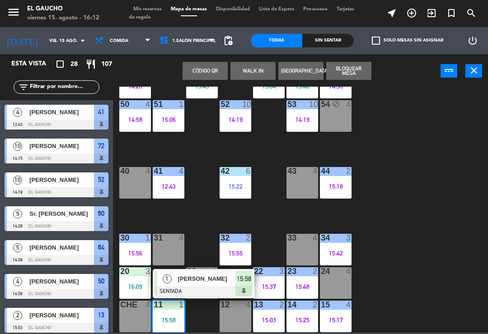
click at [209, 275] on span "[PERSON_NAME]" at bounding box center [207, 278] width 58 height 9
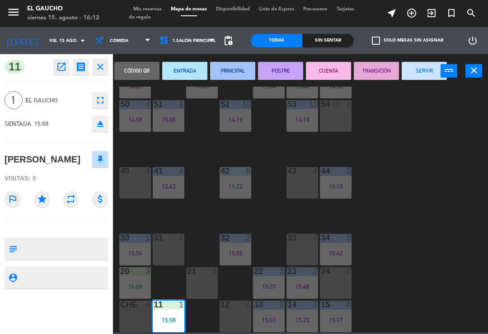
click at [231, 73] on button "PRINCIPAL" at bounding box center [232, 71] width 45 height 18
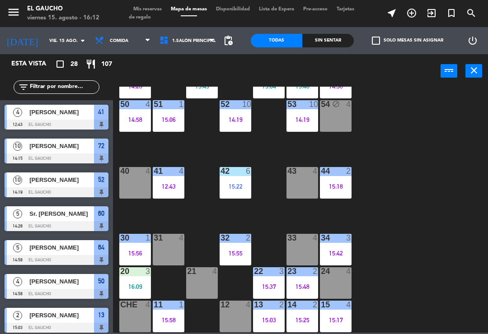
scroll to position [235, 0]
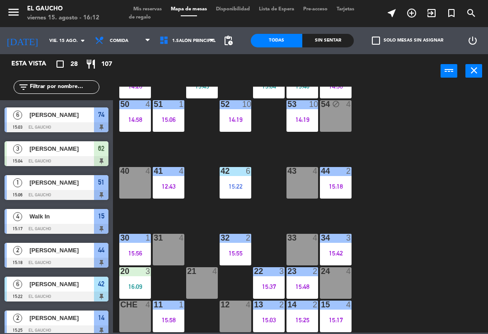
click at [136, 285] on div "16:09" at bounding box center [135, 287] width 32 height 6
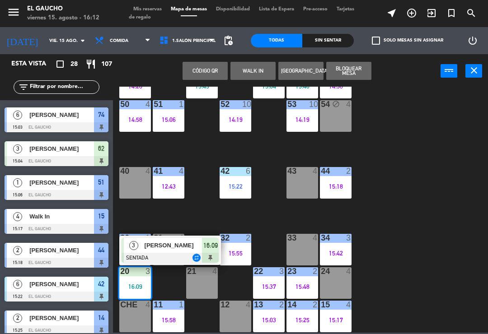
click at [184, 249] on span "[PERSON_NAME]" at bounding box center [174, 245] width 58 height 9
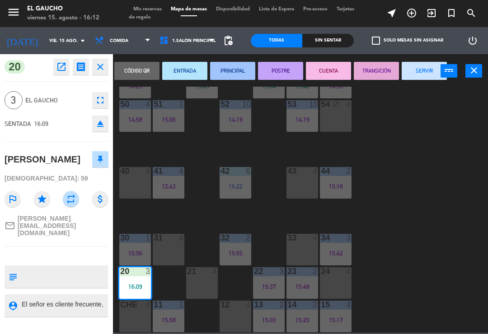
click at [238, 70] on button "PRINCIPAL" at bounding box center [232, 71] width 45 height 18
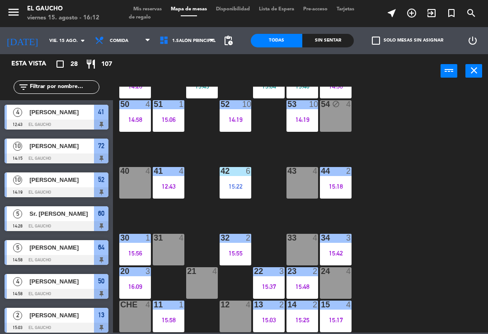
scroll to position [302, 0]
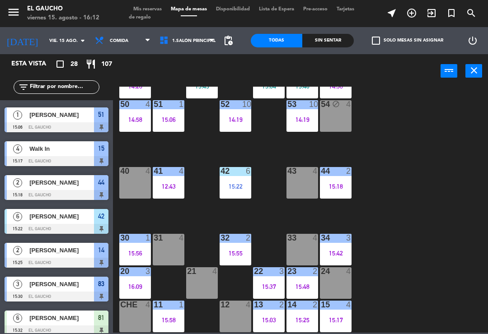
click at [235, 246] on div "32 2 15:55" at bounding box center [236, 250] width 32 height 32
click at [385, 210] on div "84 3 16:04 80 4 83 3 15:30 82 6 15:35 81 6 15:32 70 6 15:32 71 4 72 10 14:15 73…" at bounding box center [303, 210] width 370 height 246
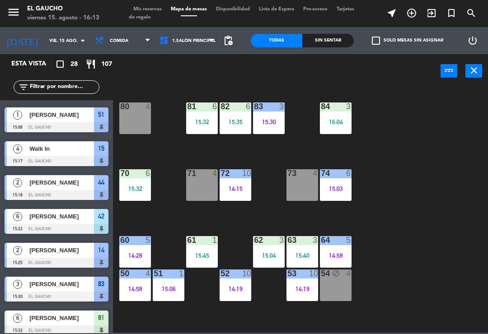
scroll to position [0, 0]
click at [339, 122] on div "16:04" at bounding box center [336, 122] width 32 height 6
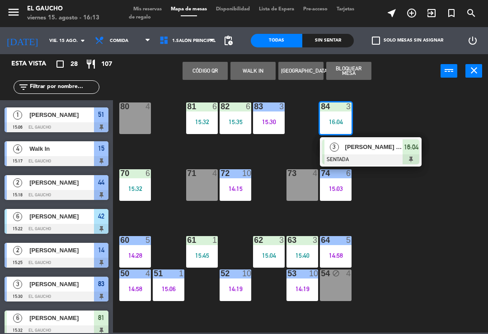
click at [353, 150] on span "[PERSON_NAME] [PERSON_NAME]" at bounding box center [374, 146] width 58 height 9
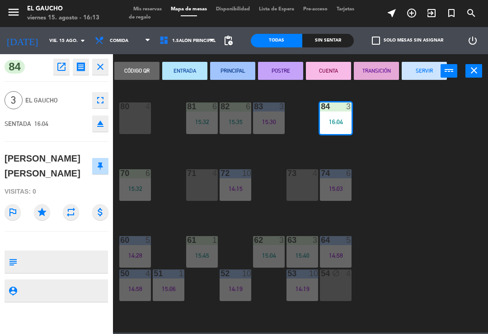
click at [229, 75] on button "PRINCIPAL" at bounding box center [232, 71] width 45 height 18
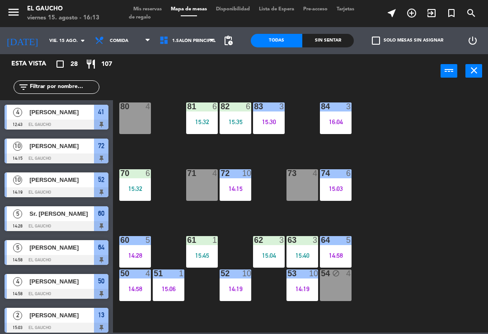
scroll to position [269, 0]
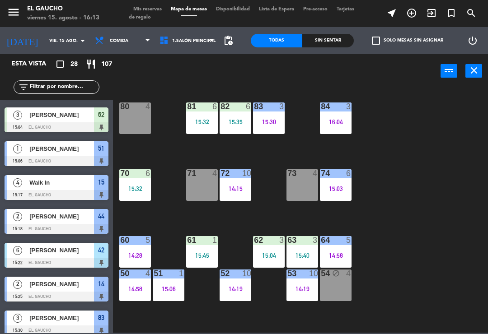
click at [337, 187] on div "15:03" at bounding box center [336, 189] width 32 height 6
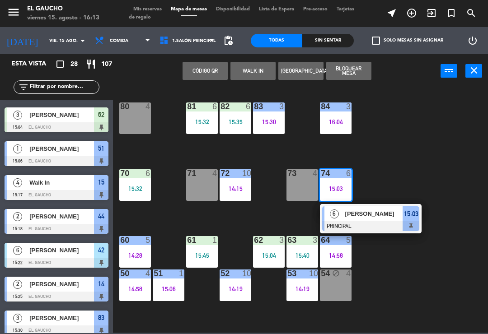
click at [382, 225] on div at bounding box center [370, 226] width 97 height 10
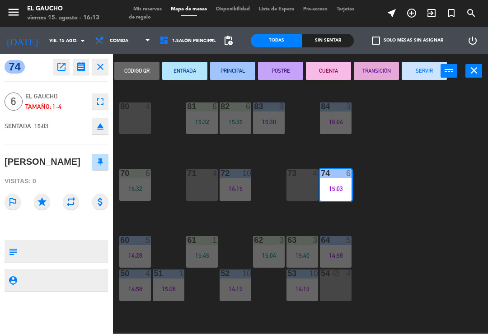
click at [418, 71] on button "SERVIR" at bounding box center [424, 71] width 45 height 18
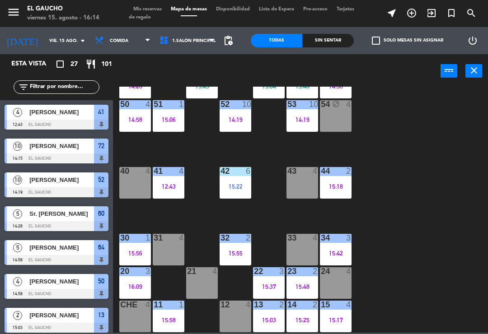
scroll to position [170, 0]
click at [299, 326] on div "14 2 15:25" at bounding box center [303, 317] width 32 height 32
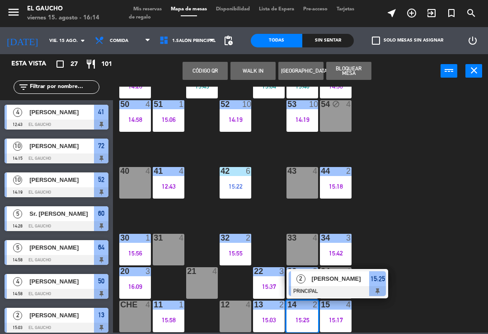
click at [354, 282] on span "[PERSON_NAME]" at bounding box center [341, 278] width 58 height 9
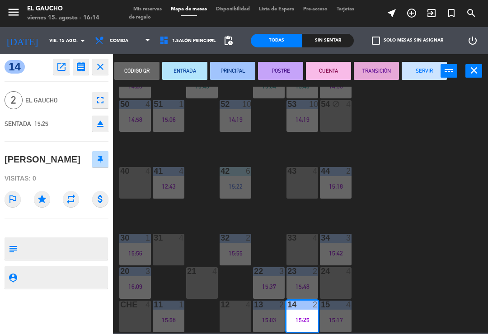
click at [416, 71] on button "SERVIR" at bounding box center [424, 71] width 45 height 18
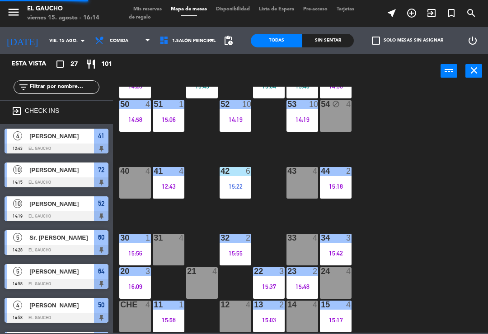
scroll to position [0, 0]
click at [261, 328] on div "13 2 15:03" at bounding box center [269, 317] width 32 height 32
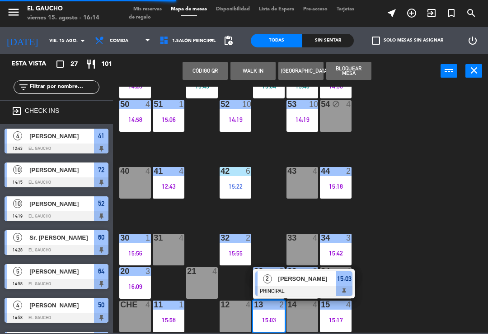
click at [304, 284] on span "[PERSON_NAME]" at bounding box center [307, 278] width 58 height 9
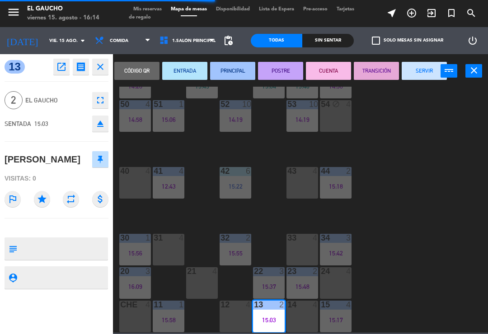
click at [421, 67] on button "SERVIR" at bounding box center [424, 71] width 45 height 18
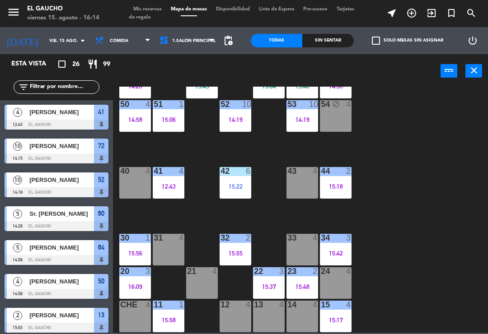
click at [306, 286] on div "15:48" at bounding box center [303, 287] width 32 height 6
click at [391, 306] on div "84 3 16:04 80 4 83 3 15:30 82 6 15:35 81 6 15:32 70 6 15:32 71 4 72 10 14:15 73…" at bounding box center [303, 210] width 370 height 246
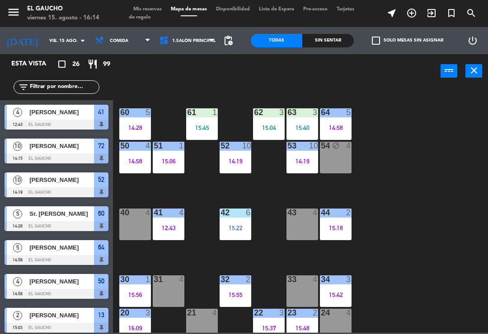
scroll to position [126, 0]
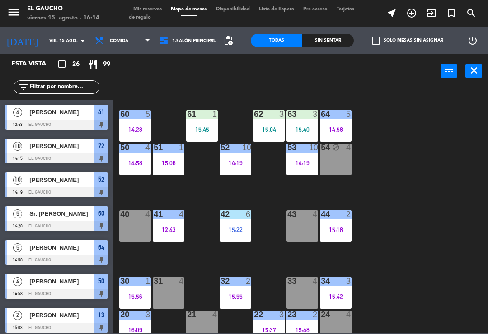
click at [175, 230] on div "12:43" at bounding box center [169, 230] width 32 height 6
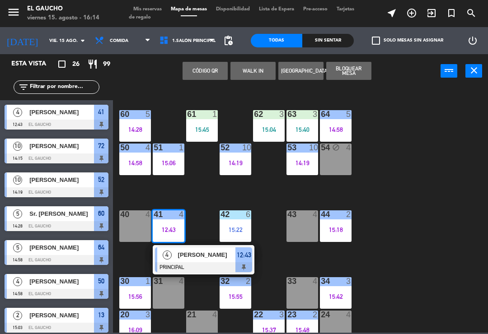
click at [206, 259] on span "[PERSON_NAME]" at bounding box center [207, 254] width 58 height 9
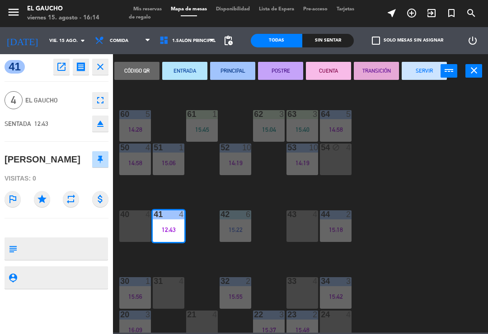
click at [424, 73] on button "SERVIR" at bounding box center [424, 71] width 45 height 18
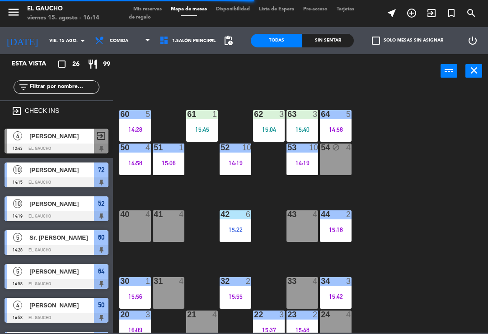
click at [238, 232] on div "15:22" at bounding box center [236, 230] width 32 height 6
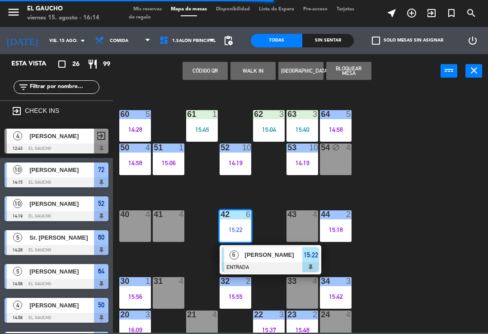
click at [263, 258] on span "[PERSON_NAME]" at bounding box center [274, 254] width 58 height 9
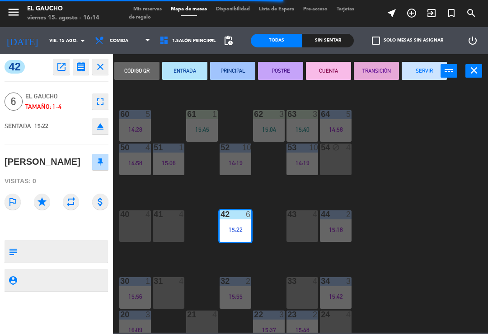
click at [225, 68] on button "PRINCIPAL" at bounding box center [232, 71] width 45 height 18
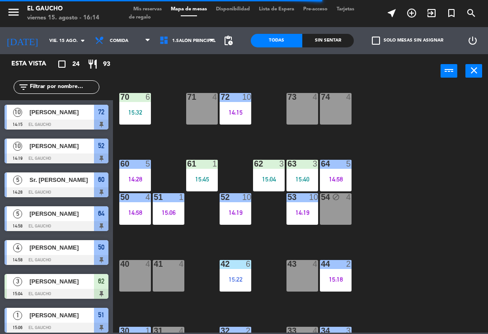
scroll to position [75, 0]
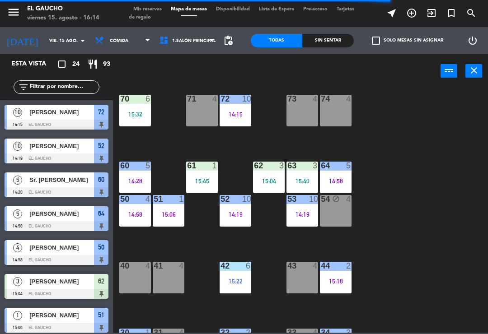
click at [127, 212] on div "14:58" at bounding box center [135, 215] width 32 height 6
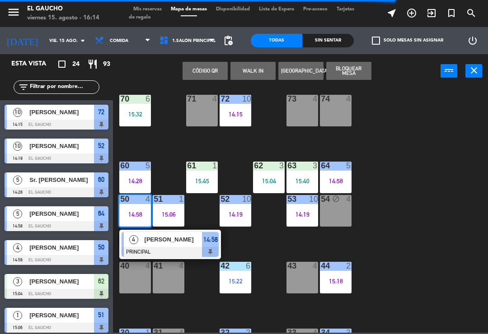
click at [180, 248] on div at bounding box center [170, 252] width 97 height 10
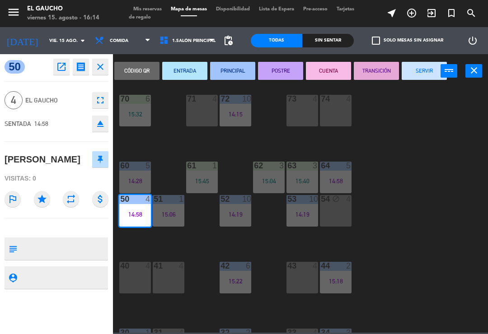
click at [419, 79] on button "SERVIR" at bounding box center [424, 71] width 45 height 18
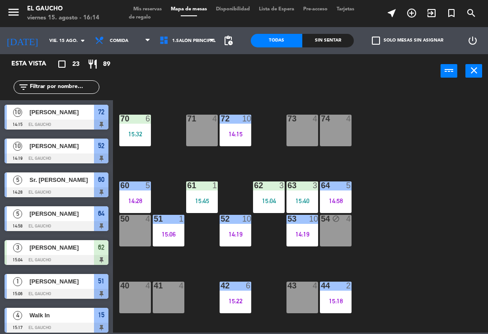
scroll to position [56, 0]
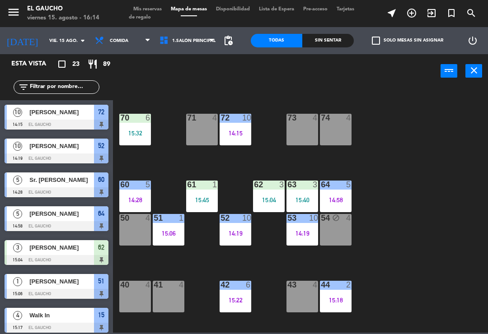
click at [305, 198] on div "15:40" at bounding box center [303, 200] width 32 height 6
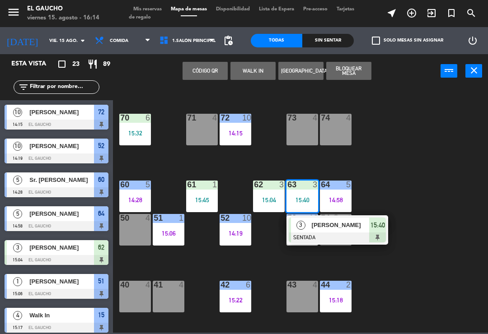
click at [335, 224] on span "[PERSON_NAME]" at bounding box center [341, 225] width 58 height 9
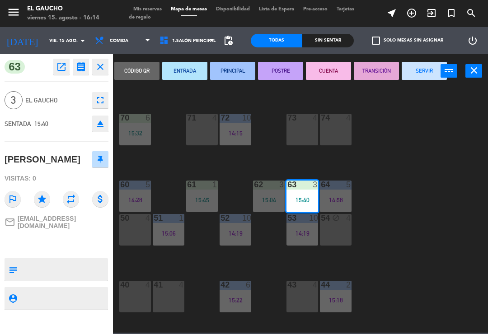
click at [236, 72] on button "PRINCIPAL" at bounding box center [232, 71] width 45 height 18
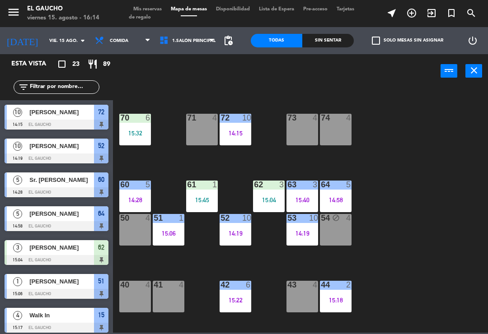
click at [269, 202] on div "15:04" at bounding box center [269, 200] width 32 height 6
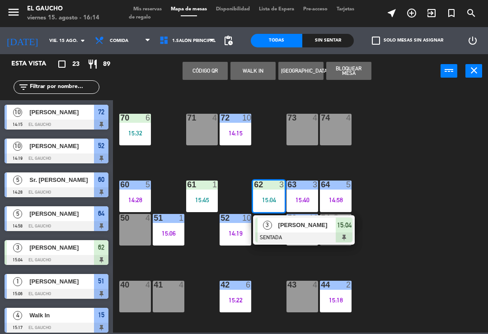
click at [296, 232] on div "[PERSON_NAME]" at bounding box center [307, 225] width 59 height 15
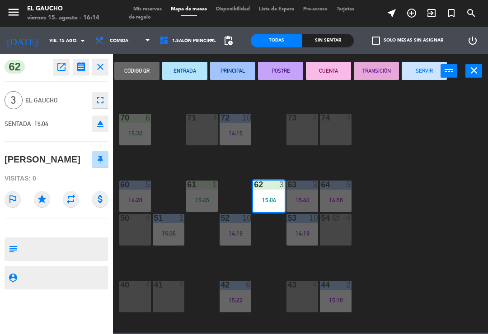
click at [245, 73] on button "PRINCIPAL" at bounding box center [232, 71] width 45 height 18
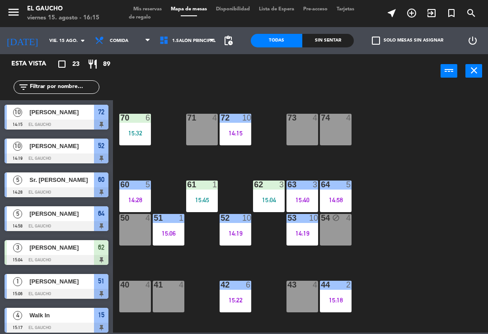
click at [228, 238] on div "52 10 14:19" at bounding box center [236, 230] width 32 height 32
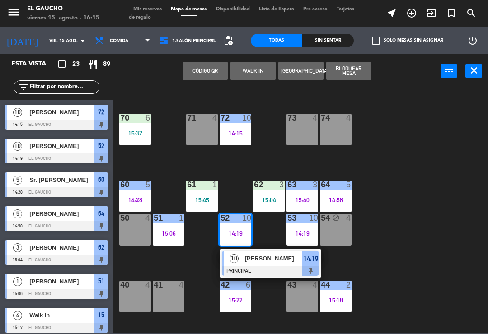
click at [207, 203] on div "15:45" at bounding box center [202, 200] width 32 height 6
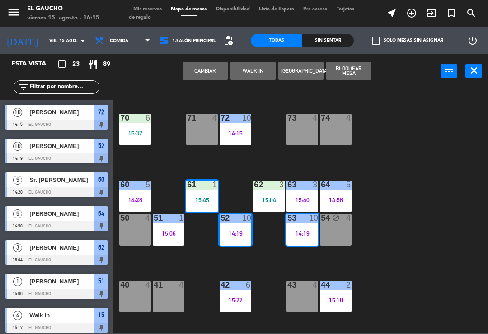
click at [236, 179] on div "84 3 16:04 80 4 83 3 15:30 82 6 15:35 81 6 15:32 70 6 15:32 71 4 72 10 14:15 73…" at bounding box center [303, 210] width 370 height 246
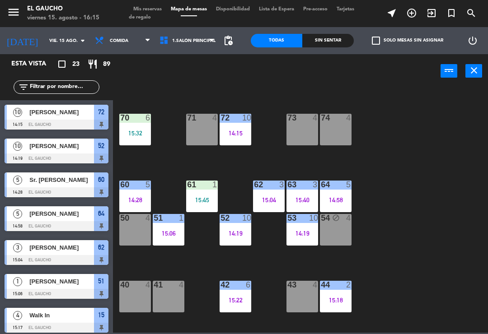
click at [200, 203] on div "15:45" at bounding box center [202, 200] width 32 height 6
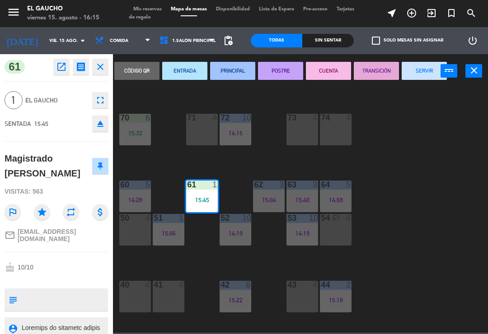
click at [226, 79] on button "PRINCIPAL" at bounding box center [232, 71] width 45 height 18
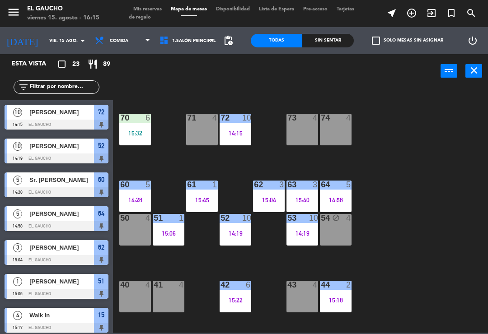
scroll to position [39, 0]
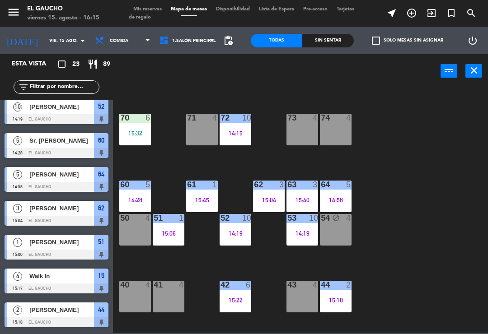
click at [145, 194] on div "60 5 14:28" at bounding box center [135, 197] width 32 height 32
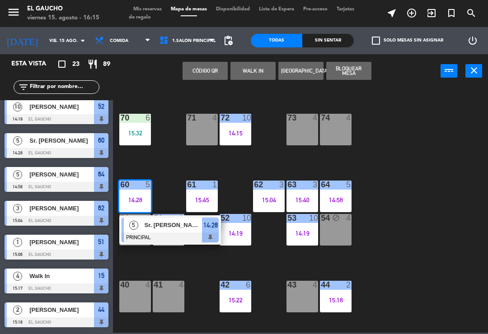
click at [179, 231] on div "Sr. [PERSON_NAME]" at bounding box center [173, 225] width 59 height 15
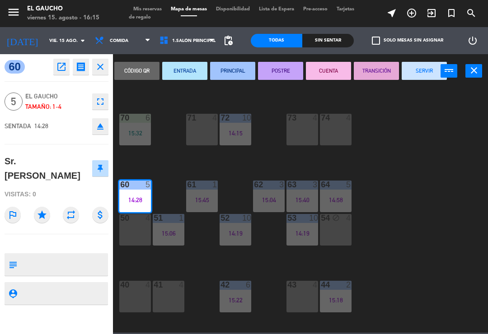
click at [375, 70] on button "TRANSICIÓN" at bounding box center [376, 71] width 45 height 18
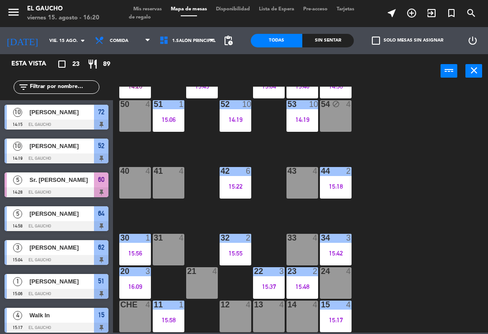
scroll to position [170, 0]
click at [265, 326] on div "13 4" at bounding box center [269, 317] width 32 height 32
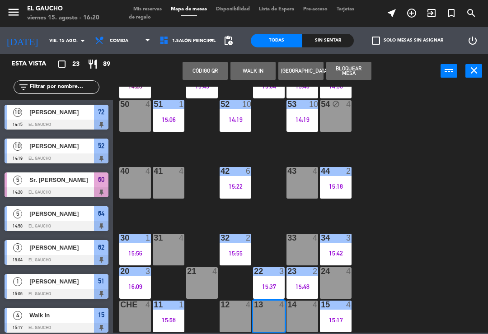
click at [251, 71] on button "WALK IN" at bounding box center [253, 71] width 45 height 18
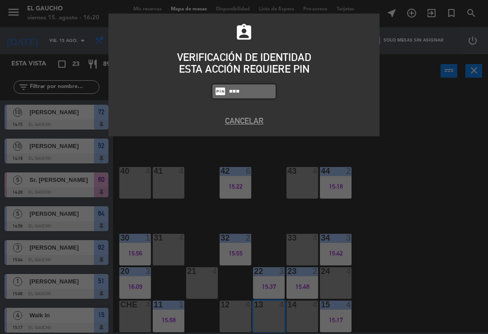
type input "0009"
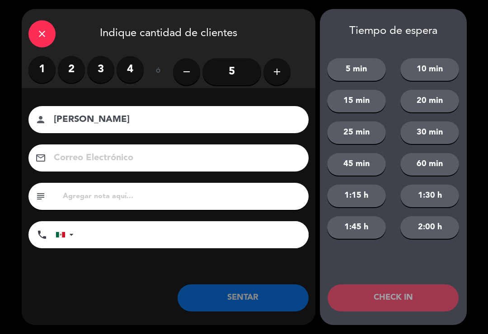
type input "Jorge krushen"
click at [70, 58] on label "2" at bounding box center [71, 69] width 27 height 27
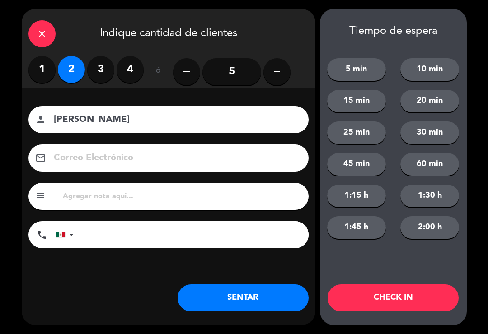
click at [236, 308] on button "SENTAR" at bounding box center [243, 298] width 131 height 27
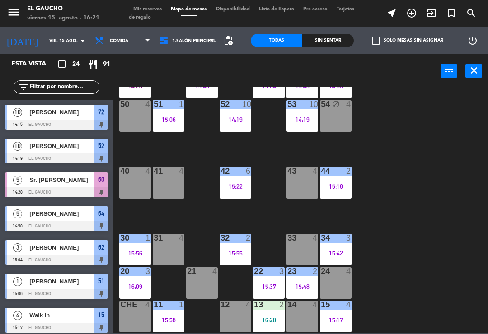
click at [302, 246] on div "33 4" at bounding box center [303, 250] width 32 height 32
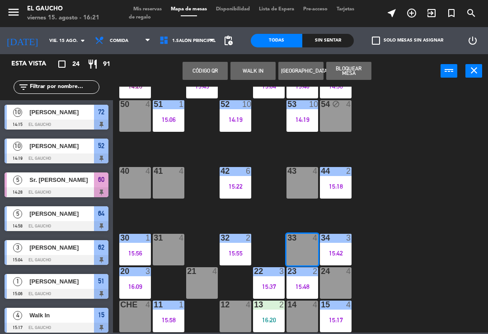
click at [250, 77] on button "WALK IN" at bounding box center [253, 71] width 45 height 18
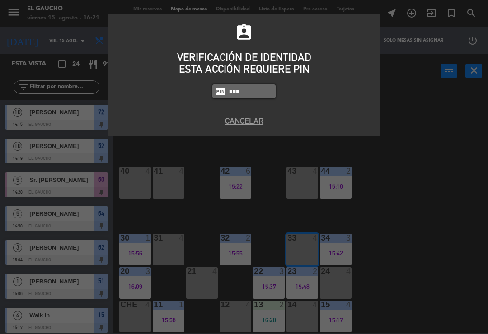
type input "3124"
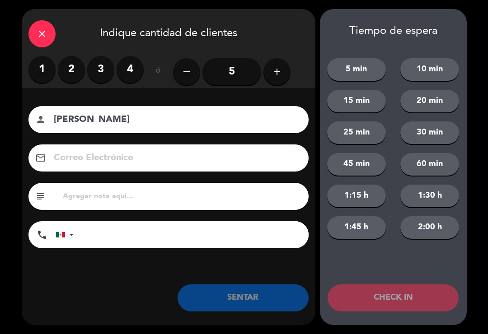
type input "Daniel Gutierrez"
click at [71, 75] on label "2" at bounding box center [71, 69] width 27 height 27
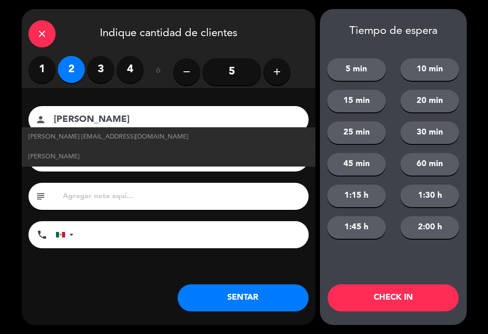
click at [57, 139] on span "Daniel Gutierrez dangu@correo.com" at bounding box center [108, 137] width 160 height 10
type input "dangu@correo.com"
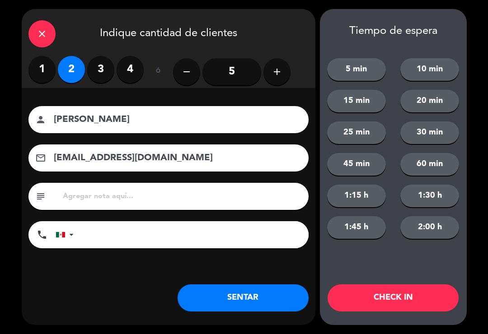
click at [228, 289] on button "SENTAR" at bounding box center [243, 298] width 131 height 27
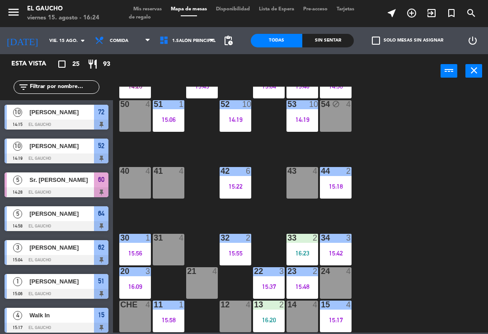
click at [267, 312] on div "13 2 16:20" at bounding box center [269, 317] width 32 height 32
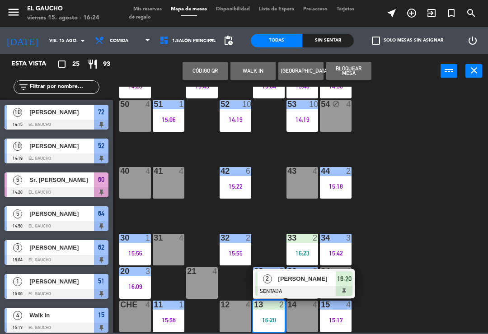
click at [383, 274] on div "84 3 16:04 80 4 83 3 15:30 82 6 15:35 81 6 15:32 70 6 15:32 71 4 72 10 14:15 73…" at bounding box center [303, 210] width 370 height 246
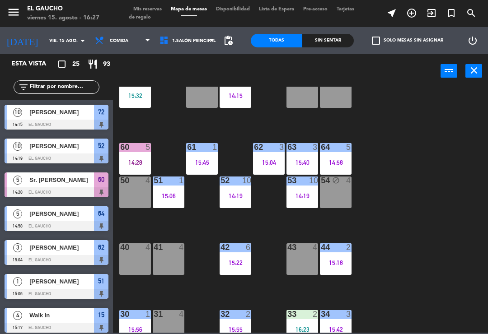
scroll to position [7, 0]
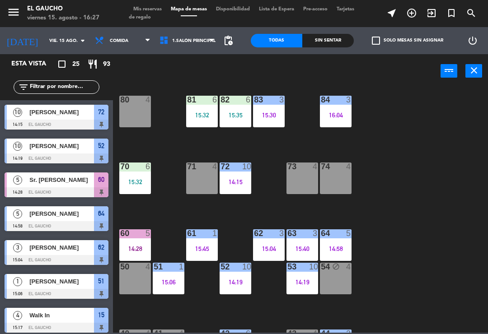
click at [264, 243] on div "62 3 15:04" at bounding box center [269, 246] width 32 height 32
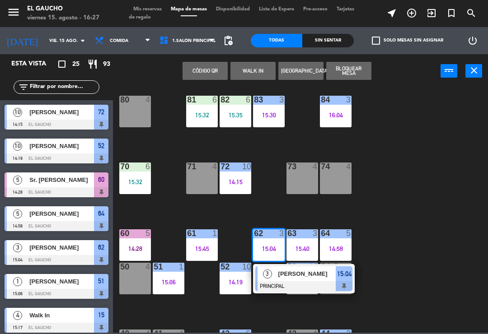
click at [273, 279] on div "3" at bounding box center [267, 274] width 19 height 15
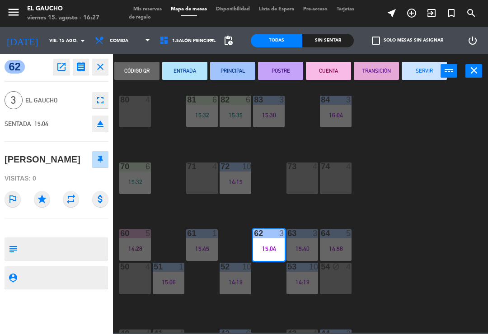
click at [409, 71] on button "SERVIR" at bounding box center [424, 71] width 45 height 18
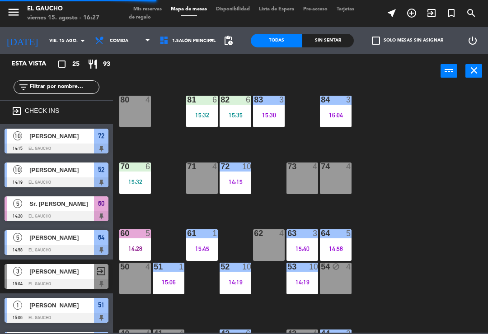
click at [203, 251] on div "15:45" at bounding box center [202, 249] width 32 height 6
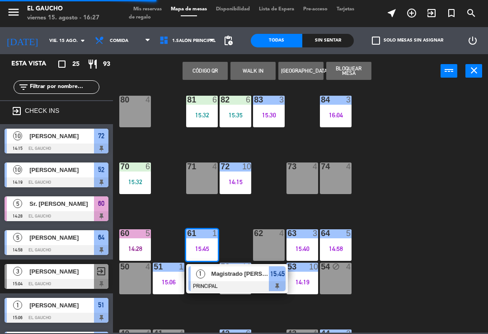
click at [221, 288] on div at bounding box center [236, 287] width 97 height 10
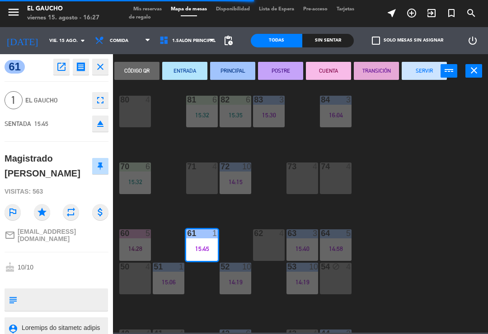
click at [424, 78] on button "SERVIR" at bounding box center [424, 71] width 45 height 18
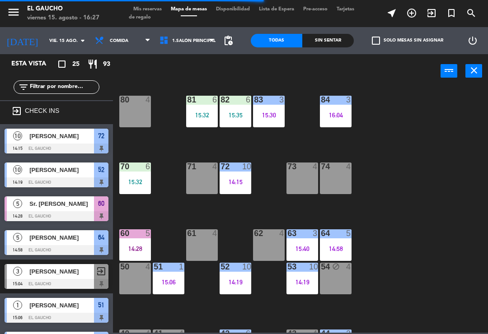
scroll to position [0, 0]
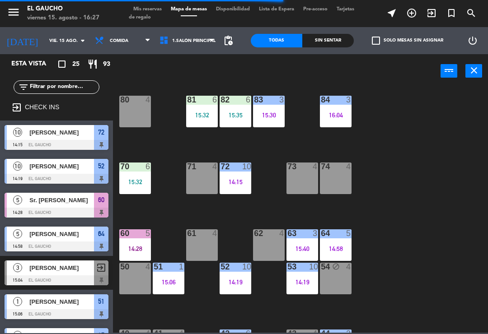
click at [264, 252] on div "62 4" at bounding box center [269, 246] width 32 height 32
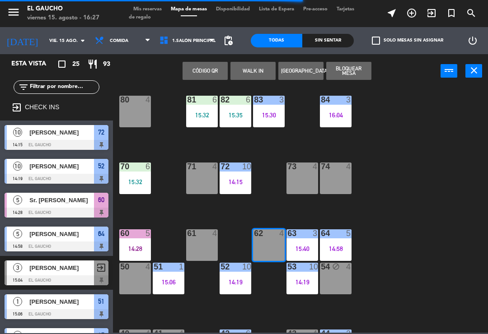
click at [257, 73] on button "WALK IN" at bounding box center [253, 71] width 45 height 18
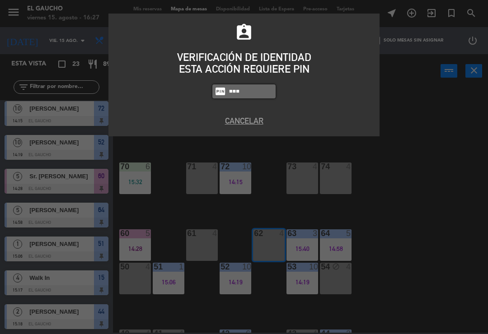
type input "3124"
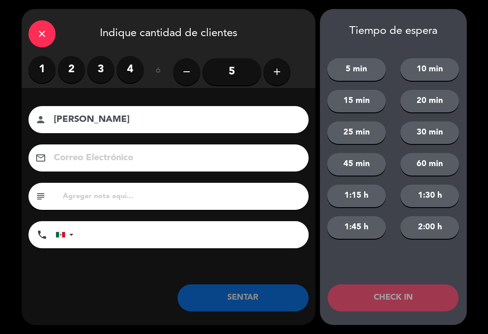
type input "[PERSON_NAME]"
click at [71, 64] on label "2" at bounding box center [71, 69] width 27 height 27
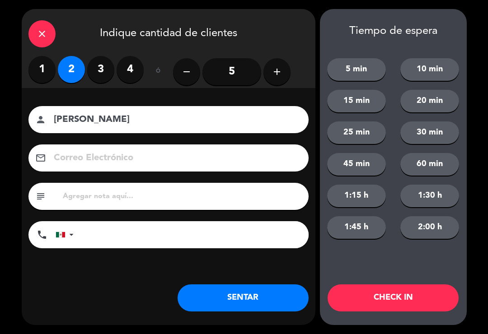
click at [240, 305] on button "SENTAR" at bounding box center [243, 298] width 131 height 27
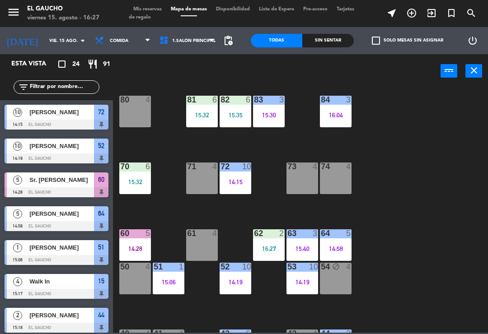
click at [126, 250] on div "14:28" at bounding box center [135, 249] width 32 height 6
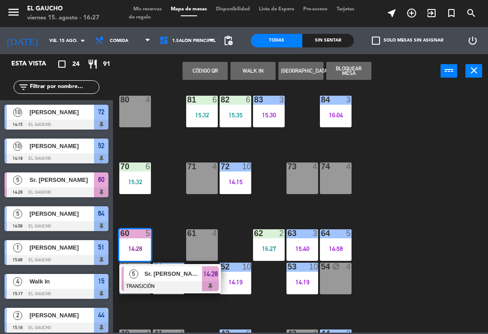
click at [183, 282] on div at bounding box center [170, 287] width 97 height 10
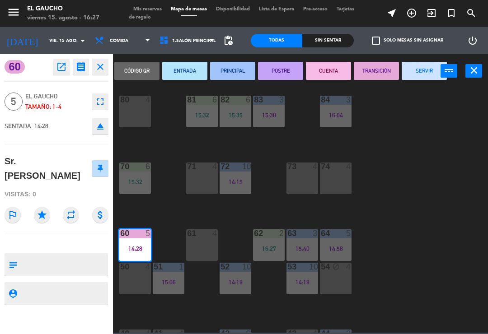
click at [416, 79] on button "SERVIR" at bounding box center [424, 71] width 45 height 18
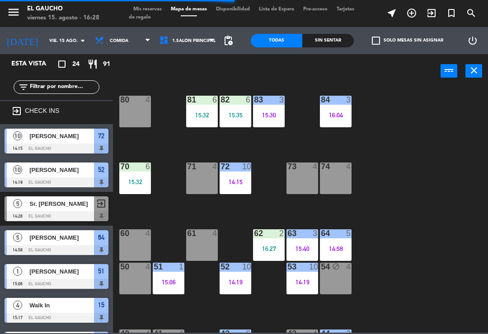
click at [139, 183] on div "15:32" at bounding box center [135, 182] width 32 height 6
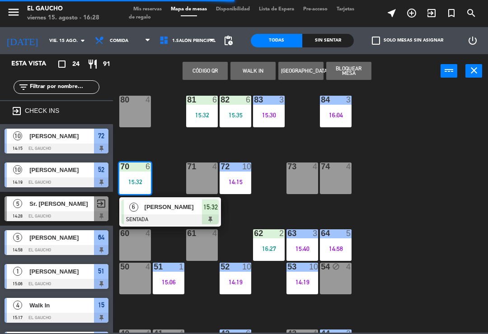
click at [172, 213] on div "[PERSON_NAME]" at bounding box center [173, 207] width 59 height 15
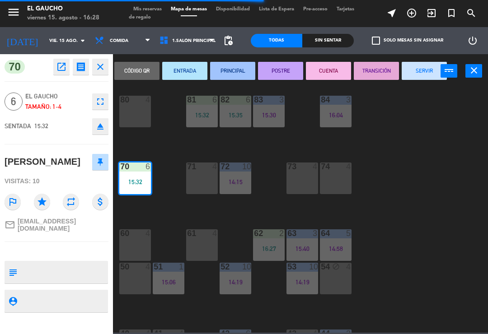
click at [231, 72] on button "PRINCIPAL" at bounding box center [232, 71] width 45 height 18
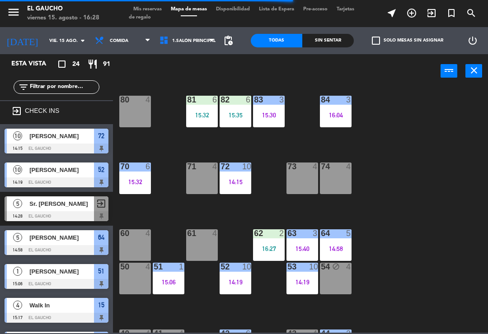
click at [203, 118] on div "15:32" at bounding box center [202, 115] width 32 height 6
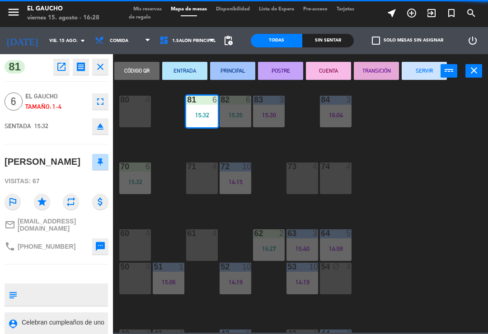
click at [231, 67] on button "PRINCIPAL" at bounding box center [232, 71] width 45 height 18
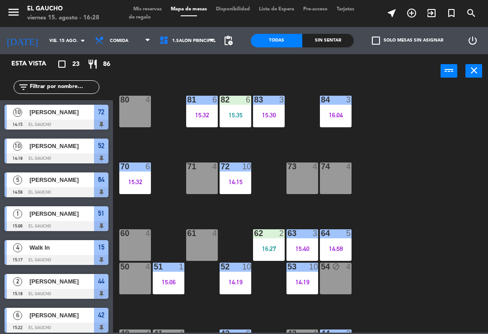
click at [229, 118] on div "15:35" at bounding box center [236, 115] width 32 height 6
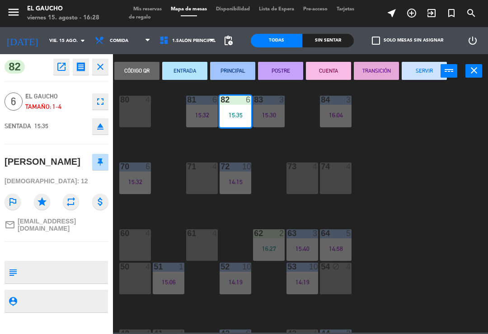
click at [225, 70] on button "PRINCIPAL" at bounding box center [232, 71] width 45 height 18
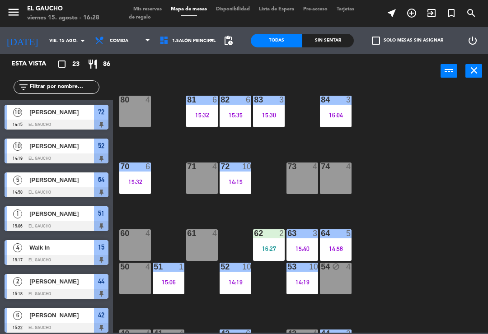
click at [338, 252] on div "14:58" at bounding box center [336, 249] width 32 height 6
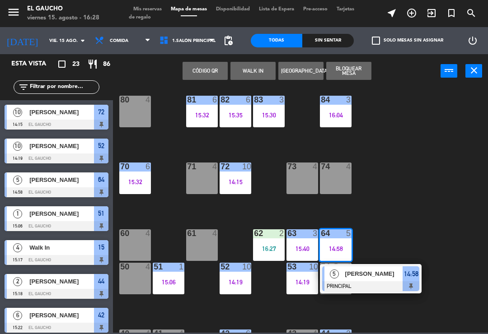
click at [382, 271] on span "[PERSON_NAME]" at bounding box center [374, 273] width 58 height 9
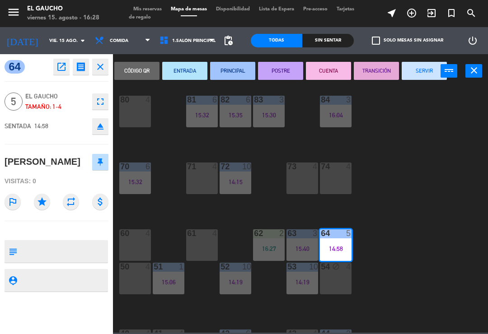
click at [416, 73] on button "SERVIR" at bounding box center [424, 71] width 45 height 18
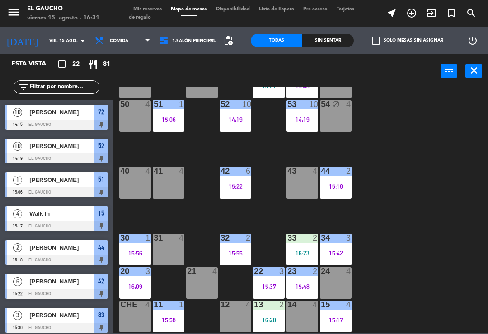
scroll to position [170, 0]
click at [168, 126] on div "51 1 15:06" at bounding box center [169, 116] width 32 height 32
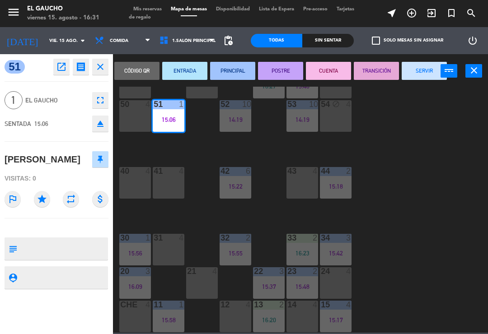
click at [420, 72] on button "SERVIR" at bounding box center [424, 71] width 45 height 18
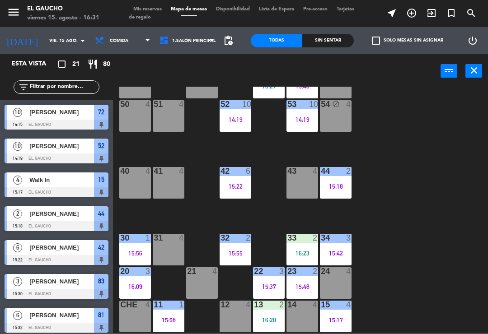
click at [207, 273] on div at bounding box center [202, 272] width 15 height 8
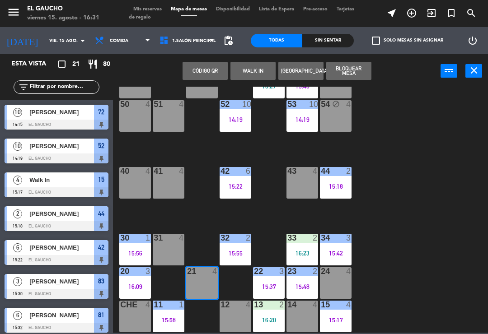
click at [247, 70] on button "WALK IN" at bounding box center [253, 71] width 45 height 18
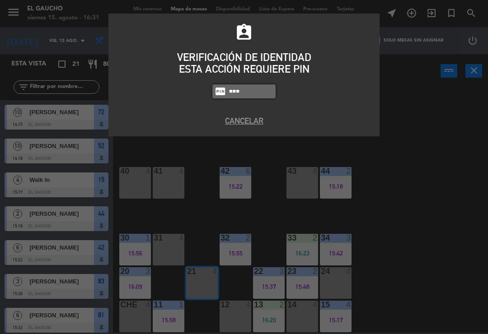
type input "3124"
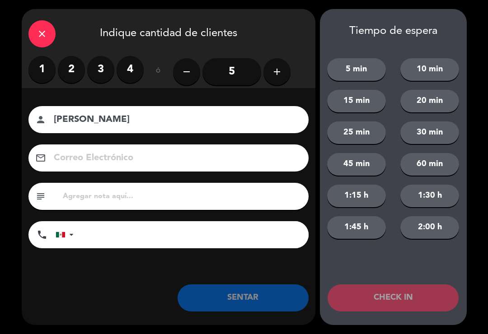
type input "[PERSON_NAME]"
click at [38, 66] on label "1" at bounding box center [41, 69] width 27 height 27
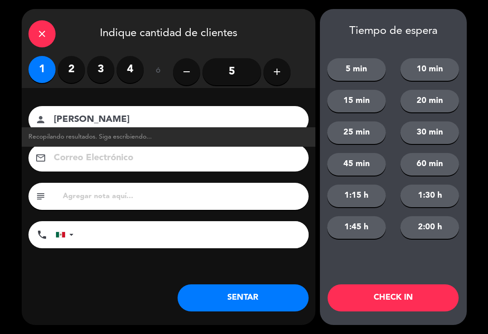
click at [71, 162] on input at bounding box center [175, 159] width 244 height 16
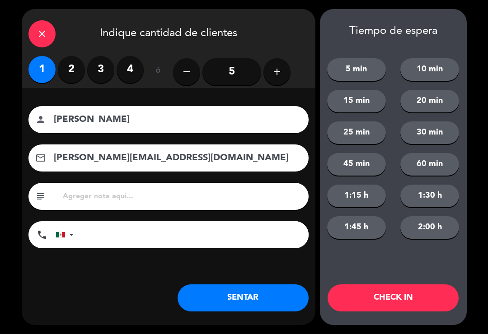
type input "ortiz@correo.com"
click at [251, 298] on button "SENTAR" at bounding box center [243, 298] width 131 height 27
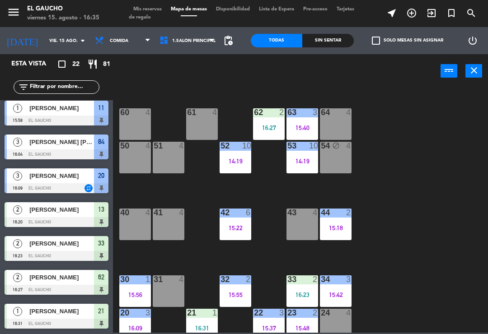
scroll to position [513, 0]
click at [394, 210] on div "84 3 16:04 80 4 83 3 15:30 82 6 15:35 81 6 15:32 70 6 15:32 71 4 72 10 14:15 73…" at bounding box center [303, 210] width 370 height 246
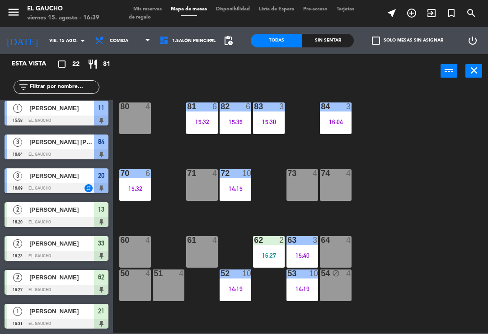
scroll to position [0, 0]
click at [277, 124] on div "15:30" at bounding box center [269, 122] width 32 height 6
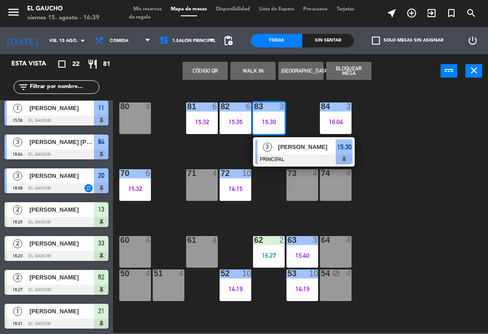
click at [300, 149] on span "[PERSON_NAME]" at bounding box center [307, 146] width 58 height 9
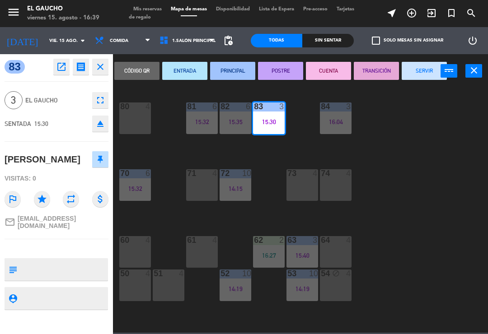
click at [419, 68] on button "SERVIR" at bounding box center [424, 71] width 45 height 18
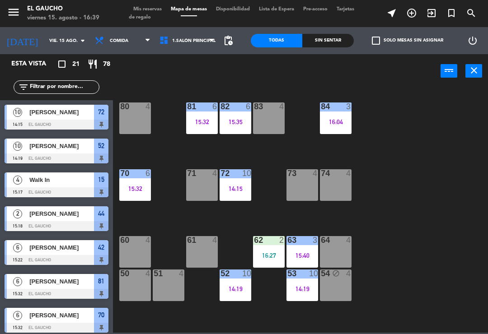
click at [274, 116] on div "83 4" at bounding box center [269, 119] width 32 height 32
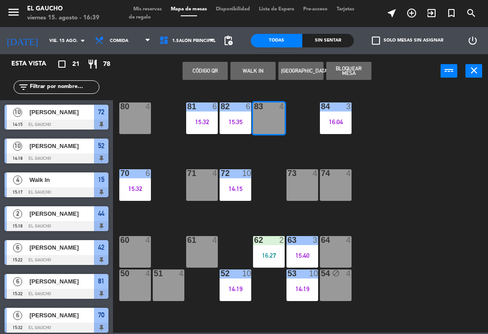
click at [249, 66] on button "WALK IN" at bounding box center [253, 71] width 45 height 18
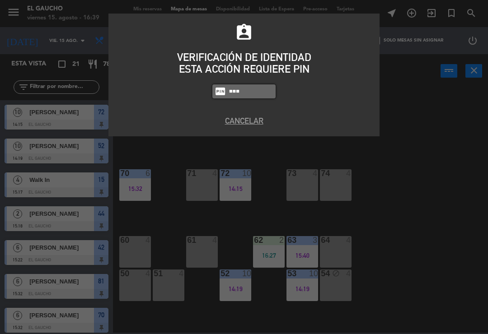
type input "3124"
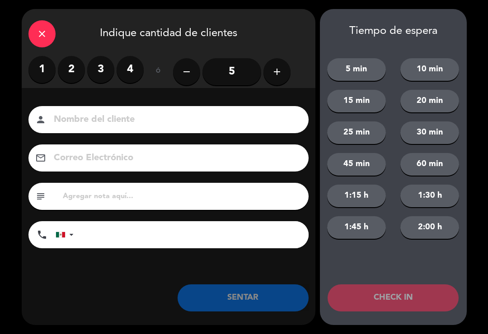
click at [71, 69] on label "2" at bounding box center [71, 69] width 27 height 27
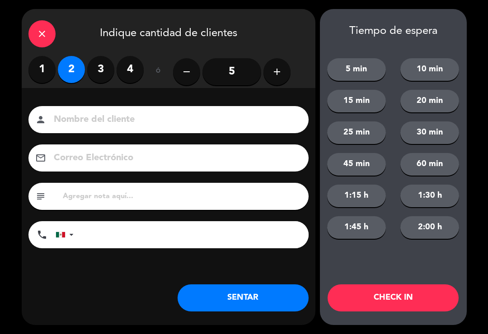
click at [81, 113] on input at bounding box center [175, 120] width 244 height 16
click at [91, 116] on input "Maestra Bertha Rodriguez" at bounding box center [175, 120] width 244 height 16
click at [151, 123] on input "Bertha Rodriguez" at bounding box center [175, 120] width 244 height 16
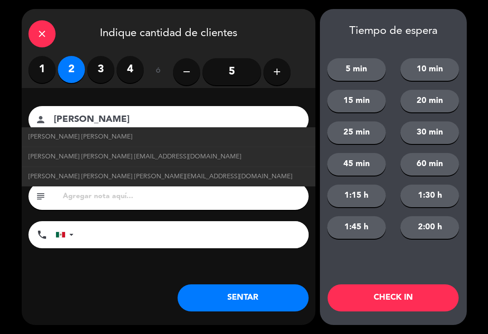
click at [135, 160] on span "Bertha Rodriguez Valencia bertharodriguez@correo.com" at bounding box center [134, 157] width 213 height 10
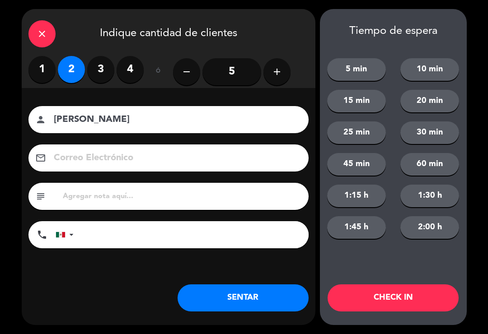
type input "Bertha Rodriguez Valencia"
type input "bertharodriguez@correo.com"
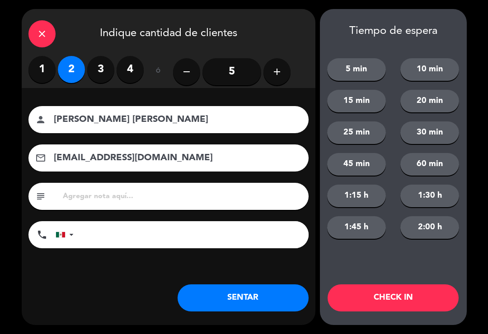
click at [230, 300] on button "SENTAR" at bounding box center [243, 298] width 131 height 27
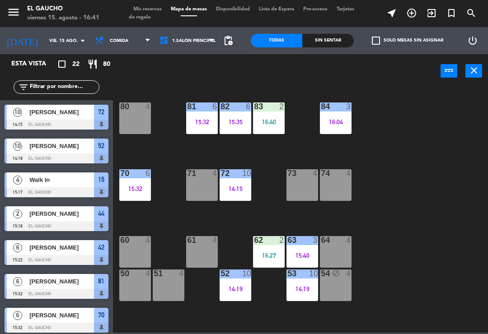
click at [404, 258] on div "84 3 16:04 80 4 83 2 16:40 82 6 15:35 81 6 15:32 70 6 15:32 71 4 72 10 14:15 73…" at bounding box center [303, 210] width 370 height 246
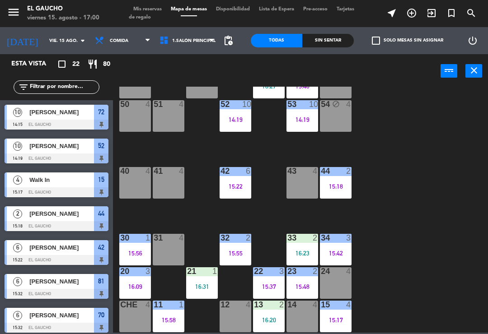
scroll to position [170, 0]
click at [234, 320] on div "12 4" at bounding box center [236, 317] width 32 height 32
click at [414, 198] on div "84 3 16:04 80 4 83 2 16:40 82 6 15:35 81 6 15:32 70 6 15:32 71 4 72 10 14:15 73…" at bounding box center [303, 210] width 370 height 246
click at [176, 317] on div "15:58" at bounding box center [169, 320] width 32 height 7
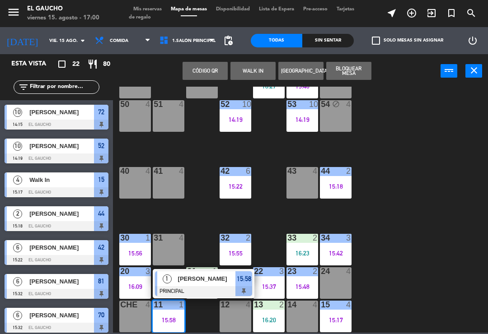
click at [207, 281] on span "[PERSON_NAME]" at bounding box center [207, 278] width 58 height 9
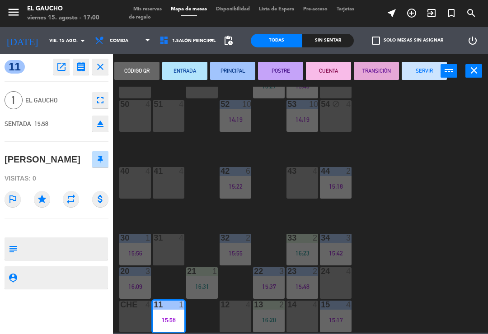
click at [429, 79] on button "SERVIR" at bounding box center [424, 71] width 45 height 18
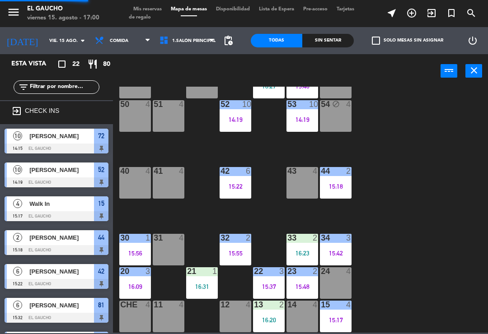
scroll to position [2, 0]
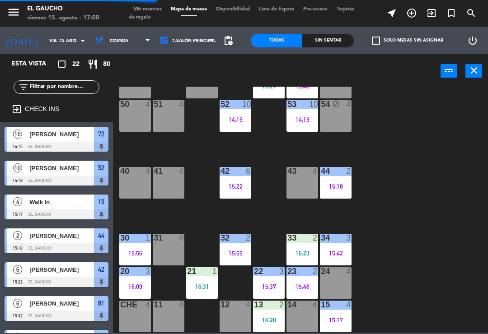
click at [169, 318] on div "11 4" at bounding box center [169, 317] width 32 height 32
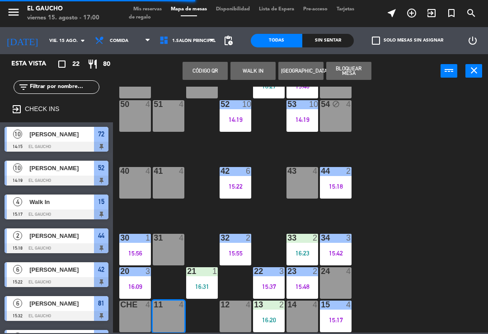
click at [258, 75] on button "WALK IN" at bounding box center [253, 71] width 45 height 18
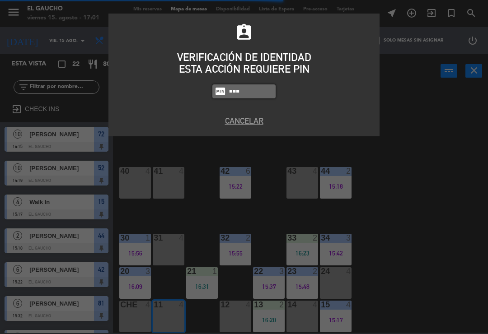
type input "0009"
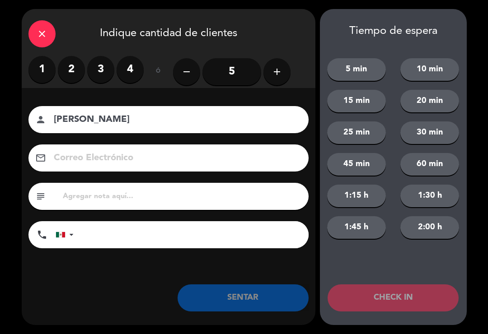
type input "Rafael garson"
click at [66, 69] on label "2" at bounding box center [71, 69] width 27 height 27
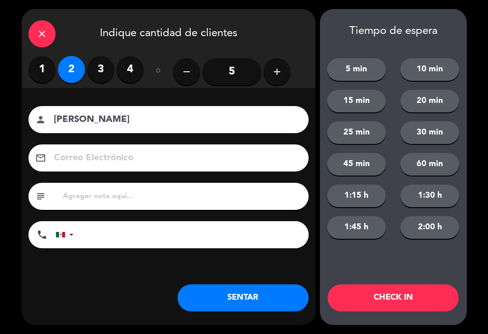
click at [270, 299] on button "SENTAR" at bounding box center [243, 298] width 131 height 27
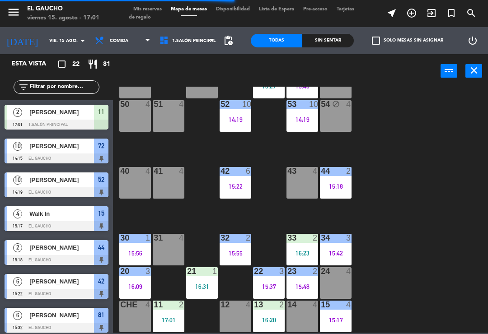
scroll to position [170, 0]
click at [332, 327] on div "15 4 15:17" at bounding box center [336, 317] width 32 height 32
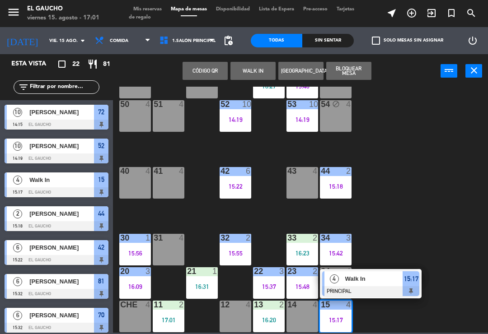
click at [349, 283] on span "Walk In" at bounding box center [374, 278] width 58 height 9
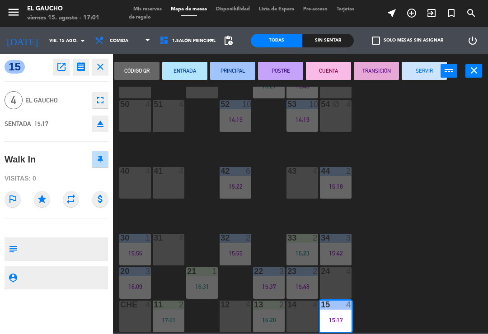
click at [440, 54] on div "Código qr ENTRADA PRINCIPAL POSTRE CUENTA TRANSICIÓN SERVIR power_input close" at bounding box center [280, 71] width 335 height 34
click at [424, 79] on button "SERVIR" at bounding box center [424, 71] width 45 height 18
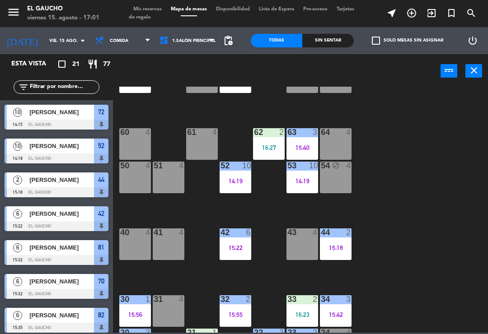
scroll to position [102, 0]
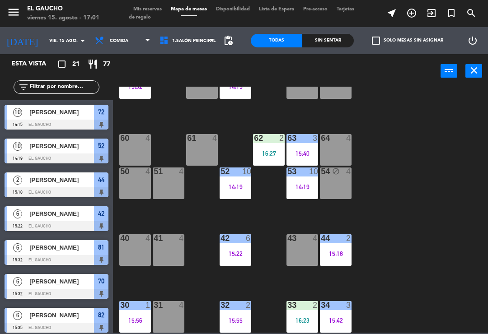
click at [339, 152] on div "64 4" at bounding box center [336, 150] width 32 height 32
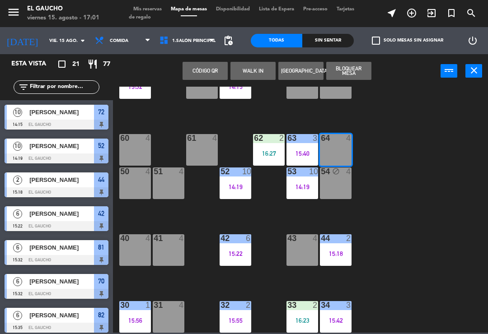
click at [261, 68] on button "WALK IN" at bounding box center [253, 71] width 45 height 18
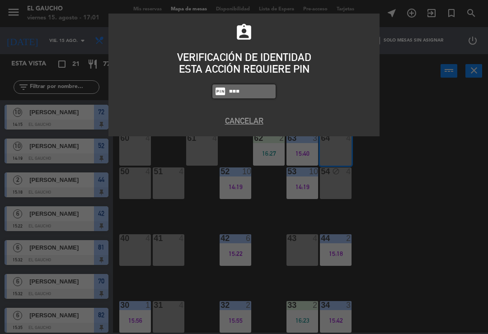
type input "3124"
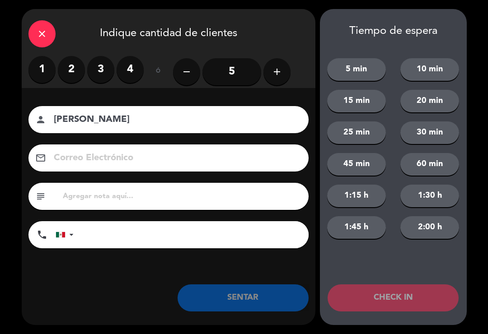
type input "[PERSON_NAME]"
click at [236, 75] on input "5" at bounding box center [232, 71] width 59 height 27
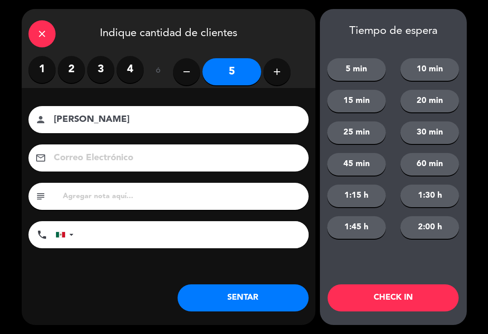
click at [236, 300] on button "SENTAR" at bounding box center [243, 298] width 131 height 27
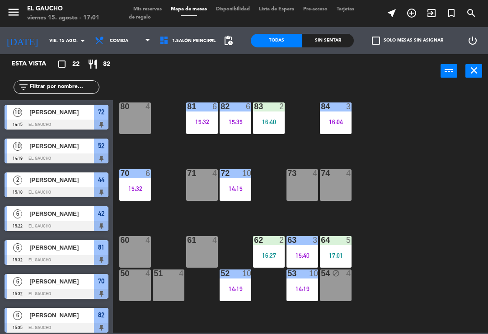
scroll to position [3, 0]
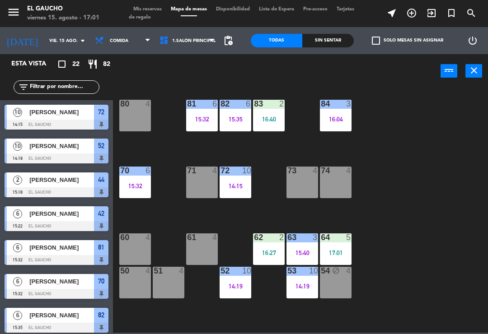
click at [202, 125] on div "81 6 15:32" at bounding box center [202, 116] width 32 height 32
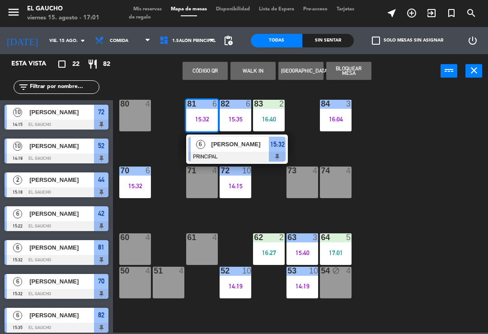
click at [220, 152] on div at bounding box center [236, 157] width 97 height 10
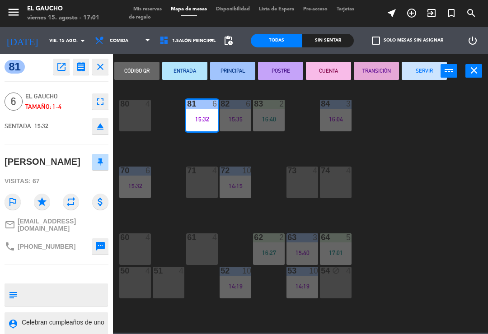
click at [416, 76] on button "SERVIR" at bounding box center [424, 71] width 45 height 18
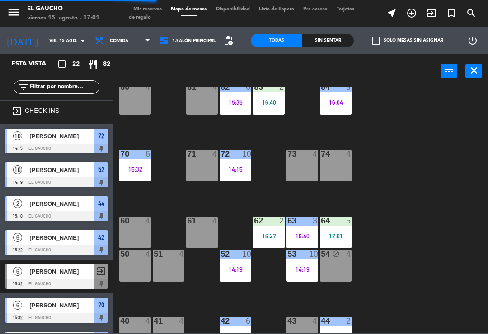
scroll to position [55, 0]
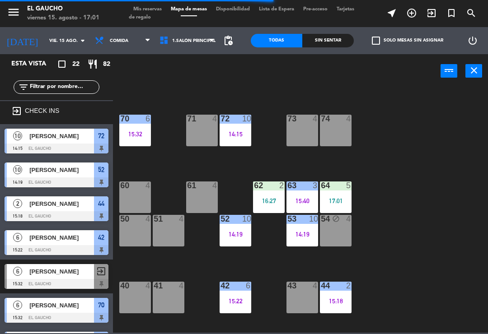
click at [170, 238] on div "51 4" at bounding box center [169, 231] width 32 height 32
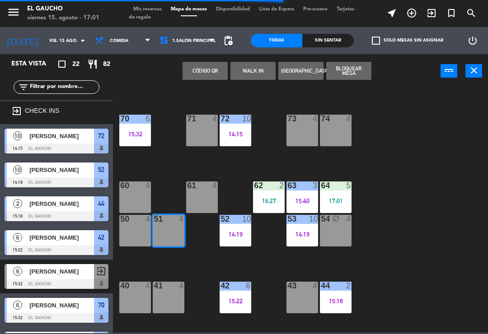
click at [254, 71] on button "WALK IN" at bounding box center [253, 71] width 45 height 18
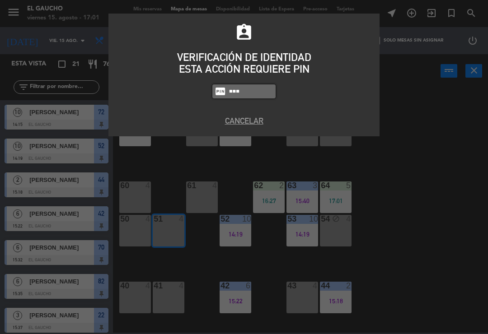
type input "3124"
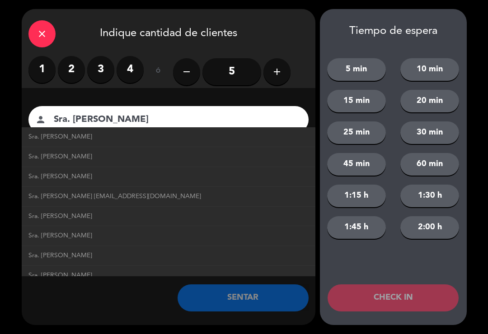
type input "Sra. Navarro"
click at [113, 199] on span "Sra. Navarro sranavarro@correo.com" at bounding box center [114, 197] width 173 height 10
type input "sranavarro@correo.com"
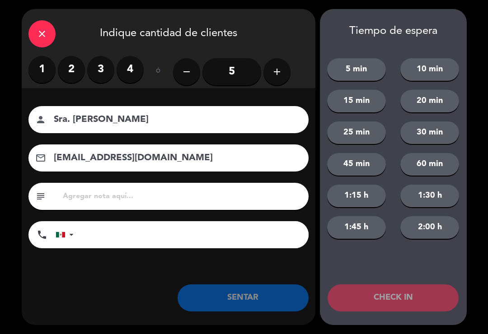
click at [78, 72] on label "2" at bounding box center [71, 69] width 27 height 27
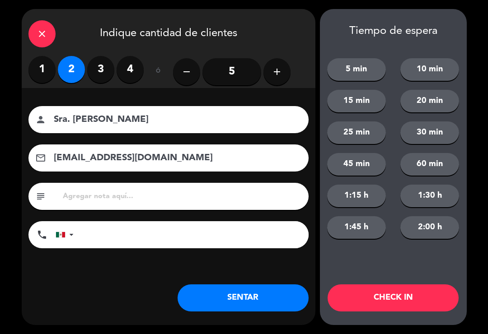
click at [231, 299] on button "SENTAR" at bounding box center [243, 298] width 131 height 27
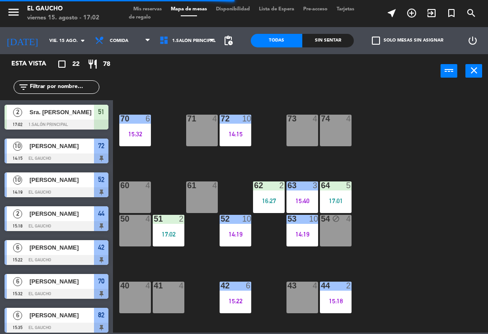
click at [240, 231] on div "14:19" at bounding box center [236, 234] width 32 height 6
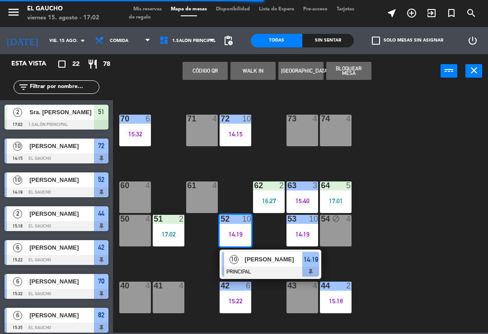
click at [273, 261] on span "[PERSON_NAME]" at bounding box center [274, 259] width 58 height 9
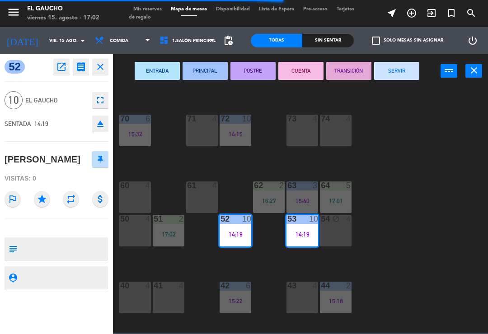
click at [349, 72] on button "TRANSICIÓN" at bounding box center [348, 71] width 45 height 18
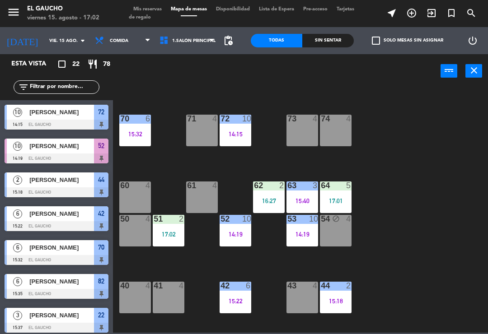
click at [292, 201] on div "15:40" at bounding box center [303, 201] width 32 height 6
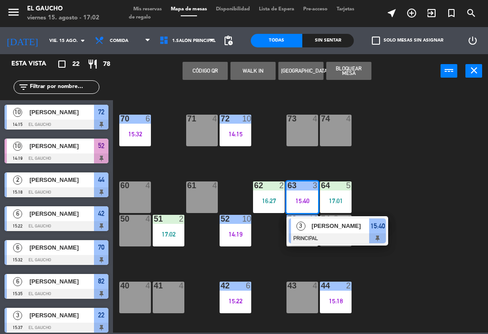
click at [343, 235] on div at bounding box center [337, 239] width 97 height 10
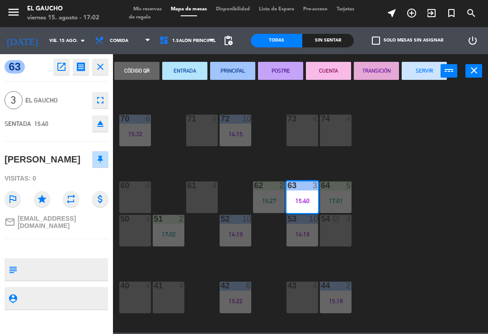
click at [418, 63] on button "SERVIR" at bounding box center [424, 71] width 45 height 18
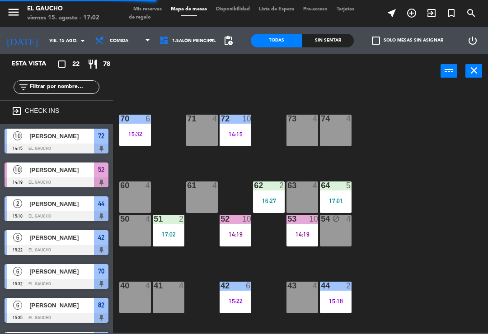
click at [293, 203] on div "63 4" at bounding box center [303, 198] width 32 height 32
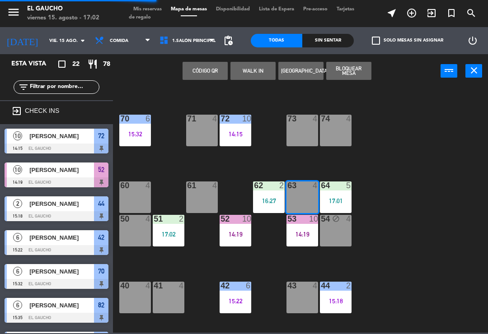
click at [254, 71] on button "WALK IN" at bounding box center [253, 71] width 45 height 18
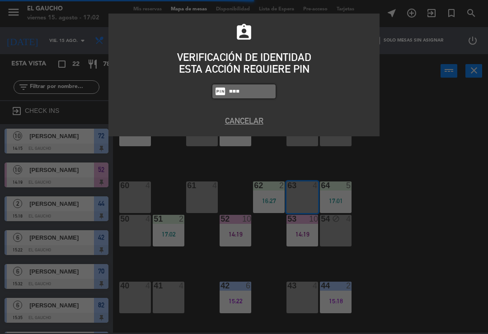
type input "3124"
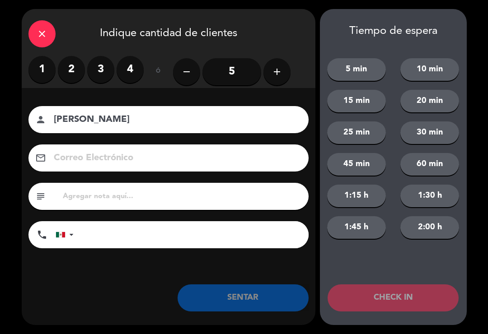
type input "Diana"
click at [79, 64] on label "2" at bounding box center [71, 69] width 27 height 27
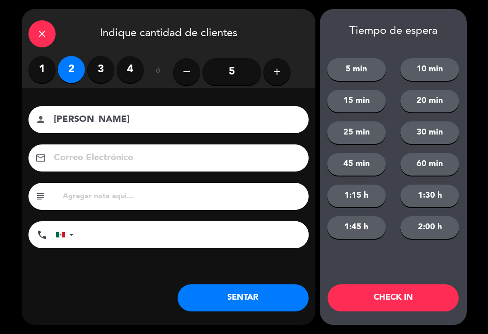
click at [246, 309] on button "SENTAR" at bounding box center [243, 298] width 131 height 27
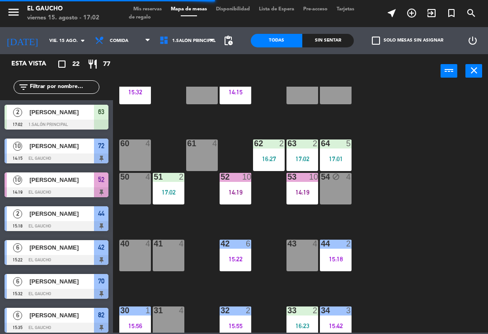
scroll to position [97, 0]
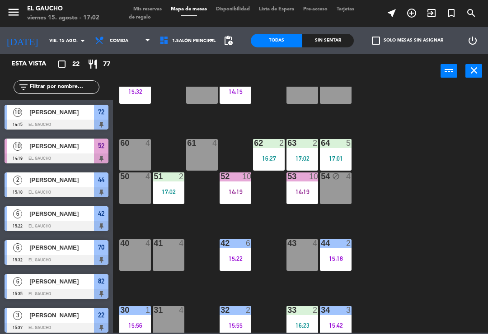
click at [168, 264] on div "41 4" at bounding box center [169, 256] width 32 height 32
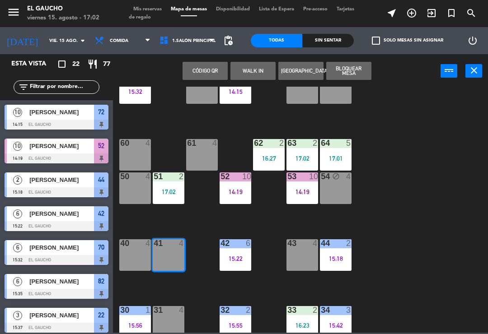
click at [162, 82] on div "Código qr WALK IN Crear Reserva Bloquear Mesa power_input close" at bounding box center [277, 71] width 328 height 34
click at [125, 49] on span "Comida" at bounding box center [122, 41] width 65 height 20
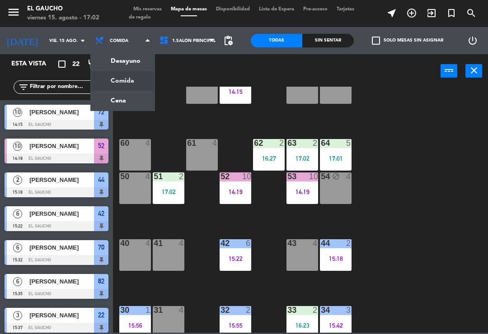
click at [397, 143] on div "84 3 16:04 80 4 83 2 16:40 82 6 15:35 81 4 70 6 15:32 71 4 72 10 14:15 73 4 74 …" at bounding box center [303, 210] width 370 height 246
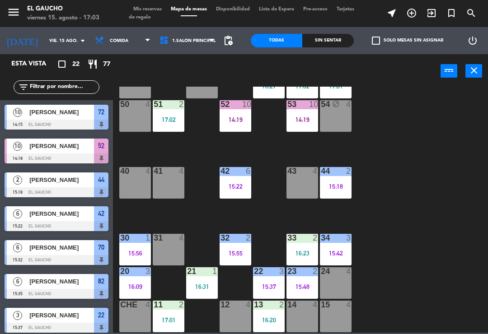
scroll to position [170, 0]
click at [301, 289] on div "15:48" at bounding box center [303, 287] width 32 height 6
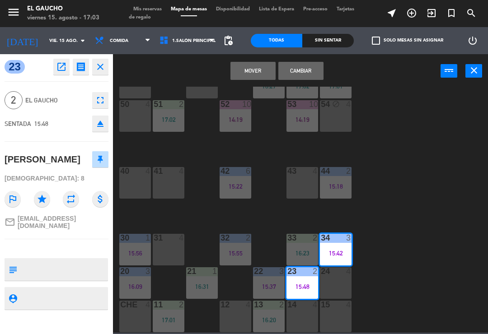
click at [425, 71] on div "Mover Cambiar power_input close" at bounding box center [277, 71] width 328 height 34
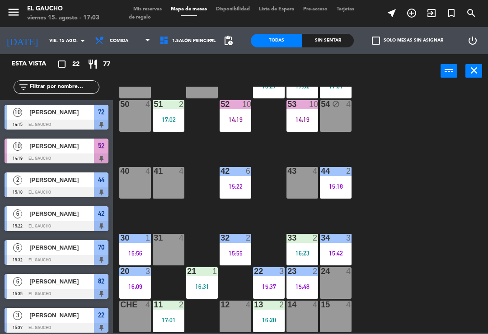
click at [309, 290] on div "15:48" at bounding box center [303, 287] width 32 height 6
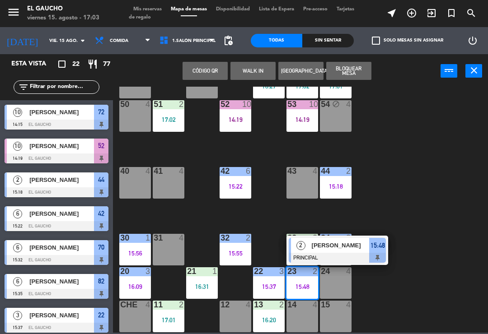
click at [375, 253] on div at bounding box center [337, 258] width 97 height 10
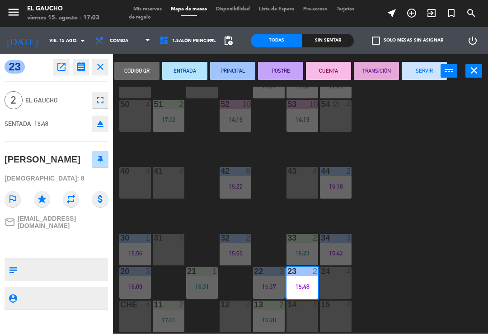
click at [419, 72] on button "SERVIR" at bounding box center [424, 71] width 45 height 18
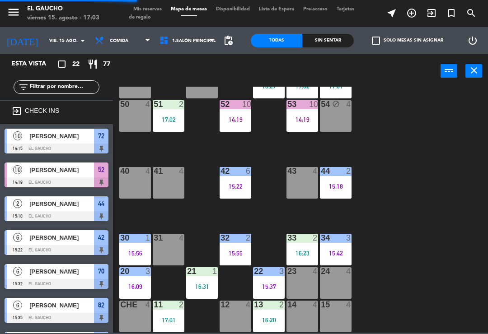
click at [345, 249] on div "34 3 15:42" at bounding box center [336, 250] width 32 height 32
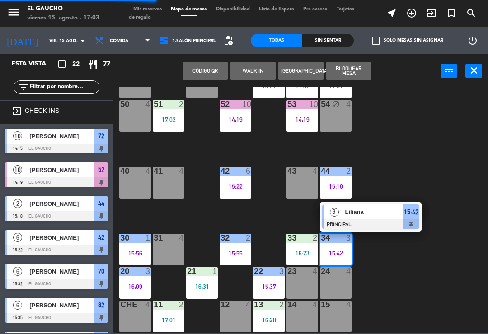
click at [396, 218] on div "Liliana" at bounding box center [373, 212] width 59 height 15
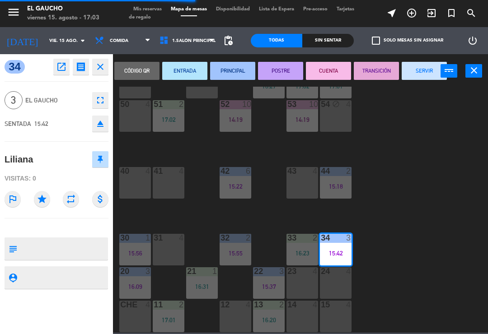
click at [420, 73] on button "SERVIR" at bounding box center [424, 71] width 45 height 18
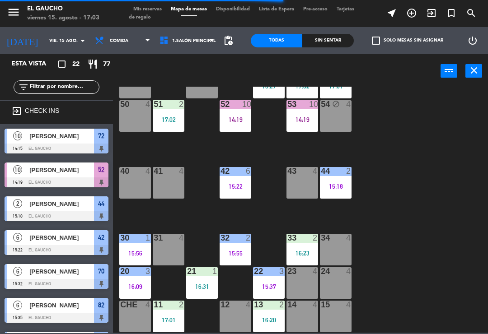
click at [334, 290] on div "24 4" at bounding box center [336, 284] width 32 height 32
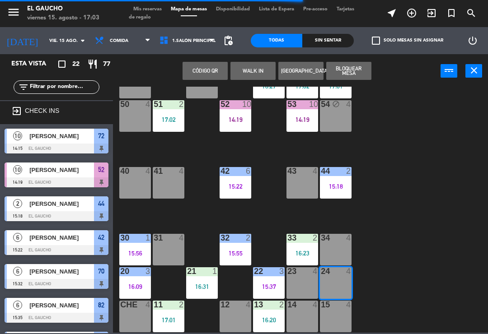
click at [254, 77] on button "WALK IN" at bounding box center [253, 71] width 45 height 18
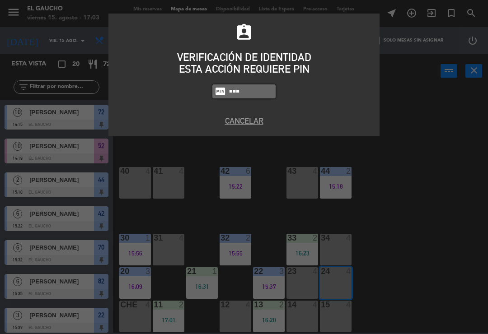
type input "3124"
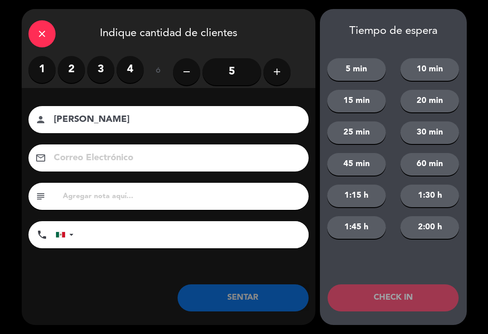
type input "Ileana Canales"
click at [106, 78] on label "3" at bounding box center [100, 69] width 27 height 27
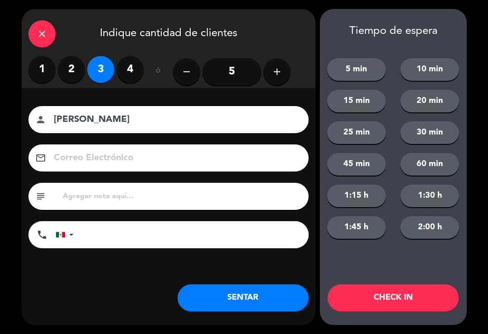
click at [122, 164] on input at bounding box center [175, 159] width 244 height 16
type input "ileanacanales@correo.com"
click at [239, 303] on button "SENTAR" at bounding box center [243, 298] width 131 height 27
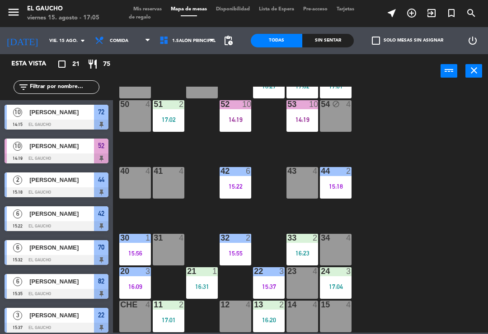
click at [162, 320] on div "17:01" at bounding box center [169, 320] width 32 height 6
click at [450, 252] on div "84 3 16:04 80 4 83 2 16:40 82 6 15:35 81 4 70 6 15:32 71 4 72 10 14:15 73 4 74 …" at bounding box center [303, 210] width 370 height 246
click at [264, 319] on div "16:20" at bounding box center [269, 320] width 32 height 6
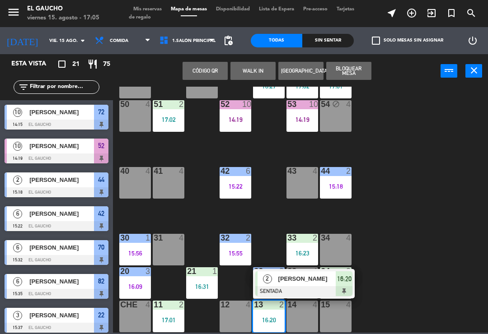
click at [301, 283] on span "Jorge krushen" at bounding box center [307, 278] width 58 height 9
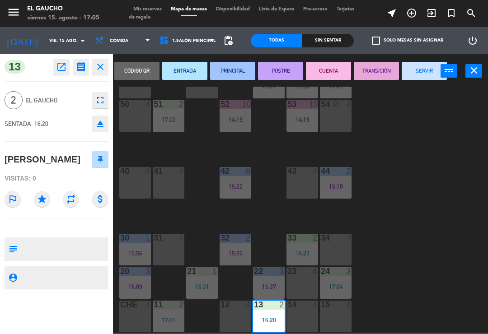
click at [225, 69] on button "PRINCIPAL" at bounding box center [232, 71] width 45 height 18
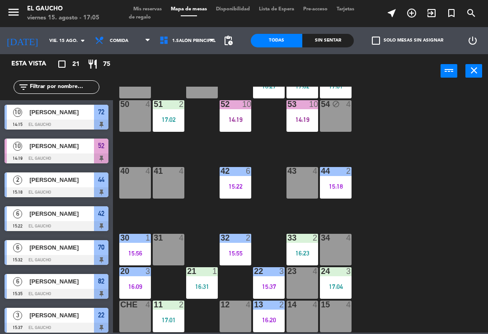
click at [268, 325] on div "13 2 16:20" at bounding box center [269, 317] width 32 height 32
click at [419, 253] on div "84 3 16:04 80 4 83 2 16:40 82 6 15:35 81 4 70 6 15:32 71 4 72 10 14:15 73 4 74 …" at bounding box center [303, 210] width 370 height 246
click at [134, 281] on div "20 3 16:09" at bounding box center [135, 284] width 32 height 32
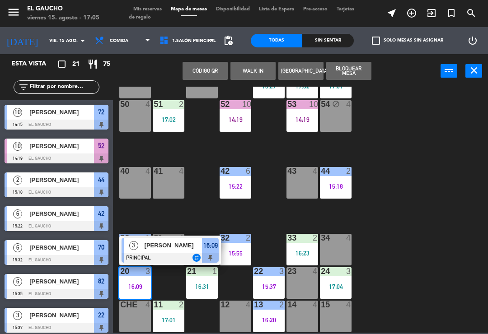
click at [425, 235] on div "84 3 16:04 80 4 83 2 16:40 82 6 15:35 81 4 70 6 15:32 71 4 72 10 14:15 73 4 74 …" at bounding box center [303, 210] width 370 height 246
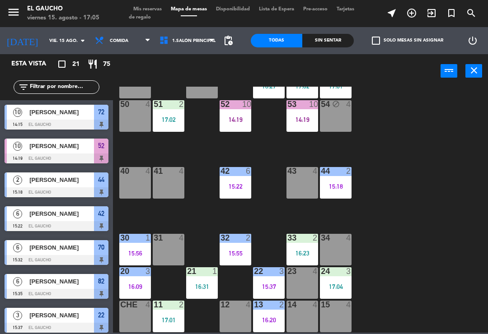
click at [197, 281] on div "21 1 16:31" at bounding box center [202, 284] width 32 height 32
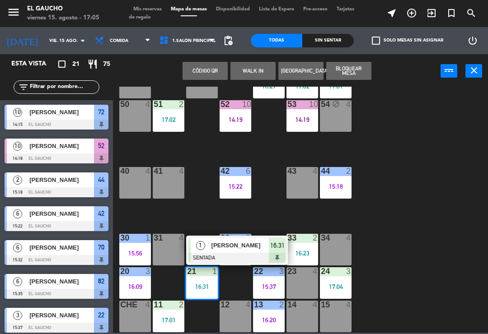
click at [235, 249] on span "[PERSON_NAME]" at bounding box center [241, 245] width 58 height 9
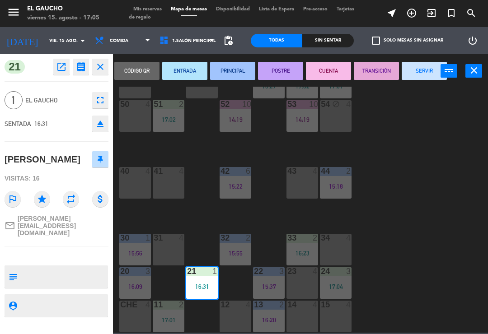
click at [230, 78] on button "PRINCIPAL" at bounding box center [232, 71] width 45 height 18
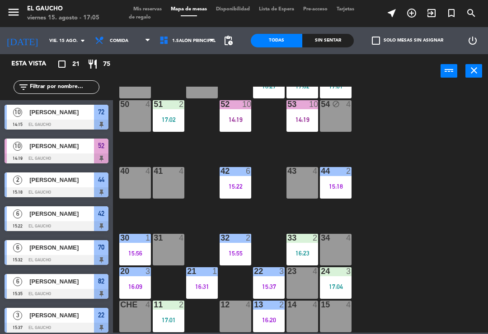
scroll to position [16, 0]
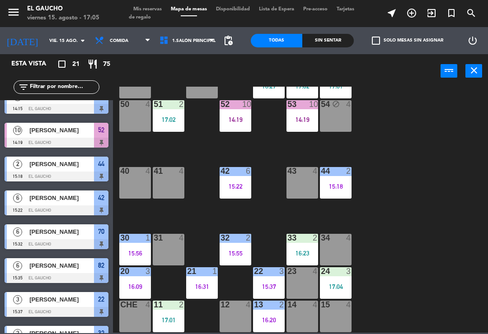
click at [137, 246] on div "30 1 15:56" at bounding box center [135, 250] width 32 height 32
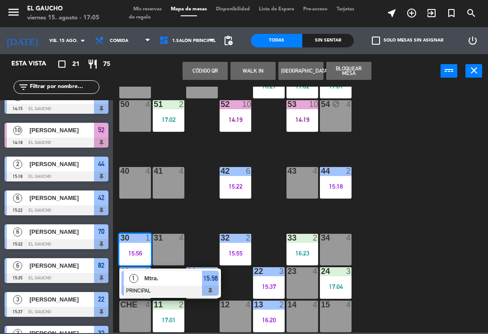
click at [191, 215] on div "84 3 16:04 80 4 83 2 16:40 82 6 15:35 81 4 70 6 15:32 71 4 72 10 14:15 73 4 74 …" at bounding box center [303, 210] width 370 height 246
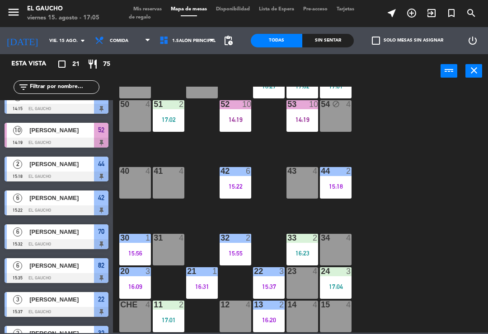
click at [167, 180] on div "41 4" at bounding box center [169, 183] width 32 height 32
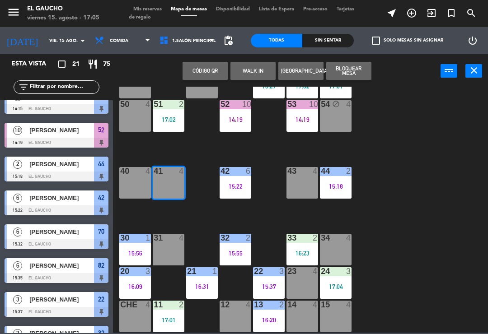
click at [252, 79] on button "WALK IN" at bounding box center [253, 71] width 45 height 18
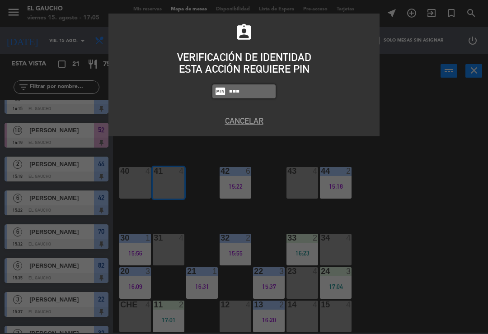
type input "3124"
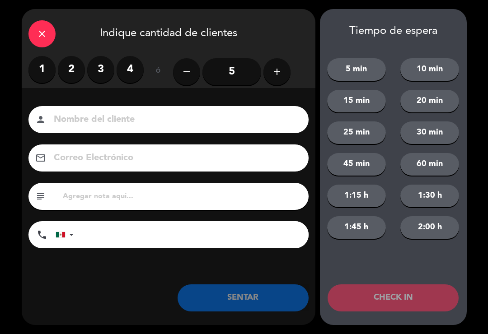
click at [100, 72] on label "3" at bounding box center [100, 69] width 27 height 27
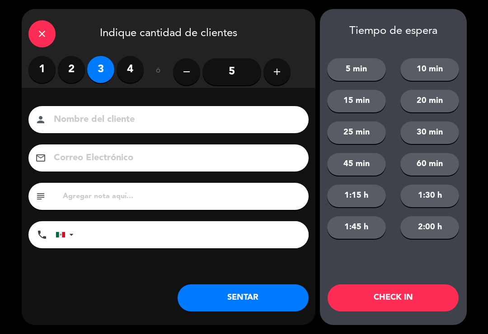
click at [173, 122] on input at bounding box center [175, 120] width 244 height 16
type input "Silvia"
click at [249, 308] on button "SENTAR" at bounding box center [243, 298] width 131 height 27
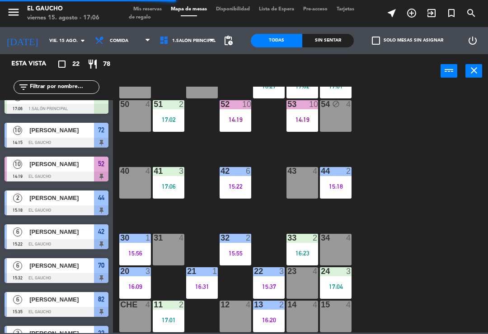
scroll to position [0, 0]
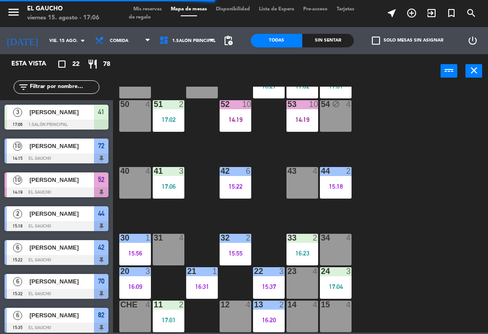
click at [175, 193] on div "41 3 17:06" at bounding box center [169, 183] width 32 height 32
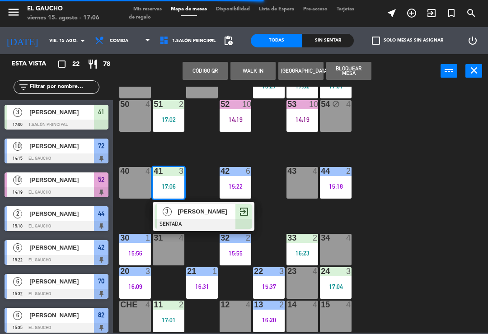
click at [200, 219] on div "Silvia" at bounding box center [206, 211] width 59 height 15
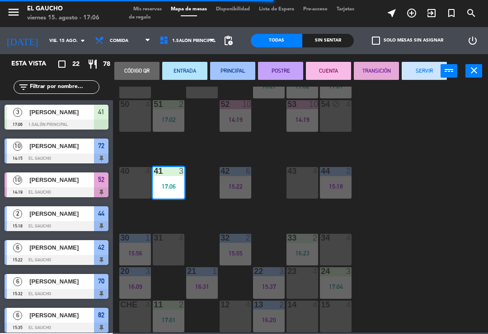
click at [240, 70] on button "PRINCIPAL" at bounding box center [232, 71] width 45 height 18
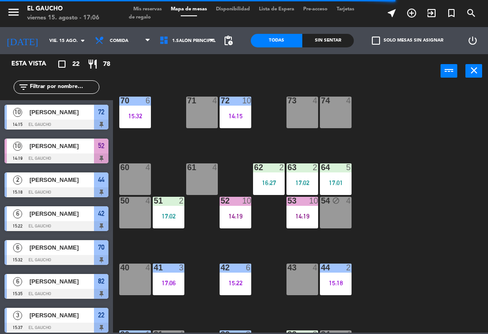
scroll to position [73, 0]
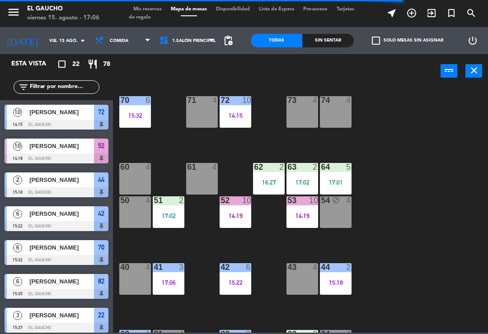
click at [126, 180] on div "60 4" at bounding box center [135, 179] width 32 height 32
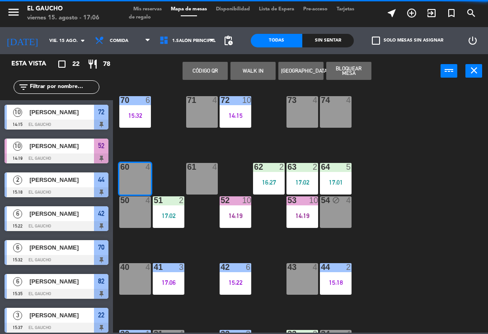
click at [251, 71] on button "WALK IN" at bounding box center [253, 71] width 45 height 18
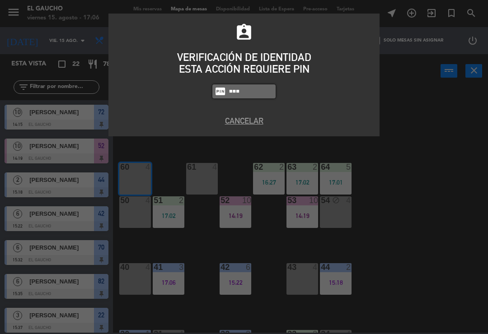
type input "3123"
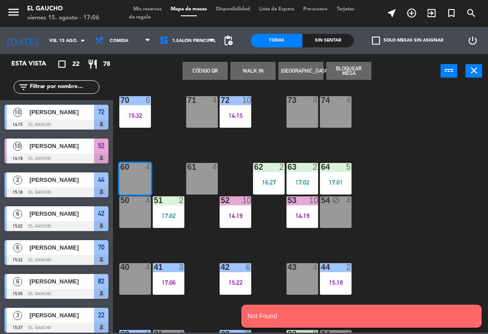
click at [257, 79] on button "WALK IN" at bounding box center [253, 71] width 45 height 18
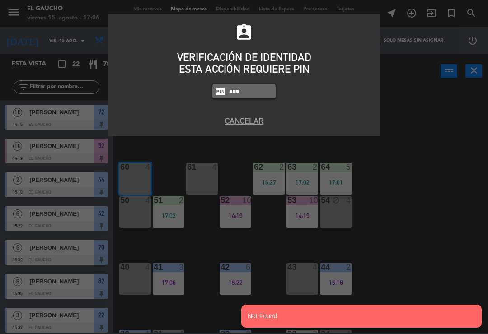
type input "3124"
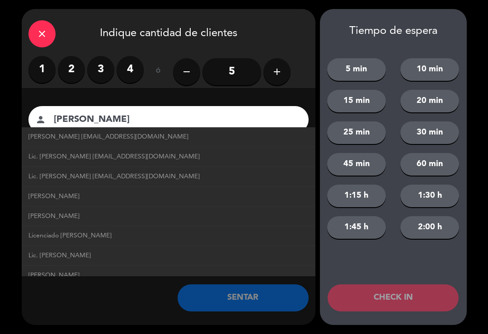
click at [49, 155] on span "Lic. Alejandro Jacome licalejandrojacome@correo.com" at bounding box center [113, 157] width 171 height 10
type input "Lic. [PERSON_NAME]"
type input "licalejandrojacome@correo.com"
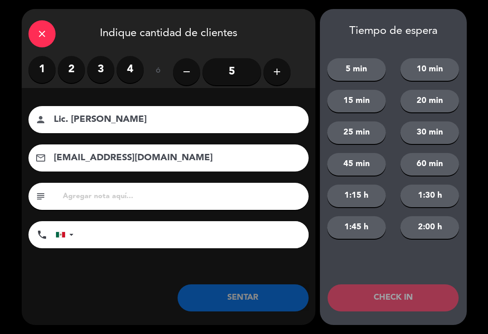
click at [64, 67] on label "2" at bounding box center [71, 69] width 27 height 27
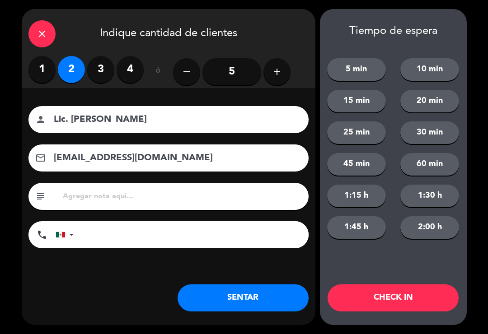
click at [237, 294] on button "SENTAR" at bounding box center [243, 298] width 131 height 27
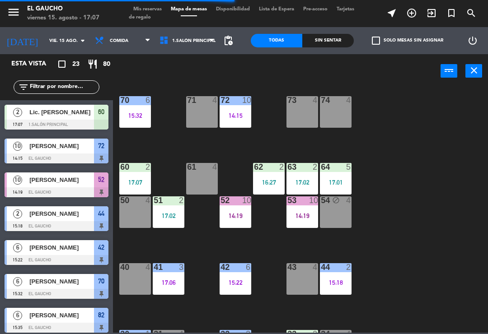
click at [135, 180] on div "17:07" at bounding box center [135, 182] width 32 height 6
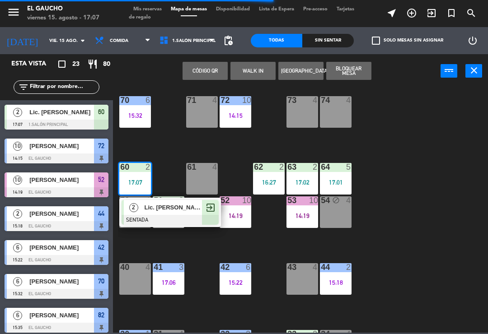
click at [171, 211] on span "Lic. [PERSON_NAME]" at bounding box center [174, 207] width 58 height 9
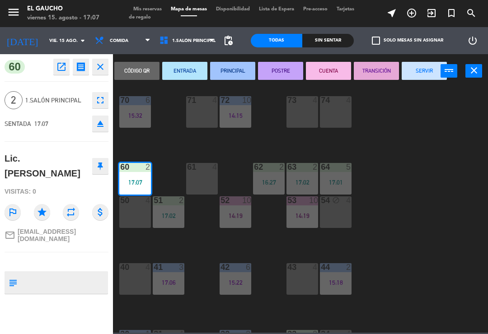
click at [102, 104] on icon "fullscreen" at bounding box center [100, 100] width 11 height 11
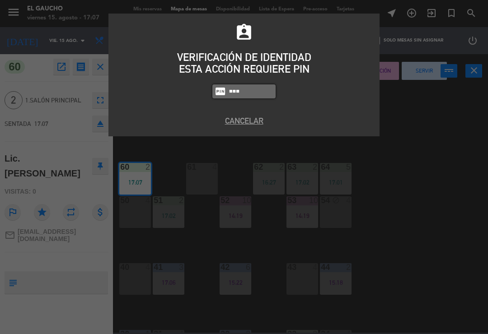
type input "3124"
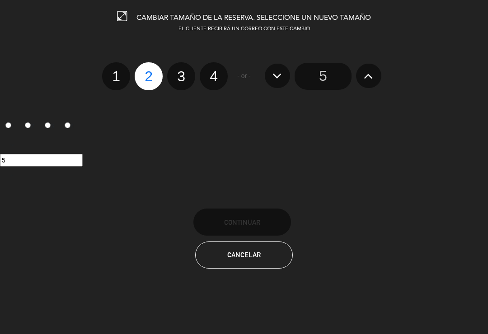
click at [323, 81] on input "5" at bounding box center [323, 76] width 57 height 27
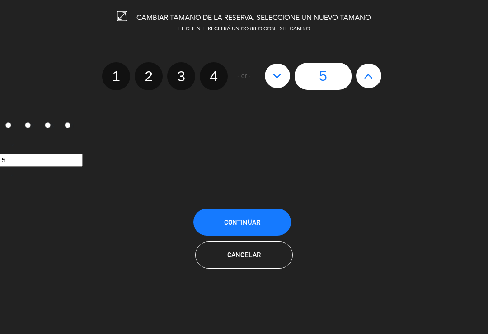
click at [258, 226] on span "Continuar" at bounding box center [242, 223] width 36 height 8
click at [267, 247] on button "Cancelar" at bounding box center [244, 255] width 98 height 27
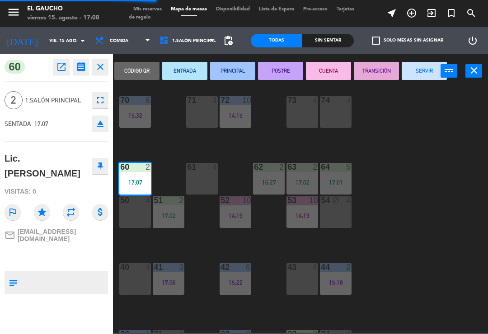
click at [96, 122] on icon "eject" at bounding box center [100, 123] width 11 height 11
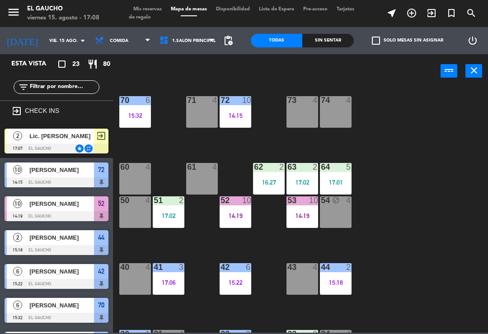
scroll to position [0, 0]
click at [54, 138] on span "Lic. [PERSON_NAME]" at bounding box center [61, 136] width 65 height 9
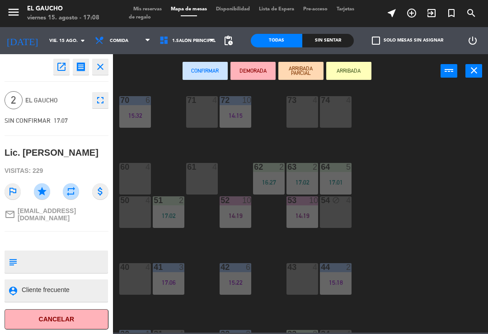
click at [42, 144] on div "Lic. [PERSON_NAME]" at bounding box center [57, 152] width 104 height 21
click at [99, 98] on icon "fullscreen" at bounding box center [100, 100] width 11 height 11
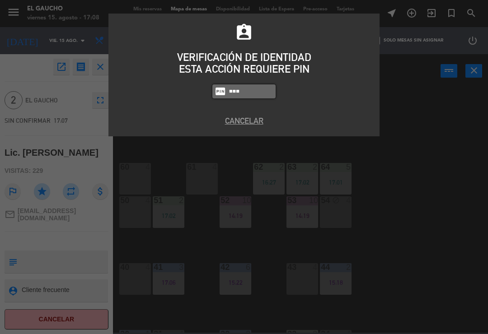
type input "3123"
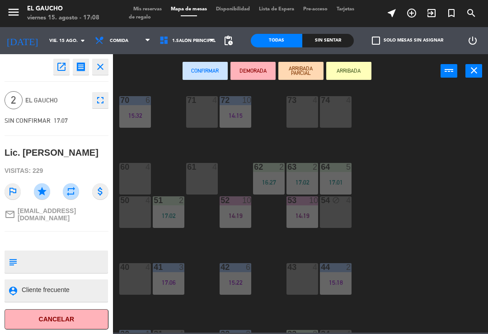
click at [95, 100] on icon "fullscreen" at bounding box center [100, 100] width 11 height 11
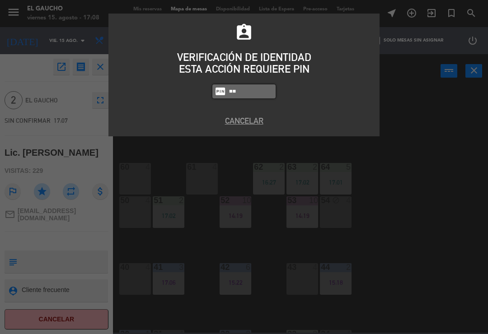
type input "3"
type input "3124"
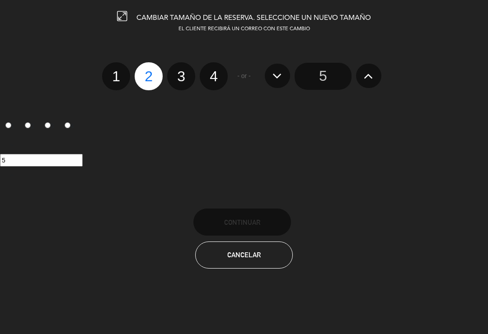
click at [328, 78] on input "5" at bounding box center [323, 76] width 57 height 27
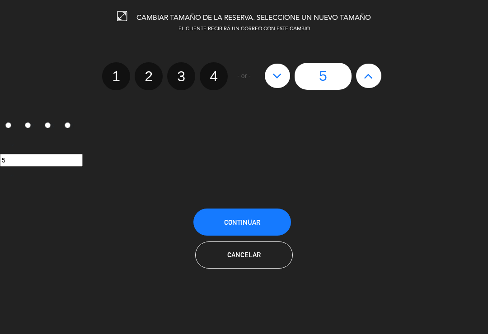
click at [251, 218] on button "Continuar" at bounding box center [242, 222] width 98 height 27
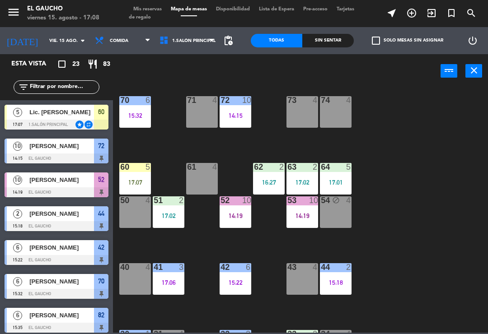
click at [145, 178] on div "60 5 17:07" at bounding box center [135, 179] width 32 height 32
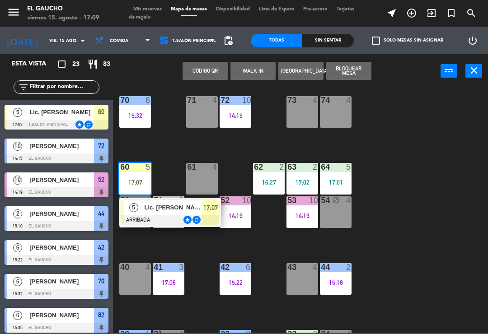
click at [195, 219] on div at bounding box center [170, 220] width 97 height 10
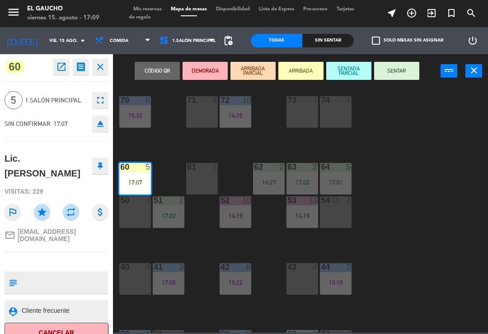
click at [396, 71] on button "SENTAR" at bounding box center [396, 71] width 45 height 18
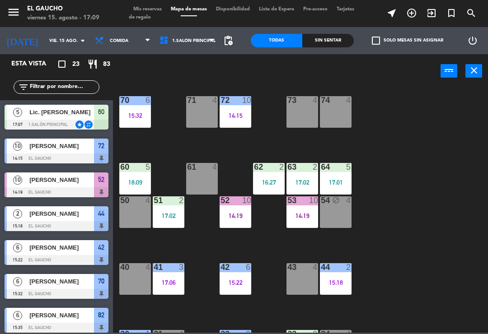
scroll to position [75, 0]
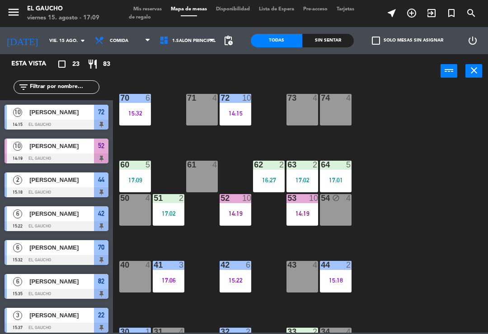
click at [268, 177] on div "16:27" at bounding box center [269, 180] width 32 height 6
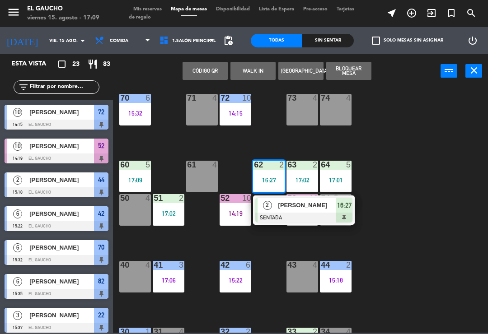
click at [278, 206] on div "[PERSON_NAME]" at bounding box center [307, 205] width 59 height 15
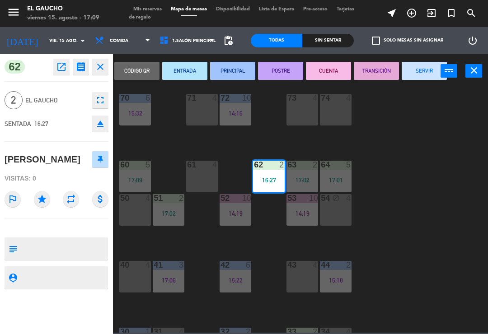
click at [244, 73] on button "PRINCIPAL" at bounding box center [232, 71] width 45 height 18
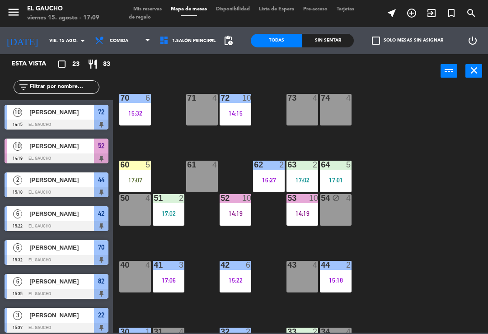
click at [312, 177] on div "17:02" at bounding box center [303, 180] width 32 height 7
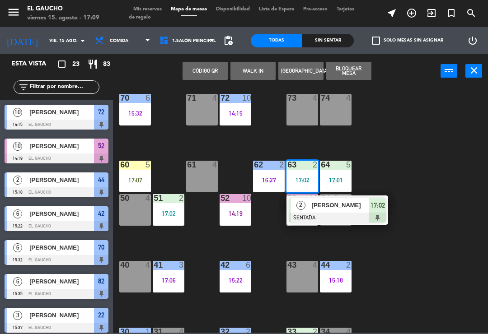
click at [327, 215] on div at bounding box center [337, 218] width 97 height 10
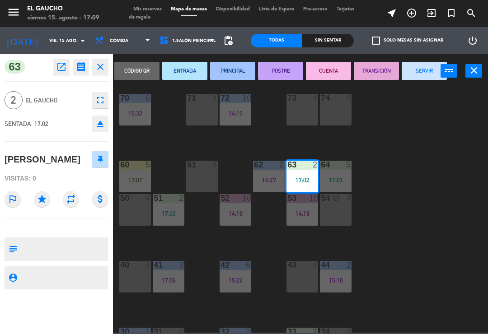
click at [227, 75] on button "PRINCIPAL" at bounding box center [232, 71] width 45 height 18
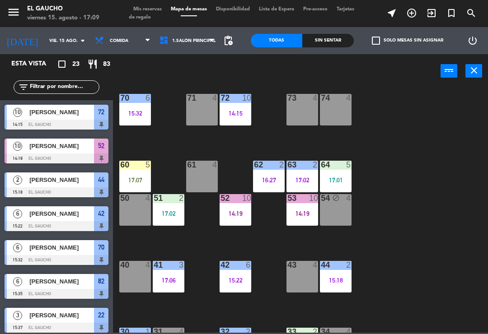
scroll to position [107, 0]
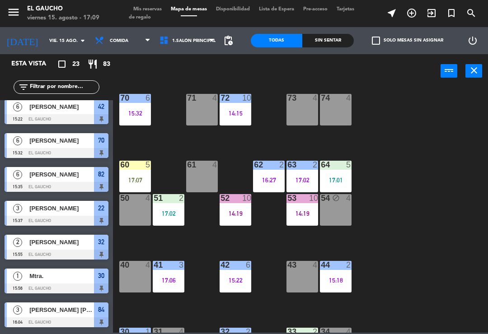
click at [334, 182] on div "17:01" at bounding box center [336, 180] width 32 height 6
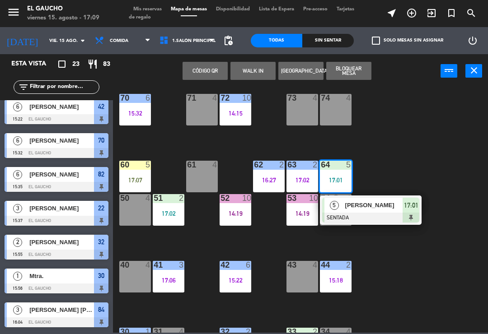
click at [361, 224] on div "5 Maria SENTADA 17:01" at bounding box center [371, 210] width 102 height 29
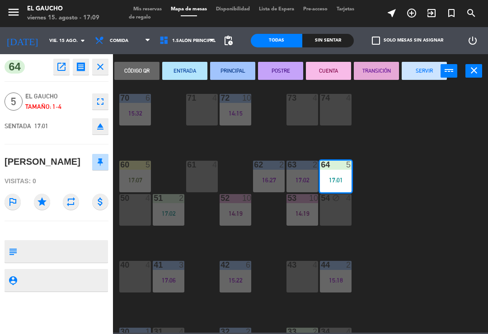
click at [234, 75] on button "PRINCIPAL" at bounding box center [232, 71] width 45 height 18
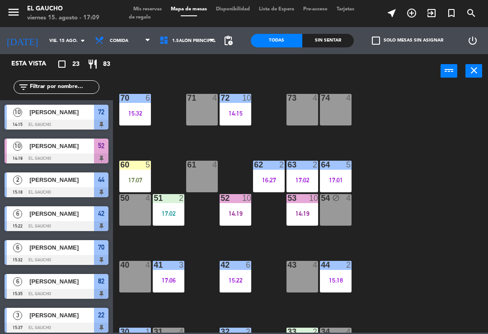
scroll to position [39, 0]
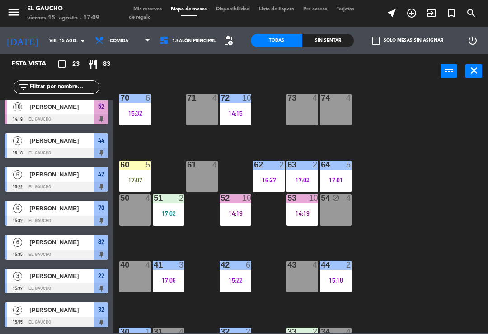
click at [132, 172] on div "60 5 17:07" at bounding box center [135, 177] width 32 height 32
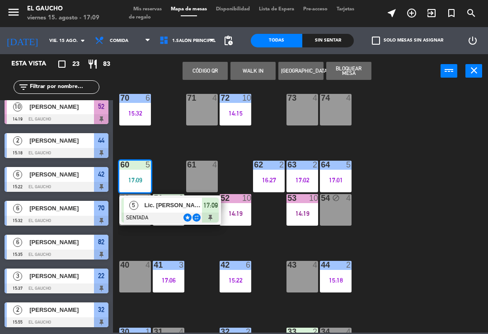
click at [174, 216] on div at bounding box center [170, 218] width 97 height 10
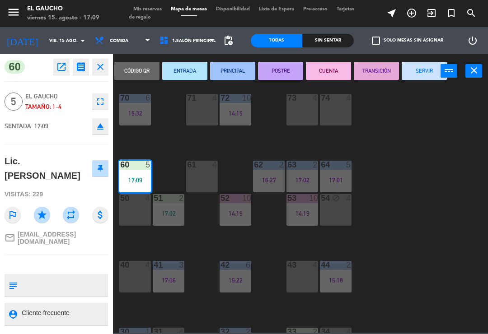
click at [234, 72] on button "PRINCIPAL" at bounding box center [232, 71] width 45 height 18
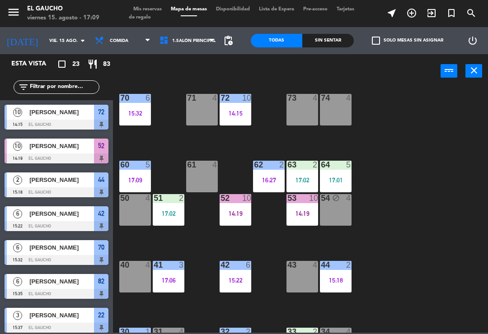
scroll to position [243, 0]
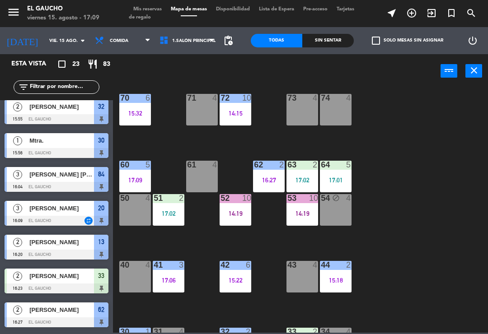
click at [166, 212] on div "17:02" at bounding box center [169, 214] width 32 height 6
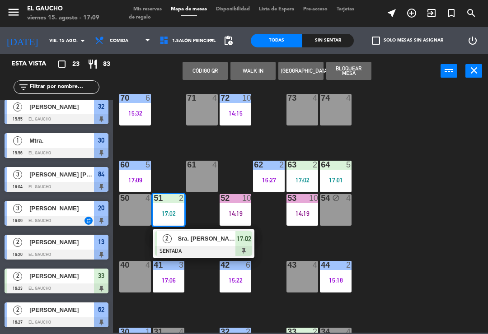
click at [183, 240] on span "Sra. Navarro" at bounding box center [207, 238] width 58 height 9
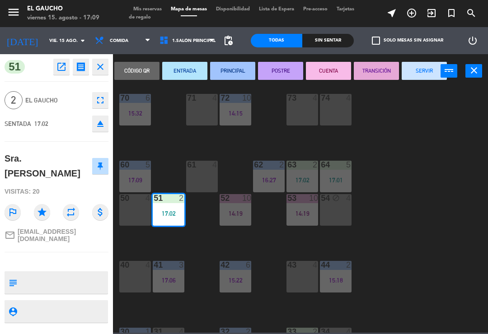
click at [184, 70] on button "ENTRADA" at bounding box center [184, 71] width 45 height 18
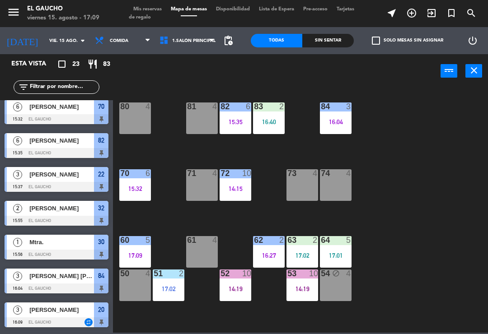
scroll to position [0, 0]
click at [273, 125] on div "16:40" at bounding box center [269, 122] width 32 height 6
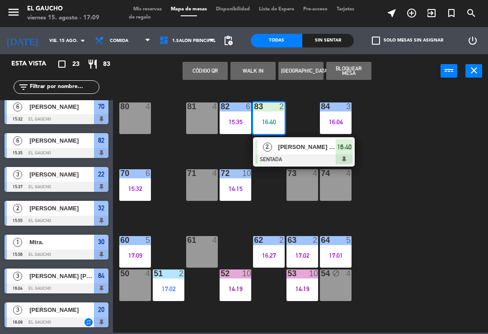
click at [286, 156] on div at bounding box center [303, 160] width 97 height 10
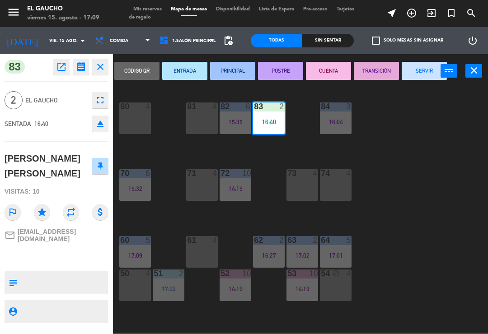
click at [233, 69] on button "PRINCIPAL" at bounding box center [232, 71] width 45 height 18
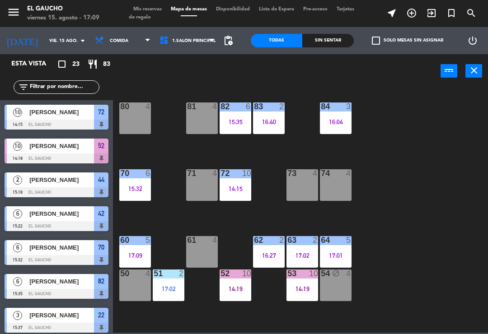
scroll to position [5, 0]
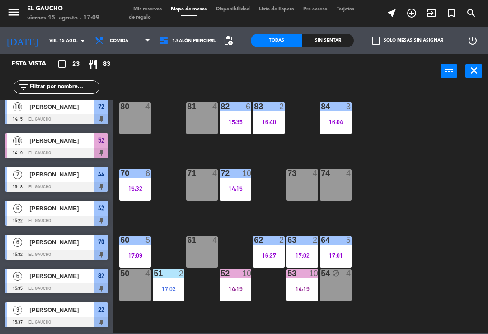
click at [234, 124] on div "15:35" at bounding box center [236, 122] width 32 height 6
click at [397, 169] on div "84 3 16:04 80 4 83 2 16:40 82 6 15:35 81 4 70 6 15:32 71 4 72 10 14:15 73 4 74 …" at bounding box center [303, 210] width 370 height 246
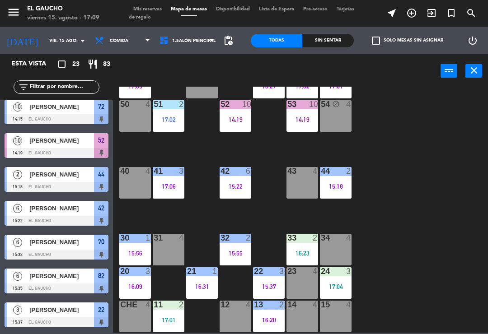
scroll to position [170, 0]
click at [339, 188] on div "15:18" at bounding box center [336, 187] width 32 height 6
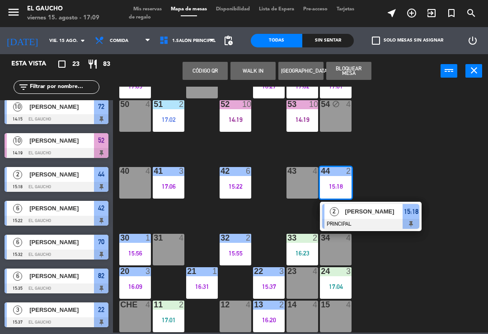
click at [378, 207] on span "[PERSON_NAME]" at bounding box center [374, 211] width 58 height 9
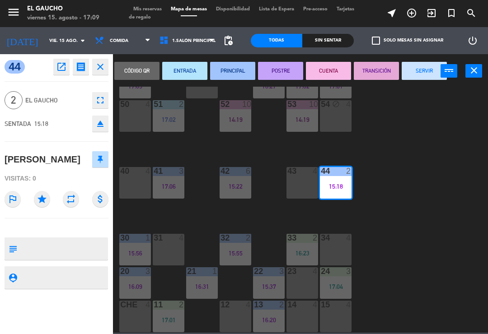
click at [426, 75] on button "SERVIR" at bounding box center [424, 71] width 45 height 18
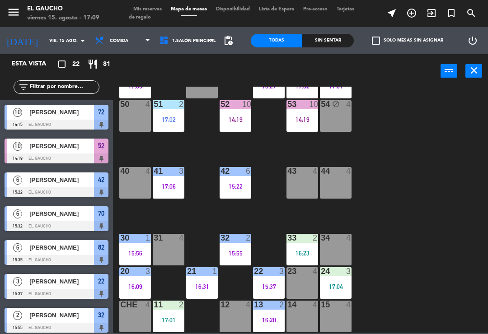
click at [232, 266] on div "32 2 15:55" at bounding box center [236, 250] width 32 height 32
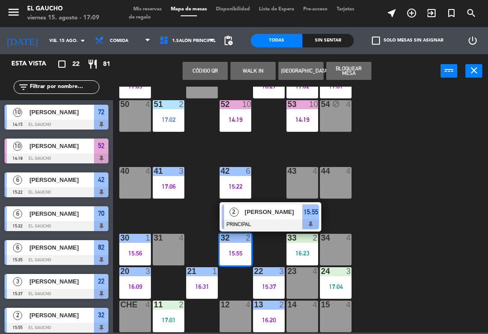
click at [285, 213] on span "[PERSON_NAME]" at bounding box center [274, 211] width 58 height 9
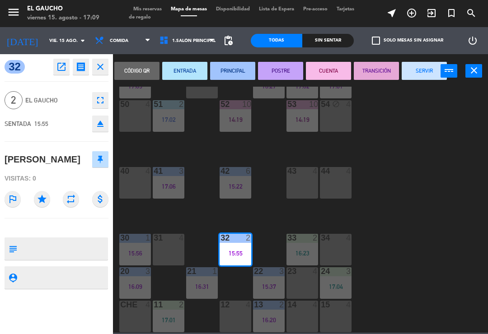
scroll to position [0, 0]
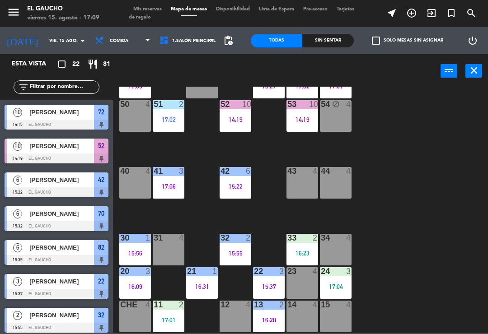
click at [239, 252] on div "15:55" at bounding box center [236, 253] width 32 height 6
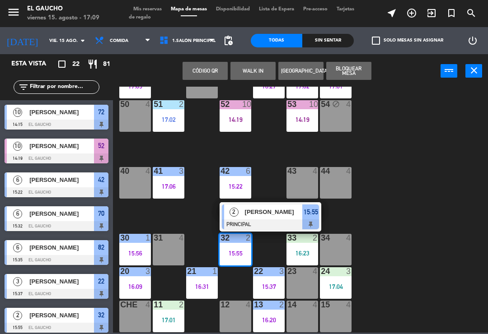
click at [284, 219] on div "[PERSON_NAME]" at bounding box center [273, 212] width 59 height 15
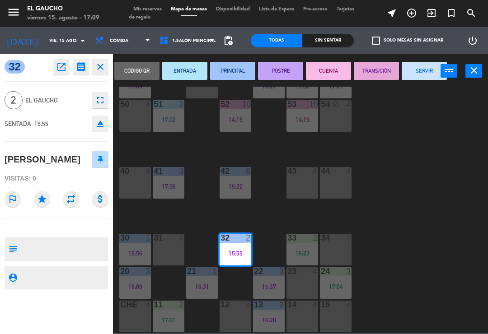
click at [412, 70] on button "SERVIR" at bounding box center [424, 71] width 45 height 18
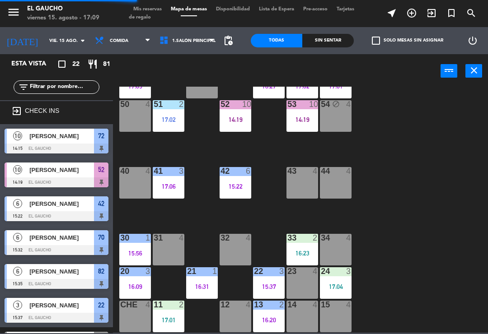
click at [297, 262] on div "33 2 16:23" at bounding box center [303, 250] width 32 height 32
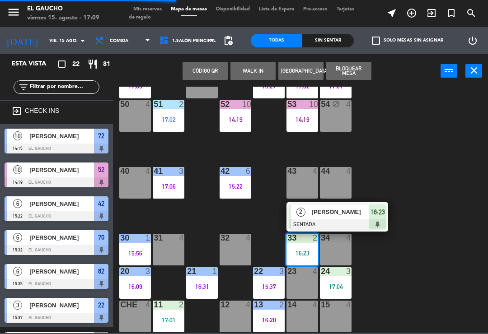
click at [348, 221] on div at bounding box center [337, 225] width 97 height 10
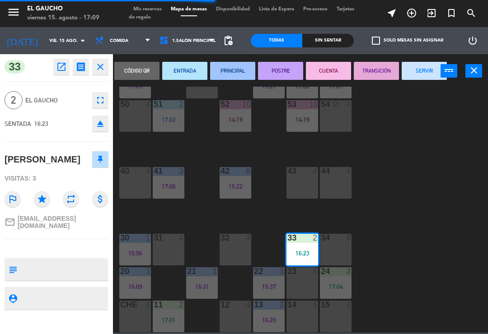
click at [234, 75] on button "PRINCIPAL" at bounding box center [232, 71] width 45 height 18
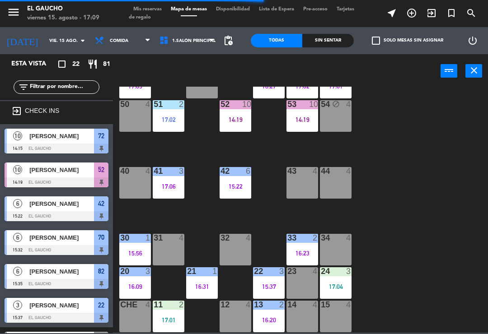
click at [297, 254] on div "16:23" at bounding box center [303, 253] width 32 height 6
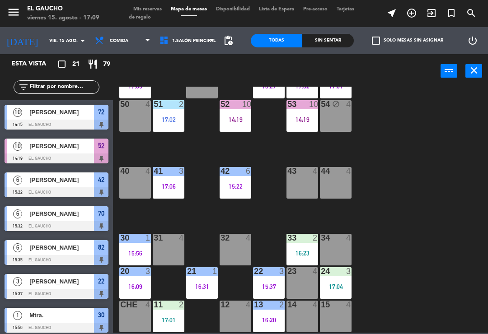
click at [400, 259] on div "84 3 16:04 80 4 83 2 16:40 82 6 15:35 81 4 70 6 15:32 71 4 72 10 14:15 73 4 74 …" at bounding box center [303, 210] width 370 height 246
click at [269, 287] on div "15:37" at bounding box center [269, 287] width 32 height 6
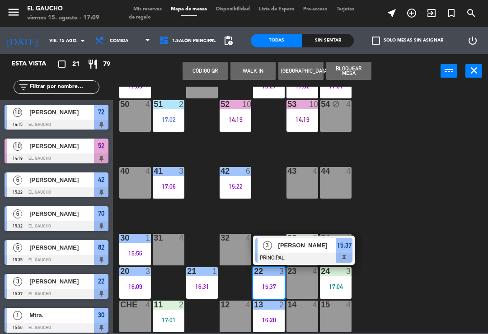
click at [297, 251] on div "[PERSON_NAME]" at bounding box center [307, 245] width 59 height 15
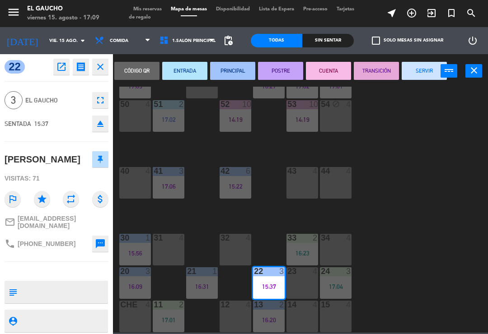
click at [412, 74] on button "SERVIR" at bounding box center [424, 71] width 45 height 18
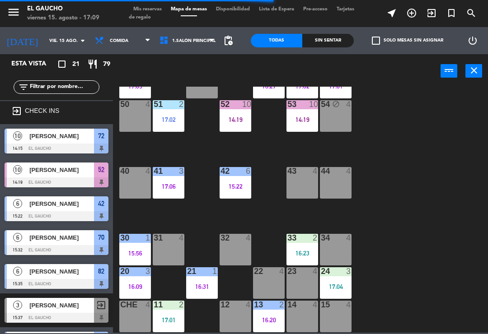
click at [167, 331] on div "11 2 17:01" at bounding box center [169, 317] width 32 height 32
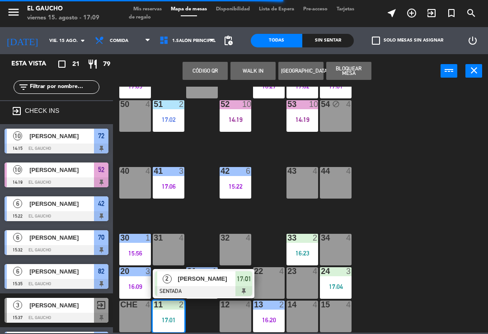
click at [205, 279] on span "Rafael garson" at bounding box center [207, 278] width 58 height 9
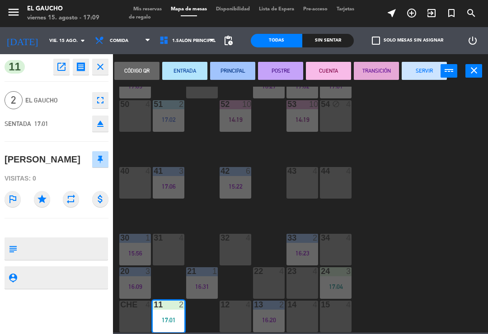
click at [236, 66] on button "PRINCIPAL" at bounding box center [232, 71] width 45 height 18
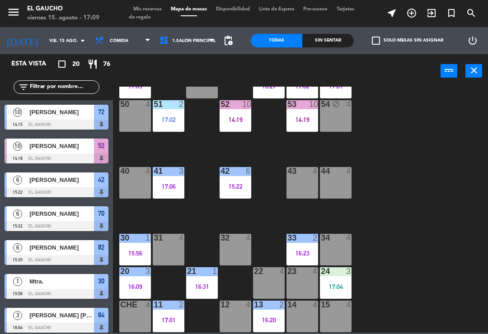
scroll to position [38, 0]
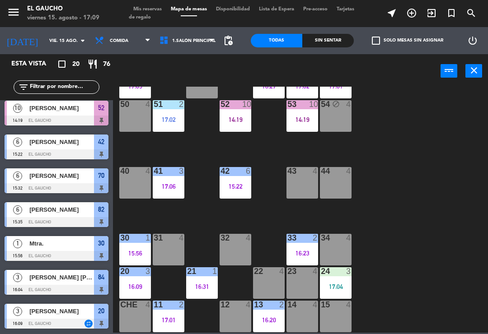
click at [305, 250] on div "16:23" at bounding box center [303, 253] width 32 height 6
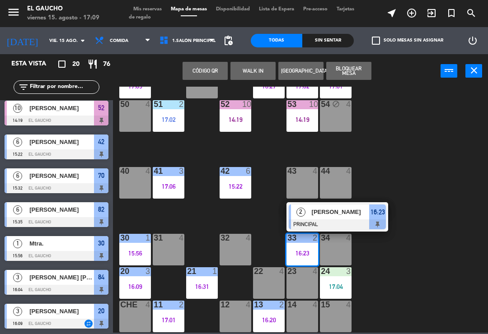
click at [363, 219] on div "Daniel Gutierrez" at bounding box center [340, 212] width 59 height 15
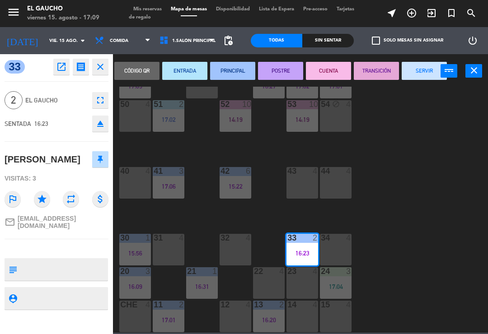
click at [421, 72] on button "SERVIR" at bounding box center [424, 71] width 45 height 18
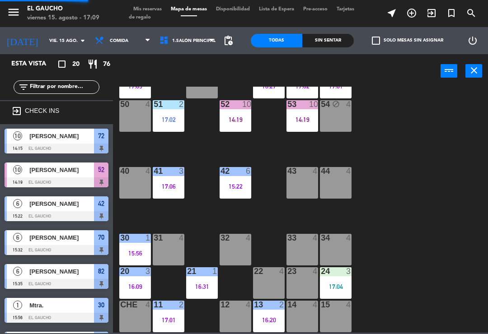
scroll to position [0, 0]
click at [339, 288] on div "17:04" at bounding box center [336, 287] width 32 height 6
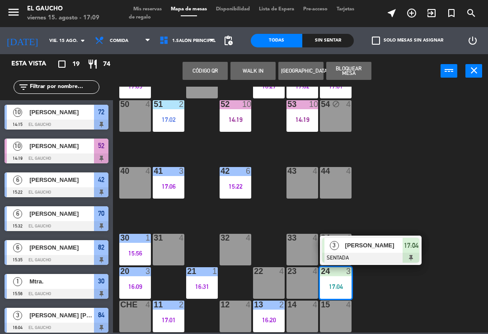
click at [356, 247] on span "Ileana Canales" at bounding box center [374, 245] width 58 height 9
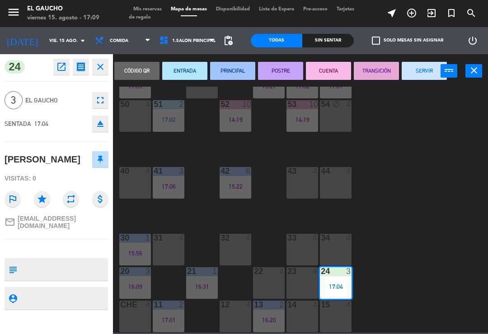
click at [181, 70] on button "ENTRADA" at bounding box center [184, 71] width 45 height 18
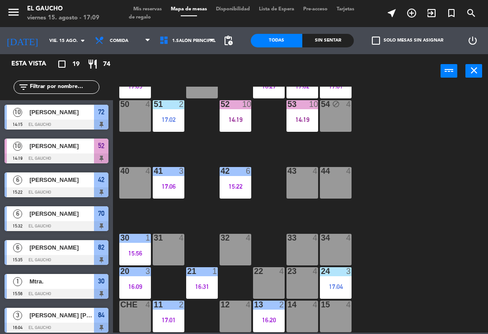
scroll to position [127, 0]
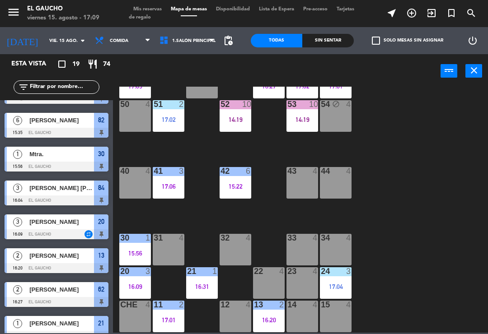
click at [454, 317] on div "84 3 16:04 80 4 83 2 16:40 82 6 15:35 81 4 70 6 15:32 71 4 72 10 14:15 73 4 74 …" at bounding box center [303, 210] width 370 height 246
click at [342, 118] on div "54 block 4" at bounding box center [336, 116] width 32 height 32
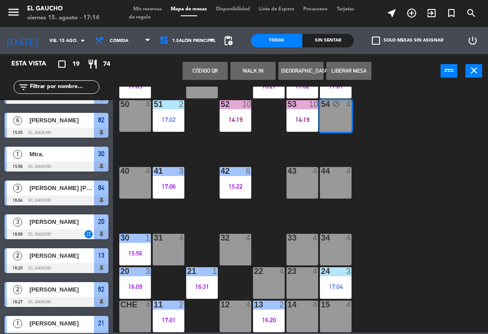
click at [264, 66] on button "WALK IN" at bounding box center [253, 71] width 45 height 18
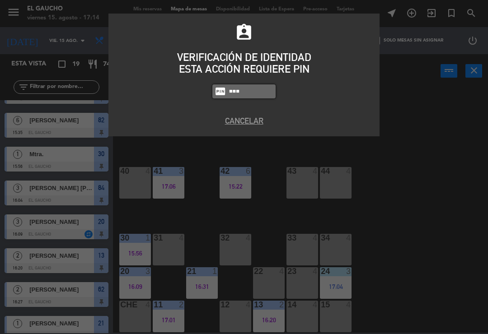
type input "3124"
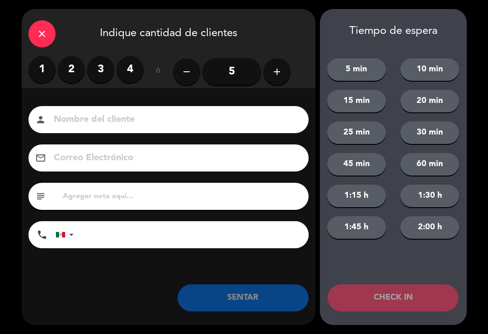
click at [68, 67] on label "2" at bounding box center [71, 69] width 27 height 27
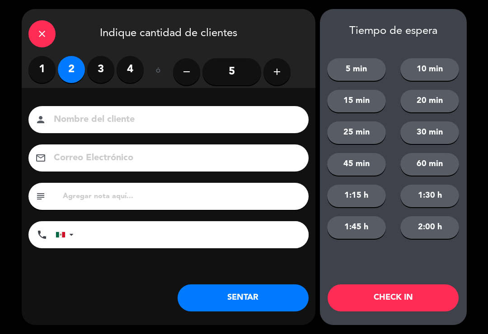
click at [246, 311] on button "SENTAR" at bounding box center [243, 298] width 131 height 27
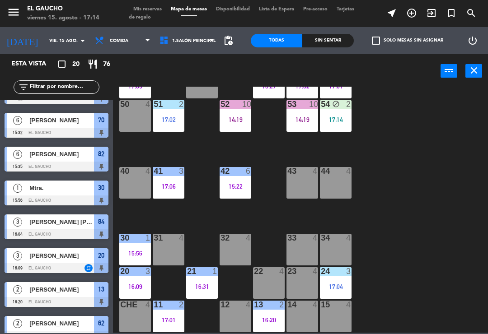
scroll to position [0, 0]
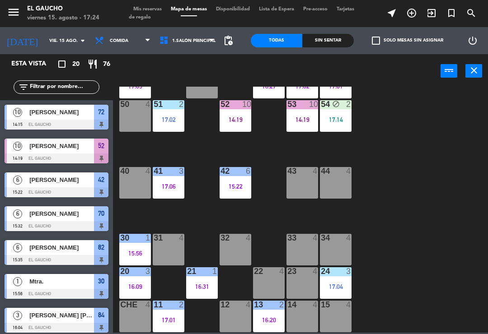
click at [240, 121] on div "14:19" at bounding box center [236, 120] width 32 height 6
click at [273, 319] on div "16:20" at bounding box center [269, 320] width 32 height 6
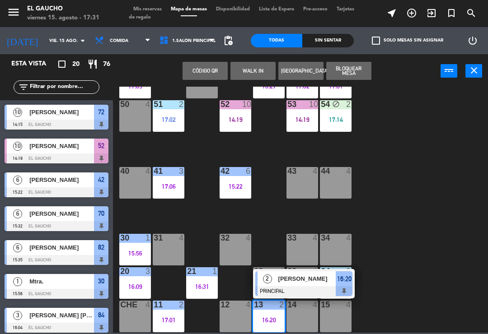
click at [297, 289] on div at bounding box center [303, 292] width 97 height 10
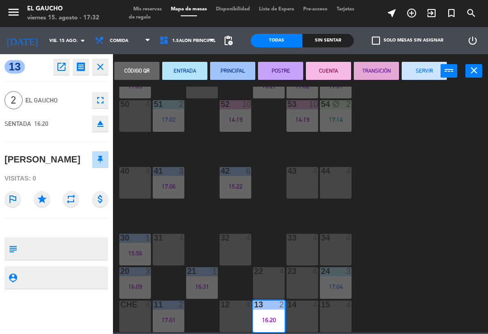
click at [420, 74] on button "SERVIR" at bounding box center [424, 71] width 45 height 18
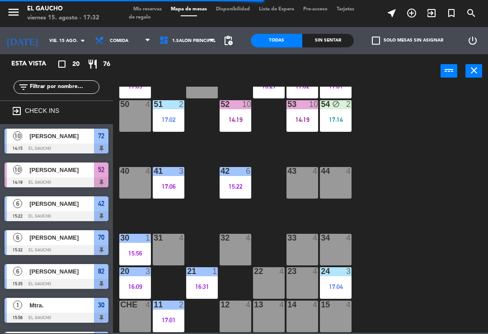
click at [339, 279] on div "24 3 17:04" at bounding box center [336, 284] width 32 height 32
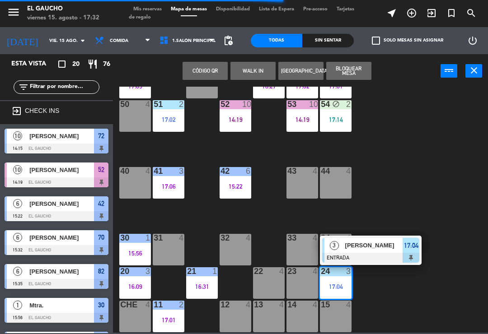
click at [361, 242] on span "Ileana Canales" at bounding box center [374, 245] width 58 height 9
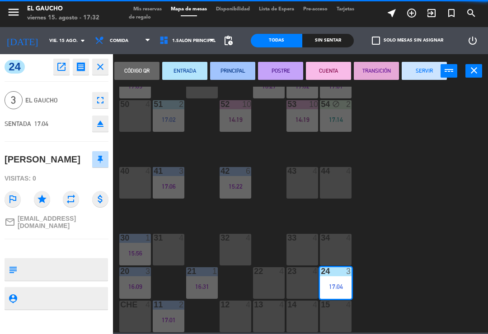
click at [227, 70] on button "PRINCIPAL" at bounding box center [232, 71] width 45 height 18
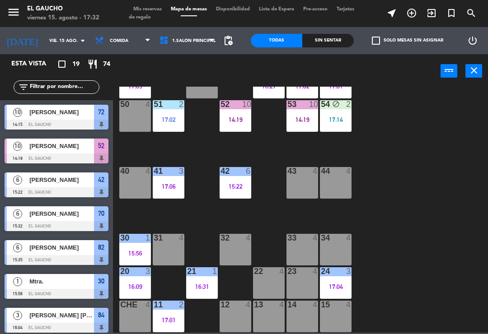
scroll to position [94, 0]
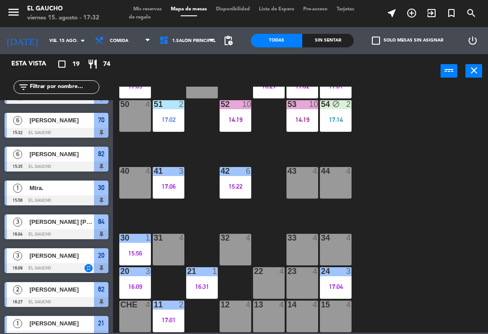
click at [140, 285] on div "16:09" at bounding box center [135, 287] width 32 height 6
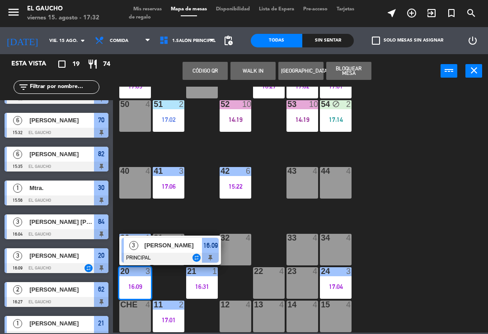
click at [165, 252] on div "[PERSON_NAME]" at bounding box center [173, 245] width 59 height 15
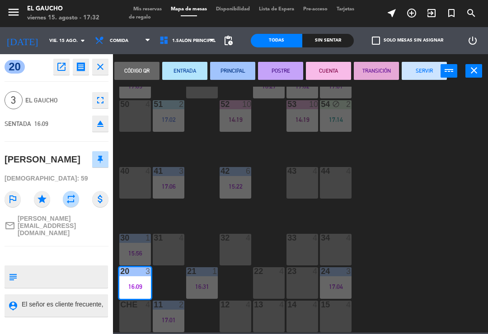
click at [419, 69] on button "SERVIR" at bounding box center [424, 71] width 45 height 18
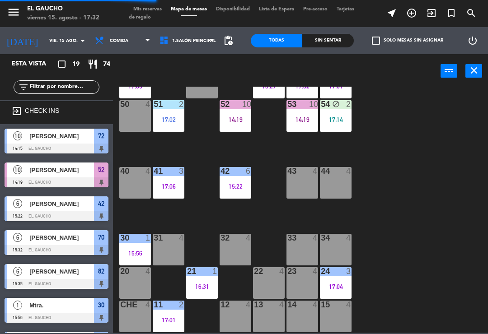
click at [121, 242] on div "30" at bounding box center [120, 238] width 0 height 8
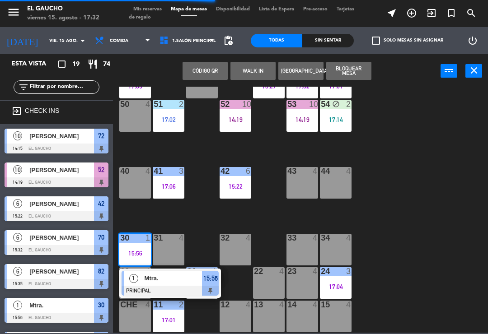
click at [153, 283] on span "Mtra." at bounding box center [174, 278] width 58 height 9
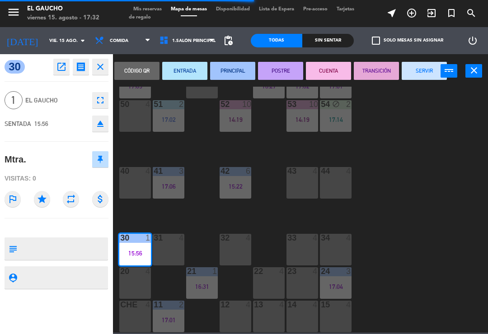
click at [418, 75] on button "SERVIR" at bounding box center [424, 71] width 45 height 18
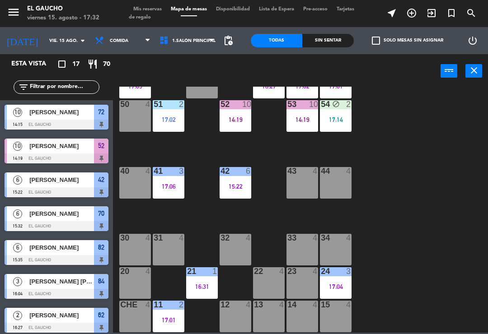
click at [191, 217] on div "84 3 16:04 80 4 83 2 16:40 82 6 15:35 81 4 70 6 15:32 71 4 72 10 14:15 73 4 74 …" at bounding box center [303, 210] width 370 height 246
click at [180, 194] on div "41 3 17:06" at bounding box center [169, 183] width 32 height 32
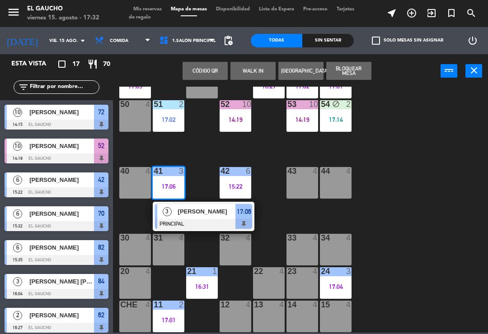
click at [196, 222] on div at bounding box center [203, 224] width 97 height 10
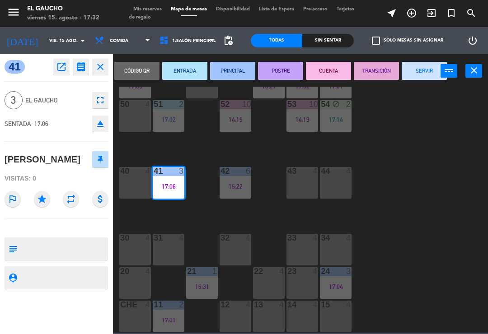
click at [429, 79] on button "SERVIR" at bounding box center [424, 71] width 45 height 18
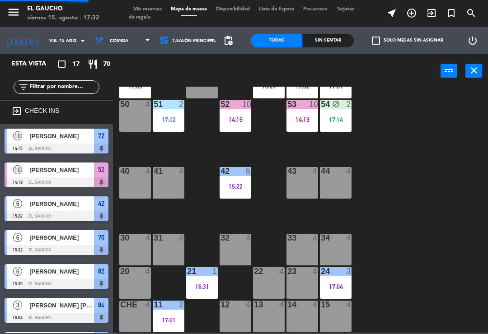
scroll to position [112, 0]
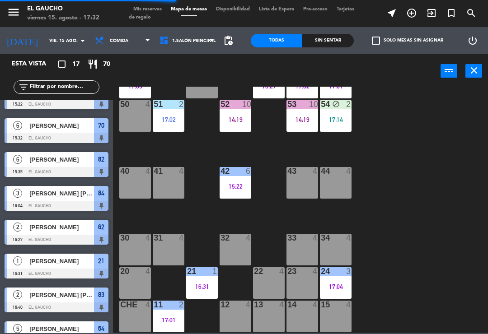
click at [239, 182] on div "42 6 15:22" at bounding box center [236, 183] width 32 height 32
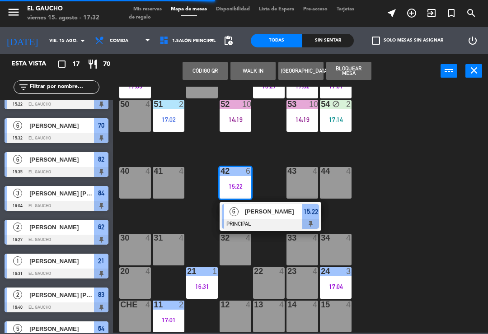
click at [267, 222] on div at bounding box center [270, 224] width 97 height 10
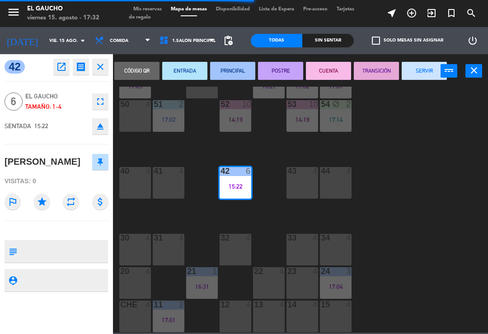
click at [371, 71] on button "TRANSICIÓN" at bounding box center [376, 71] width 45 height 18
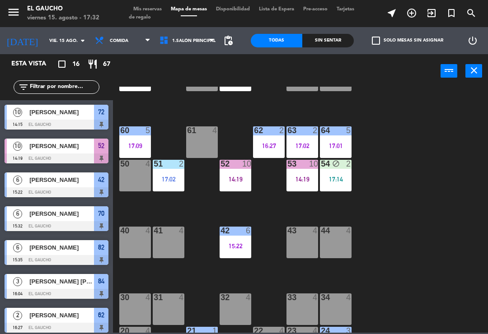
scroll to position [104, 0]
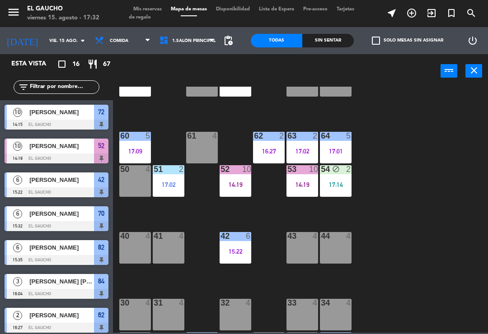
click at [177, 183] on div "17:02" at bounding box center [169, 185] width 32 height 6
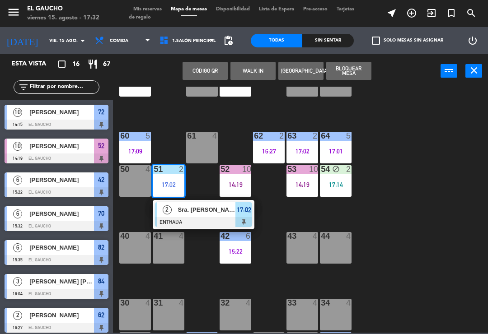
click at [205, 218] on div at bounding box center [203, 222] width 97 height 10
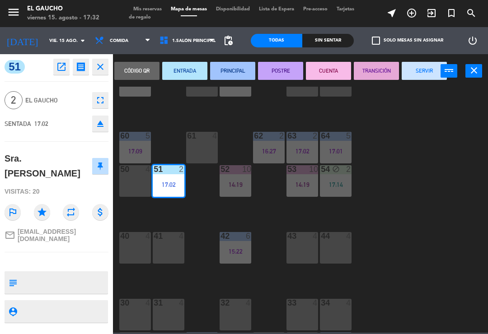
click at [235, 63] on button "PRINCIPAL" at bounding box center [232, 71] width 45 height 18
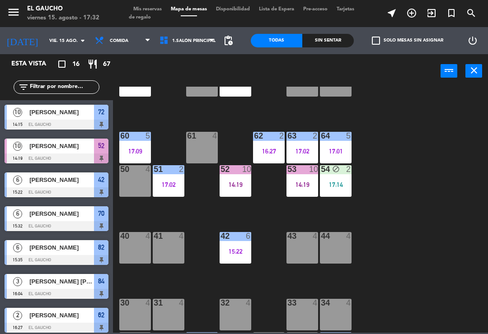
scroll to position [58, 0]
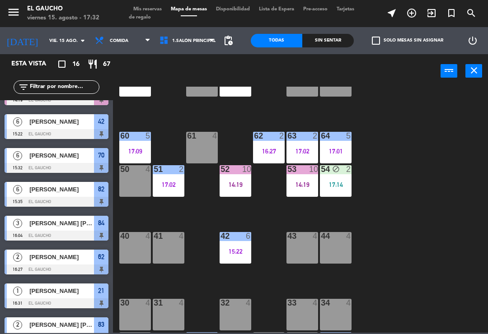
click at [340, 187] on div "17:14" at bounding box center [336, 185] width 32 height 6
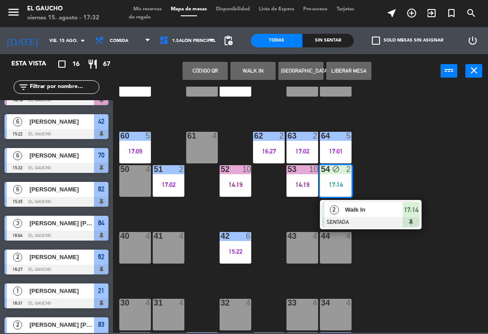
click at [354, 217] on div "Walk In" at bounding box center [373, 210] width 59 height 15
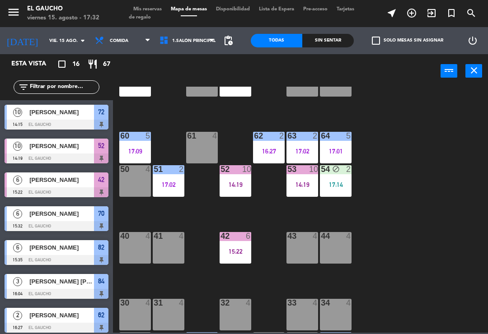
scroll to position [160, 0]
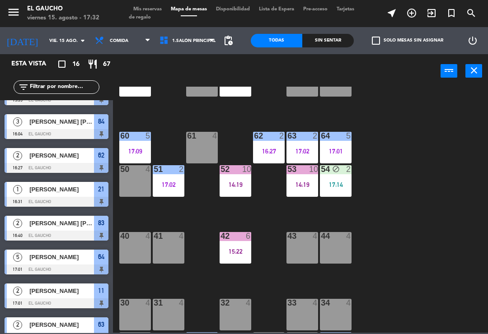
click at [336, 183] on div "17:14" at bounding box center [336, 185] width 32 height 6
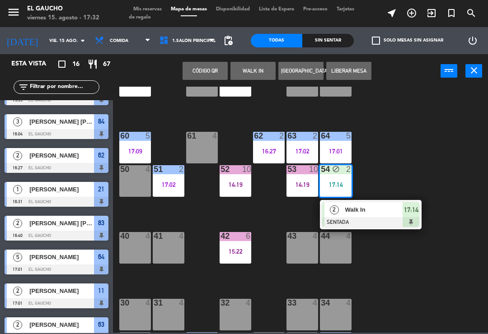
click at [358, 217] on div "Walk In" at bounding box center [373, 210] width 59 height 15
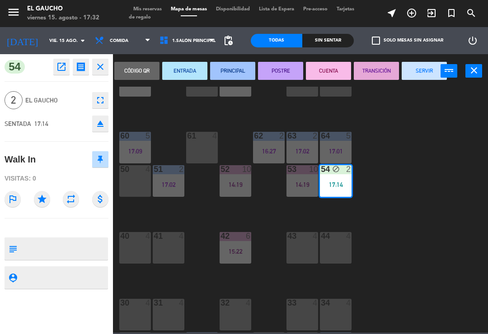
click at [182, 66] on button "ENTRADA" at bounding box center [184, 71] width 45 height 18
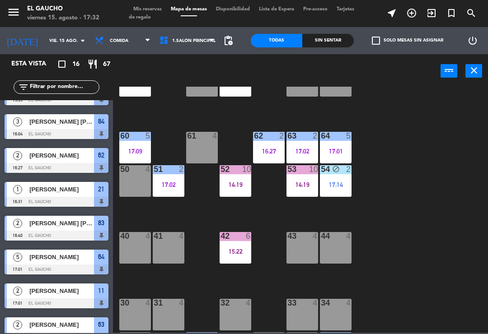
scroll to position [104, 0]
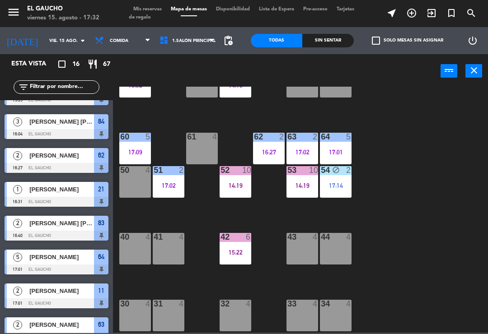
click at [266, 147] on div "62 2 16:27" at bounding box center [269, 149] width 32 height 32
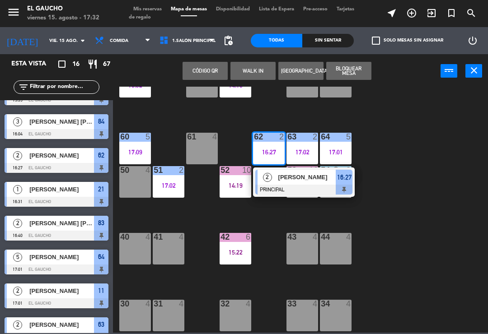
click at [278, 178] on div "[PERSON_NAME]" at bounding box center [307, 177] width 59 height 15
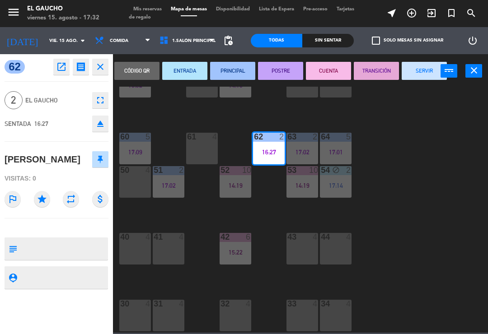
click at [421, 74] on button "SERVIR" at bounding box center [424, 71] width 45 height 18
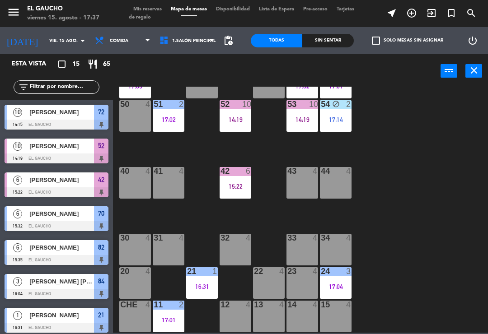
scroll to position [170, 0]
click at [335, 245] on div "34 4" at bounding box center [336, 250] width 32 height 32
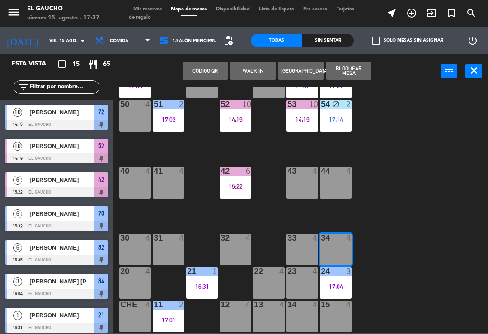
click at [254, 74] on button "WALK IN" at bounding box center [253, 71] width 45 height 18
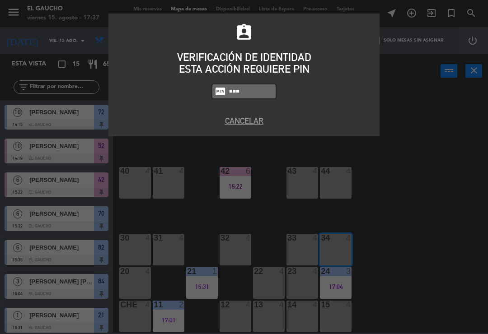
type input "0009"
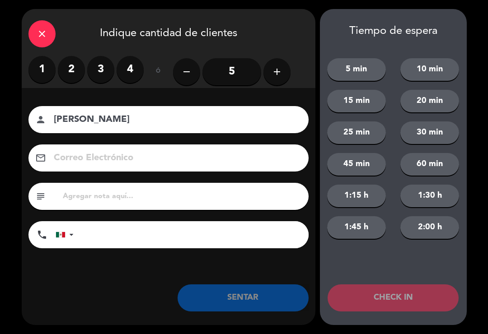
type input "Miguel Angel"
click at [71, 63] on label "2" at bounding box center [71, 69] width 27 height 27
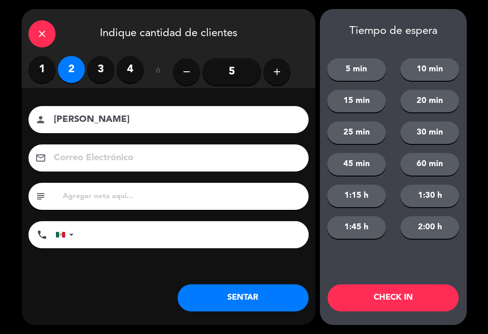
click at [226, 296] on button "SENTAR" at bounding box center [243, 298] width 131 height 27
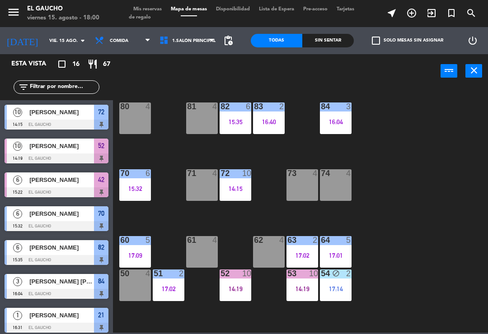
scroll to position [0, 0]
click at [235, 129] on div "82 6 15:35" at bounding box center [236, 119] width 32 height 32
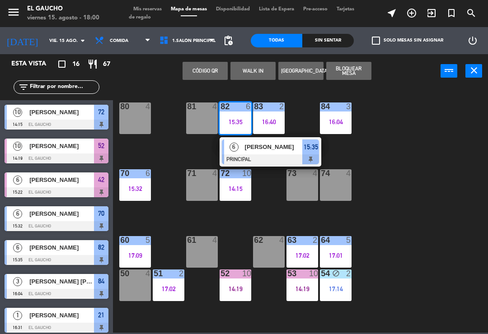
click at [257, 151] on span "[PERSON_NAME]" at bounding box center [274, 146] width 58 height 9
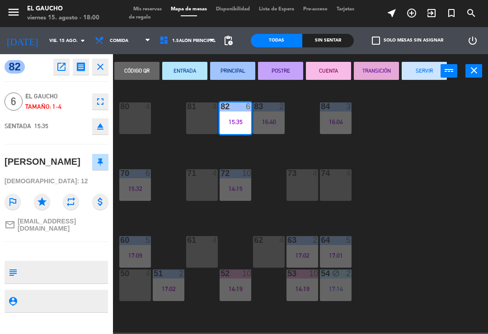
click at [419, 68] on button "SERVIR" at bounding box center [424, 71] width 45 height 18
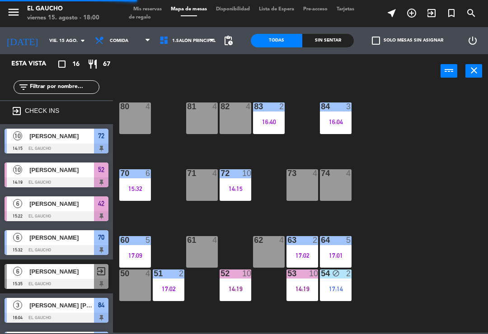
click at [141, 188] on div "15:32" at bounding box center [135, 189] width 32 height 6
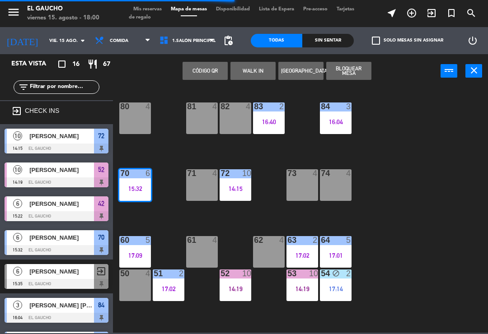
click at [132, 195] on div "70 6 15:32" at bounding box center [135, 186] width 32 height 32
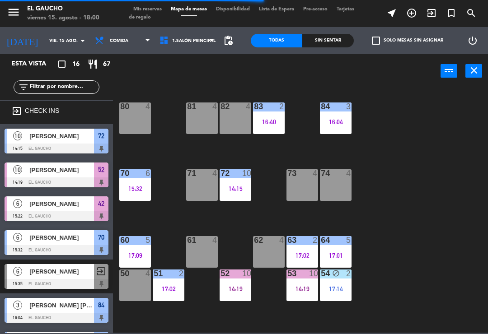
click at [145, 187] on div "15:32" at bounding box center [135, 189] width 32 height 6
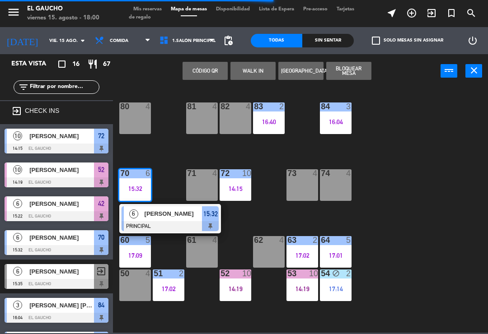
click at [164, 213] on span "[PERSON_NAME]" at bounding box center [174, 213] width 58 height 9
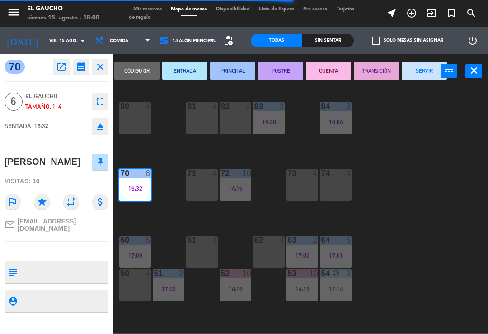
click at [420, 78] on button "SERVIR" at bounding box center [424, 71] width 45 height 18
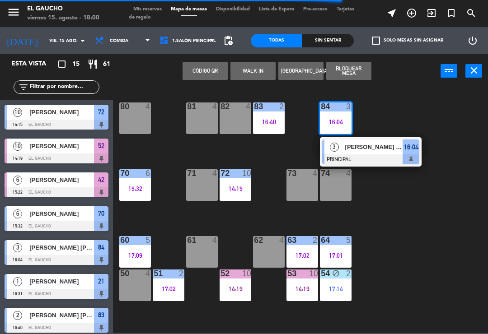
click at [362, 151] on span "[PERSON_NAME] [PERSON_NAME]" at bounding box center [374, 146] width 58 height 9
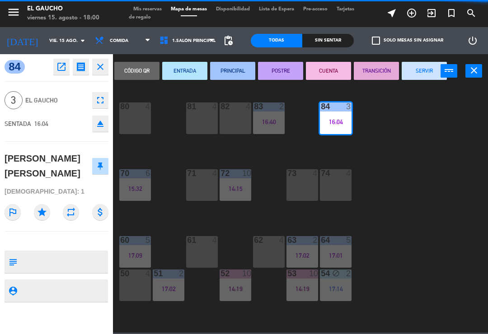
click at [420, 70] on button "SERVIR" at bounding box center [424, 71] width 45 height 18
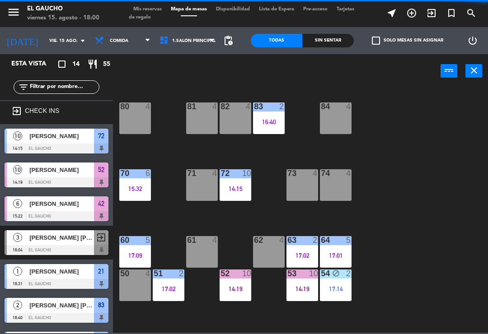
click at [237, 123] on div "82 4" at bounding box center [236, 119] width 32 height 32
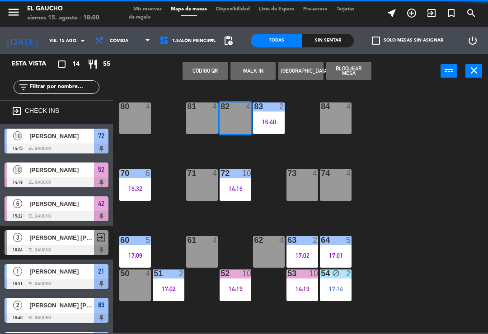
click at [255, 71] on button "WALK IN" at bounding box center [253, 71] width 45 height 18
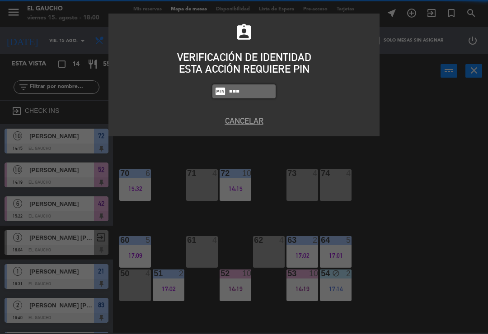
type input "3124"
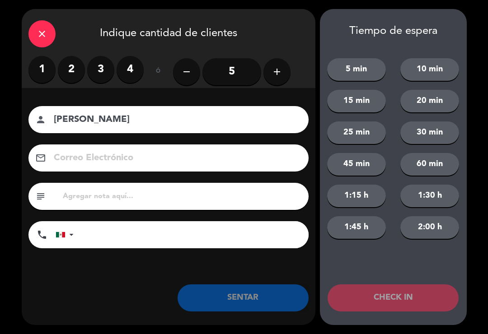
type input "Elizabeth Piedra"
click at [128, 69] on label "4" at bounding box center [130, 69] width 27 height 27
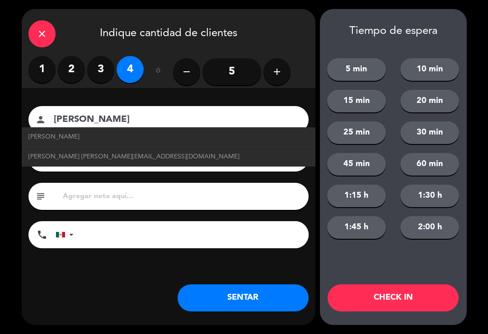
click at [70, 160] on span "Elizabeth Piedra elizabethpiedra@correo.com" at bounding box center [133, 157] width 211 height 10
type input "elizabethpiedra@correo.com"
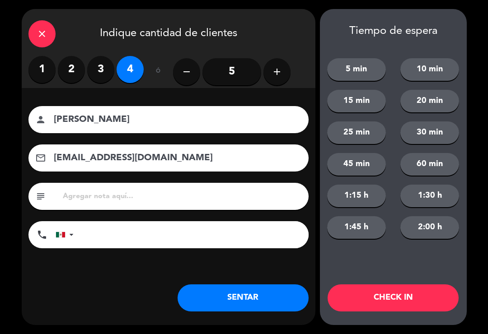
click at [218, 292] on button "SENTAR" at bounding box center [243, 298] width 131 height 27
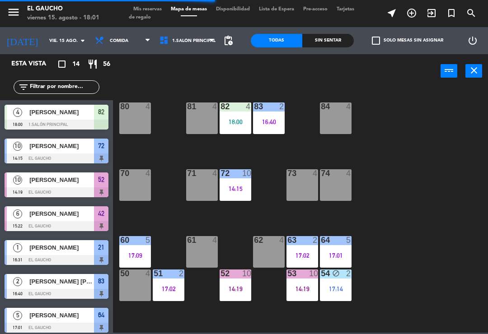
click at [132, 249] on div "60 5 17:09" at bounding box center [135, 252] width 32 height 32
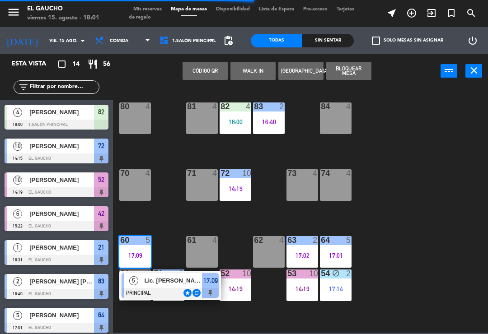
click at [161, 286] on div "Lic. [PERSON_NAME]" at bounding box center [173, 280] width 59 height 15
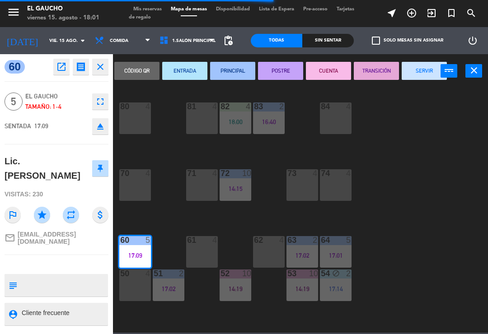
click at [419, 67] on button "SERVIR" at bounding box center [424, 71] width 45 height 18
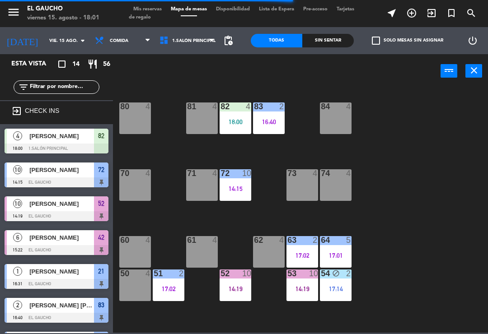
scroll to position [76, 0]
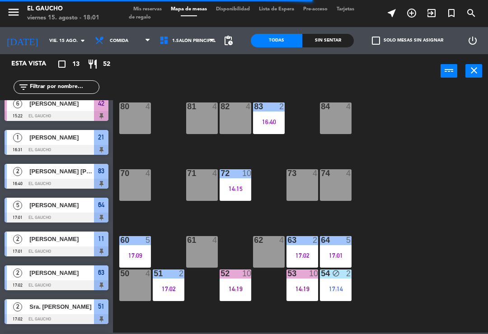
click at [166, 292] on div "17:02" at bounding box center [169, 289] width 32 height 6
click at [207, 301] on div "84 4 80 4 83 2 16:40 82 4 81 4 70 4 71 4 72 10 14:15 73 4 74 4 63 2 17:02 62 4 …" at bounding box center [303, 210] width 370 height 246
click at [170, 292] on div "17:02" at bounding box center [169, 289] width 32 height 6
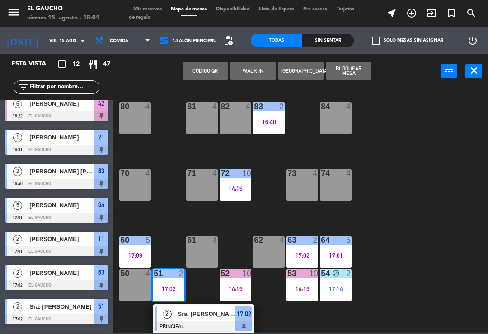
click at [195, 321] on div "Sra. Navarro" at bounding box center [206, 314] width 59 height 15
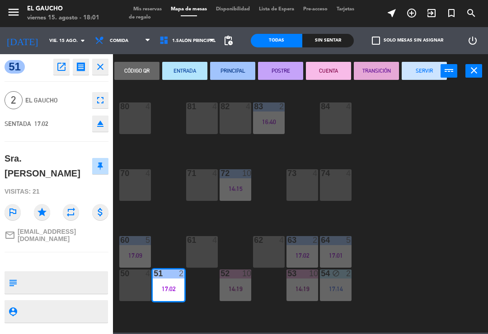
click at [416, 66] on button "SERVIR" at bounding box center [424, 71] width 45 height 18
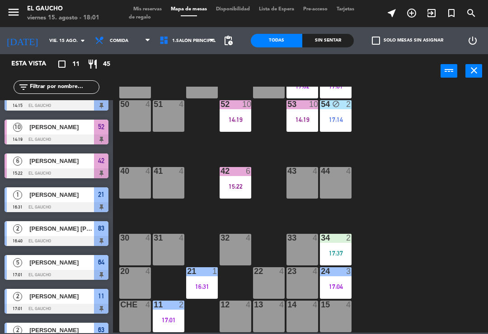
scroll to position [170, 0]
click at [335, 255] on div "17:37" at bounding box center [336, 253] width 32 height 6
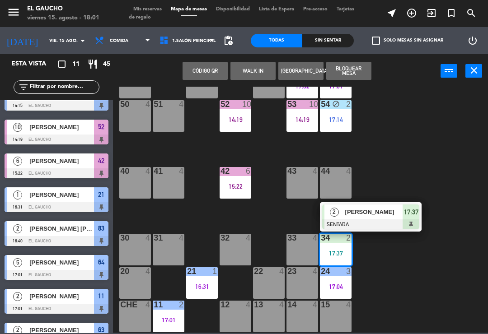
click at [352, 212] on span "Miguel Angel" at bounding box center [374, 211] width 58 height 9
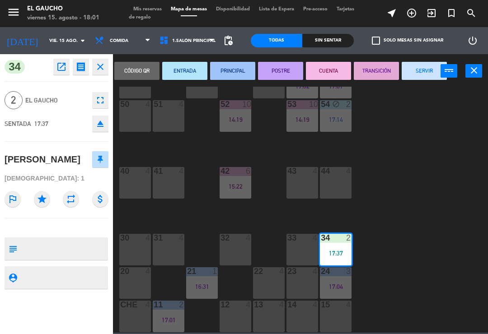
click at [223, 67] on button "PRINCIPAL" at bounding box center [232, 71] width 45 height 18
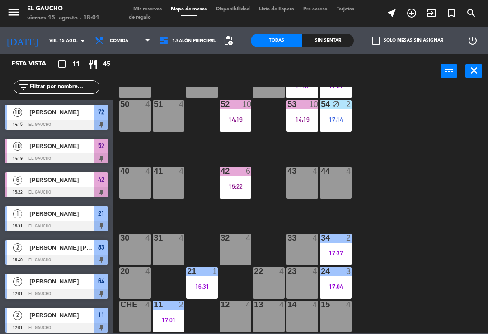
scroll to position [100, 0]
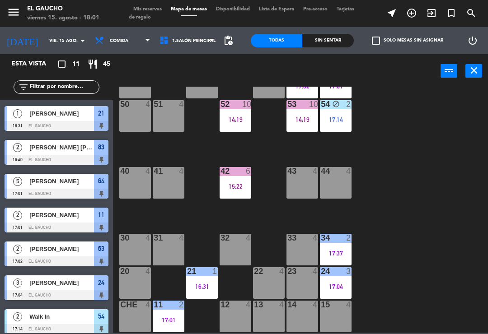
click at [351, 254] on div "17:37" at bounding box center [336, 253] width 32 height 6
click at [374, 300] on div "84 4 80 4 83 2 16:40 82 4 81 4 70 4 71 4 72 10 14:15 73 4 74 4 63 2 17:02 62 4 …" at bounding box center [303, 210] width 370 height 246
click at [212, 289] on div "16:31" at bounding box center [202, 287] width 32 height 6
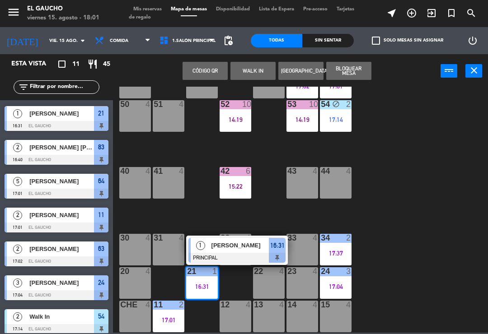
click at [224, 256] on div at bounding box center [236, 258] width 97 height 10
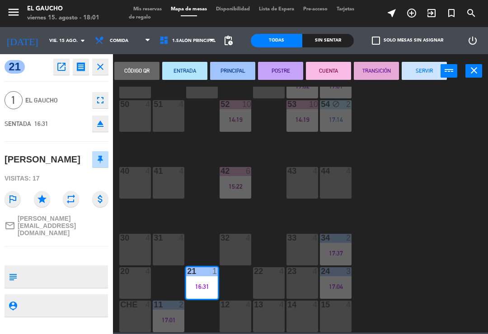
click at [418, 67] on button "SERVIR" at bounding box center [424, 71] width 45 height 18
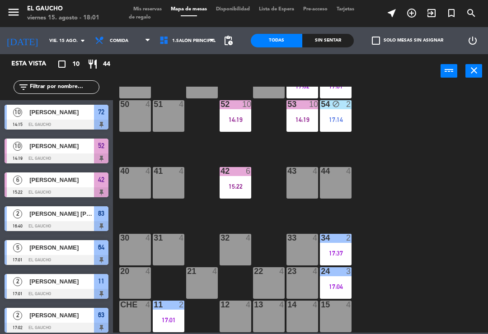
click at [113, 50] on span "Comida" at bounding box center [122, 41] width 65 height 20
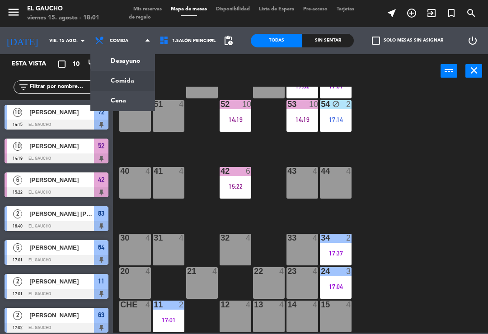
click at [109, 98] on ng-component "menu El Gaucho viernes 15. agosto - 18:01 Mis reservas Mapa de mesas Disponibil…" at bounding box center [244, 166] width 488 height 333
